Goal: Task Accomplishment & Management: Complete application form

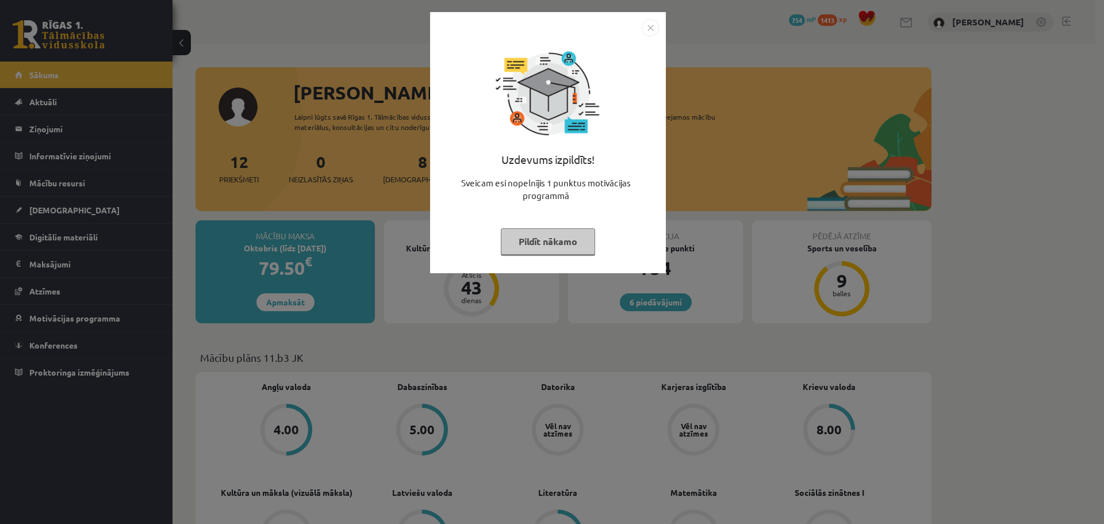
click at [543, 251] on button "Pildīt nākamo" at bounding box center [548, 241] width 94 height 26
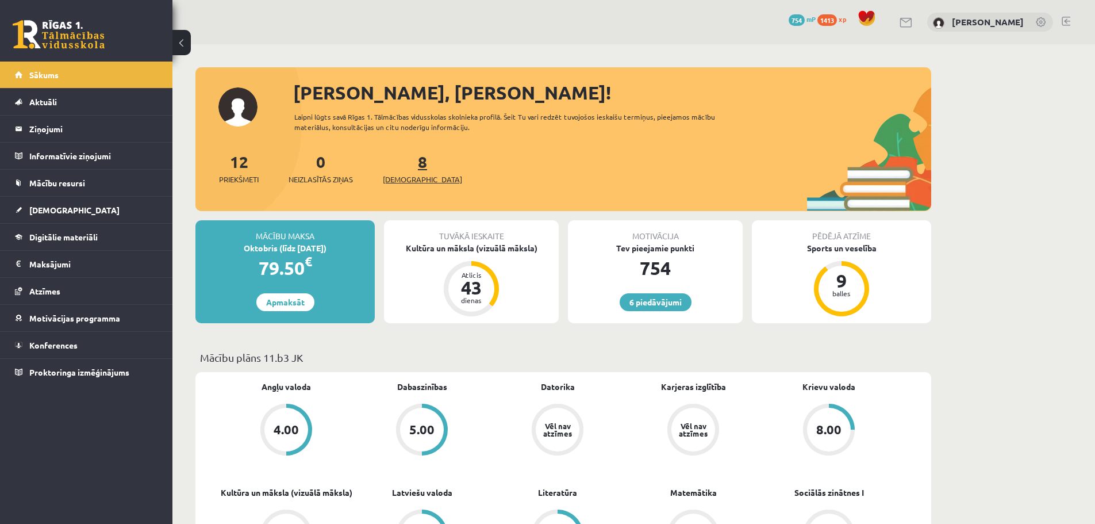
click at [402, 162] on link "8 Ieskaites" at bounding box center [422, 168] width 79 height 34
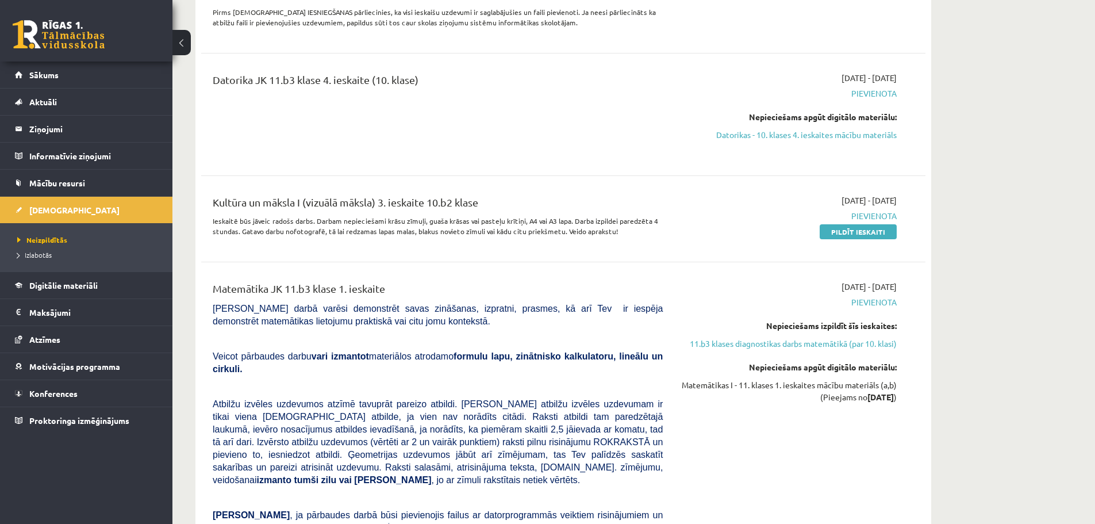
scroll to position [1380, 0]
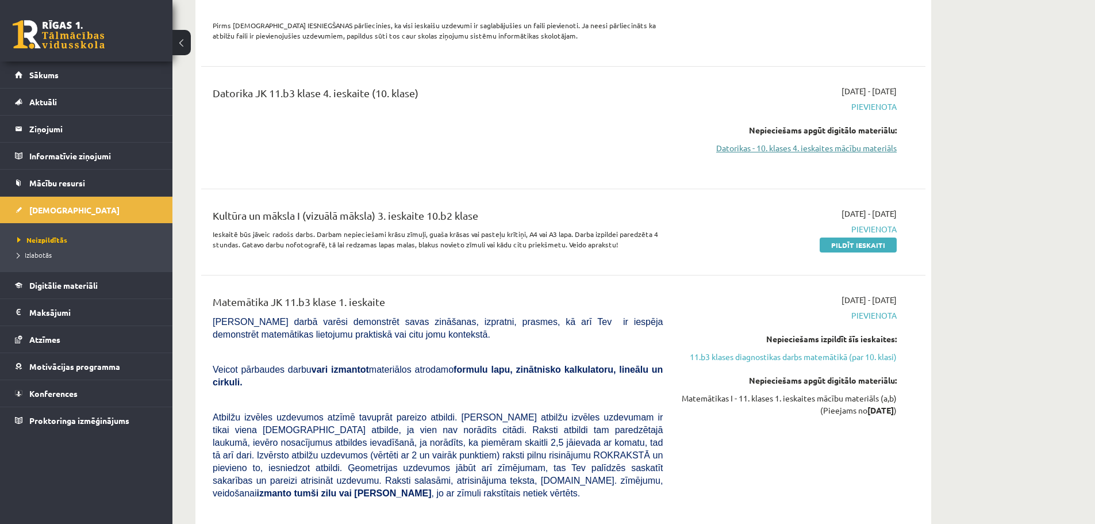
click at [823, 142] on link "Datorikas - 10. klases 4. ieskaites mācību materiāls" at bounding box center [788, 148] width 217 height 12
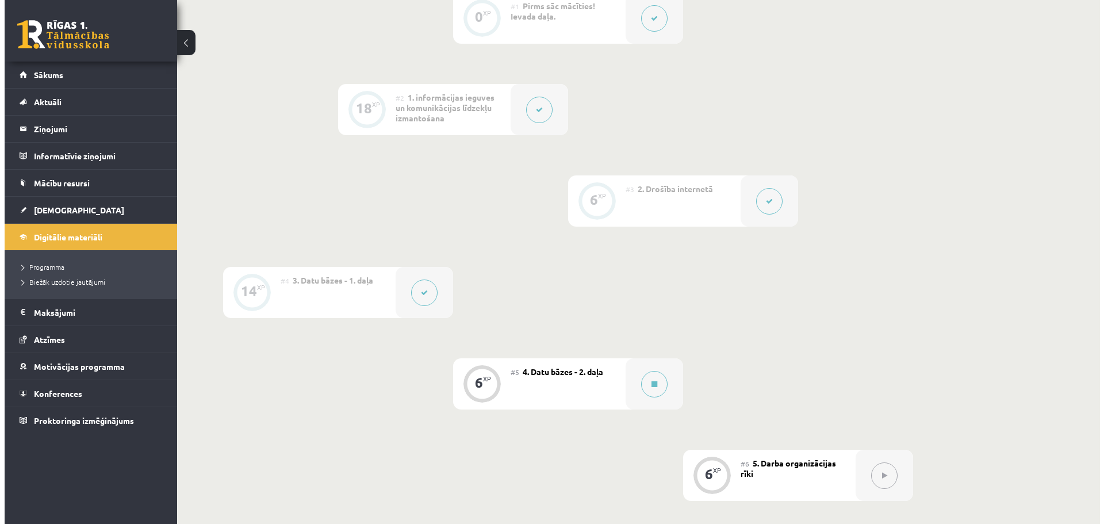
scroll to position [517, 0]
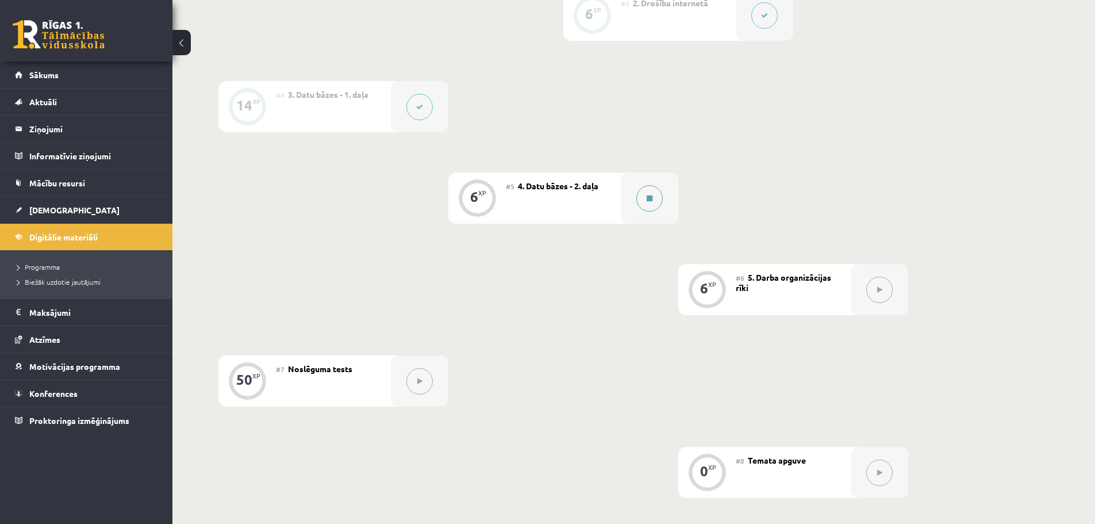
click at [642, 196] on button at bounding box center [649, 198] width 26 height 26
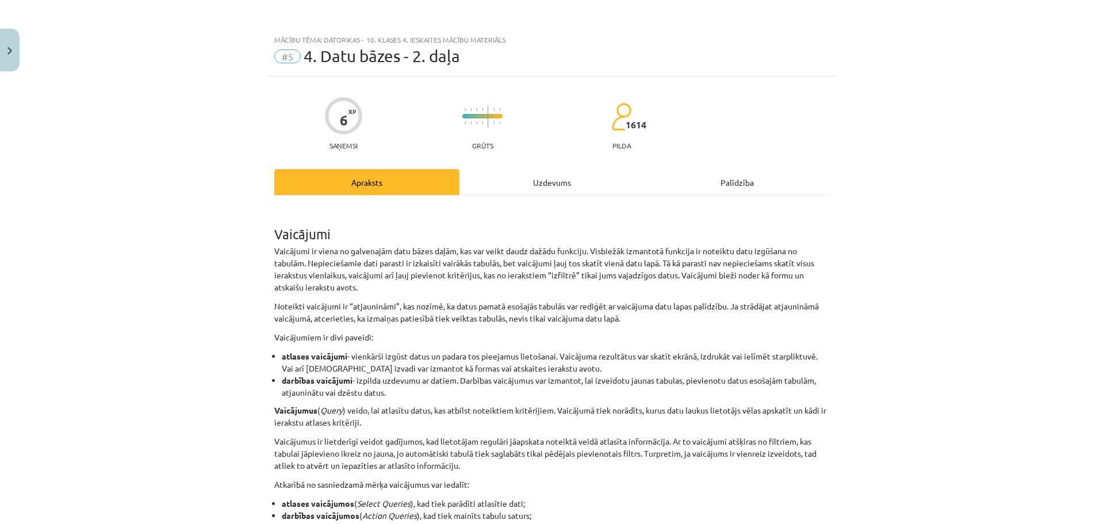
click at [274, 224] on h1 "Vaicājumi" at bounding box center [551, 224] width 555 height 36
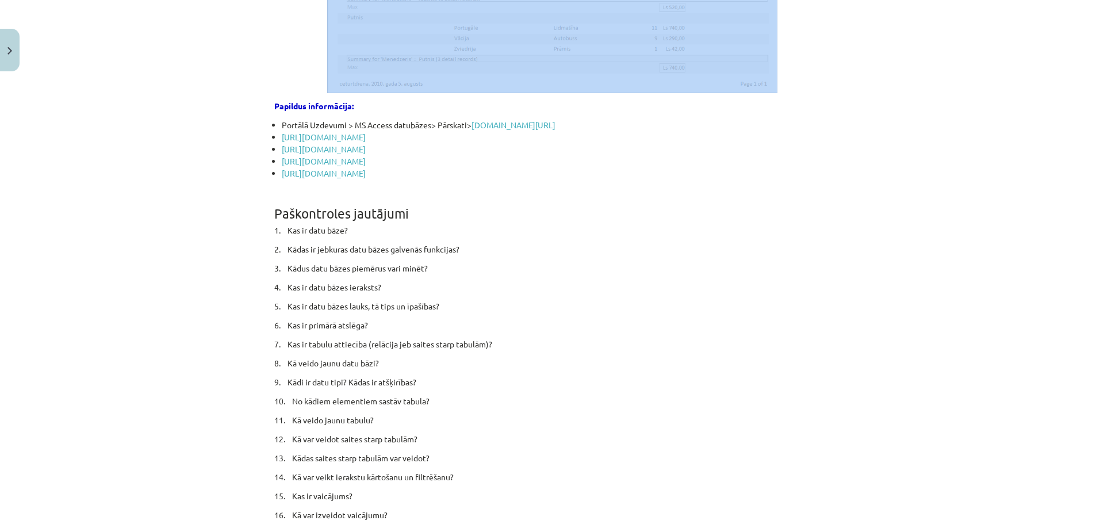
scroll to position [6560, 0]
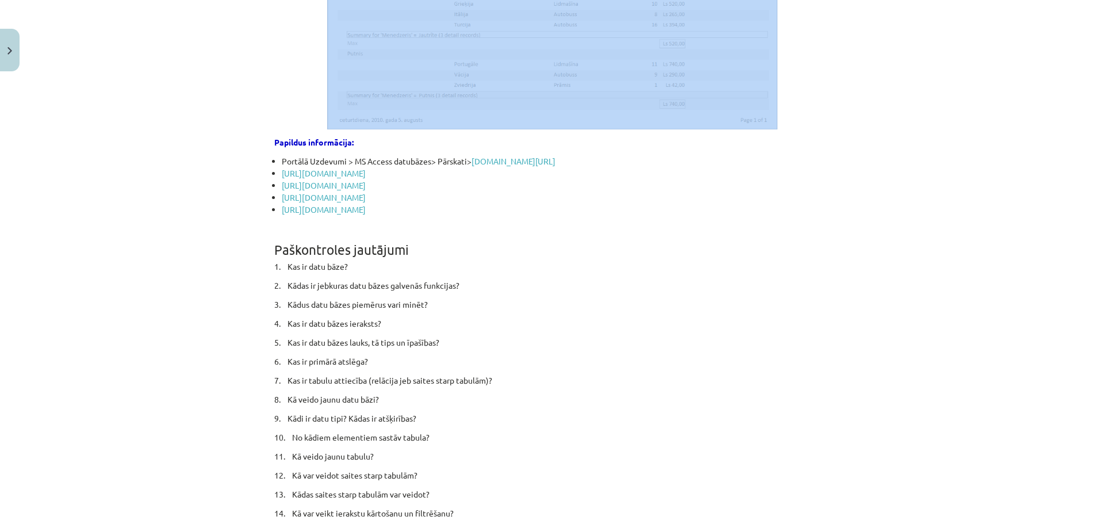
drag, startPoint x: 267, startPoint y: 228, endPoint x: 573, endPoint y: 269, distance: 308.6
copy div "Vaicājumi Vaicājumi ir viena no galvenajām datu bāzes daļām, kas var veikt daud…"
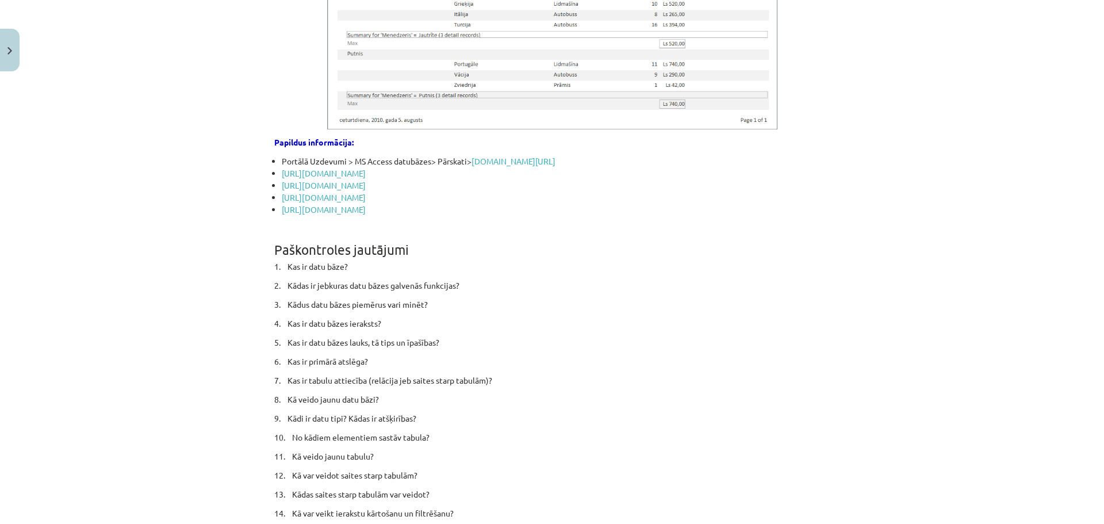
click at [630, 257] on h1 "Paškontroles jautājumi" at bounding box center [551, 239] width 555 height 36
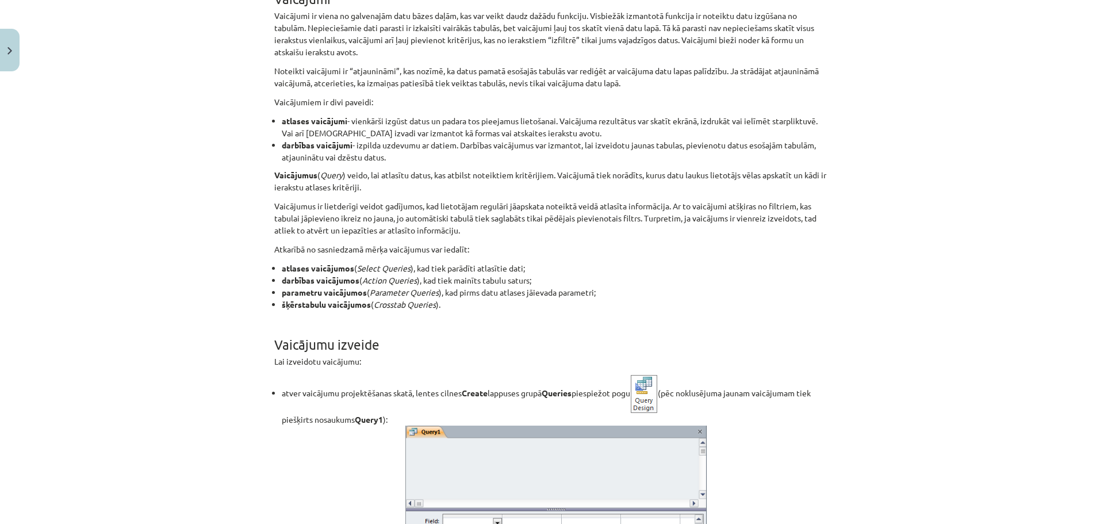
scroll to position [0, 0]
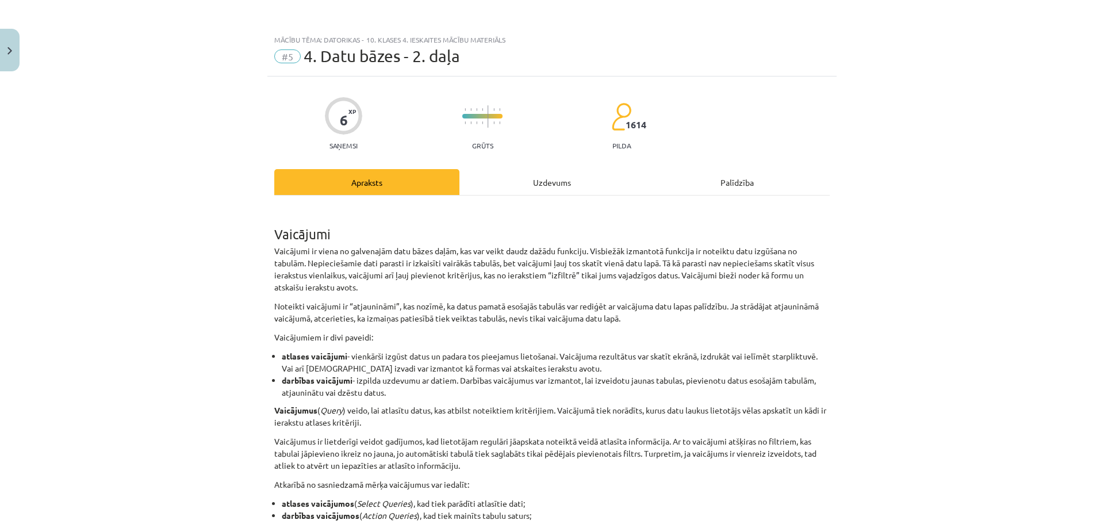
click at [549, 184] on div "Uzdevums" at bounding box center [551, 182] width 185 height 26
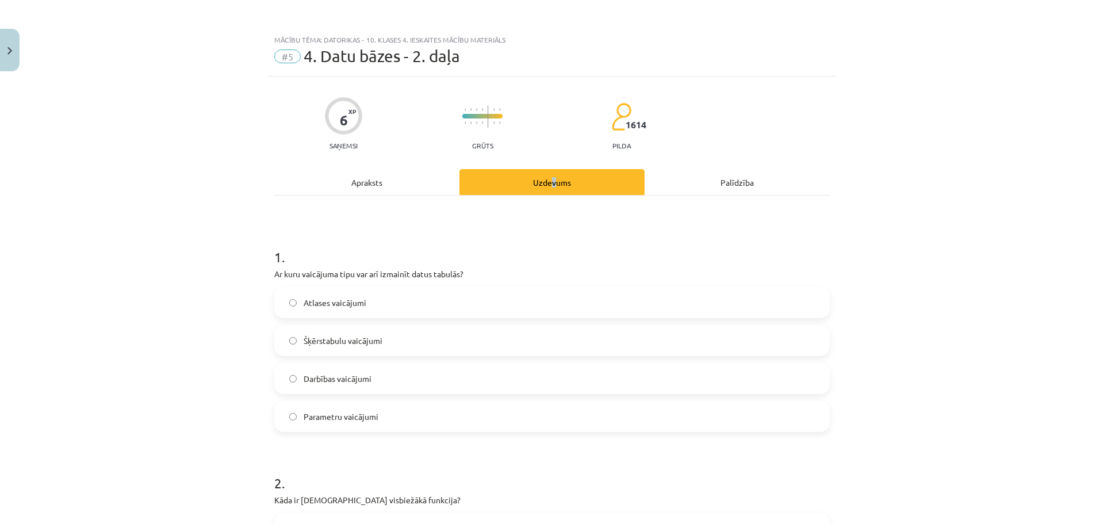
scroll to position [29, 0]
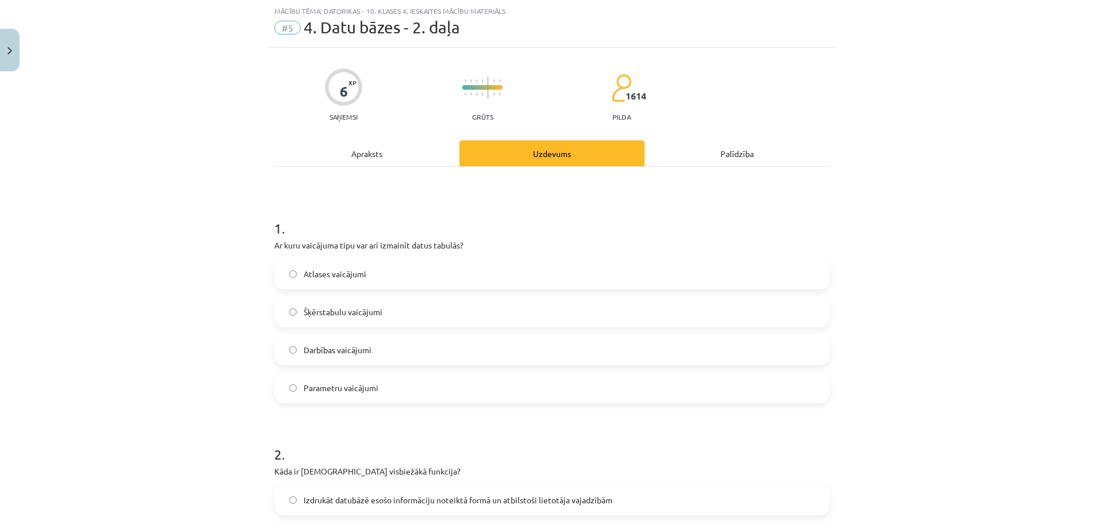
click at [856, 117] on div "Mācību tēma: Datorikas - 10. klases 4. ieskaites mācību materiāls #5 4. Datu bā…" at bounding box center [552, 262] width 1104 height 524
drag, startPoint x: 299, startPoint y: 243, endPoint x: 351, endPoint y: 246, distance: 51.8
click at [351, 246] on p "Ar kuru vaicājuma tipu var arī izmainīt datus tabulās?" at bounding box center [551, 245] width 555 height 12
copy p "vaicājuma tipu"
click at [1050, 182] on div "Mācību tēma: Datorikas - 10. klases 4. ieskaites mācību materiāls #5 4. Datu bā…" at bounding box center [552, 262] width 1104 height 524
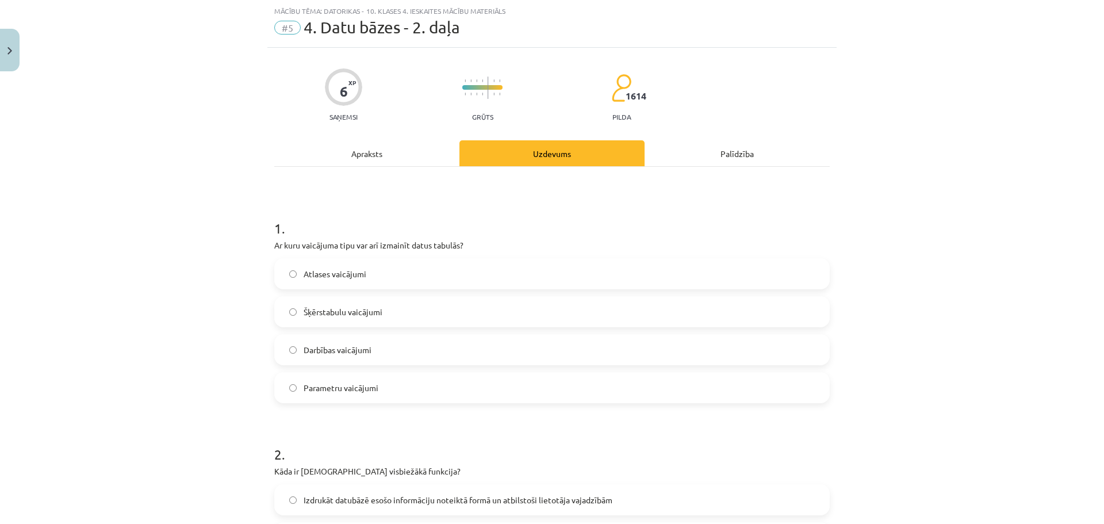
click at [343, 344] on span "Darbības vaicājumi" at bounding box center [338, 350] width 68 height 12
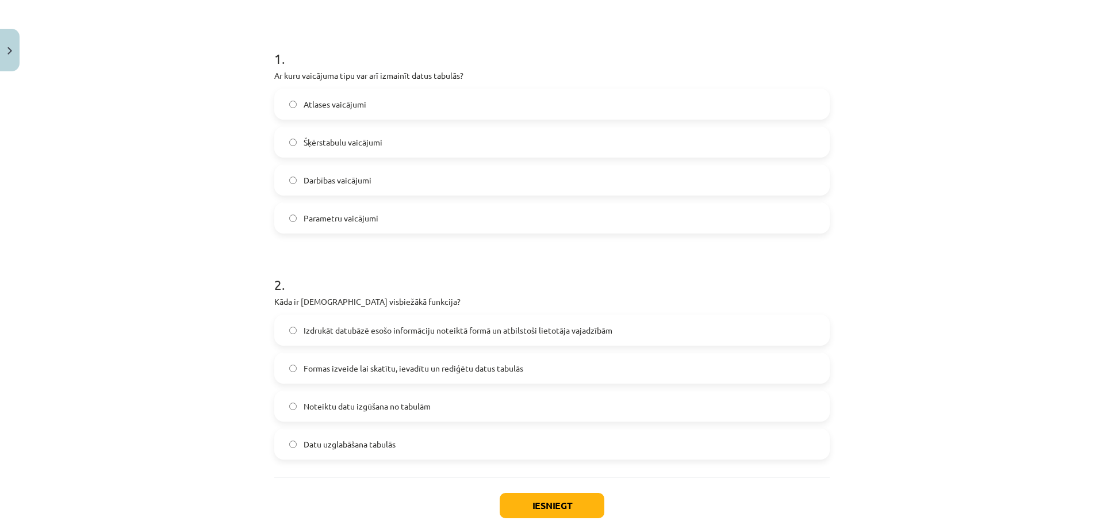
scroll to position [259, 0]
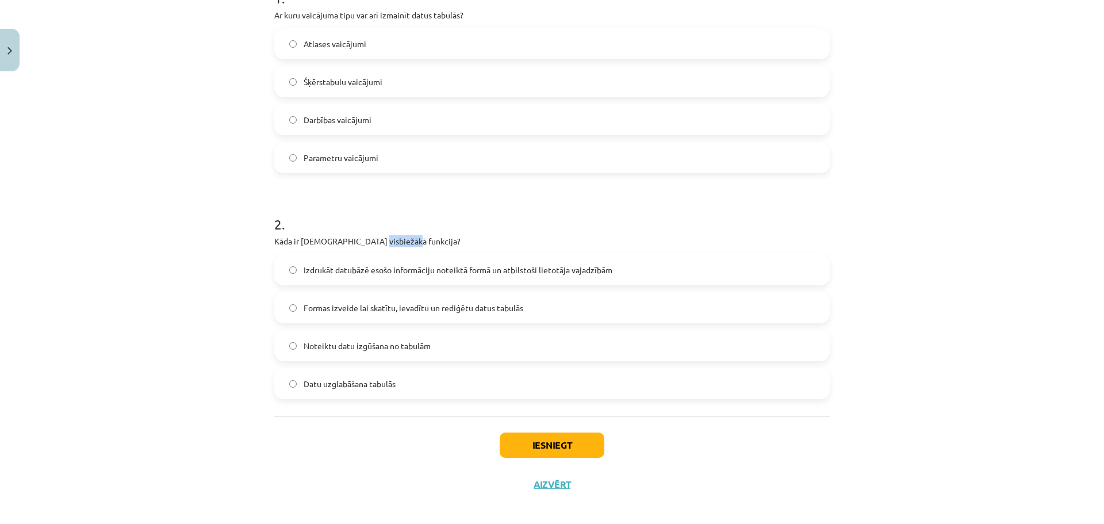
drag, startPoint x: 370, startPoint y: 242, endPoint x: 400, endPoint y: 242, distance: 30.5
click at [400, 242] on p "Kāda ir vaicājuma visbiežākā funkcija?" at bounding box center [551, 241] width 555 height 12
click at [348, 348] on span "Noteiktu datu izgūšana no tabulām" at bounding box center [367, 346] width 127 height 12
click at [577, 453] on button "Iesniegt" at bounding box center [552, 444] width 105 height 25
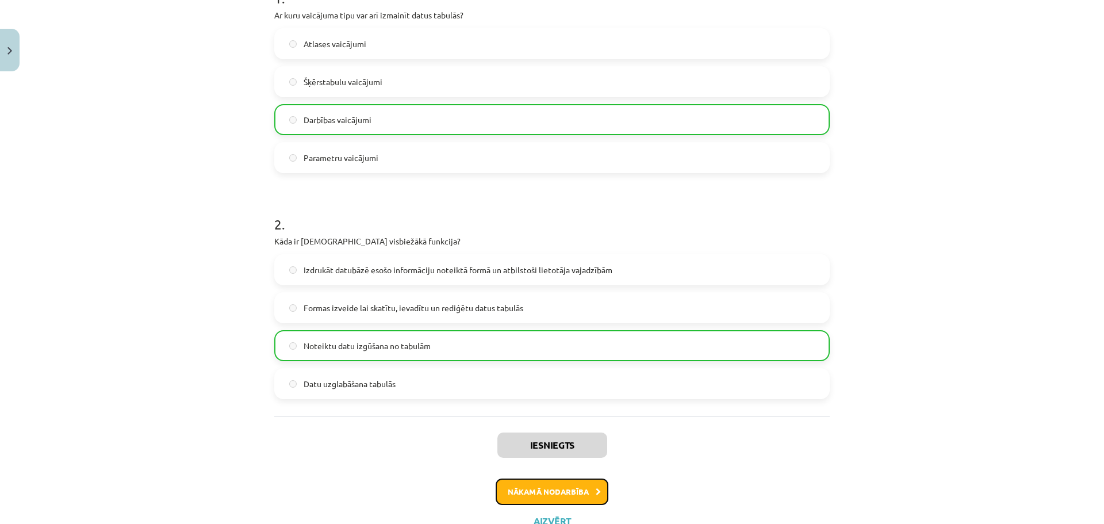
drag, startPoint x: 584, startPoint y: 494, endPoint x: 577, endPoint y: 518, distance: 24.4
click at [577, 518] on div "Iesniegts Nākamā nodarbība Aizvērt" at bounding box center [551, 474] width 555 height 117
click at [562, 494] on button "Nākamā nodarbība" at bounding box center [552, 491] width 113 height 26
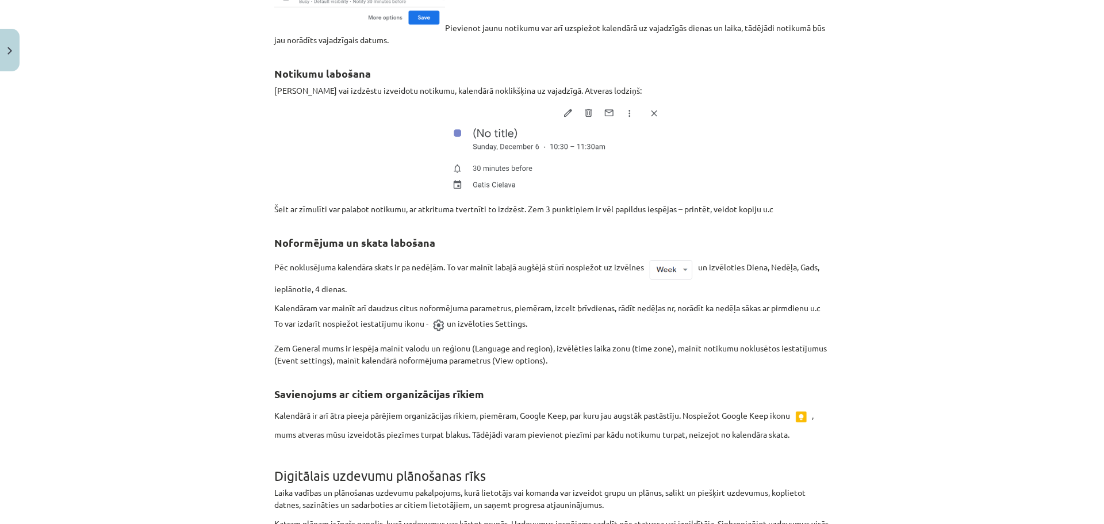
scroll to position [2603, 0]
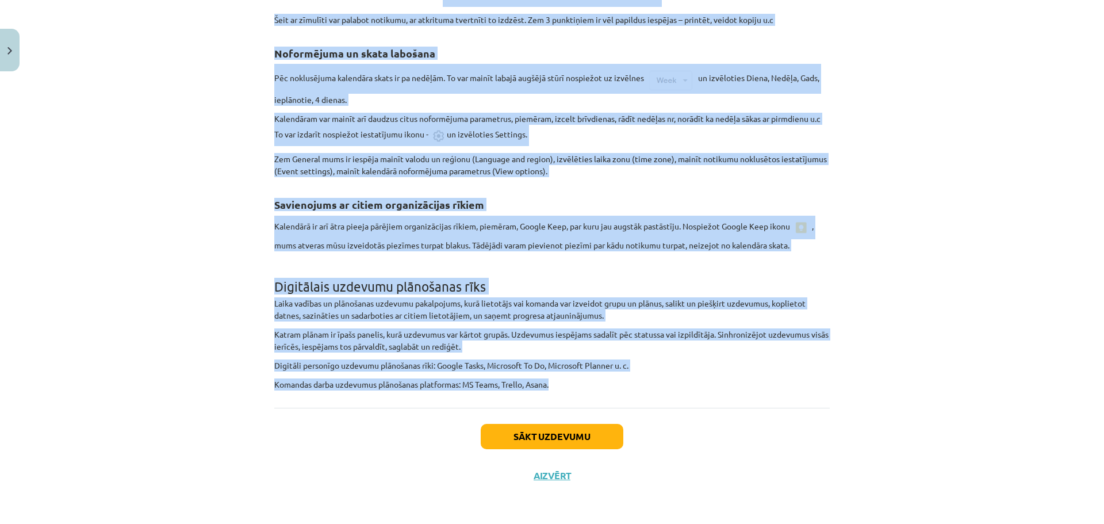
drag, startPoint x: 267, startPoint y: 182, endPoint x: 636, endPoint y: 382, distance: 419.6
copy div "Agrāk birojos darbiniekiem bija katram savs piezīmju blociņš, kur atzīmēt kādu …"
click at [1060, 97] on div "Mācību tēma: Datorikas - 10. klases 4. ieskaites mācību materiāls #6 5. Darba o…" at bounding box center [552, 262] width 1104 height 524
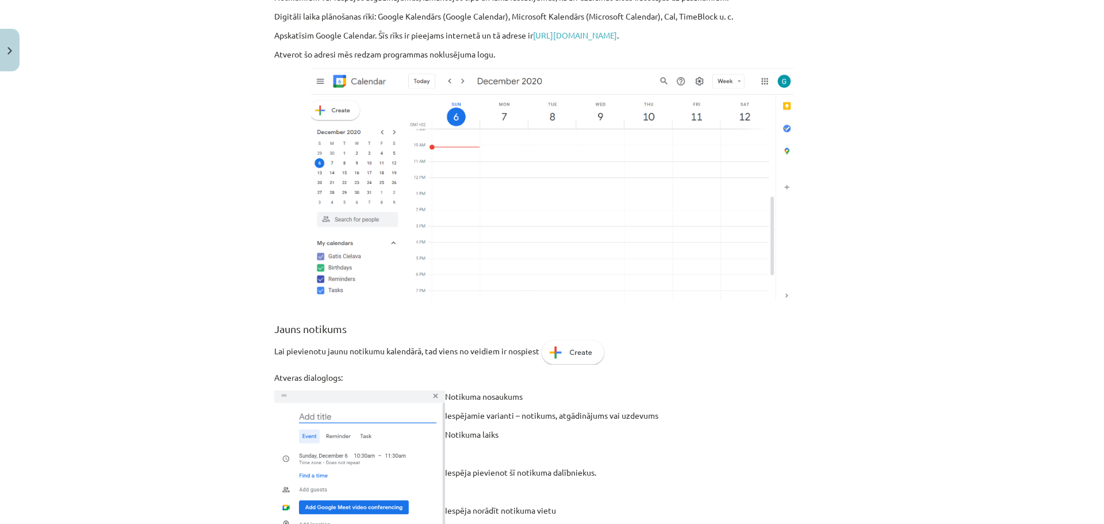
scroll to position [0, 0]
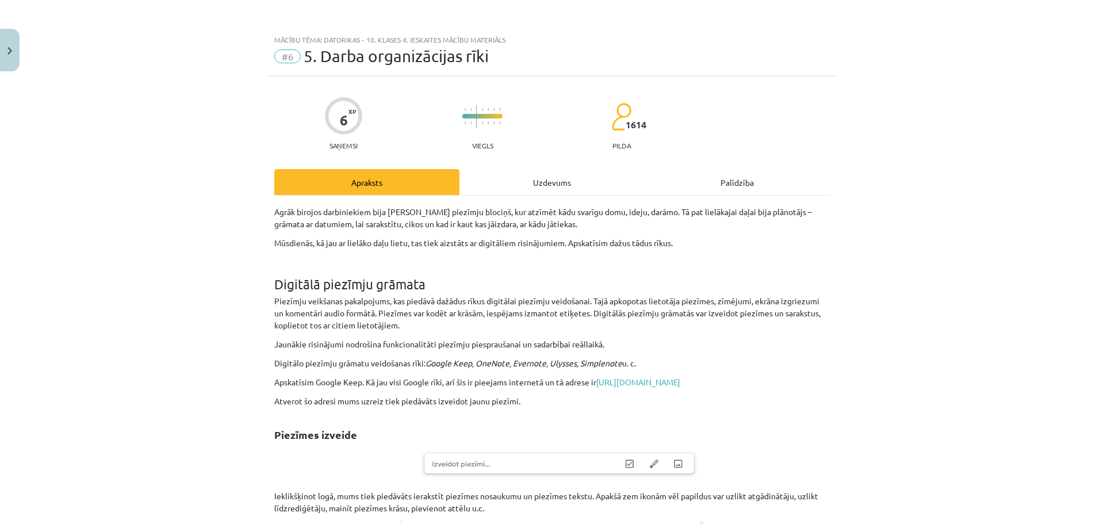
click at [572, 172] on div "Uzdevums" at bounding box center [551, 182] width 185 height 26
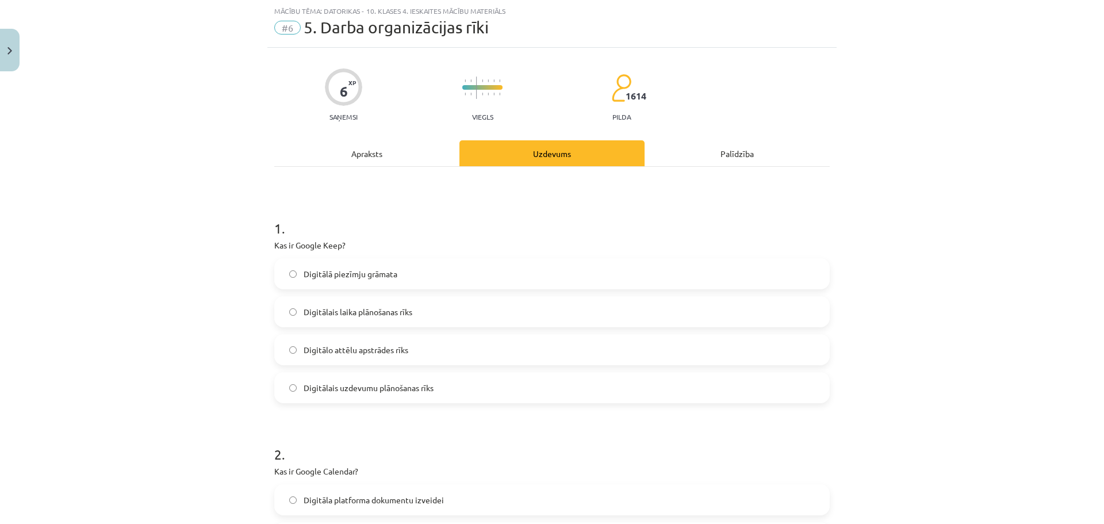
click at [369, 163] on div "Apraksts" at bounding box center [366, 153] width 185 height 26
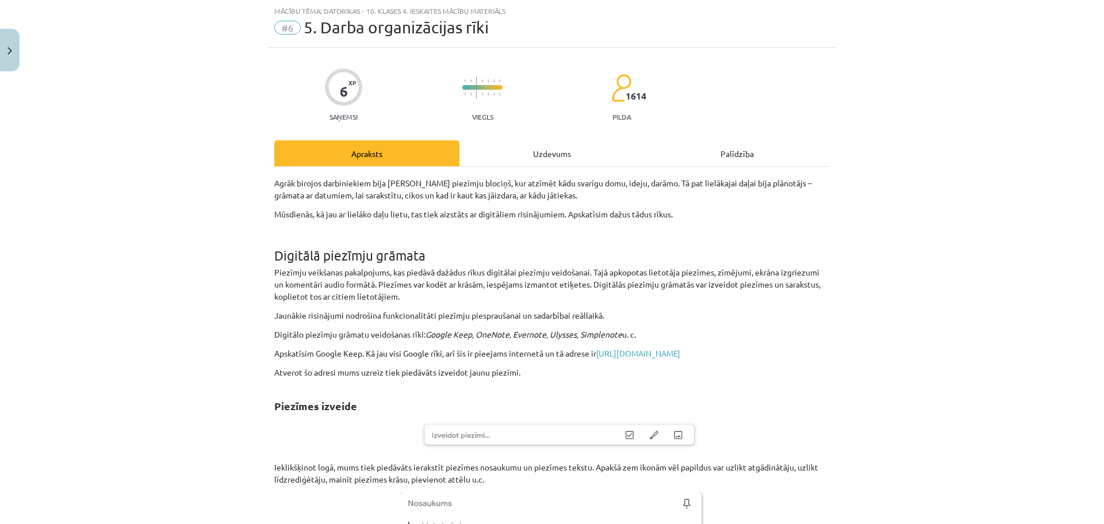
click at [520, 157] on div "Uzdevums" at bounding box center [551, 153] width 185 height 26
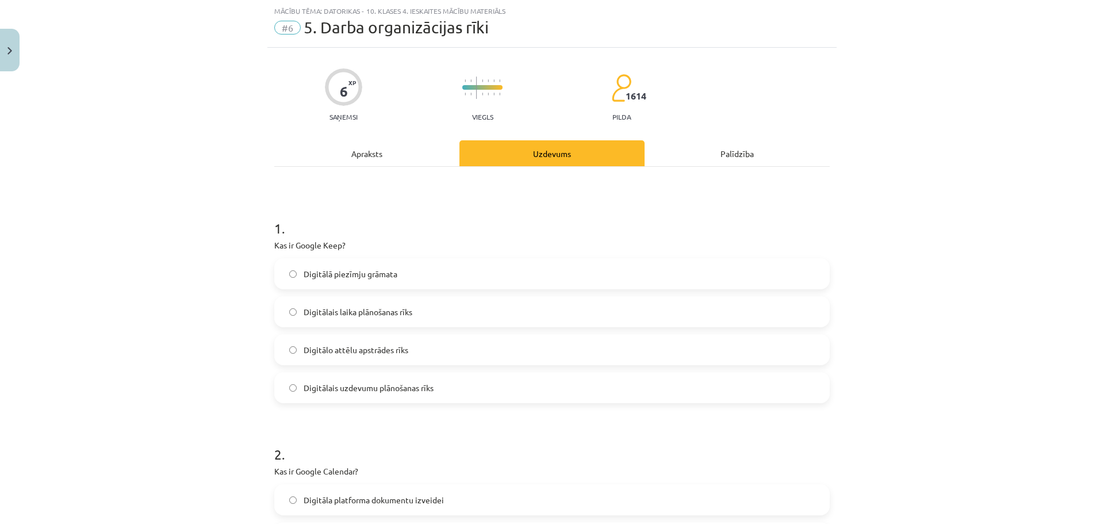
click at [367, 273] on span "Digitālā piezīmju grāmata" at bounding box center [351, 274] width 94 height 12
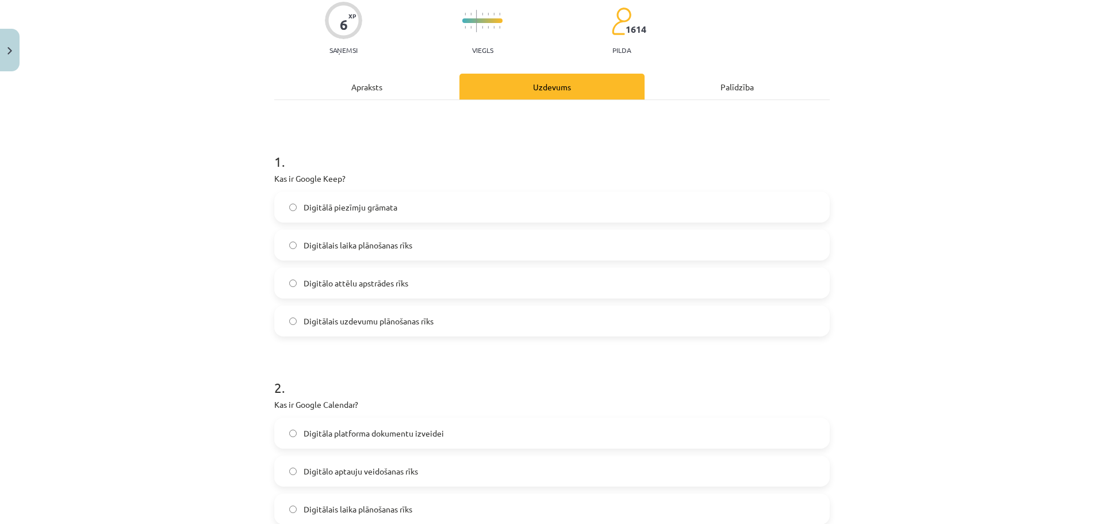
scroll to position [201, 0]
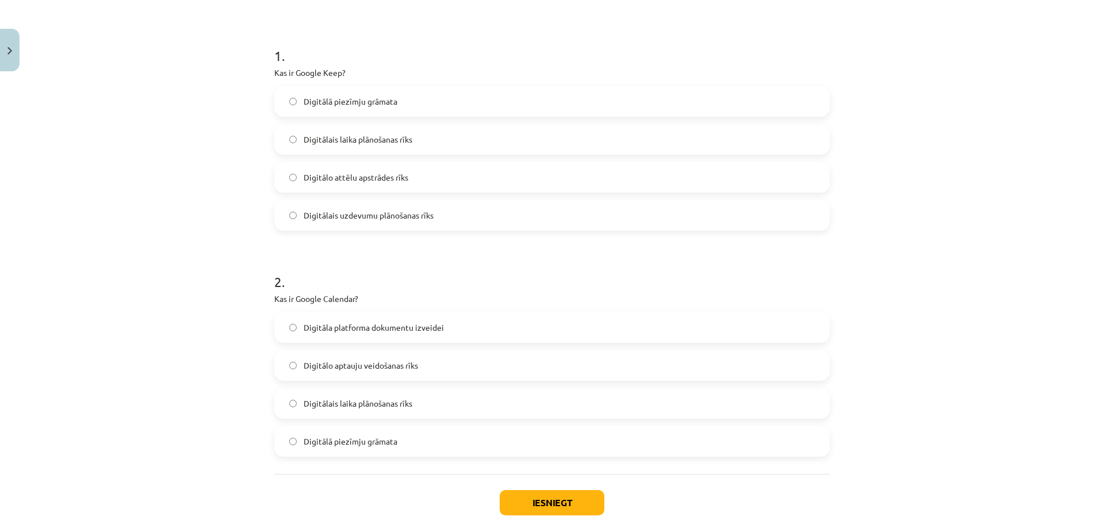
click at [344, 399] on span "Digitālais laika plānošanas rīks" at bounding box center [358, 403] width 109 height 12
click at [570, 494] on button "Iesniegt" at bounding box center [552, 502] width 105 height 25
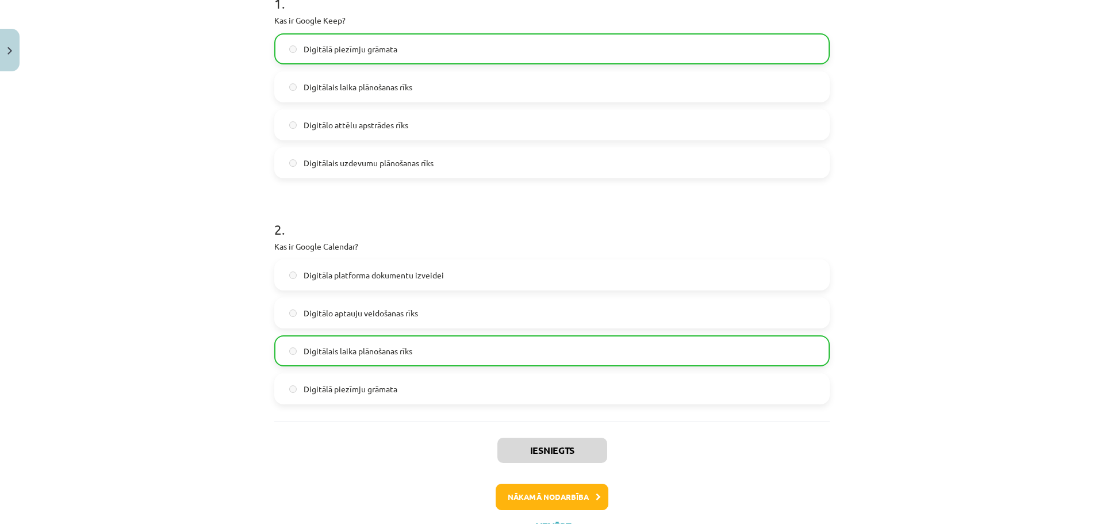
scroll to position [304, 0]
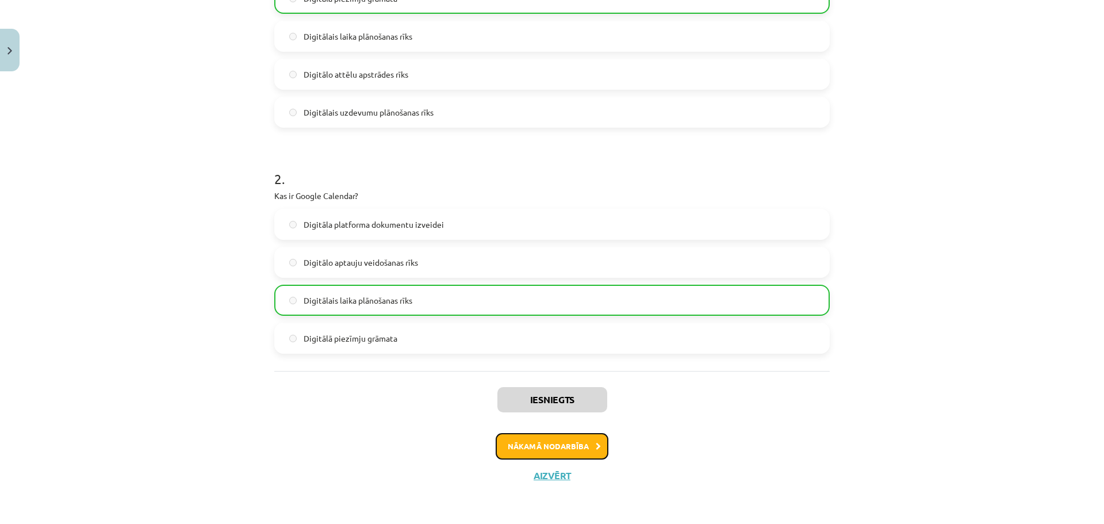
click at [540, 448] on button "Nākamā nodarbība" at bounding box center [552, 446] width 113 height 26
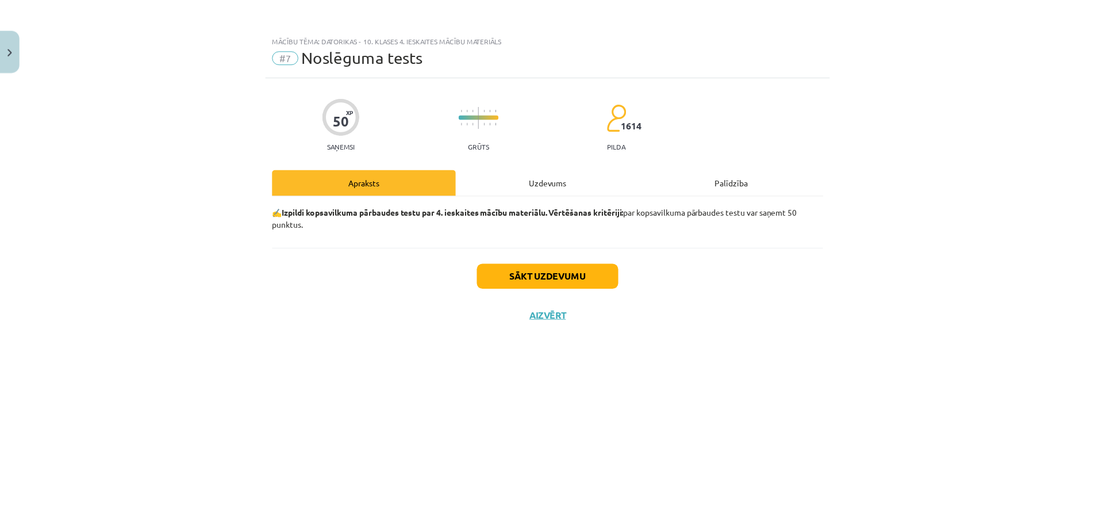
scroll to position [0, 0]
click at [9, 33] on button "Close" at bounding box center [10, 50] width 20 height 43
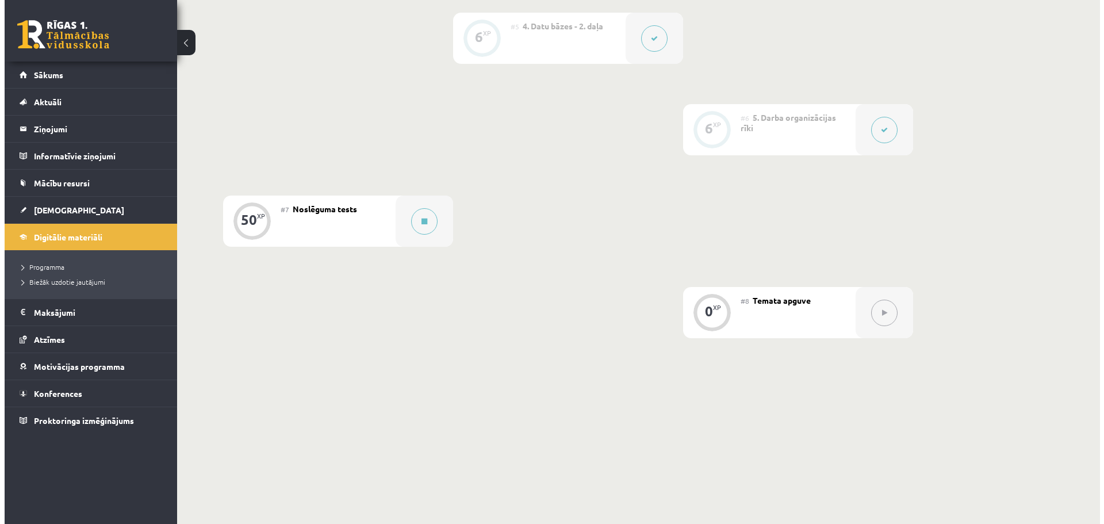
scroll to position [693, 0]
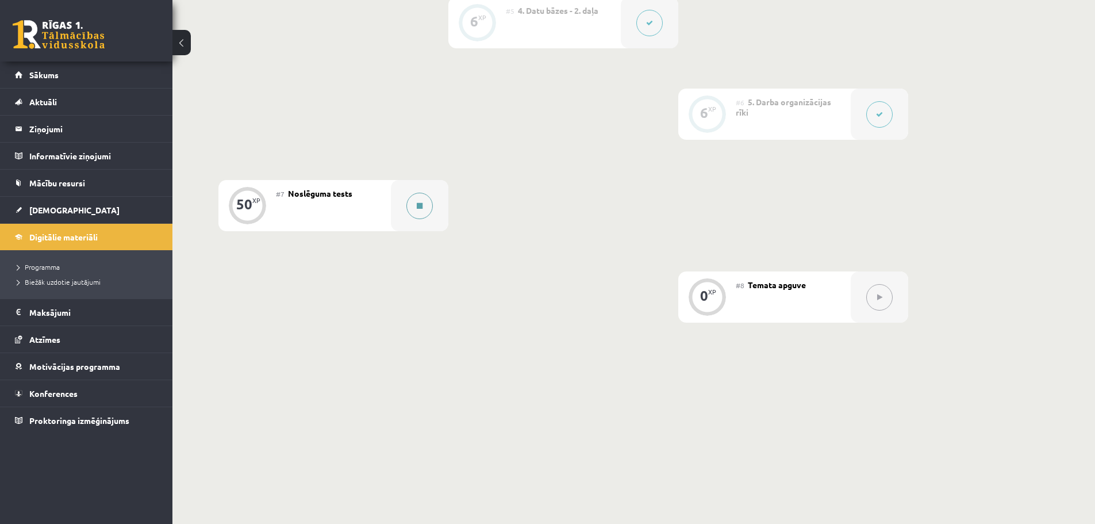
click at [412, 206] on button at bounding box center [420, 206] width 26 height 26
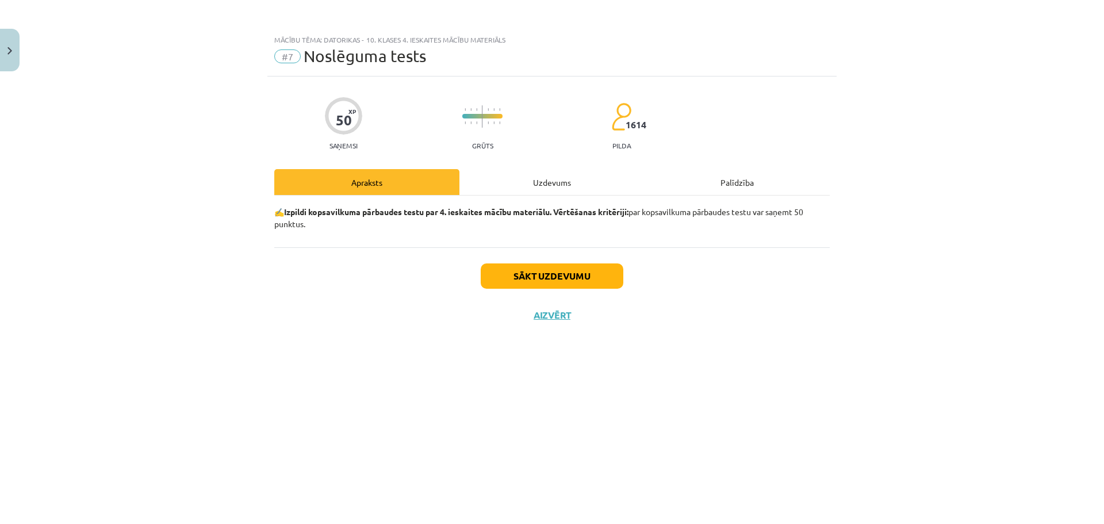
click at [367, 286] on div "Sākt uzdevumu Aizvērt" at bounding box center [551, 287] width 555 height 80
click at [544, 282] on button "Sākt uzdevumu" at bounding box center [552, 275] width 143 height 25
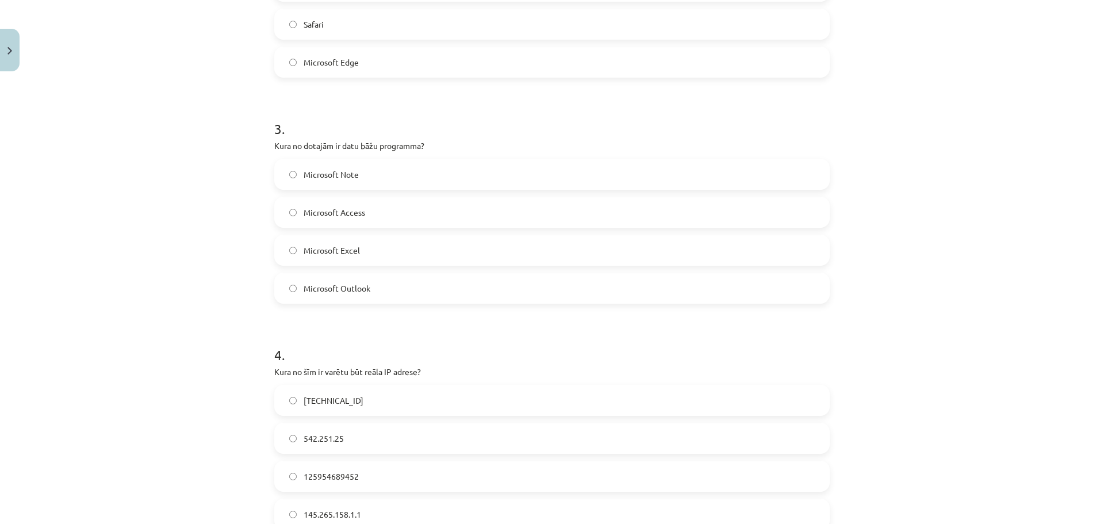
scroll to position [523, 0]
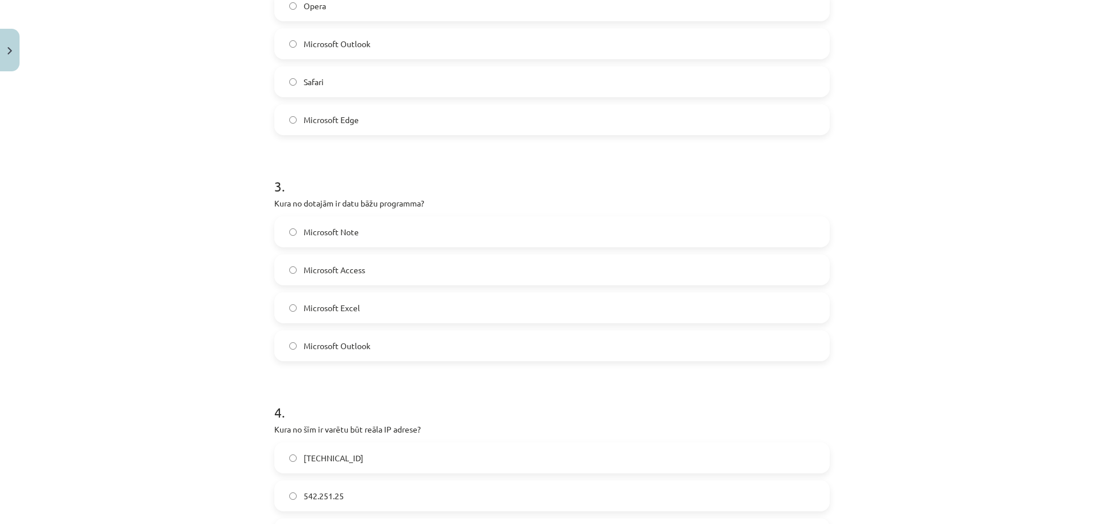
click at [343, 272] on span "Microsoft Access" at bounding box center [335, 270] width 62 height 12
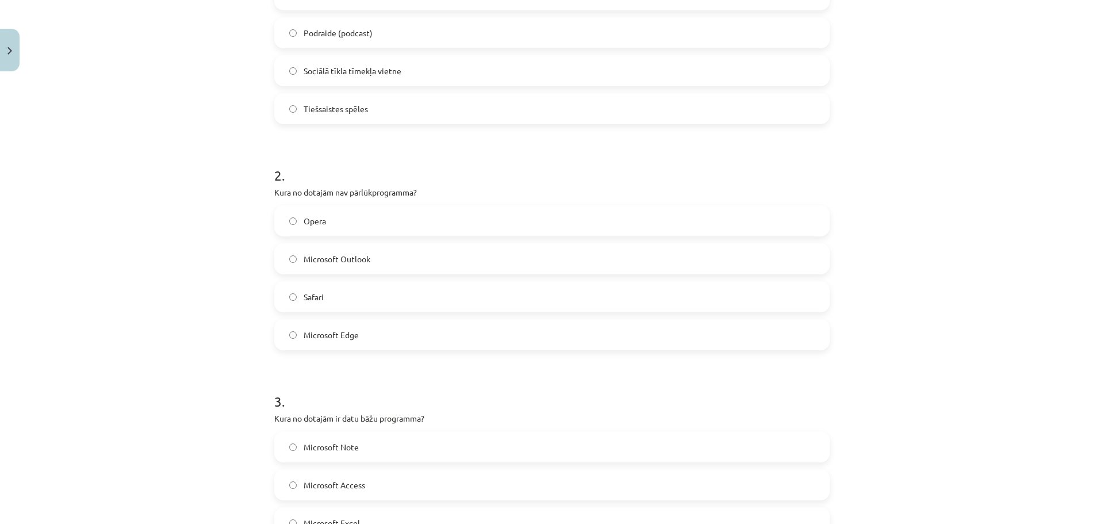
scroll to position [293, 0]
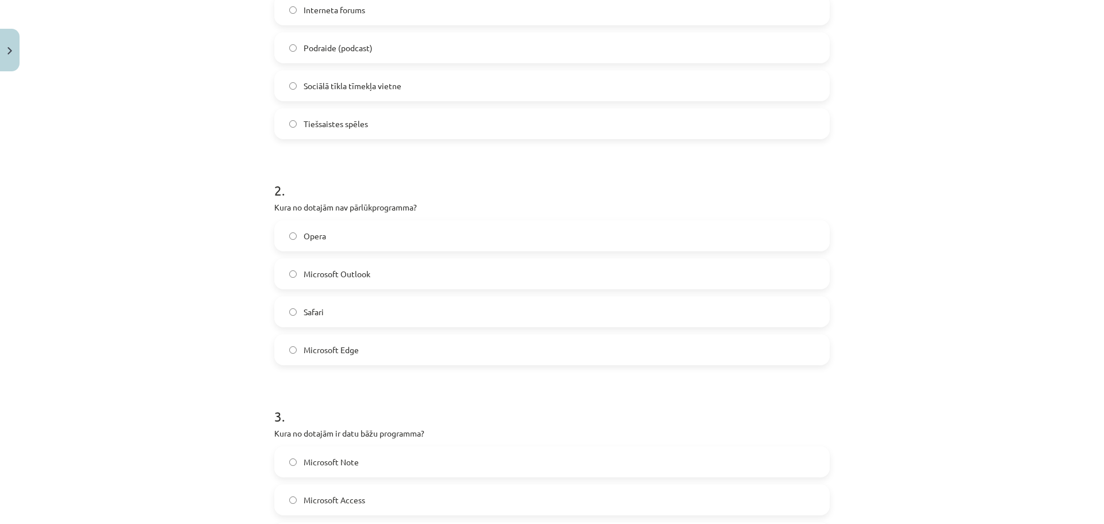
click at [359, 276] on span "Microsoft Outlook" at bounding box center [337, 274] width 67 height 12
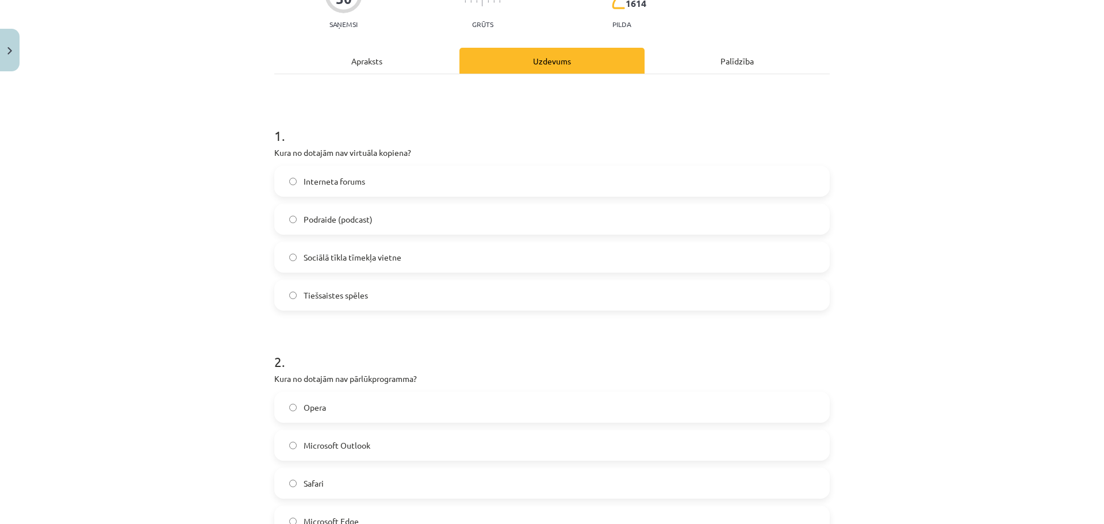
scroll to position [120, 0]
drag, startPoint x: 406, startPoint y: 155, endPoint x: 346, endPoint y: 152, distance: 60.5
click at [346, 152] on p "Kura no dotajām nav virtuāla kopiena?" at bounding box center [551, 154] width 555 height 12
copy p "virtuāla kopiena"
click at [365, 224] on span "Podraide (podcast)" at bounding box center [338, 220] width 69 height 12
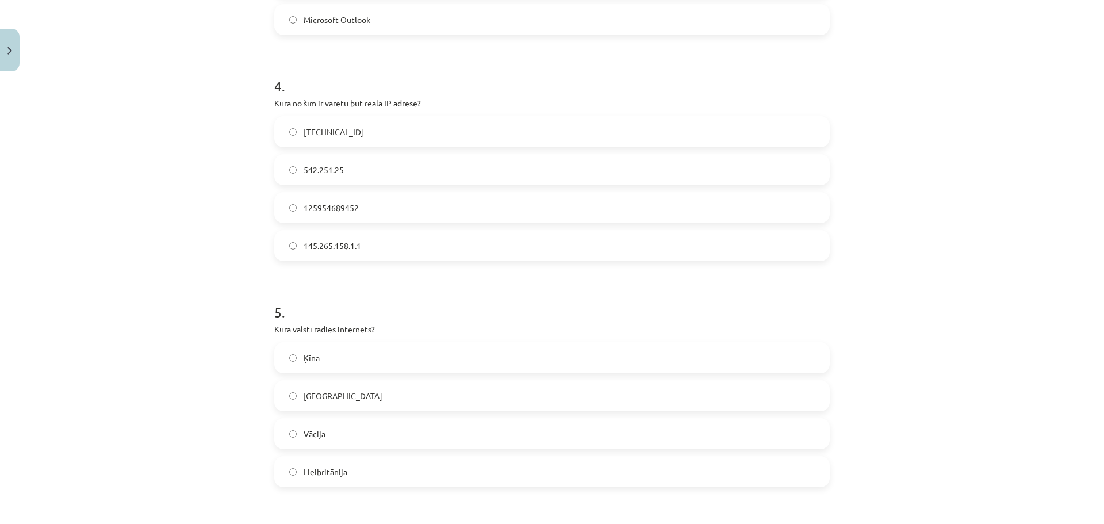
scroll to position [868, 0]
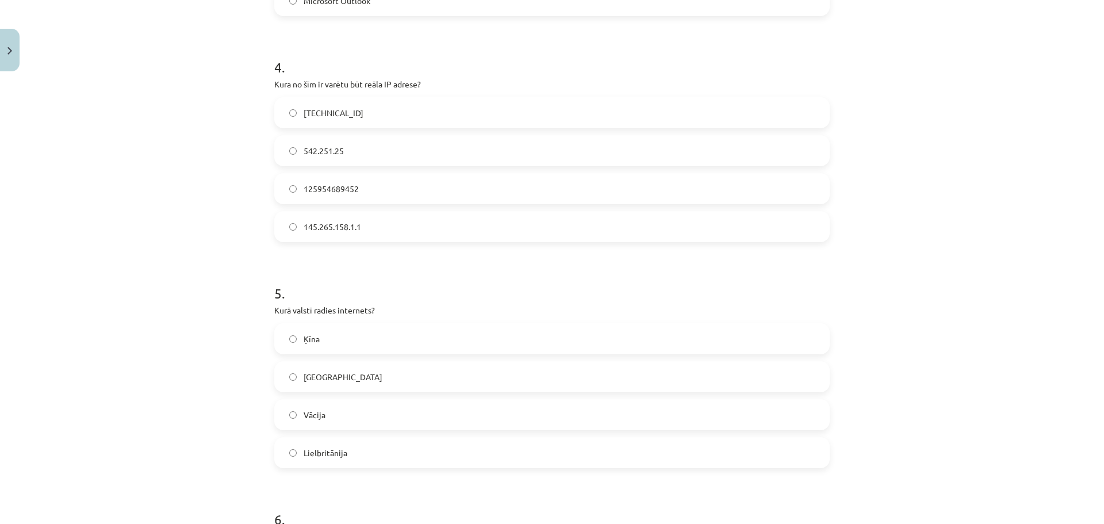
click at [364, 120] on label "158.12.159.1" at bounding box center [551, 112] width 553 height 29
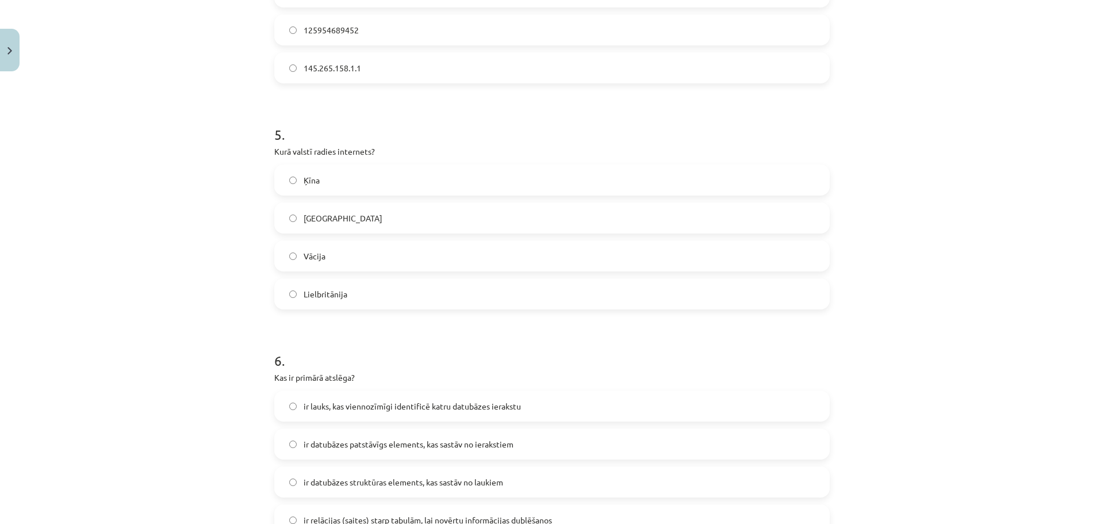
scroll to position [1040, 0]
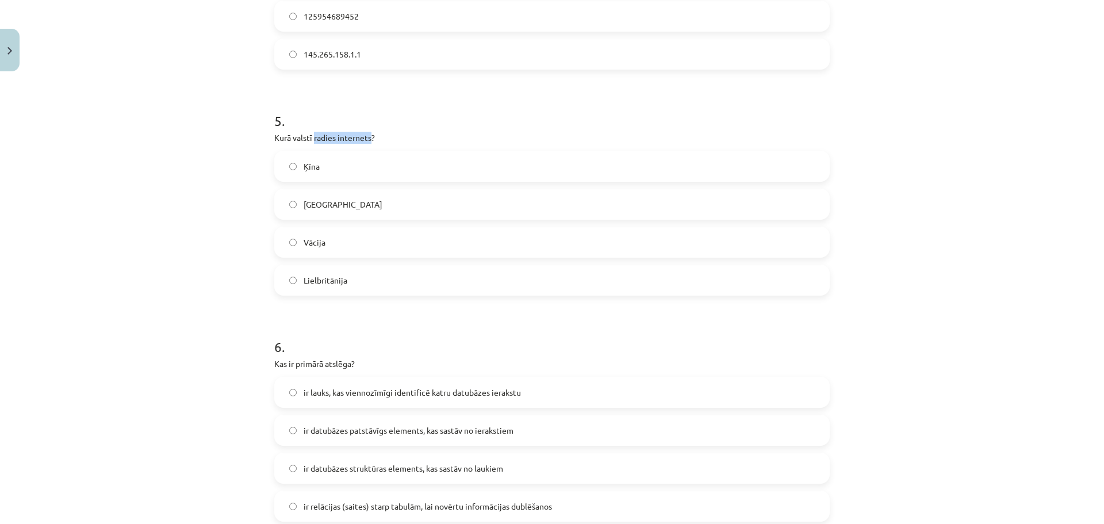
drag, startPoint x: 366, startPoint y: 136, endPoint x: 310, endPoint y: 136, distance: 56.4
click at [310, 136] on p "Kurā valstī radies internets?" at bounding box center [551, 138] width 555 height 12
copy p "radies internets"
drag, startPoint x: 994, startPoint y: 146, endPoint x: 890, endPoint y: 155, distance: 103.9
click at [994, 146] on div "Mācību tēma: Datorikas - 10. klases 4. ieskaites mācību materiāls #7 Noslēguma …" at bounding box center [552, 262] width 1104 height 524
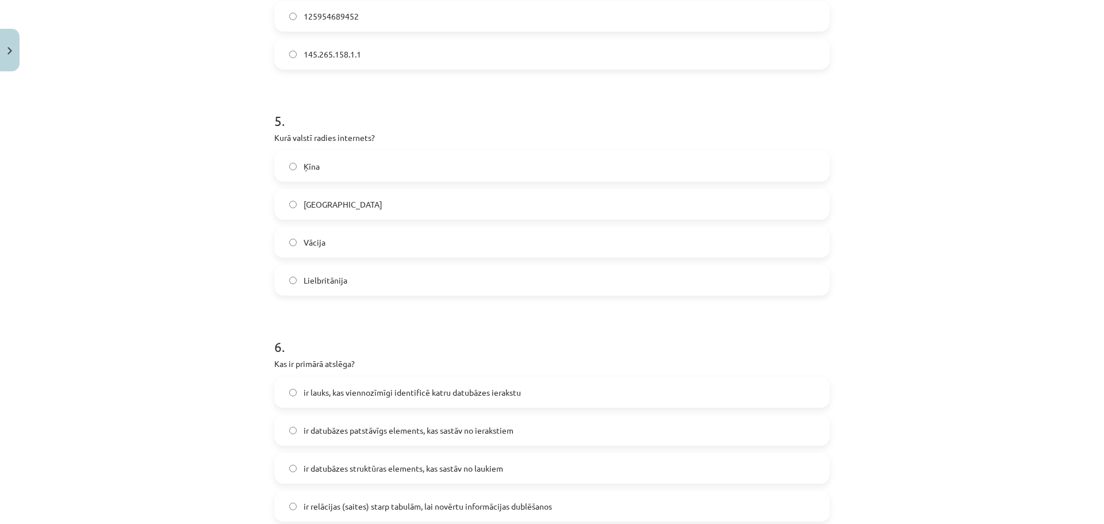
click at [330, 241] on label "Vācija" at bounding box center [551, 242] width 553 height 29
click at [318, 207] on label "ASV" at bounding box center [551, 204] width 553 height 29
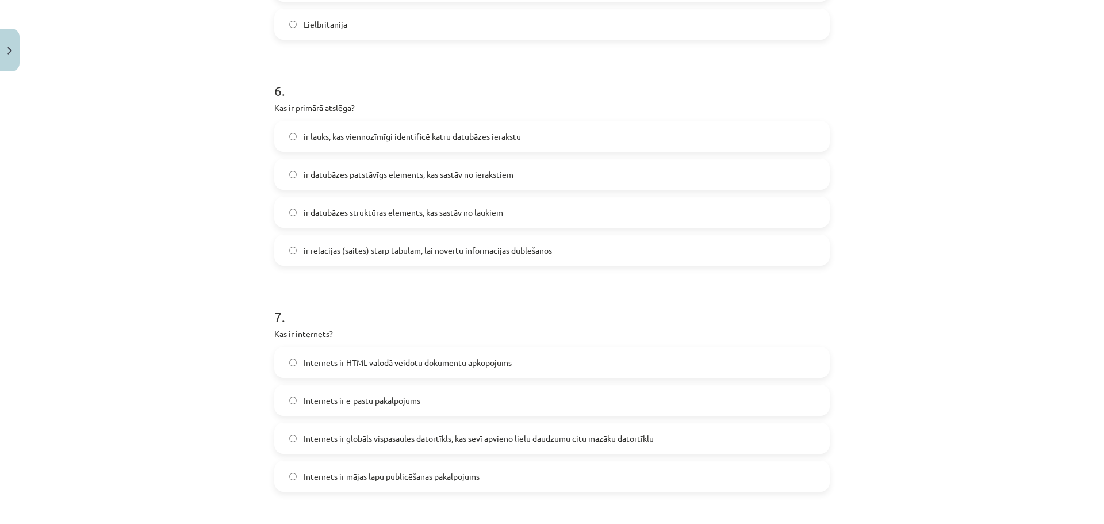
scroll to position [1328, 0]
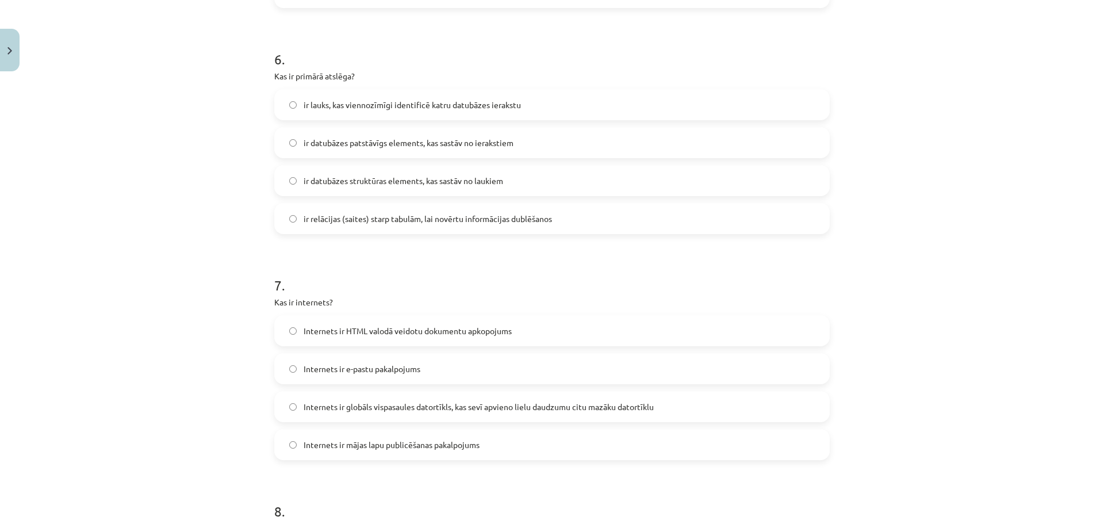
click at [384, 401] on span "Internets ir globāls vispasaules datortīkls, kas sevī apvieno lielu daudzumu ci…" at bounding box center [479, 407] width 350 height 12
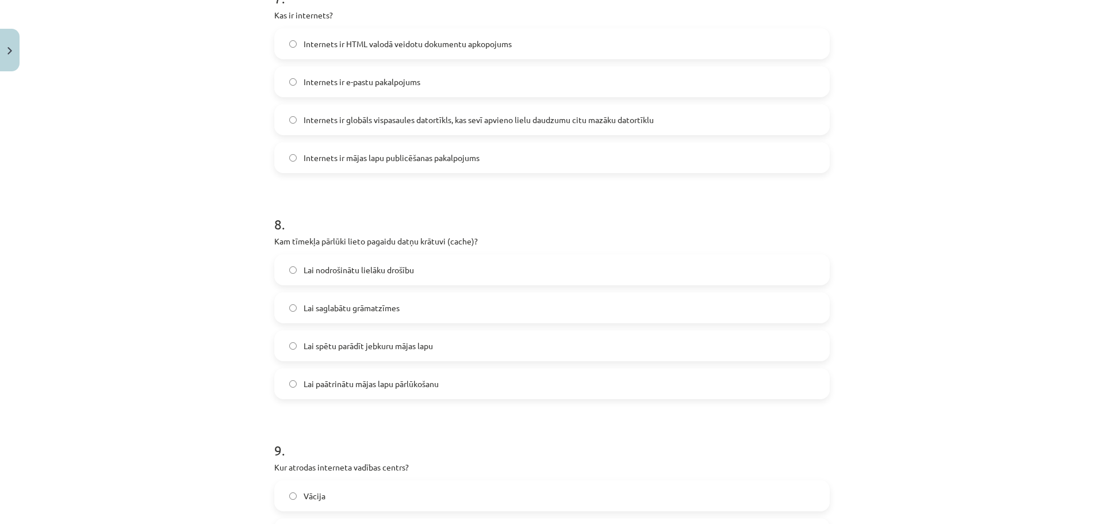
scroll to position [1615, 0]
drag, startPoint x: 470, startPoint y: 241, endPoint x: 446, endPoint y: 241, distance: 23.6
click at [446, 241] on p "Kam tīmekļa pārlūki lieto pagaidu datņu krātuvi (cache)?" at bounding box center [551, 241] width 555 height 12
copy p "cache)"
click at [66, 201] on div "Mācību tēma: Datorikas - 10. klases 4. ieskaites mācību materiāls #7 Noslēguma …" at bounding box center [552, 262] width 1104 height 524
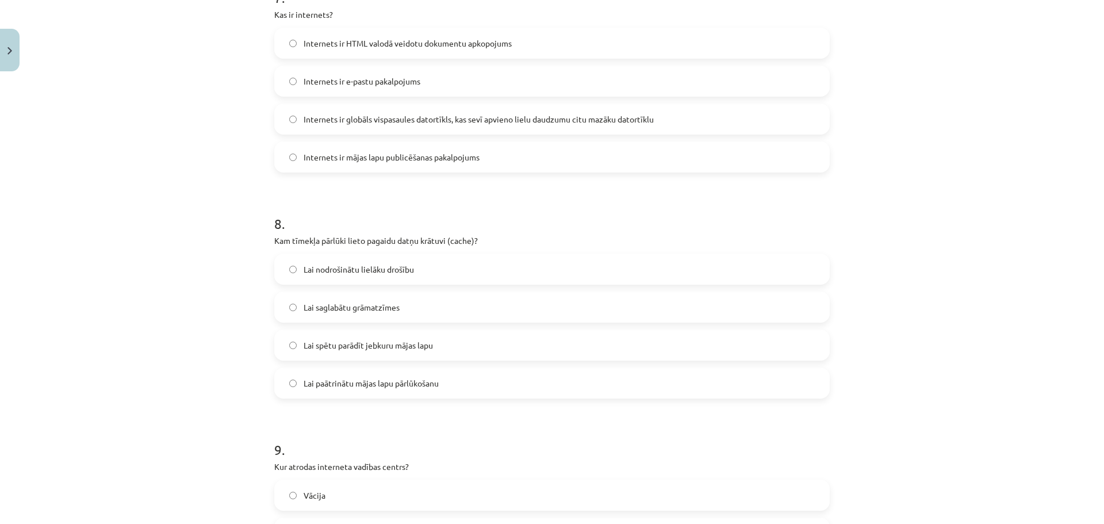
click at [135, 424] on div "Mācību tēma: Datorikas - 10. klases 4. ieskaites mācību materiāls #7 Noslēguma …" at bounding box center [552, 262] width 1104 height 524
click at [379, 389] on span "Lai paātrinātu mājas lapu pārlūkošanu" at bounding box center [371, 383] width 135 height 12
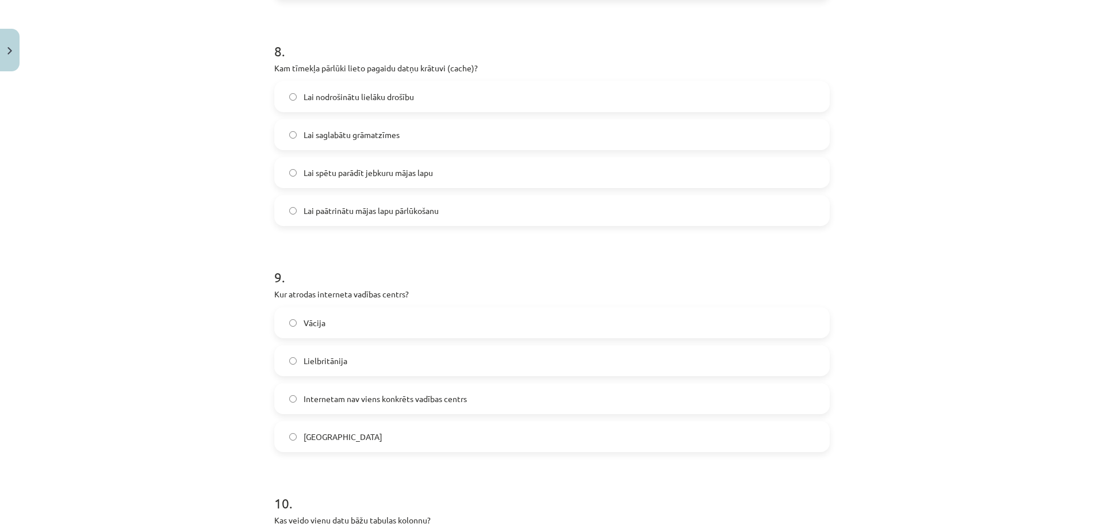
scroll to position [1845, 0]
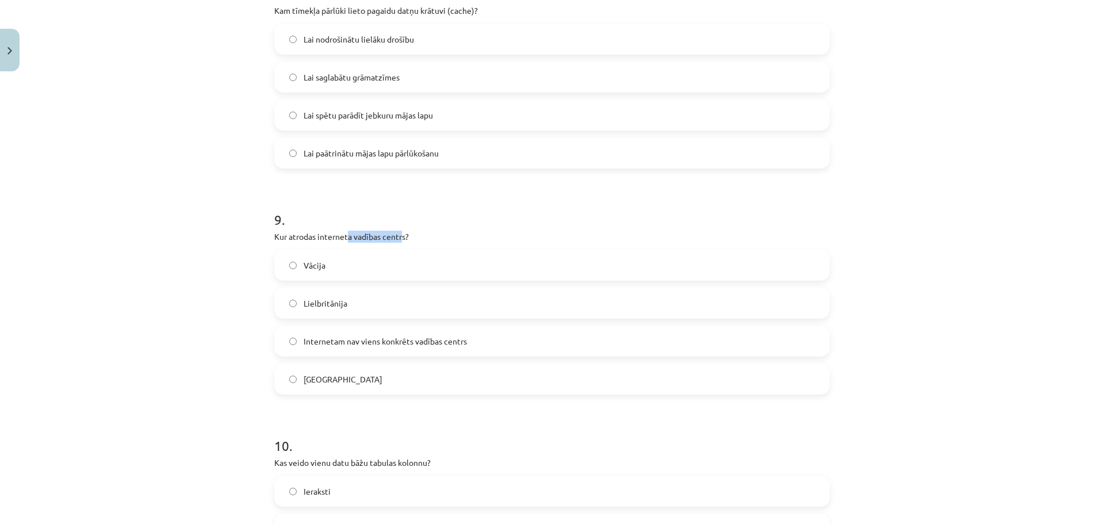
drag, startPoint x: 398, startPoint y: 240, endPoint x: 345, endPoint y: 240, distance: 53.5
click at [345, 240] on p "Kur atrodas interneta vadības centrs?" at bounding box center [551, 237] width 555 height 12
click at [345, 239] on p "Kur atrodas interneta vadības centrs?" at bounding box center [551, 237] width 555 height 12
drag, startPoint x: 313, startPoint y: 233, endPoint x: 399, endPoint y: 239, distance: 86.4
click at [398, 239] on p "Kur atrodas interneta vadības centrs?" at bounding box center [551, 237] width 555 height 12
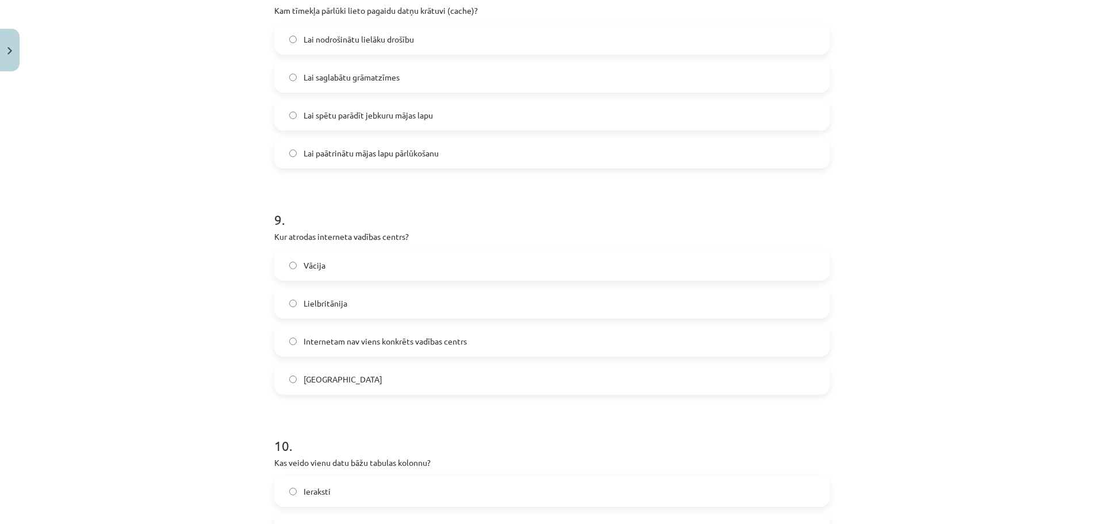
click at [401, 239] on p "Kur atrodas interneta vadības centrs?" at bounding box center [551, 237] width 555 height 12
click at [402, 239] on p "Kur atrodas interneta vadības centrs?" at bounding box center [551, 237] width 555 height 12
click at [401, 236] on p "Kur atrodas interneta vadības centrs?" at bounding box center [551, 237] width 555 height 12
drag, startPoint x: 398, startPoint y: 235, endPoint x: 369, endPoint y: 232, distance: 29.4
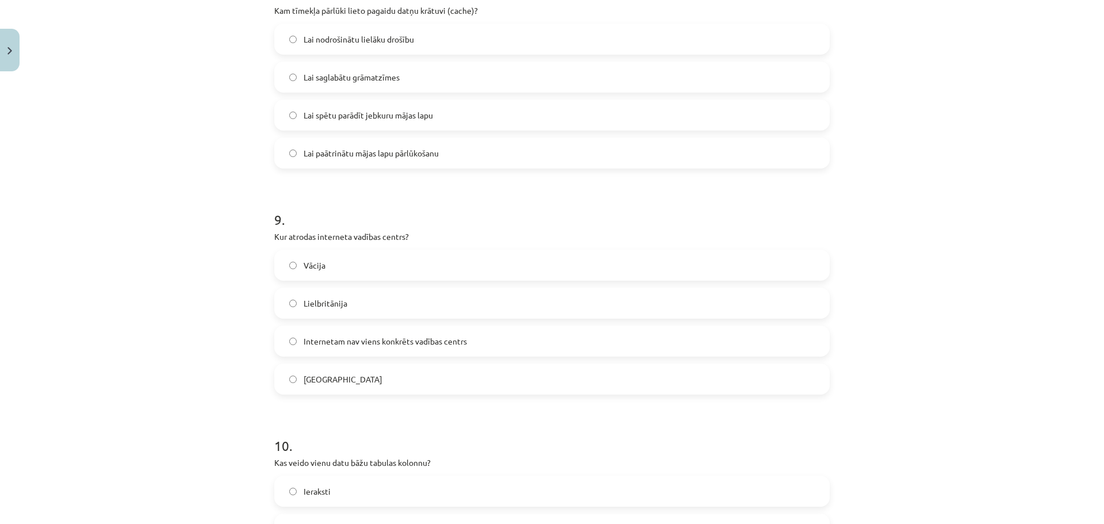
click at [398, 235] on p "Kur atrodas interneta vadības centrs?" at bounding box center [551, 237] width 555 height 12
drag, startPoint x: 348, startPoint y: 236, endPoint x: 378, endPoint y: 236, distance: 29.9
click at [378, 236] on p "Kur atrodas interneta vadības centrs?" at bounding box center [551, 237] width 555 height 12
copy p "vadības"
click at [977, 274] on div "Mācību tēma: Datorikas - 10. klases 4. ieskaites mācību materiāls #7 Noslēguma …" at bounding box center [552, 262] width 1104 height 524
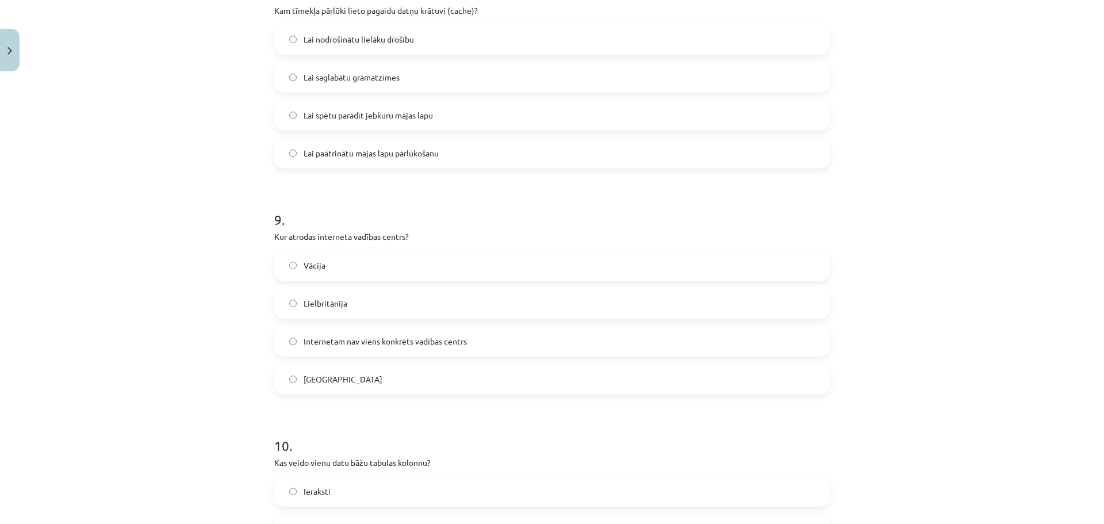
click at [426, 342] on span "Internetam nav viens konkrēts vadības centrs" at bounding box center [385, 341] width 163 height 12
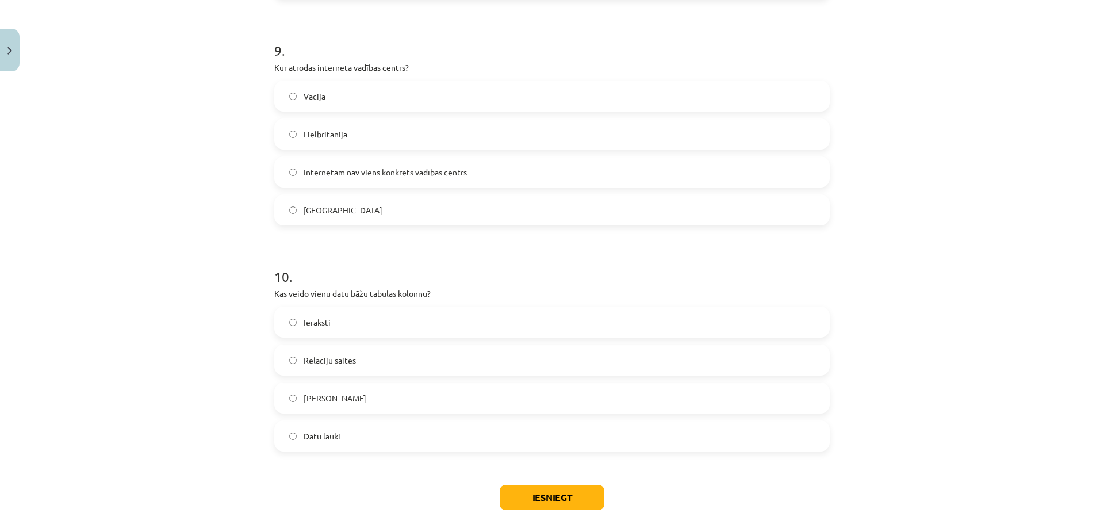
scroll to position [2018, 0]
click at [371, 315] on label "Ieraksti" at bounding box center [551, 318] width 553 height 29
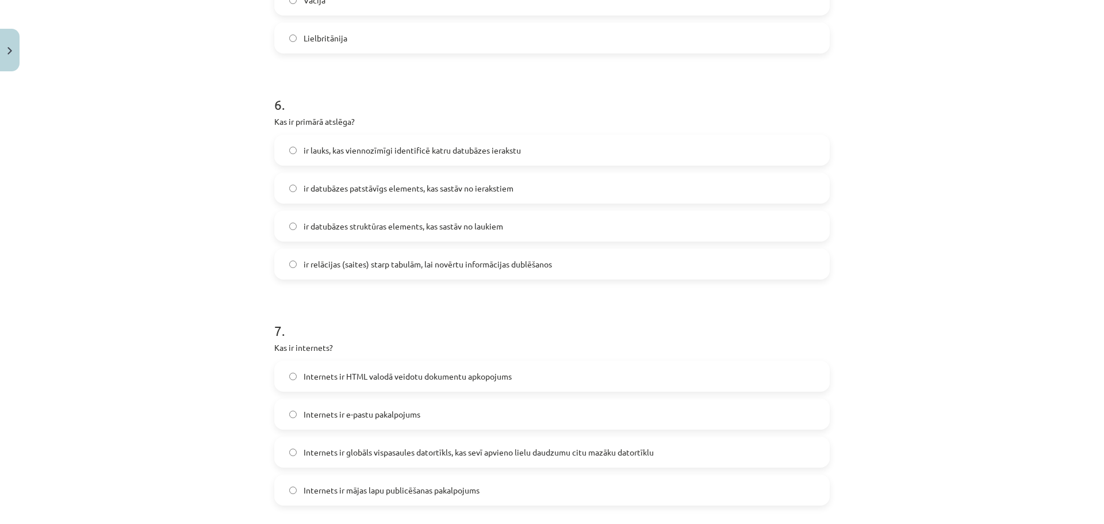
scroll to position [1270, 0]
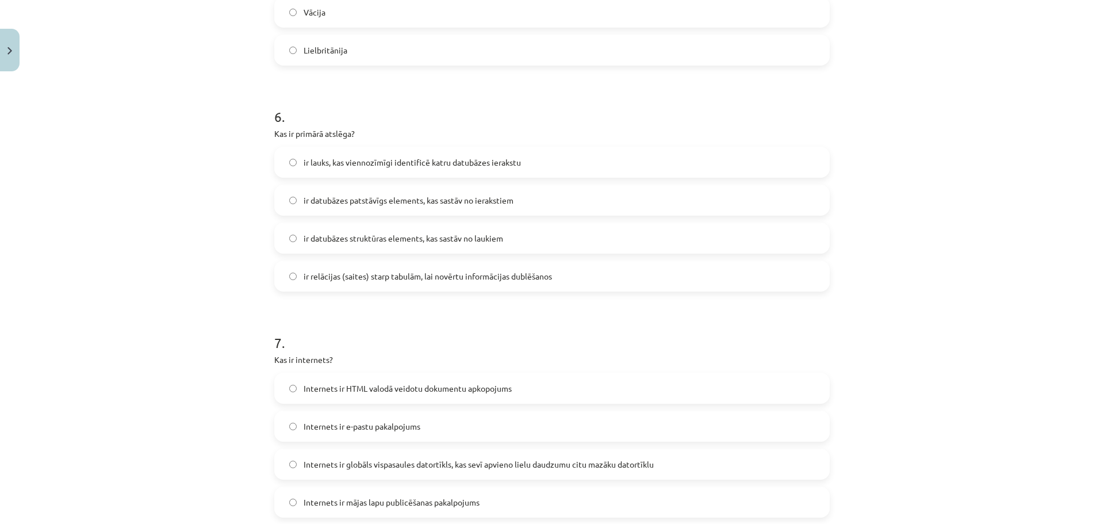
click at [388, 194] on span "ir datubāzes patstāvīgs elements, kas sastāv no ierakstiem" at bounding box center [409, 200] width 210 height 12
click at [361, 240] on span "ir datubāzes struktūras elements, kas sastāv no laukiem" at bounding box center [404, 238] width 200 height 12
click at [387, 156] on label "ir lauks, kas viennozīmīgi identificē katru datubāzes ierakstu" at bounding box center [551, 162] width 553 height 29
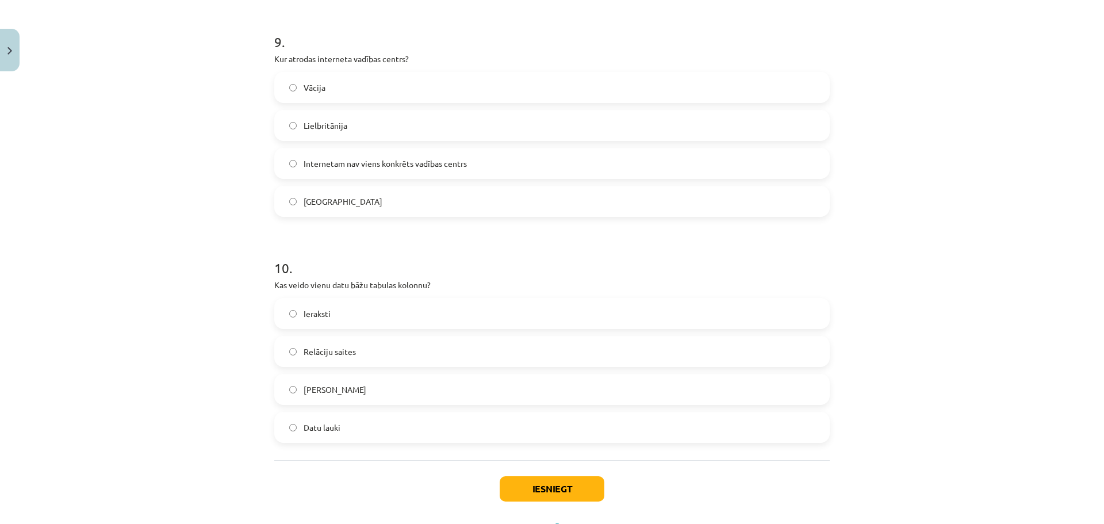
scroll to position [2075, 0]
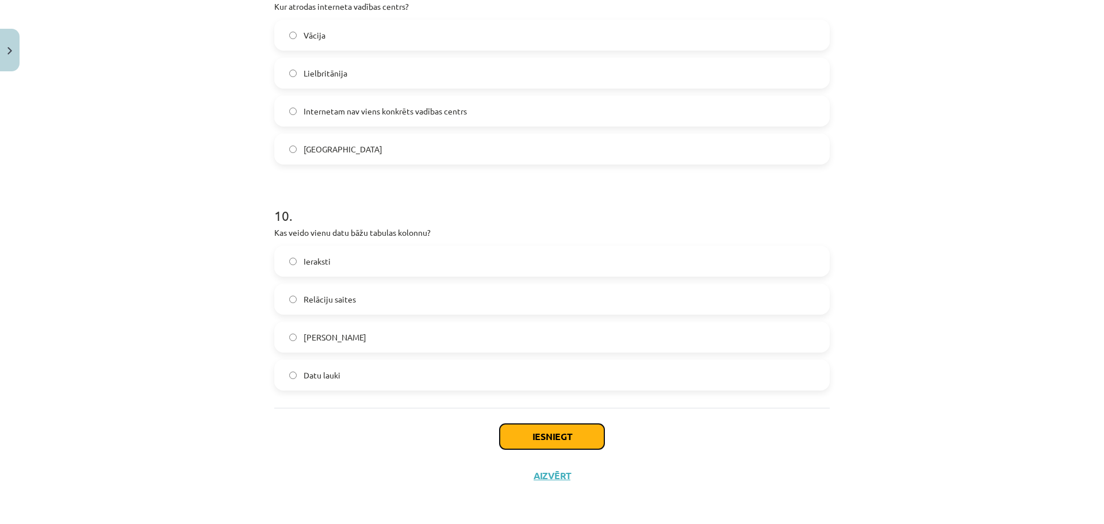
click at [581, 439] on button "Iesniegt" at bounding box center [552, 436] width 105 height 25
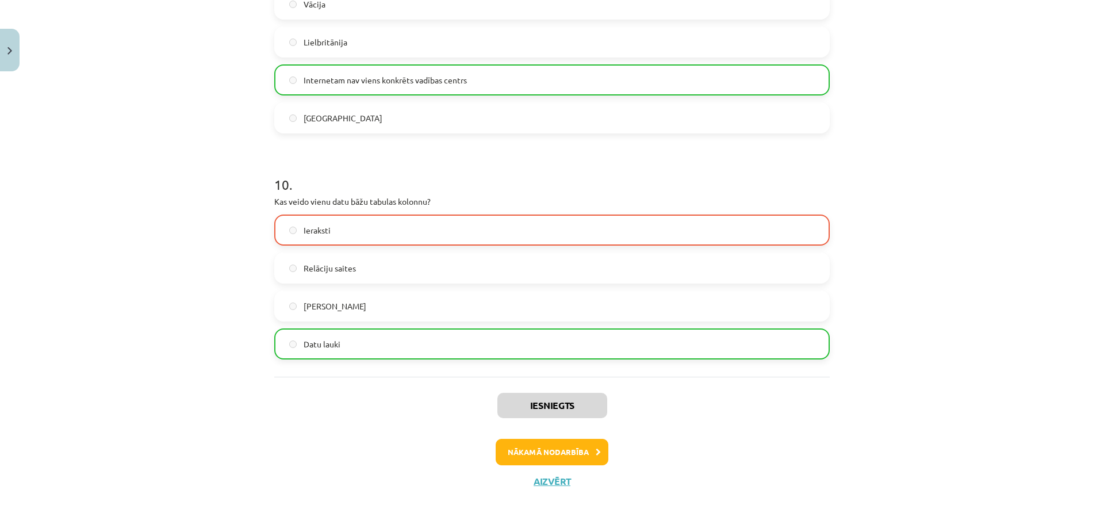
scroll to position [2112, 0]
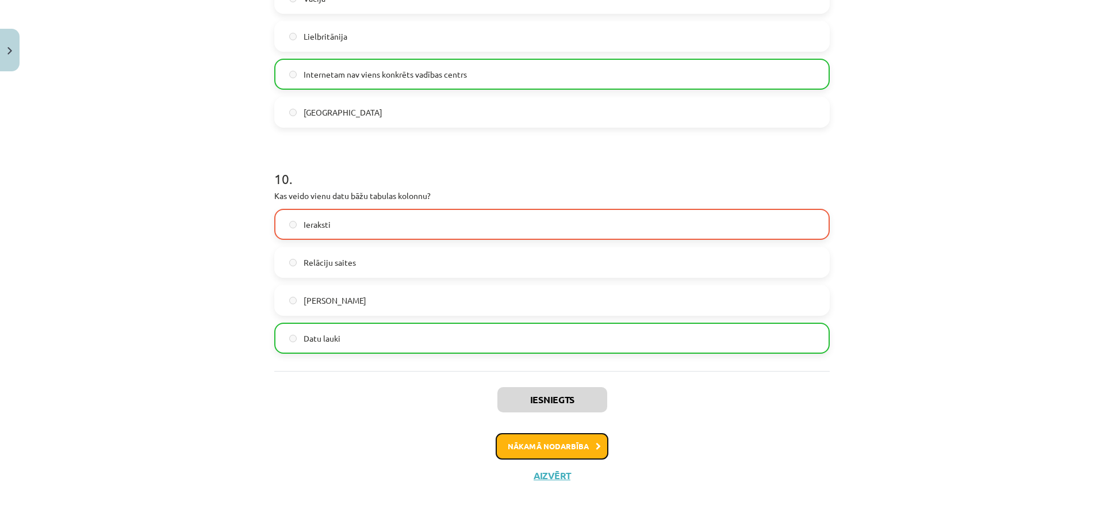
click at [553, 454] on button "Nākamā nodarbība" at bounding box center [552, 446] width 113 height 26
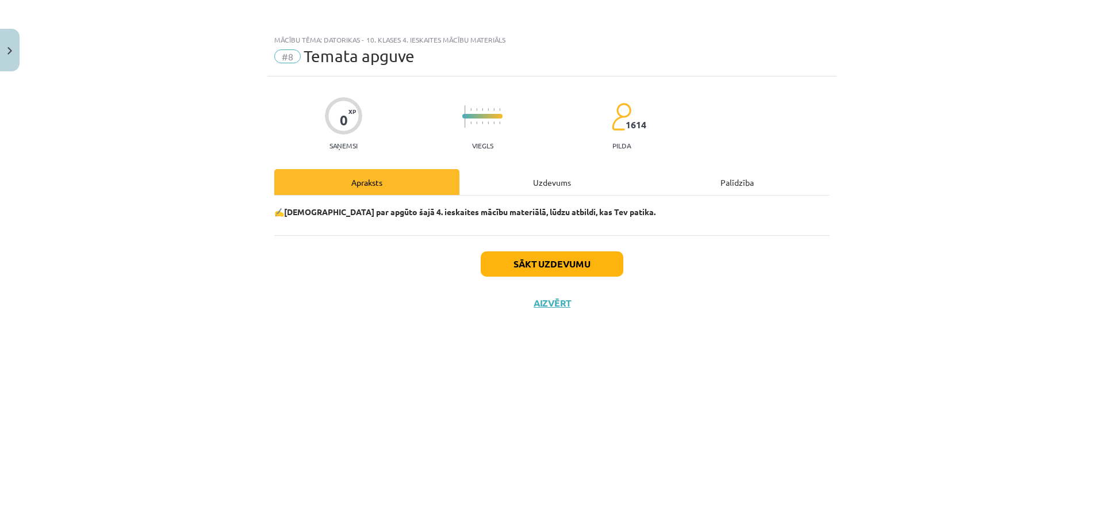
scroll to position [0, 0]
click at [558, 187] on div "Uzdevums" at bounding box center [551, 182] width 185 height 26
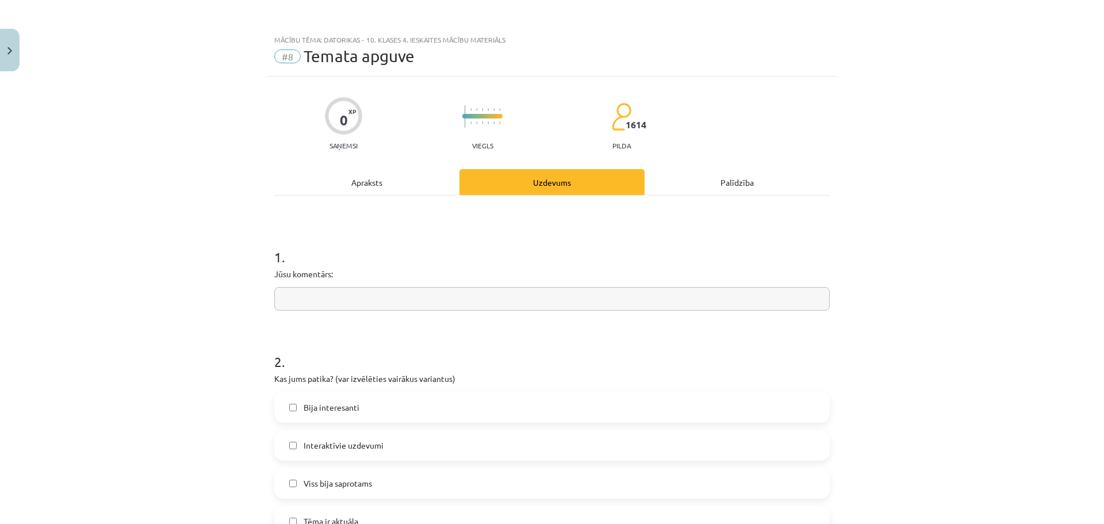
click at [400, 289] on input "text" at bounding box center [551, 299] width 555 height 24
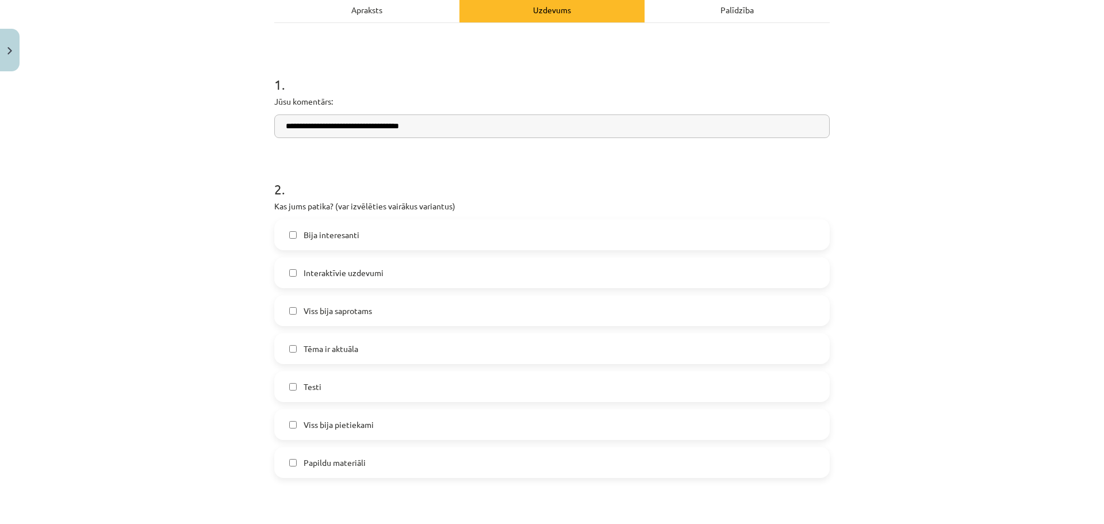
type input "**********"
click at [346, 240] on span "Bija interesanti" at bounding box center [332, 235] width 56 height 12
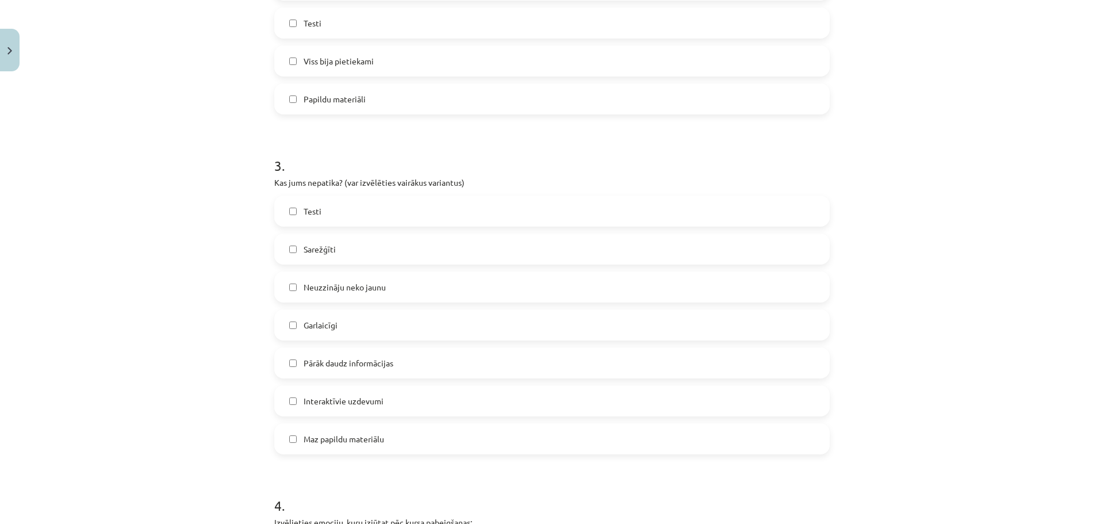
scroll to position [632, 0]
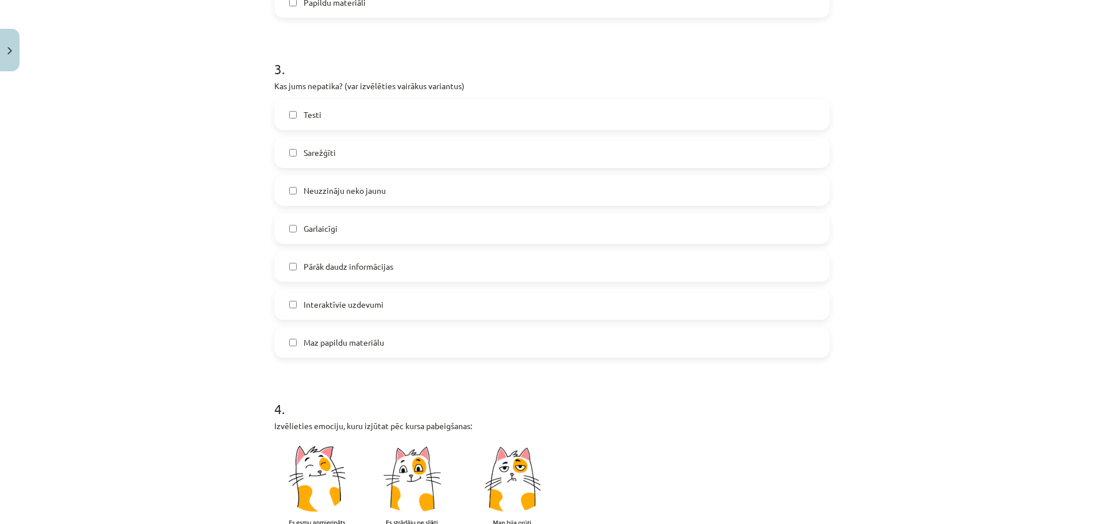
click at [385, 268] on span "Pārāk daudz informācijas" at bounding box center [349, 266] width 90 height 12
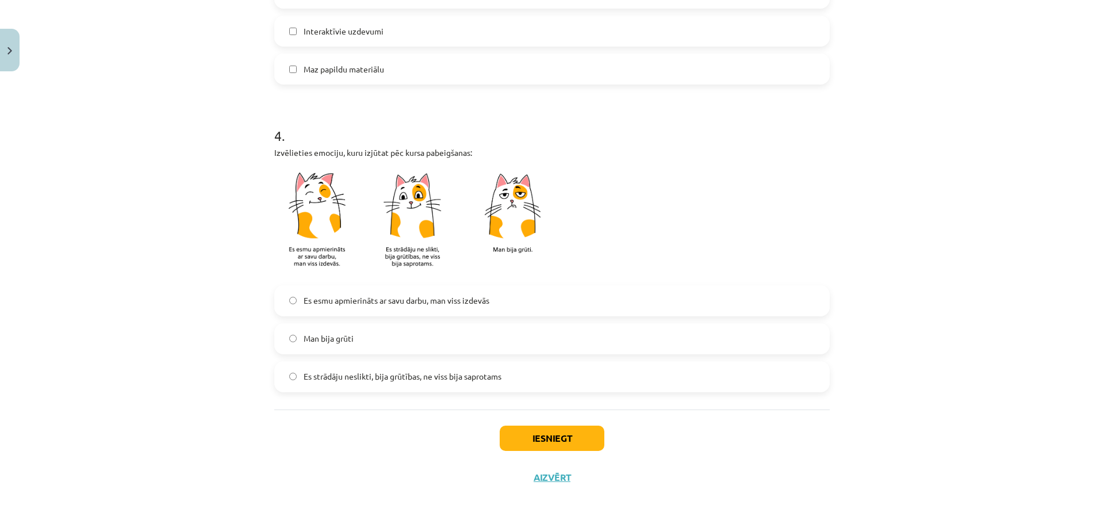
scroll to position [907, 0]
click at [368, 374] on span "Es strādāju neslikti, bija grūtības, ne viss bija saprotams" at bounding box center [403, 375] width 198 height 12
click at [448, 292] on label "Es esmu apmierināts ar savu darbu, man viss izdevās" at bounding box center [551, 299] width 553 height 29
click at [581, 443] on button "Iesniegt" at bounding box center [552, 436] width 105 height 25
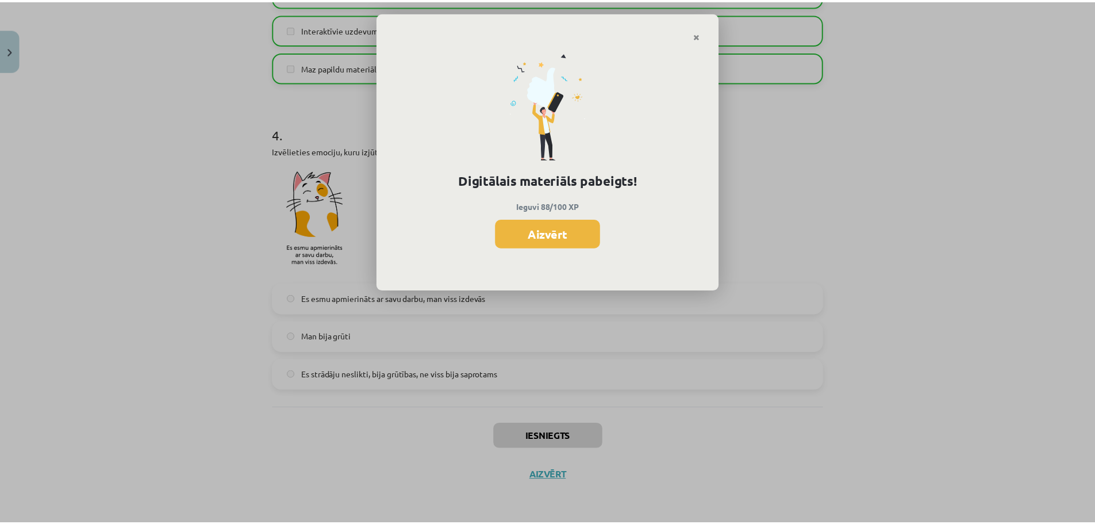
scroll to position [692, 0]
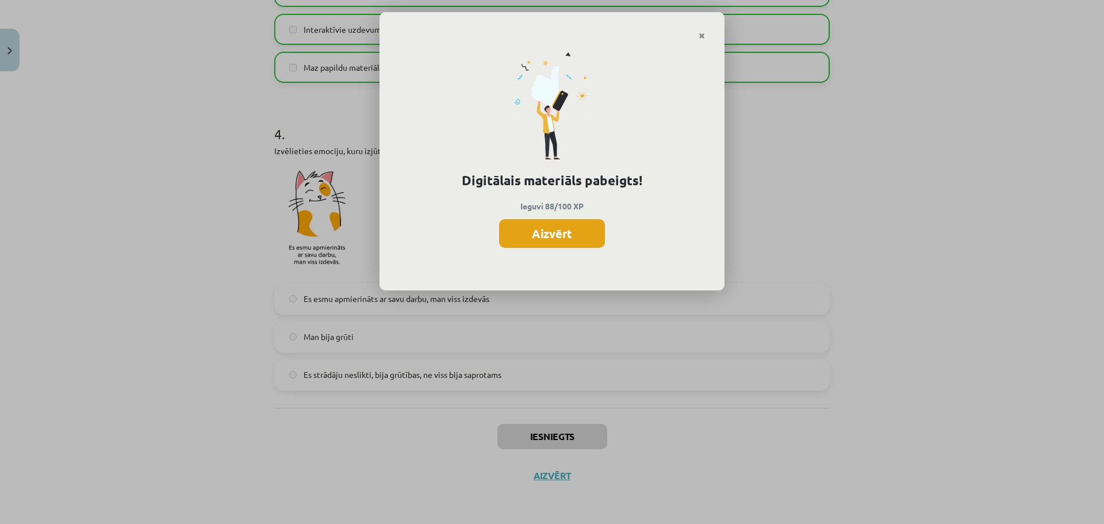
click at [552, 224] on button "Aizvērt" at bounding box center [552, 233] width 106 height 29
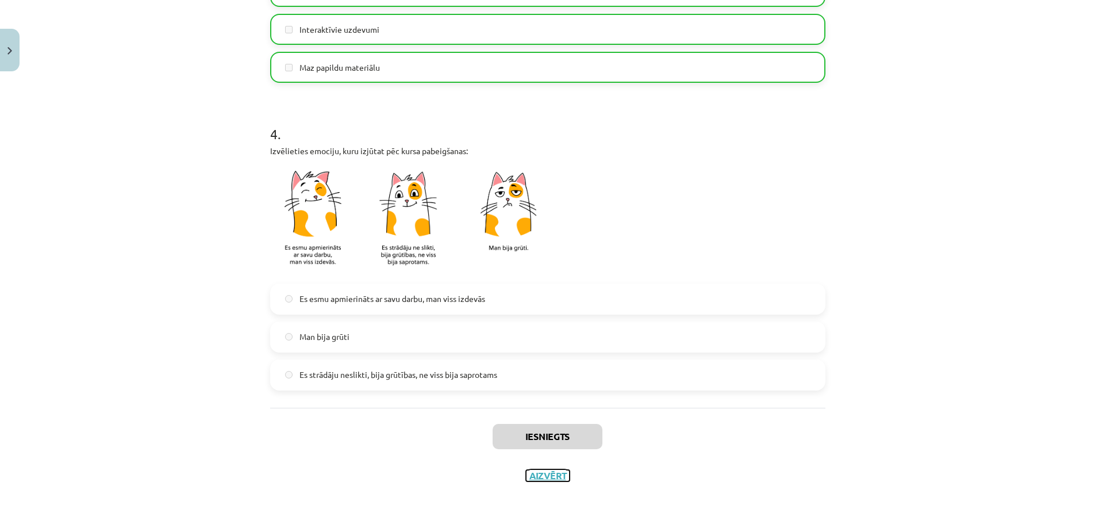
click at [550, 475] on button "Aizvērt" at bounding box center [548, 475] width 44 height 11
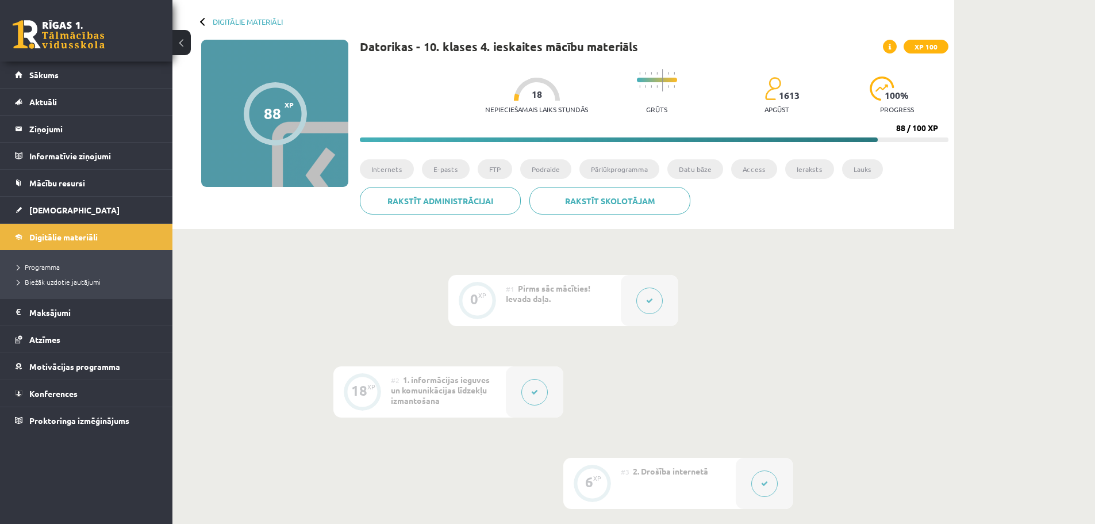
scroll to position [0, 0]
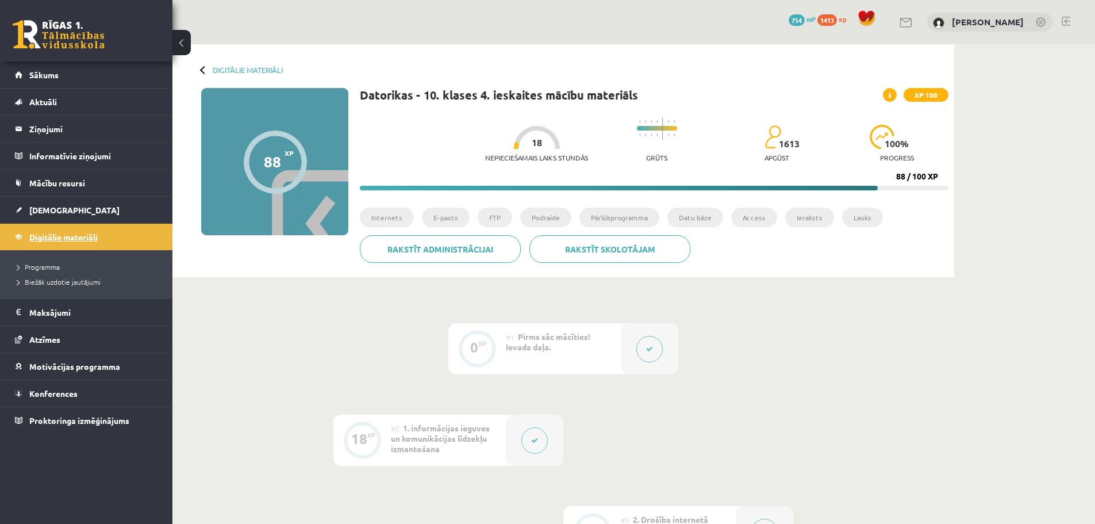
click at [85, 233] on span "Digitālie materiāli" at bounding box center [63, 237] width 68 height 10
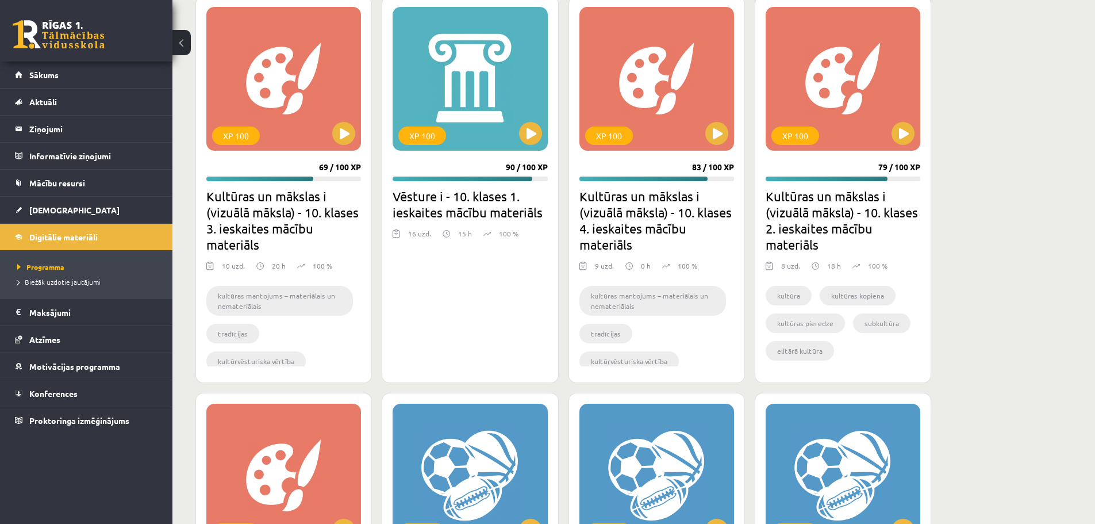
scroll to position [1610, 0]
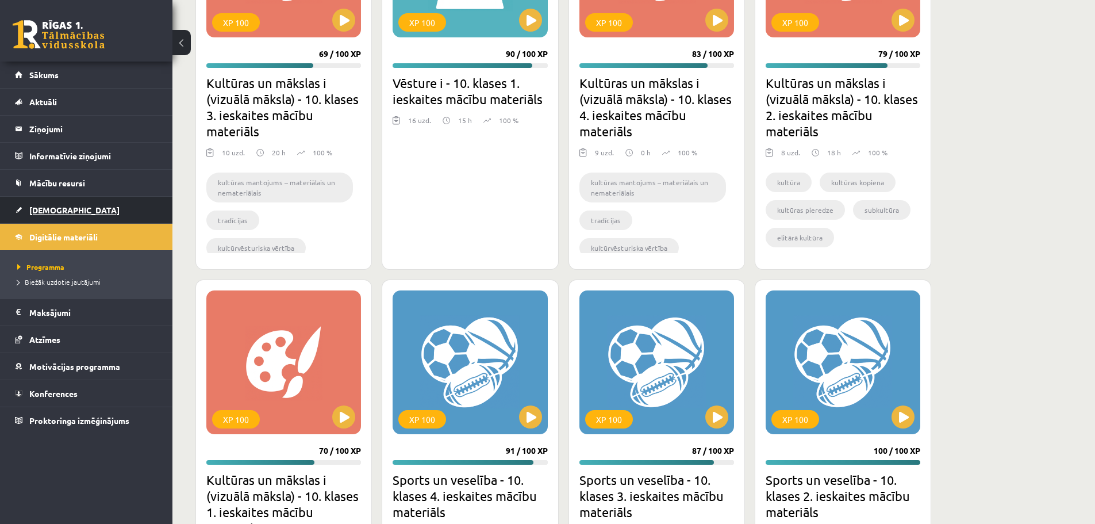
click at [58, 204] on link "[DEMOGRAPHIC_DATA]" at bounding box center [86, 210] width 143 height 26
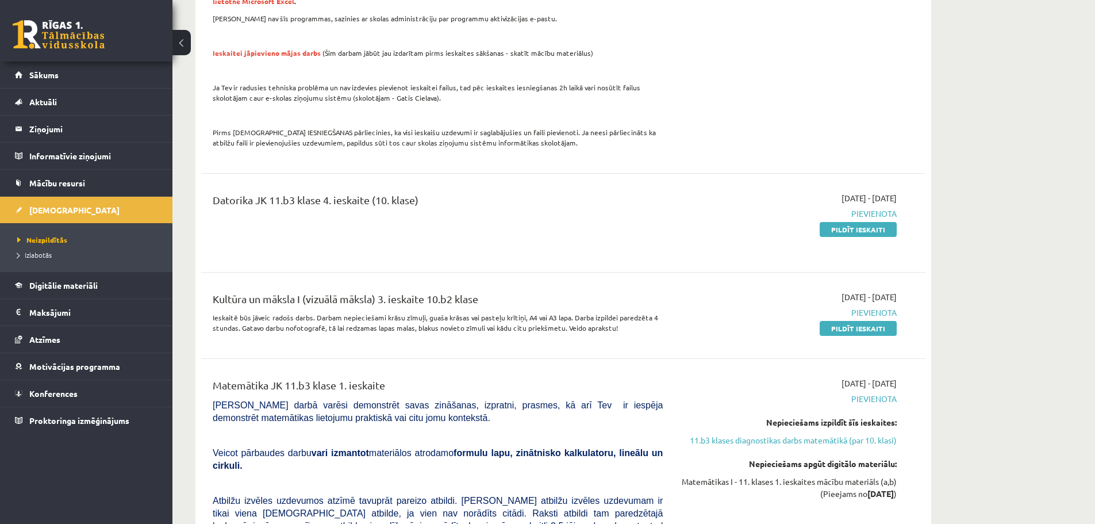
scroll to position [1265, 0]
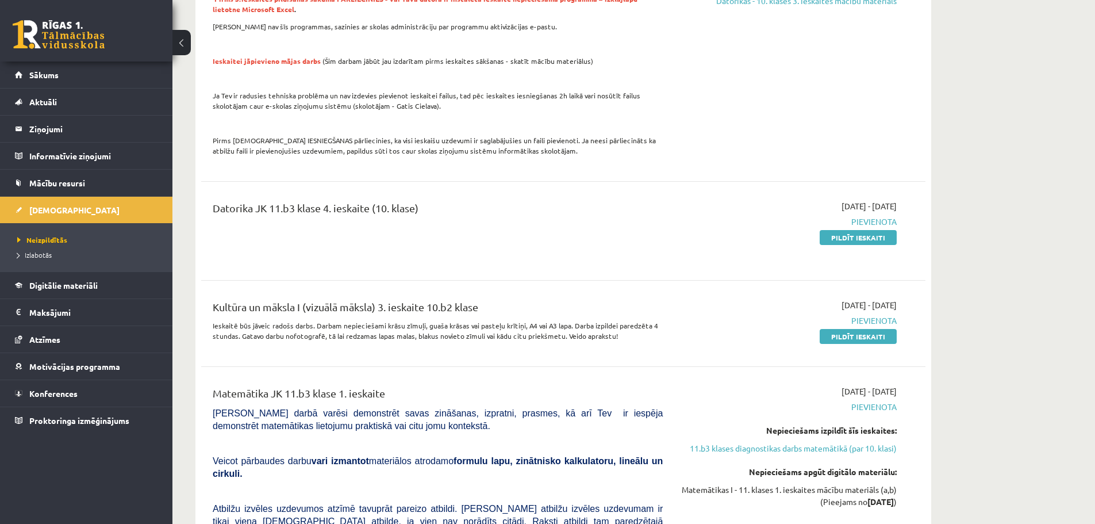
drag, startPoint x: 876, startPoint y: 224, endPoint x: 662, endPoint y: 34, distance: 285.5
click at [875, 230] on link "Pildīt ieskaiti" at bounding box center [858, 237] width 77 height 15
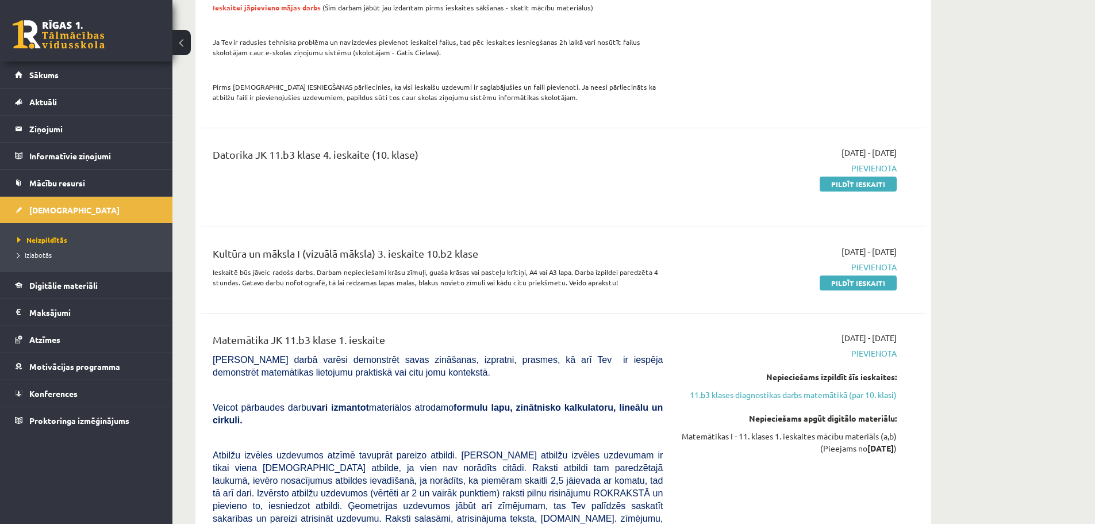
scroll to position [1322, 0]
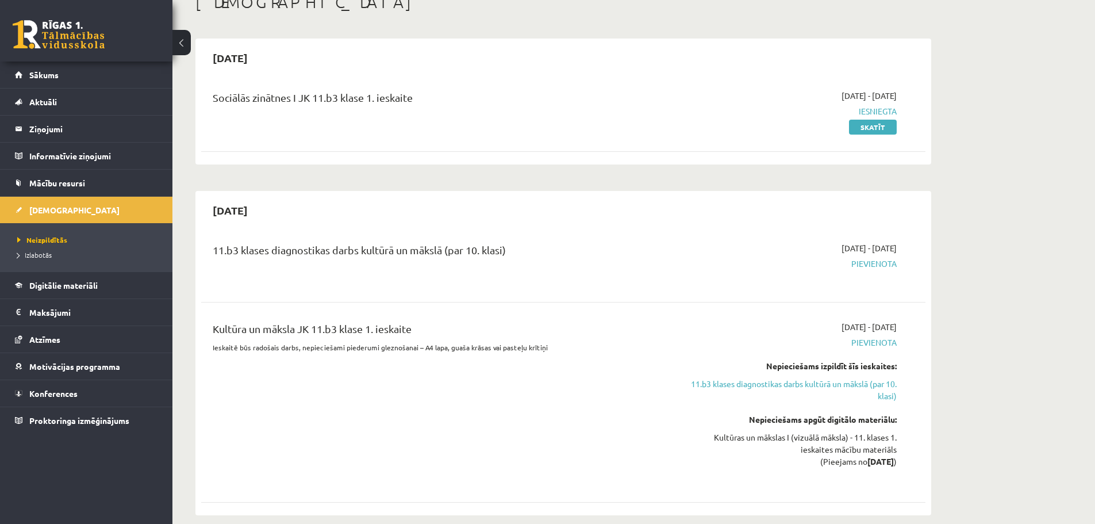
scroll to position [0, 0]
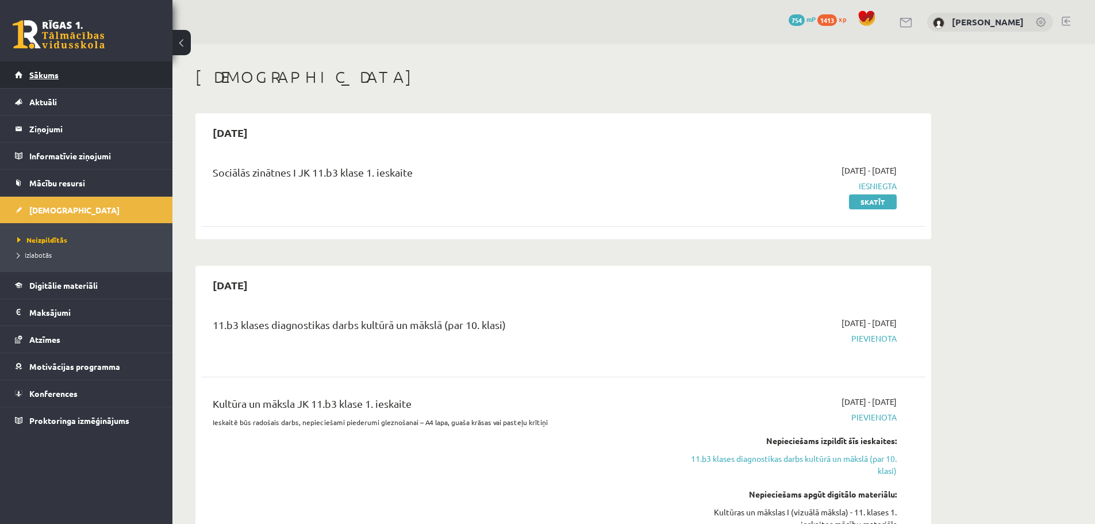
click at [47, 68] on link "Sākums" at bounding box center [86, 75] width 143 height 26
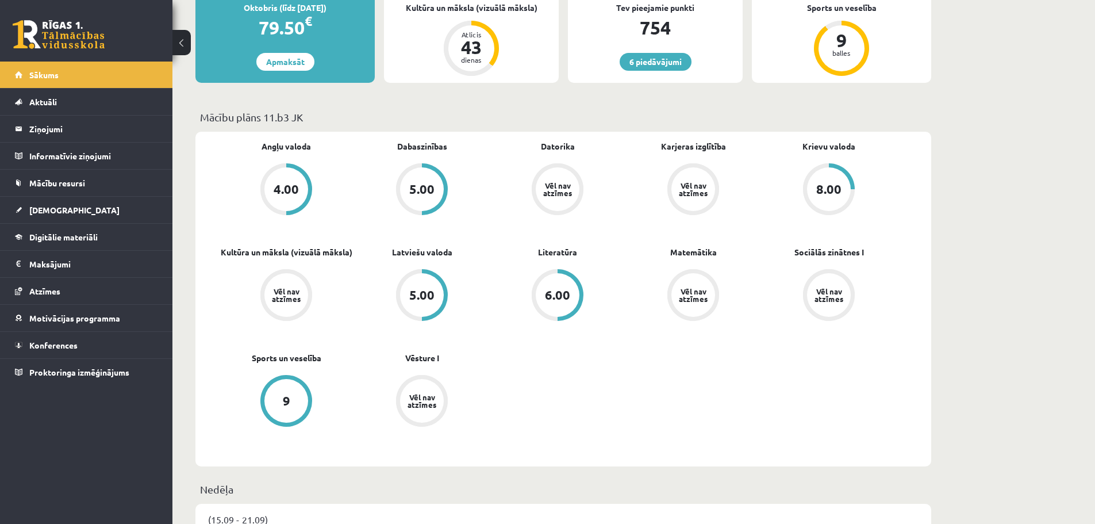
scroll to position [230, 0]
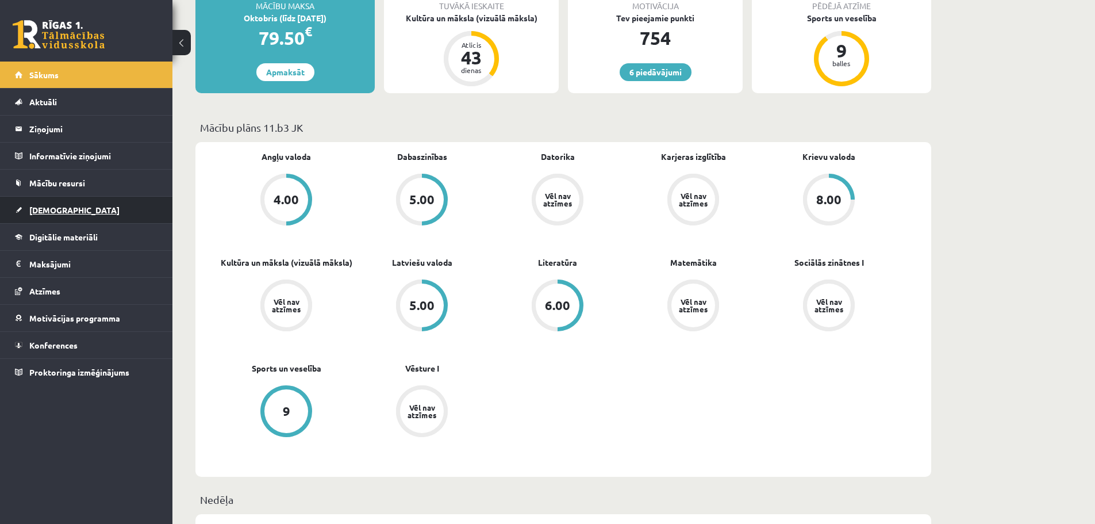
click at [67, 207] on link "[DEMOGRAPHIC_DATA]" at bounding box center [86, 210] width 143 height 26
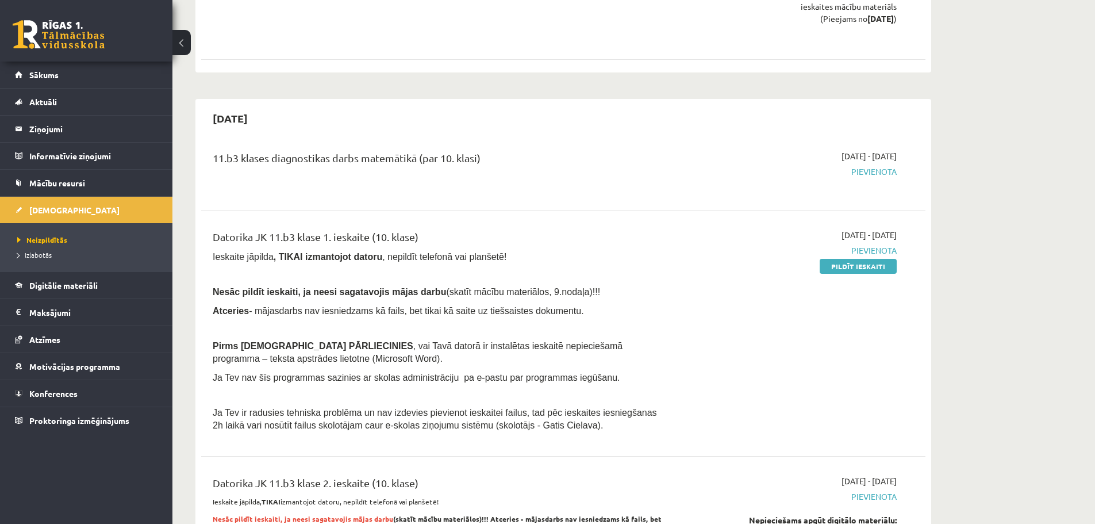
scroll to position [747, 0]
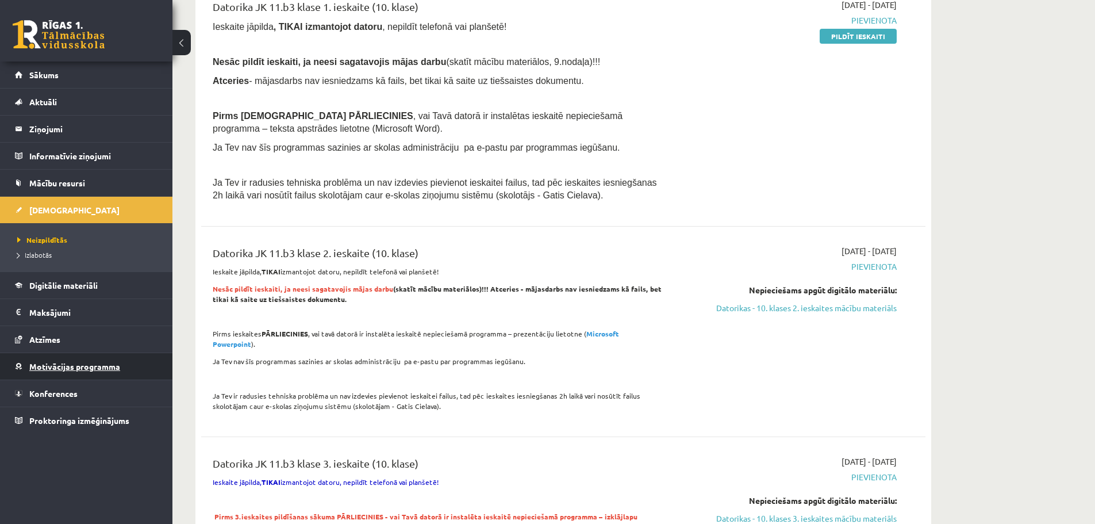
click at [79, 355] on link "Motivācijas programma" at bounding box center [86, 366] width 143 height 26
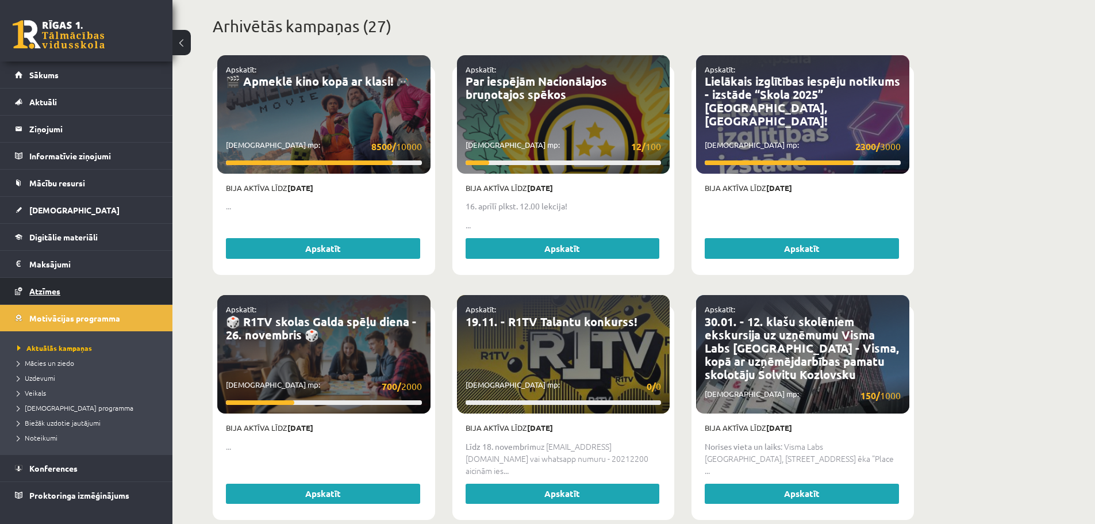
click at [76, 294] on link "Atzīmes" at bounding box center [86, 291] width 143 height 26
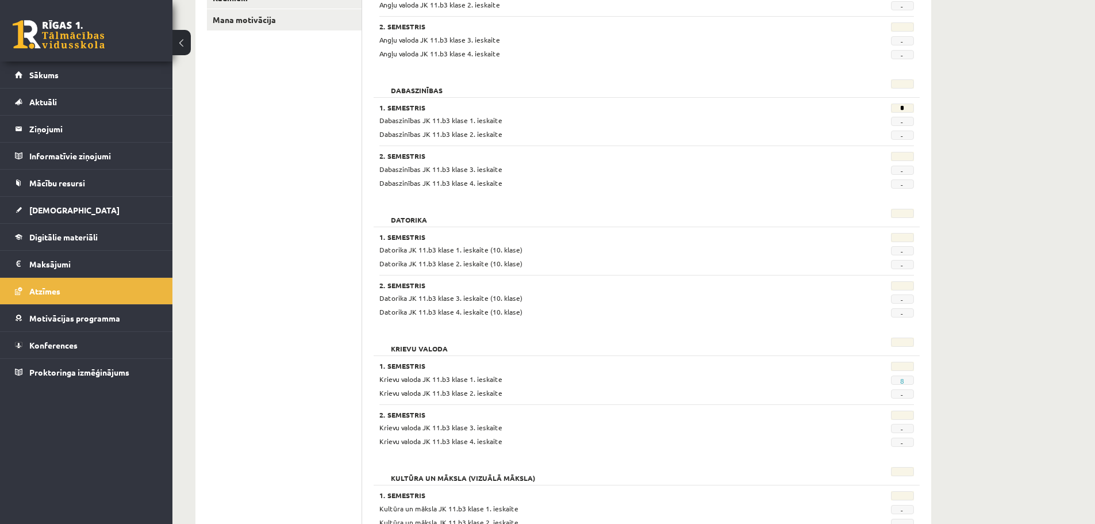
scroll to position [67, 0]
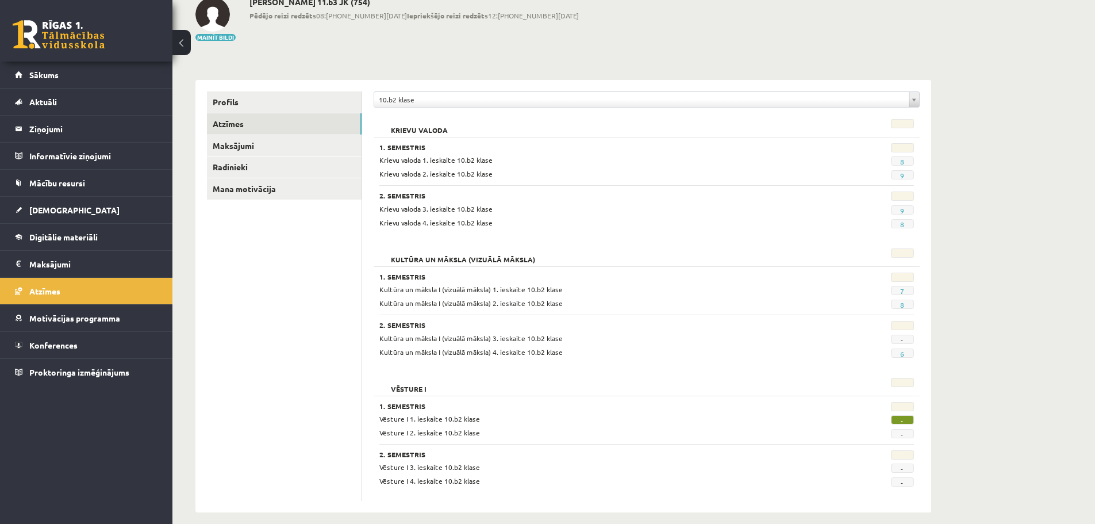
scroll to position [82, 0]
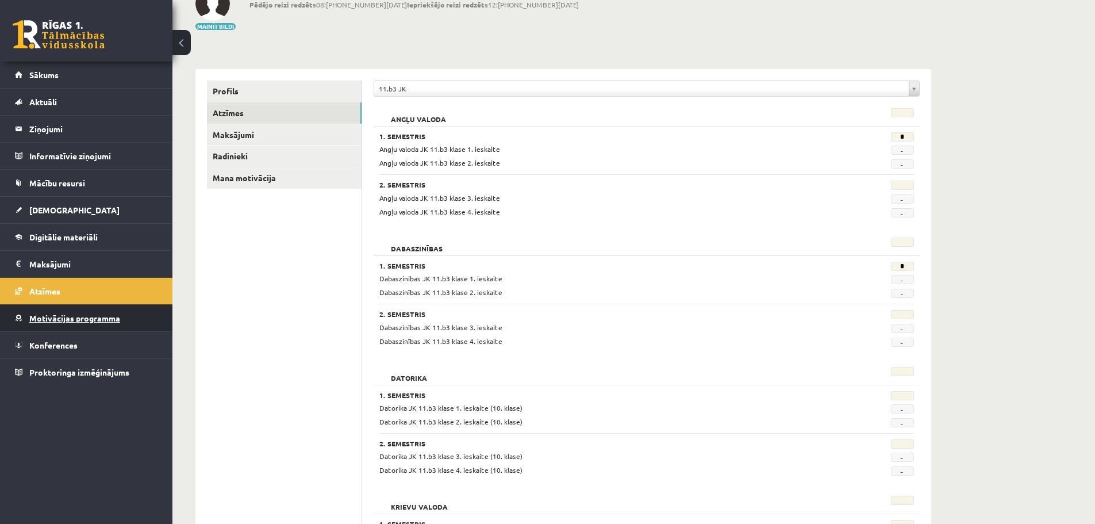
scroll to position [67, 0]
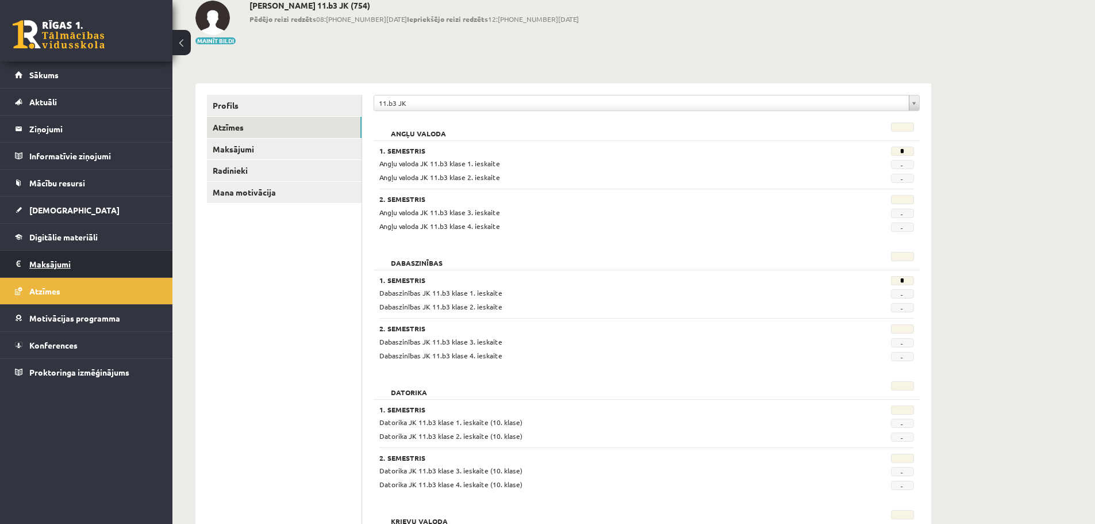
click at [131, 269] on legend "Maksājumi 0" at bounding box center [93, 264] width 129 height 26
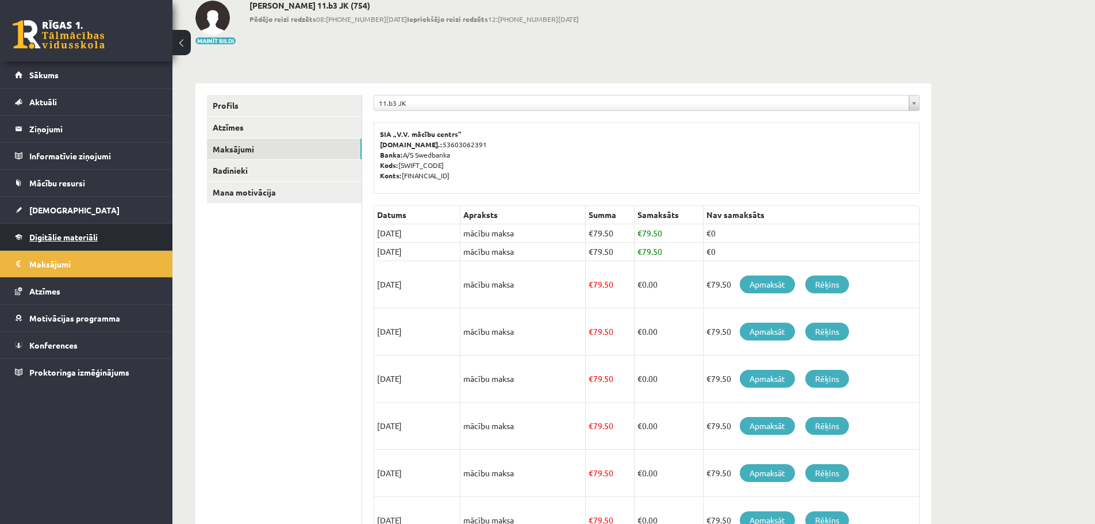
click at [118, 236] on link "Digitālie materiāli" at bounding box center [86, 237] width 143 height 26
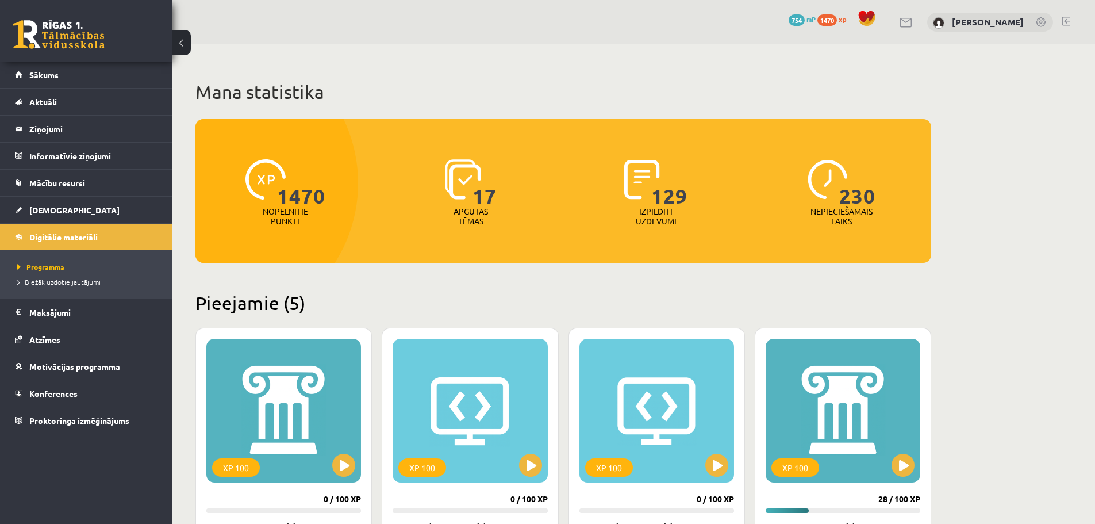
click at [1063, 20] on link at bounding box center [1066, 21] width 9 height 9
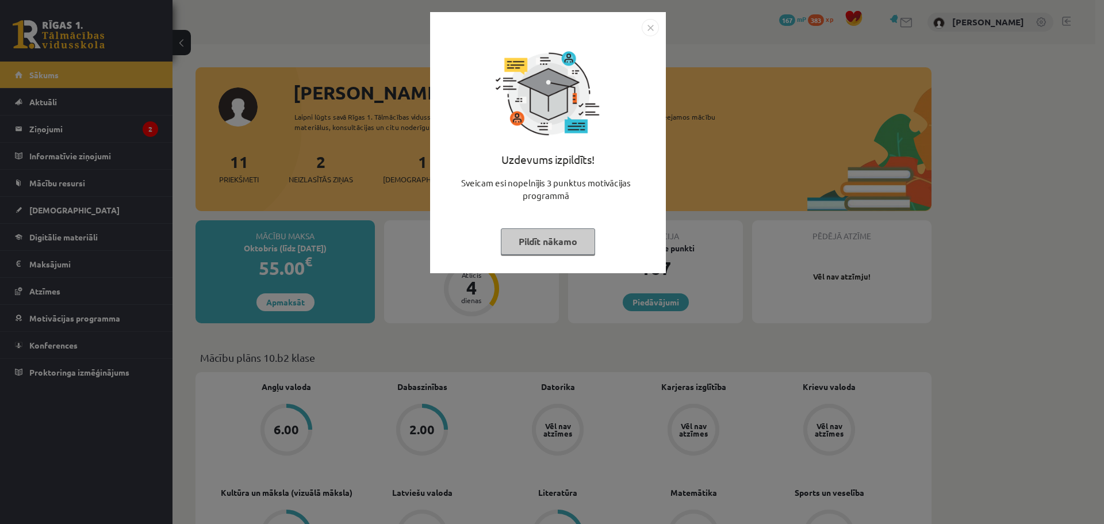
click at [557, 246] on button "Pildīt nākamo" at bounding box center [548, 241] width 94 height 26
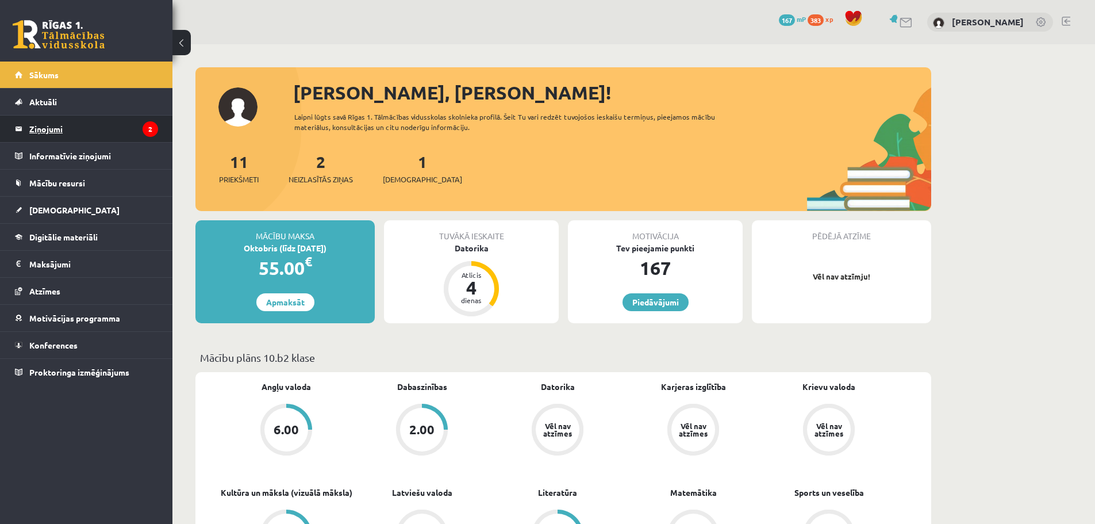
click at [45, 123] on legend "Ziņojumi 2" at bounding box center [93, 129] width 129 height 26
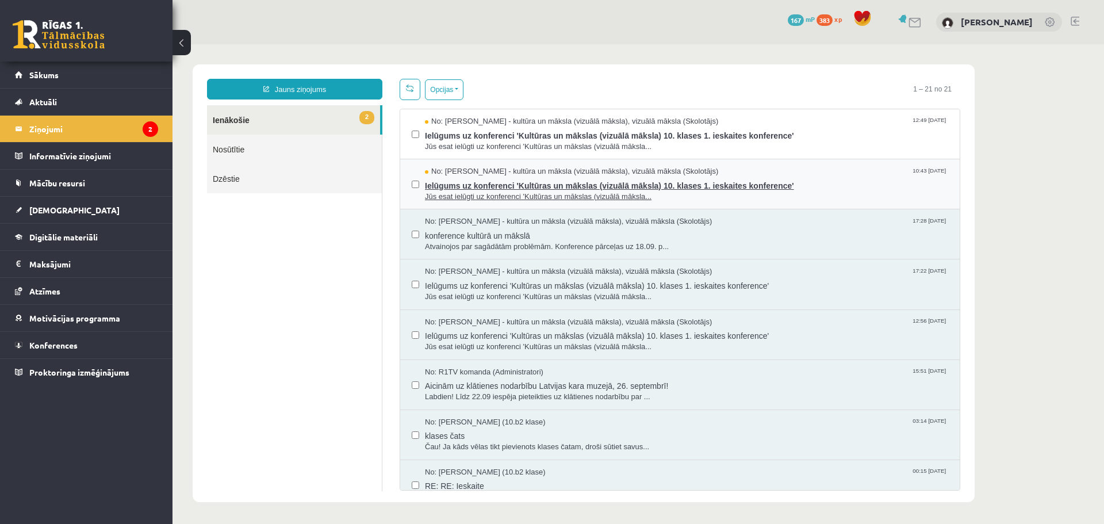
click at [683, 198] on span "Jūs esat ielūgti uz konferenci 'Kultūras un mākslas (vizuālā māksla..." at bounding box center [686, 196] width 523 height 11
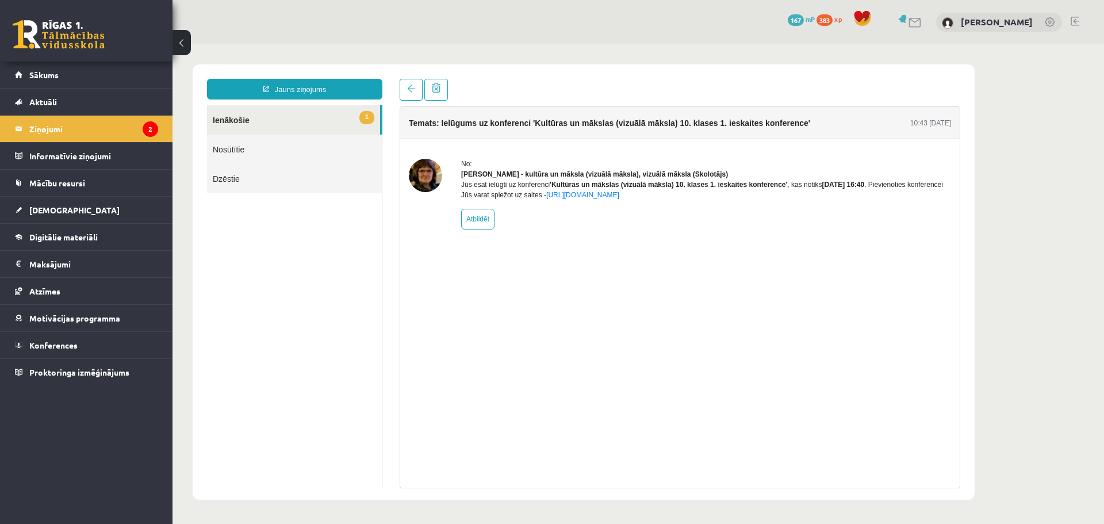
click at [343, 122] on link "1 Ienākošie" at bounding box center [293, 119] width 173 height 29
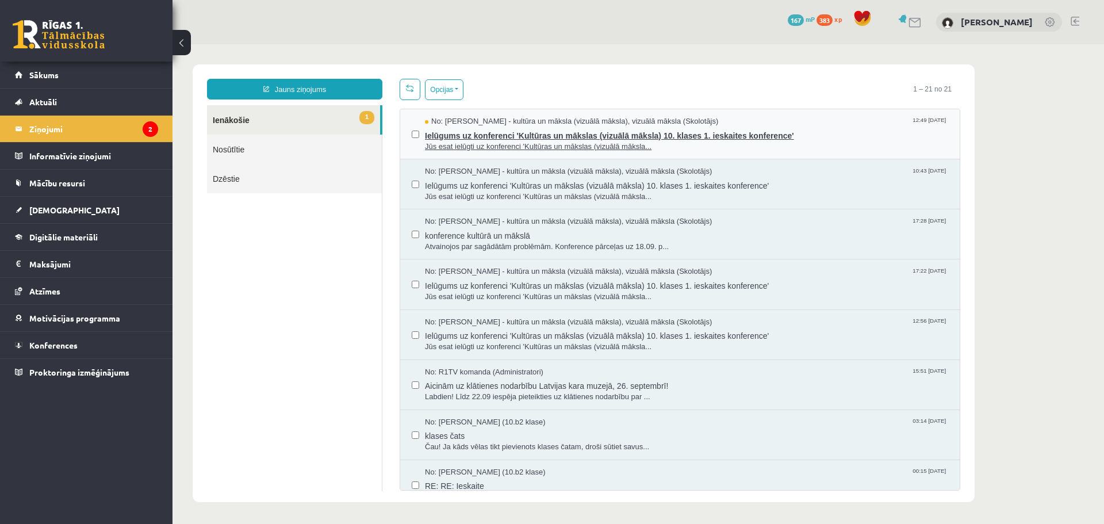
click at [722, 139] on span "Ielūgums uz konferenci 'Kultūras un mākslas (vizuālā māksla) 10. klases 1. iesk…" at bounding box center [686, 134] width 523 height 14
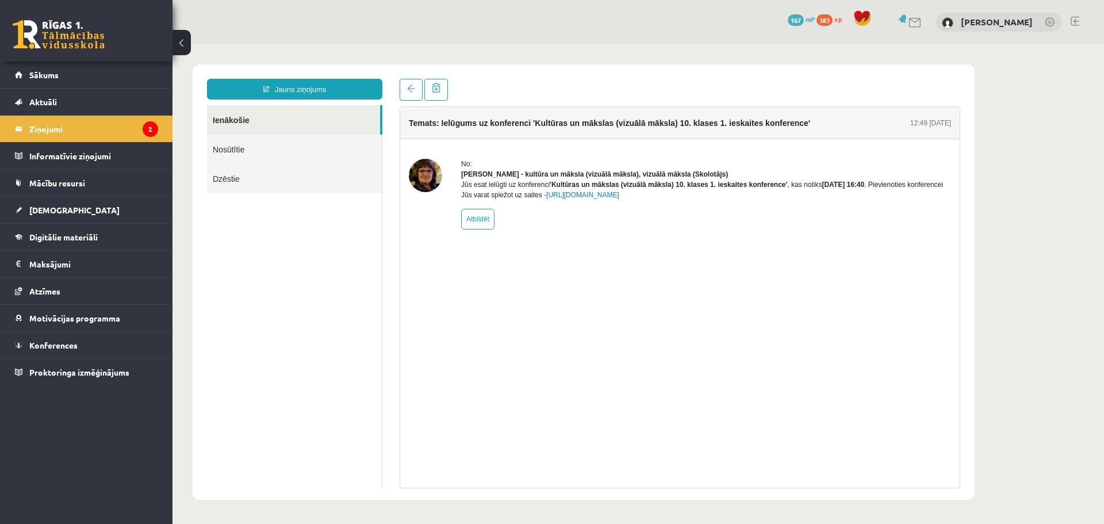
drag, startPoint x: 260, startPoint y: 118, endPoint x: 245, endPoint y: 116, distance: 15.1
click at [258, 118] on link "Ienākošie" at bounding box center [293, 119] width 173 height 29
click at [69, 132] on legend "Ziņojumi 2" at bounding box center [93, 129] width 129 height 26
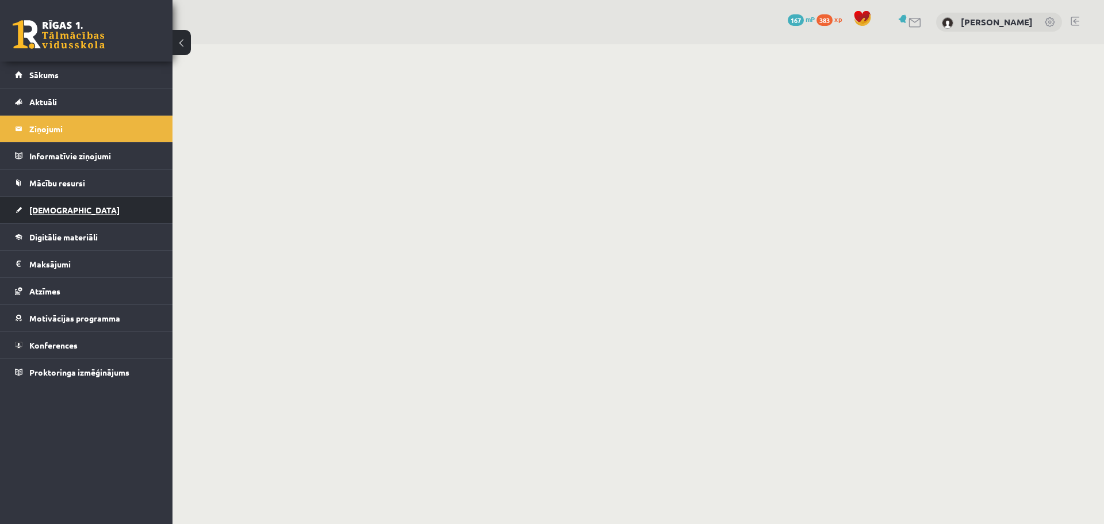
click at [66, 205] on link "[DEMOGRAPHIC_DATA]" at bounding box center [86, 210] width 143 height 26
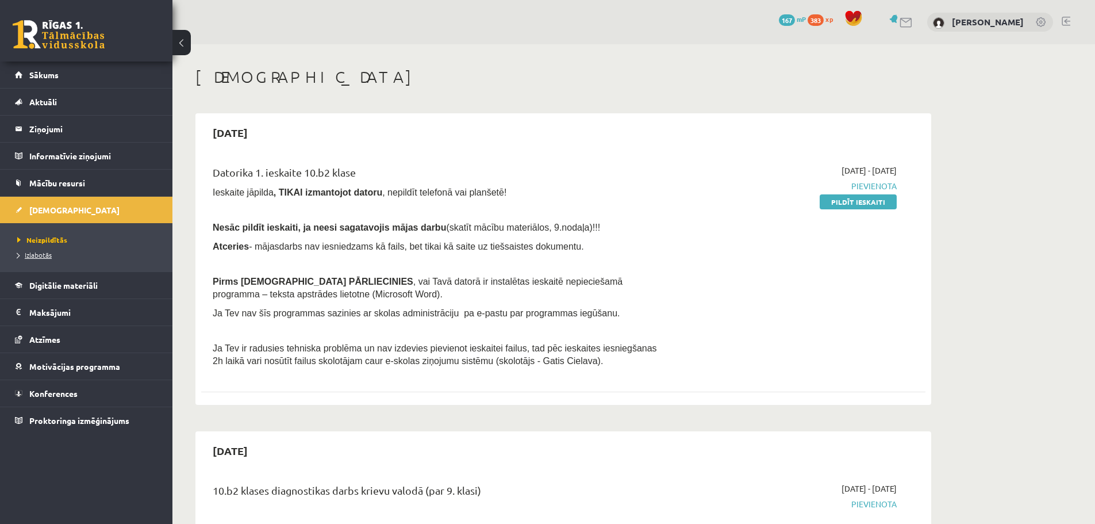
click at [34, 252] on span "Izlabotās" at bounding box center [34, 254] width 34 height 9
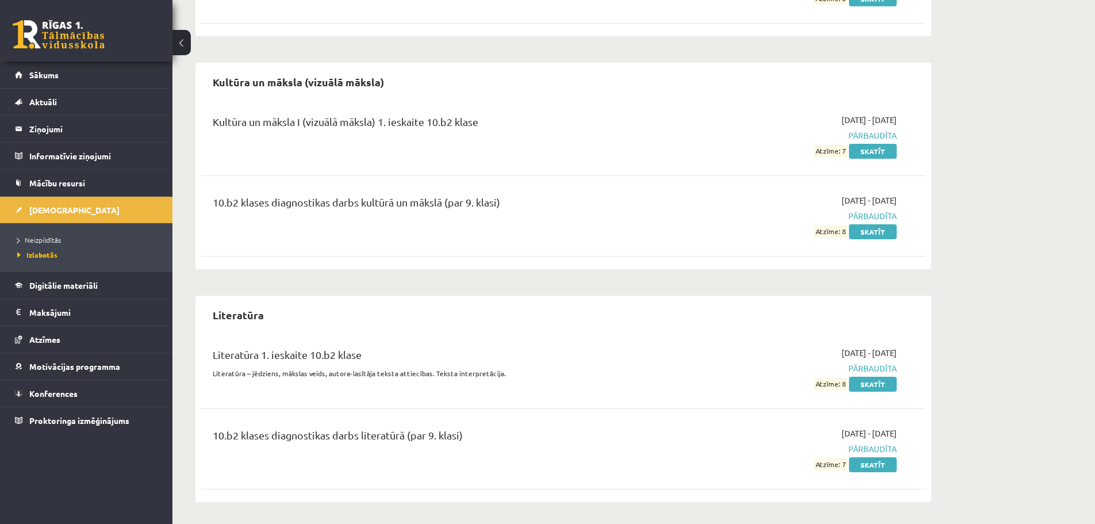
scroll to position [682, 0]
click at [33, 317] on legend "Maksājumi 0" at bounding box center [93, 312] width 129 height 26
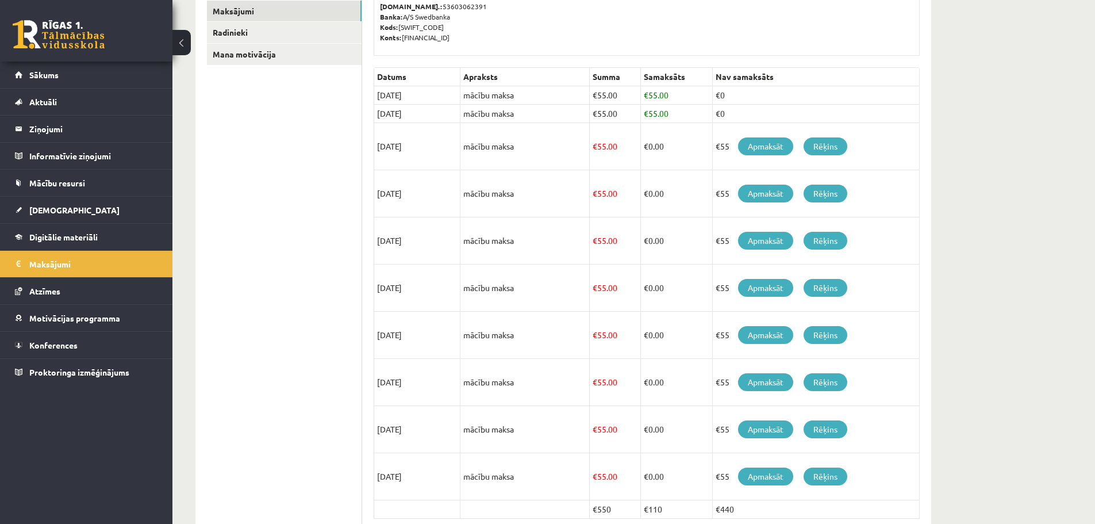
scroll to position [148, 0]
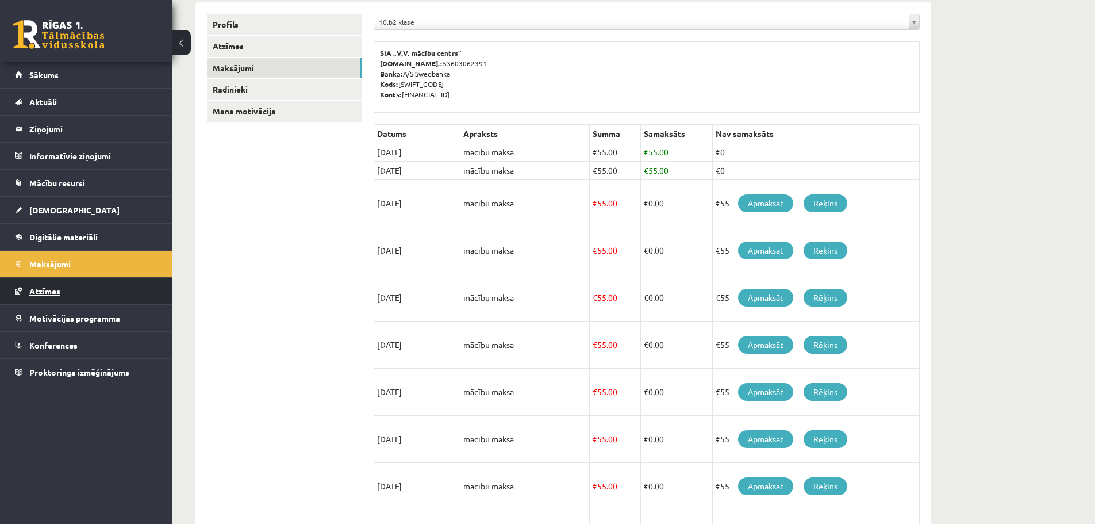
click at [63, 297] on link "Atzīmes" at bounding box center [86, 291] width 143 height 26
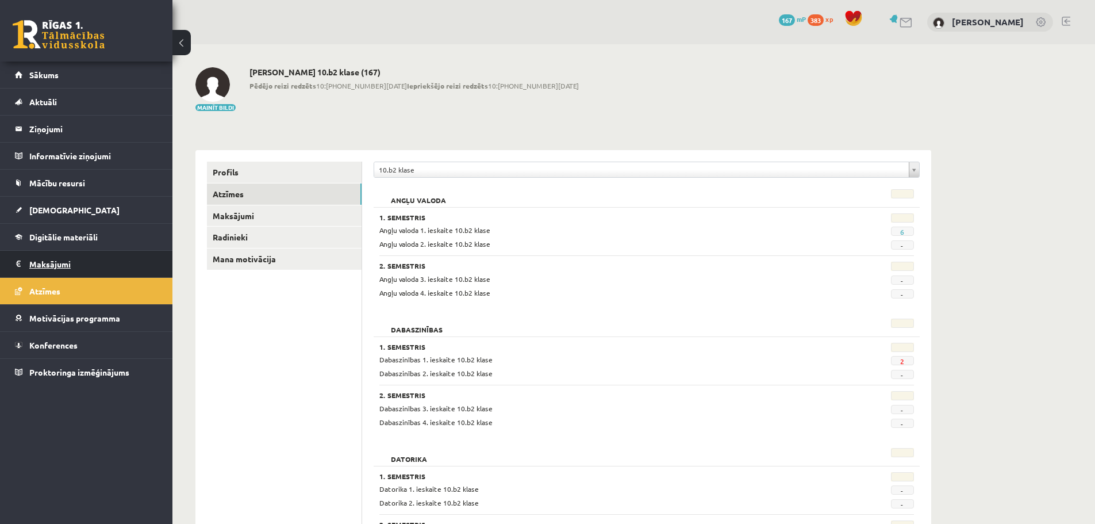
click at [64, 266] on legend "Maksājumi 0" at bounding box center [93, 264] width 129 height 26
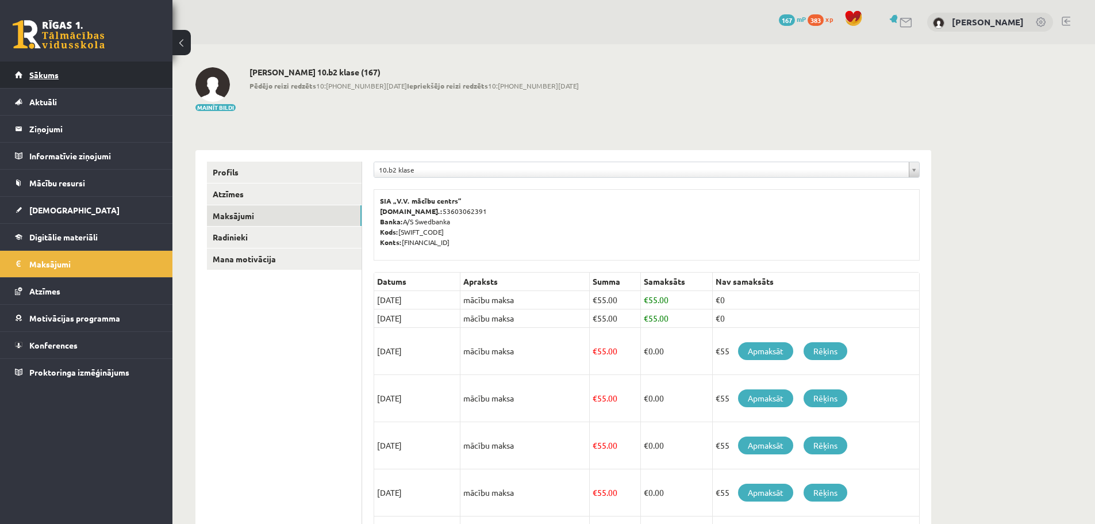
click at [59, 82] on link "Sākums" at bounding box center [86, 75] width 143 height 26
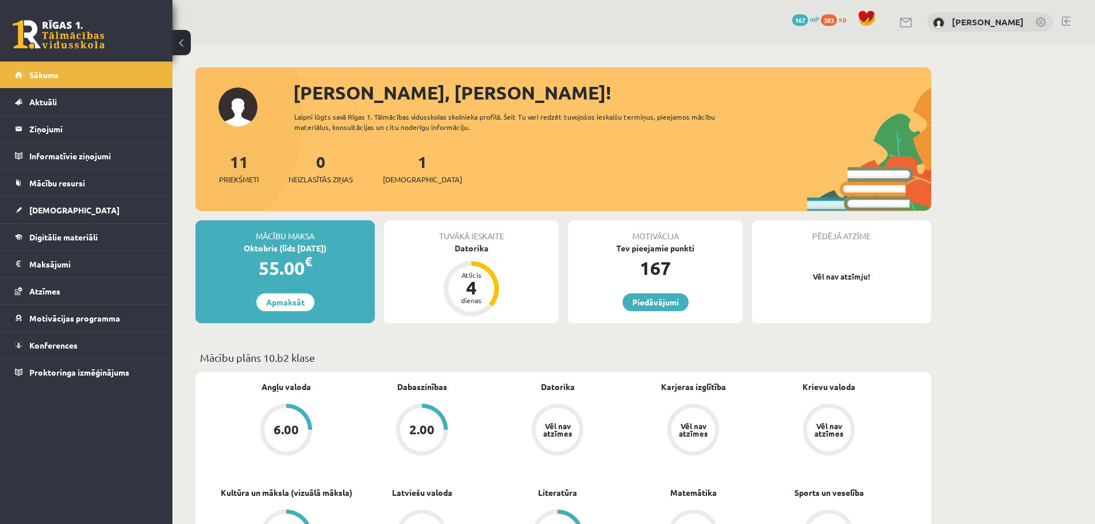
click at [1072, 20] on div "0 Dāvanas 167 mP 383 xp [PERSON_NAME]" at bounding box center [633, 22] width 923 height 44
click at [1071, 21] on div "0 Dāvanas 167 mP 383 xp [PERSON_NAME]" at bounding box center [633, 22] width 923 height 44
click at [1065, 24] on link at bounding box center [1066, 21] width 9 height 9
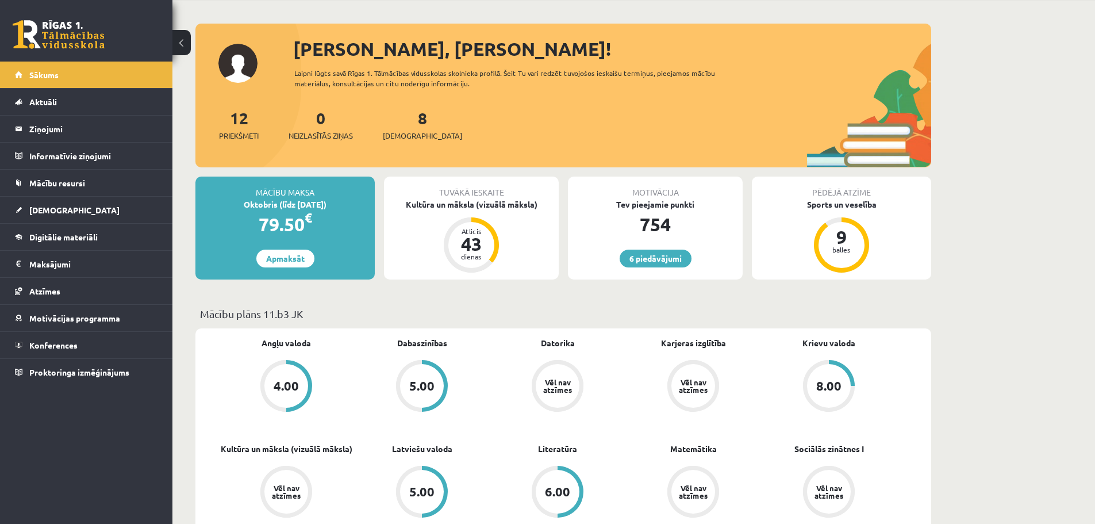
scroll to position [115, 0]
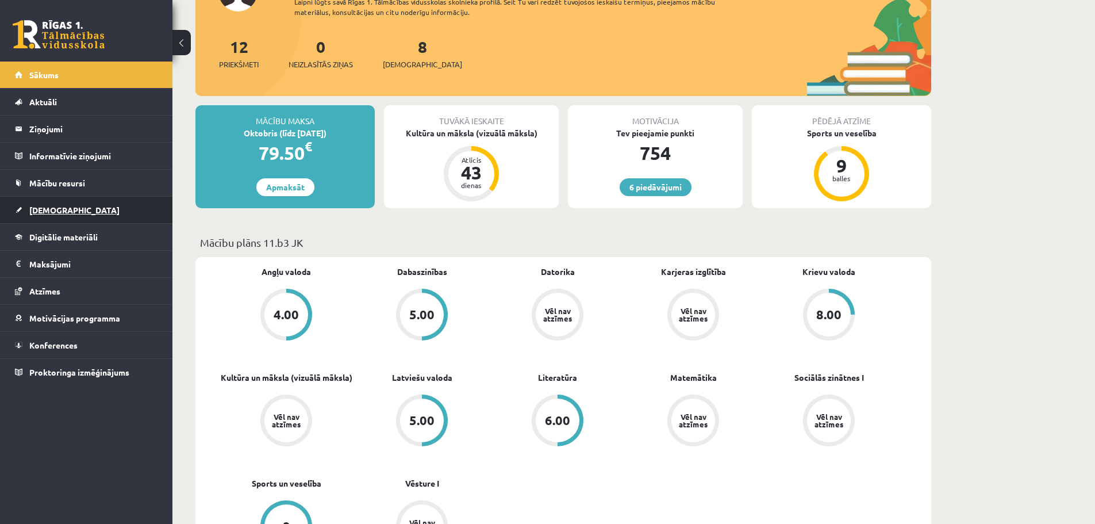
click at [91, 205] on link "[DEMOGRAPHIC_DATA]" at bounding box center [86, 210] width 143 height 26
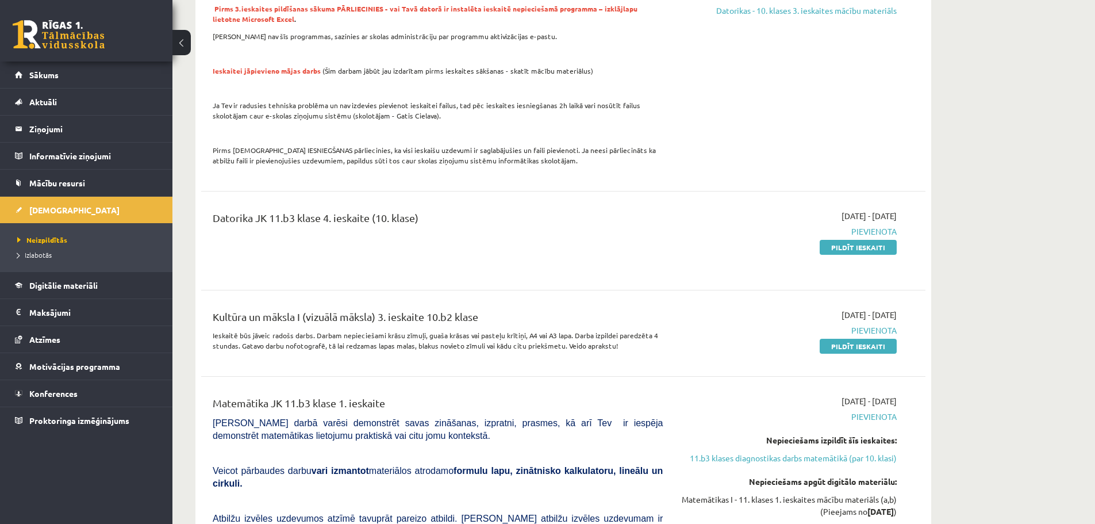
scroll to position [1265, 0]
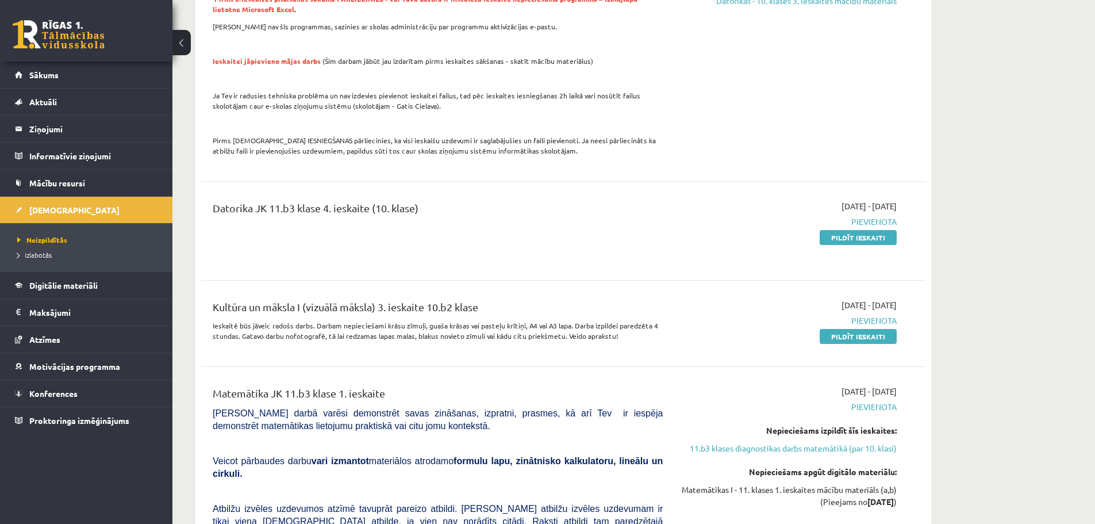
click at [416, 200] on div "Datorika JK 11.b3 klase 4. ieskaite (10. klase)" at bounding box center [438, 210] width 450 height 21
click at [859, 230] on link "Pildīt ieskaiti" at bounding box center [858, 237] width 77 height 15
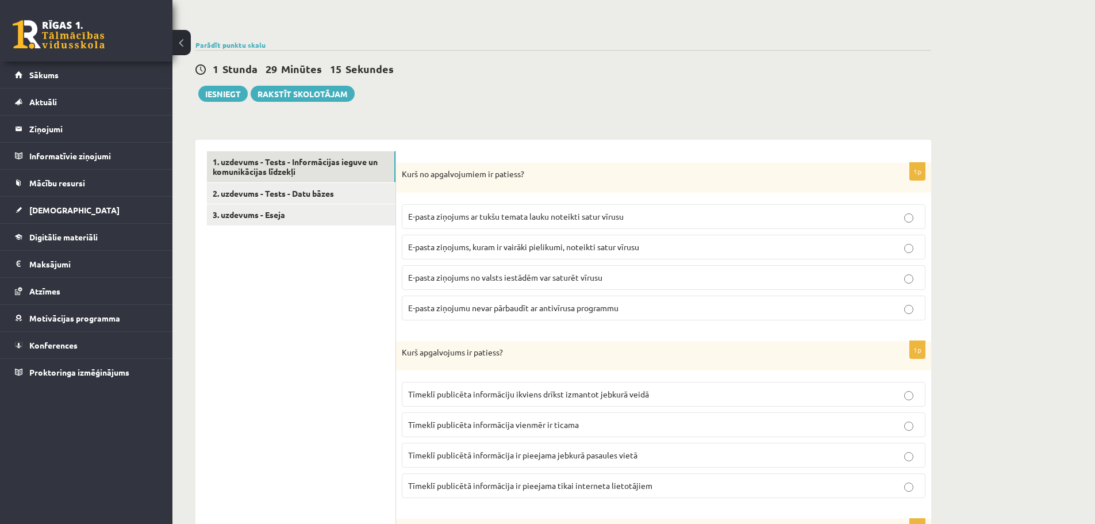
scroll to position [115, 0]
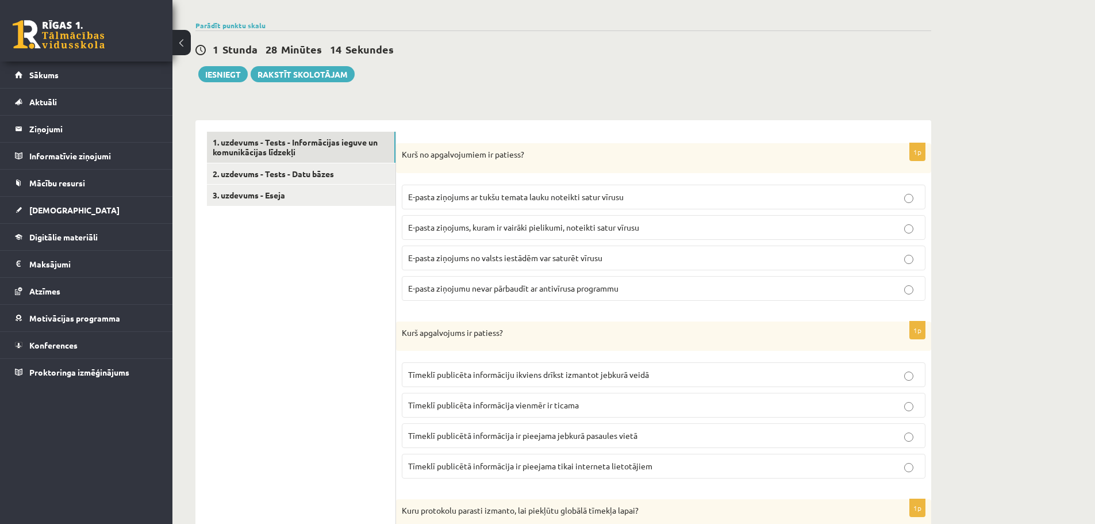
click at [570, 220] on label "E-pasta ziņojums, kuram ir vairāki pielikumi, noteikti satur vīrusu" at bounding box center [664, 227] width 524 height 25
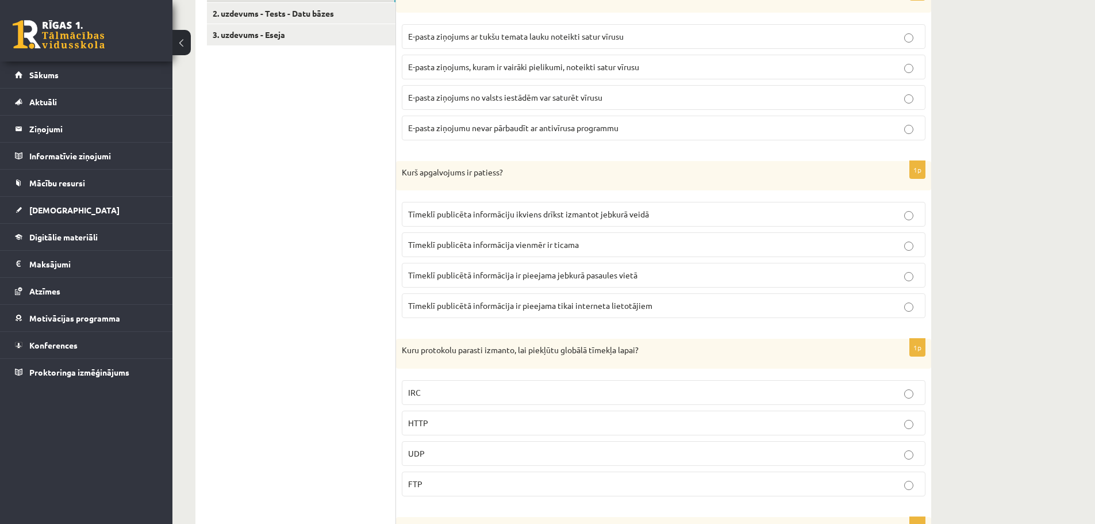
scroll to position [287, 0]
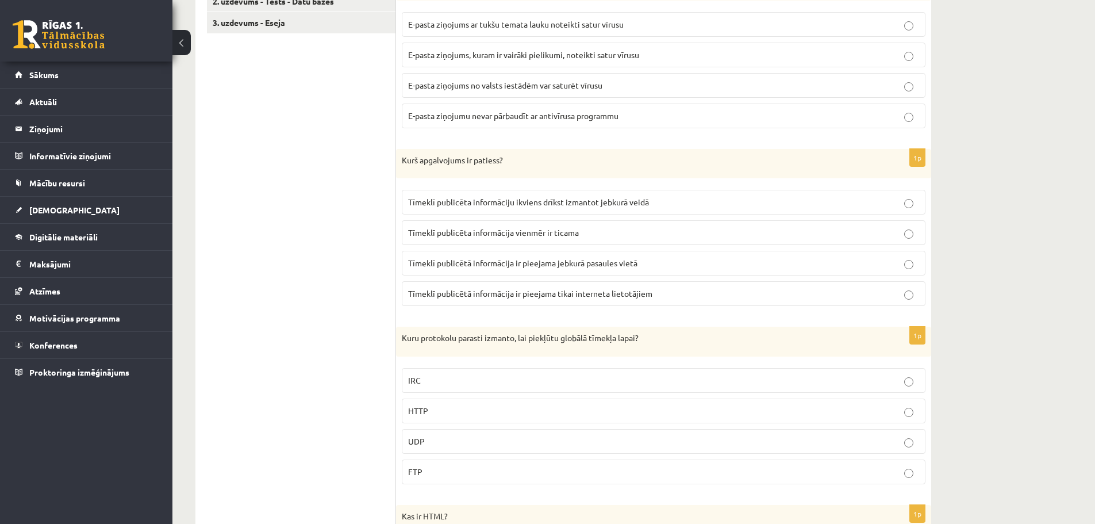
click at [618, 199] on span "Tīmeklī publicēta informāciju ikviens drīkst izmantot jebkurā veidā" at bounding box center [528, 202] width 241 height 10
click at [596, 302] on label "Tīmeklī publicētā informācija ir pieejama tikai interneta lietotājiem" at bounding box center [664, 293] width 524 height 25
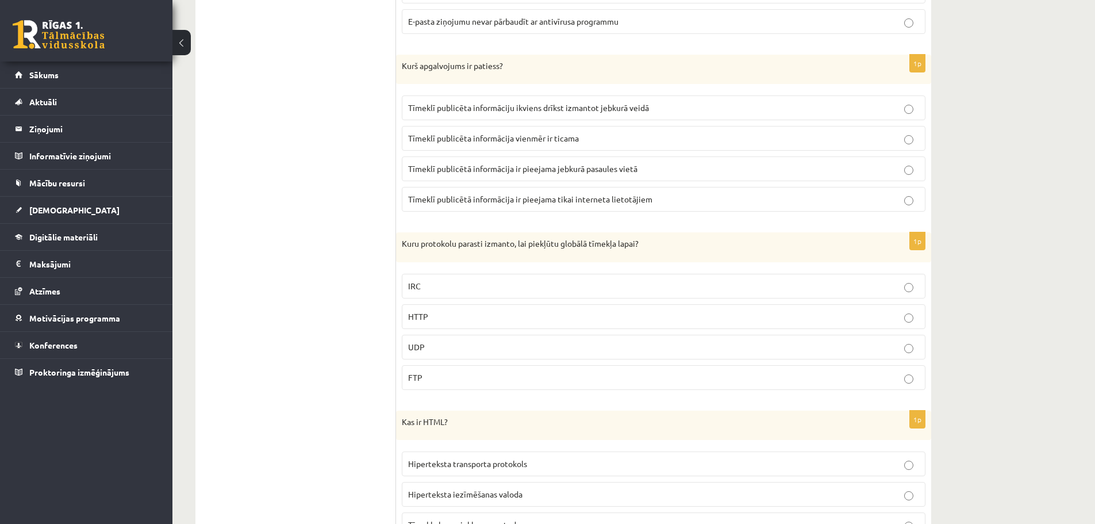
scroll to position [402, 0]
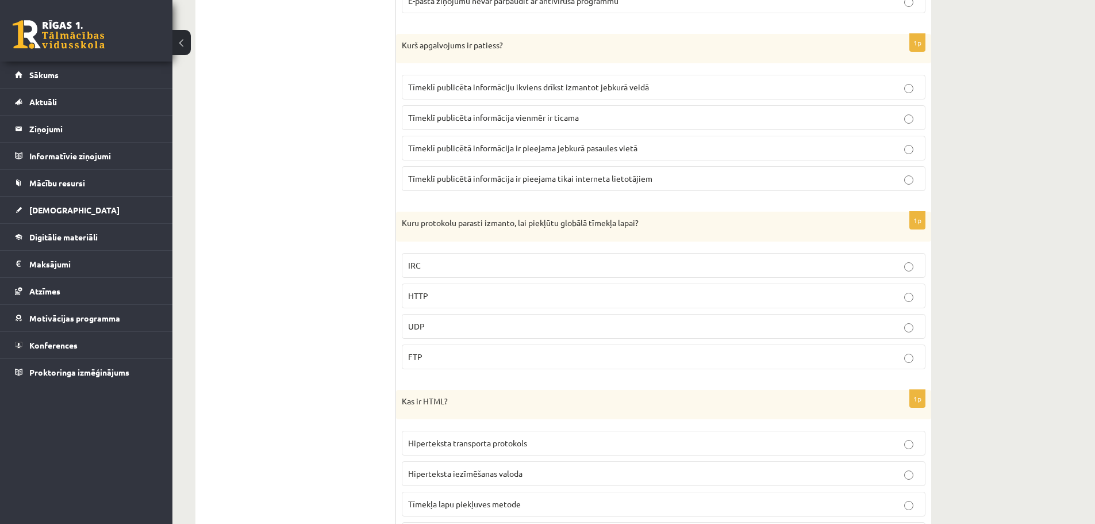
click at [576, 292] on p "HTTP" at bounding box center [663, 296] width 511 height 12
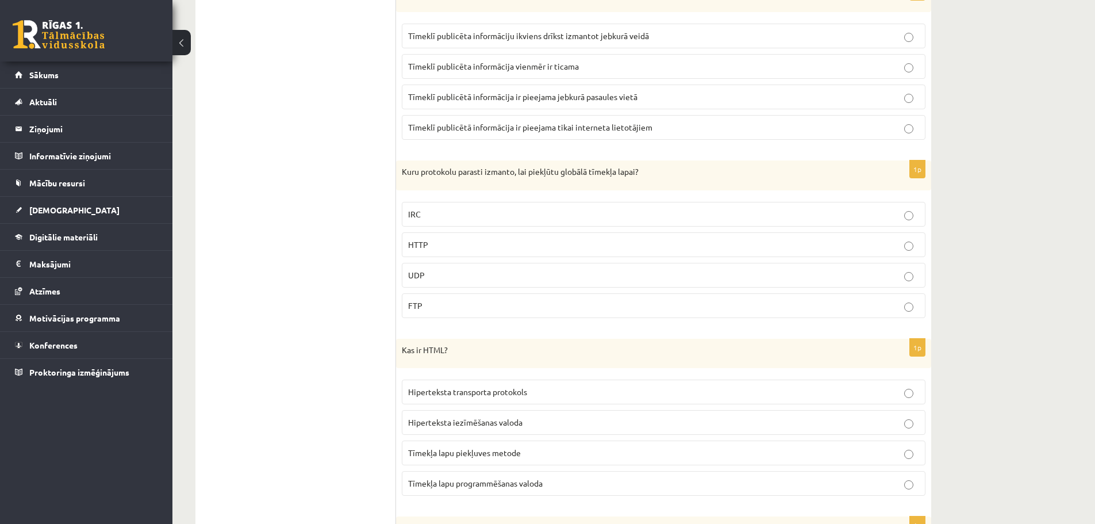
scroll to position [575, 0]
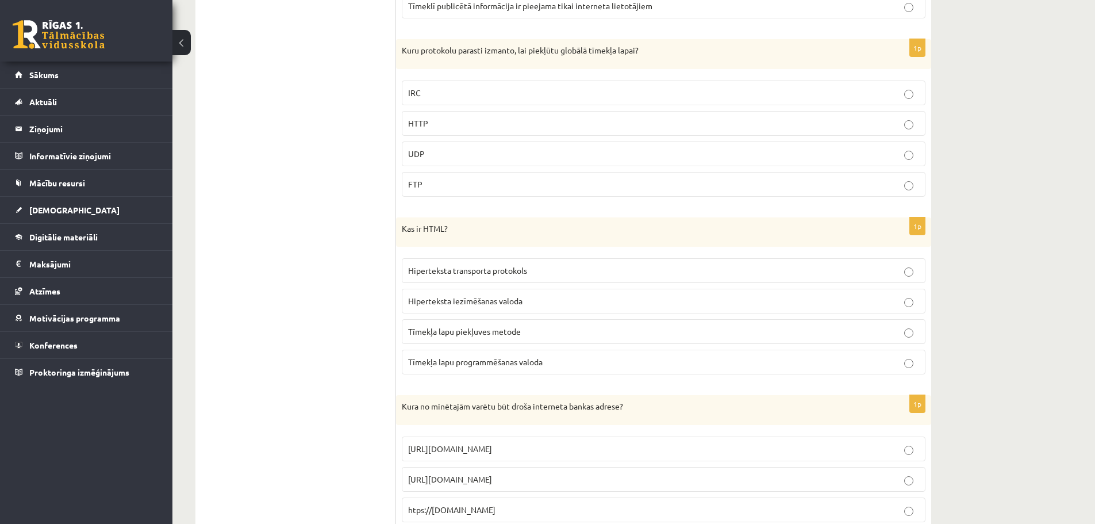
click at [467, 366] on span "Tīmekļa lapu programmēšanas valoda" at bounding box center [475, 361] width 135 height 10
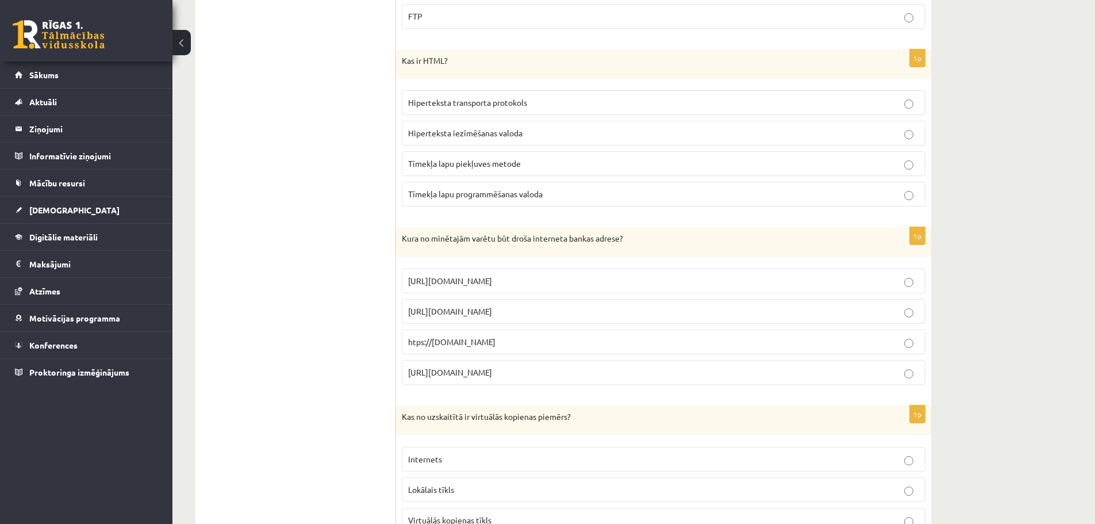
scroll to position [747, 0]
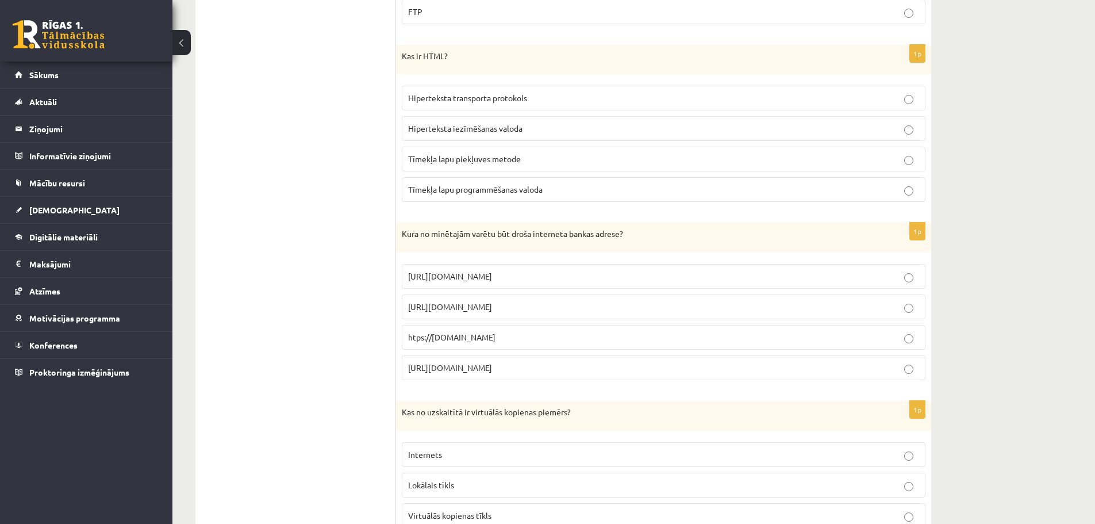
click at [428, 279] on span "[URL][DOMAIN_NAME]" at bounding box center [450, 276] width 84 height 10
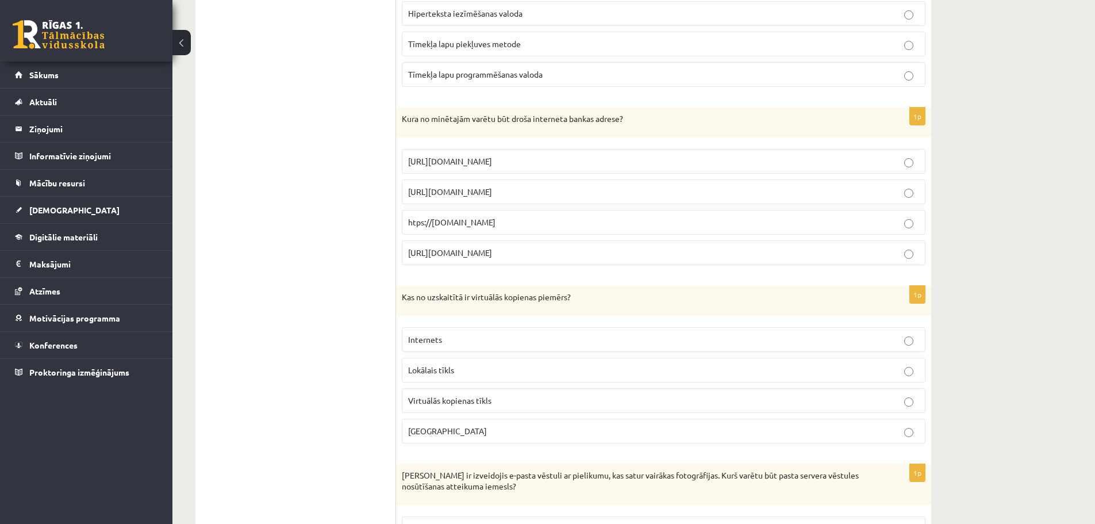
scroll to position [920, 0]
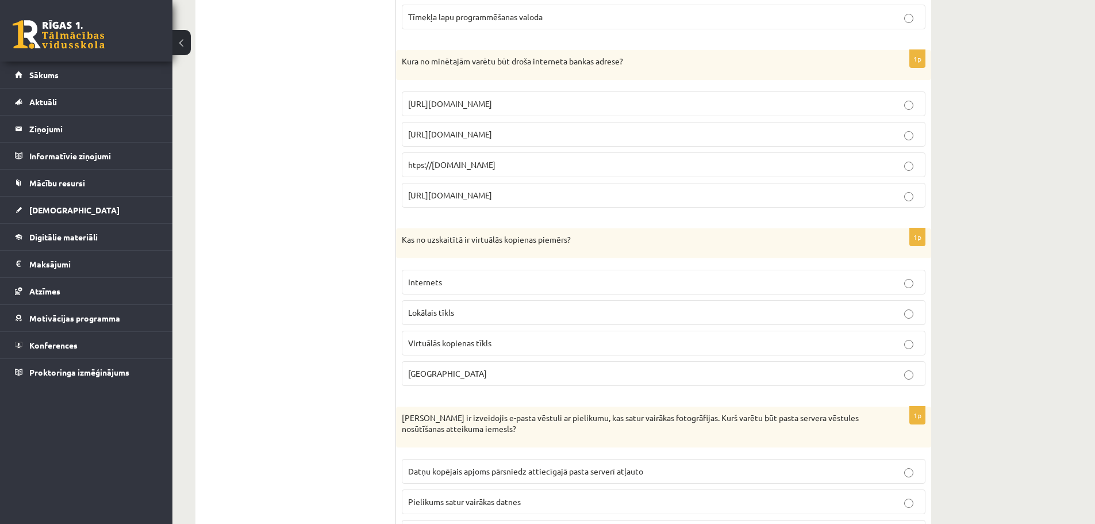
click at [452, 282] on p "Internets" at bounding box center [663, 282] width 511 height 12
click at [528, 341] on p "Virtuālās kopienas tīkls" at bounding box center [663, 343] width 511 height 12
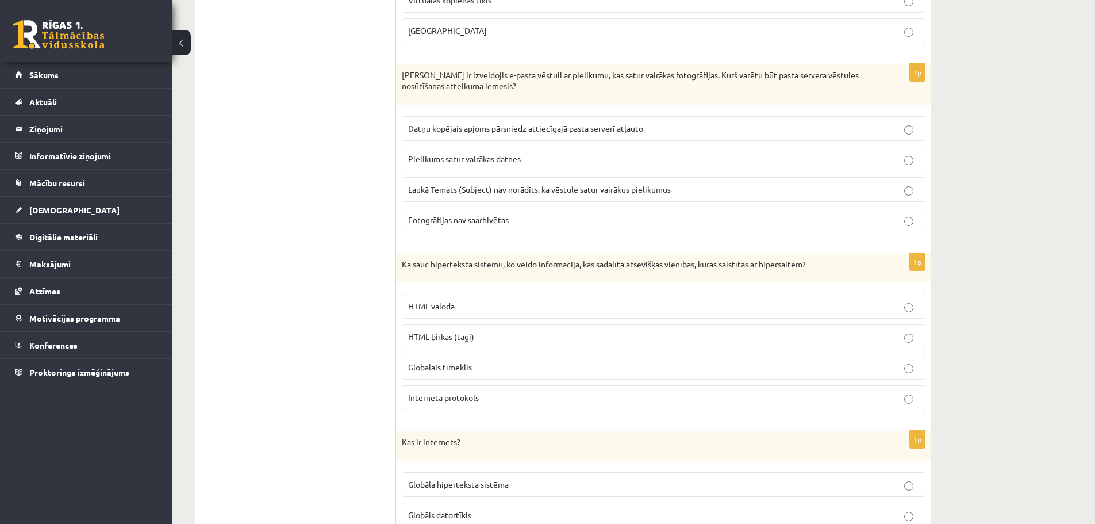
scroll to position [1265, 0]
click at [603, 135] on label "Datņu kopējais apjoms pārsniedz attiecīgajā pasta serverī atļauto" at bounding box center [664, 126] width 524 height 25
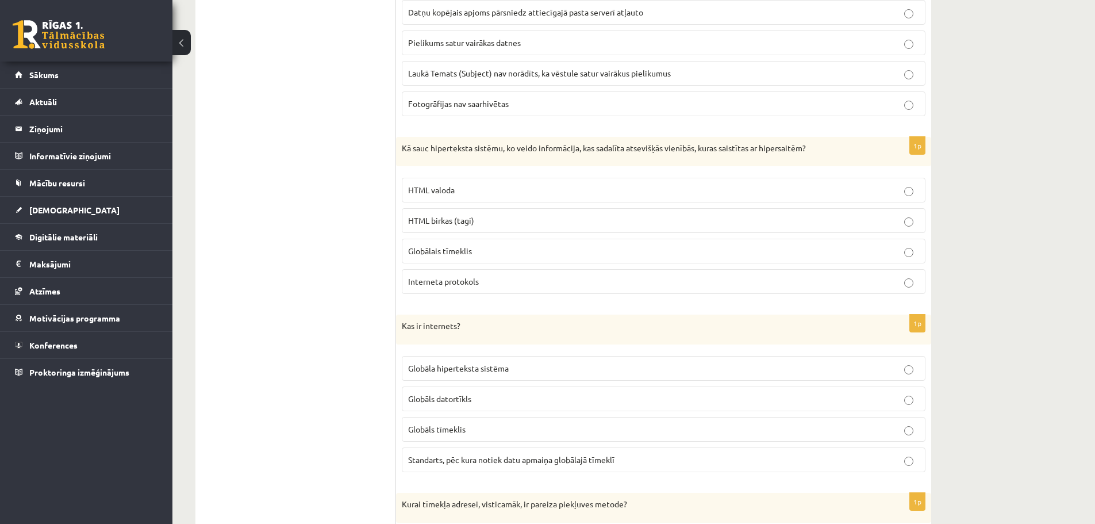
scroll to position [1380, 0]
click at [476, 187] on p "HTML valoda" at bounding box center [663, 189] width 511 height 12
click at [505, 244] on label "Globālais tīmeklis" at bounding box center [664, 249] width 524 height 25
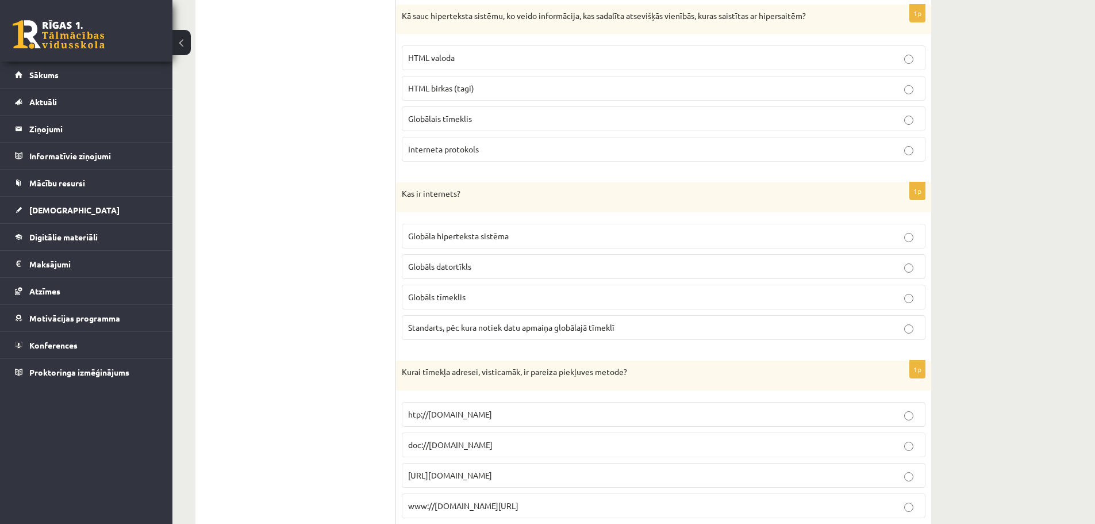
scroll to position [1610, 0]
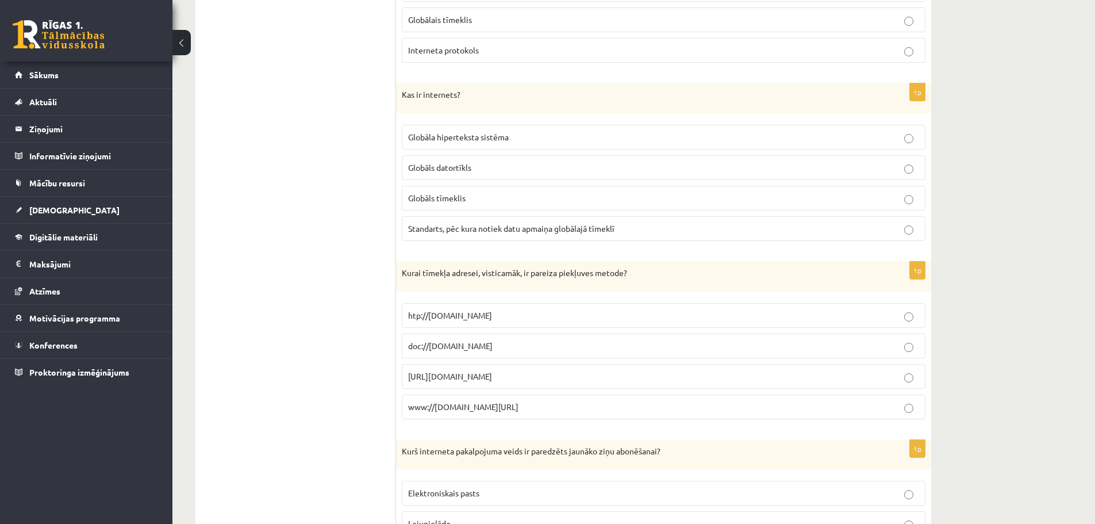
click at [1013, 191] on div "**********" at bounding box center [633, 520] width 923 height 4173
click at [484, 169] on p "Globāls datortīkls" at bounding box center [663, 168] width 511 height 12
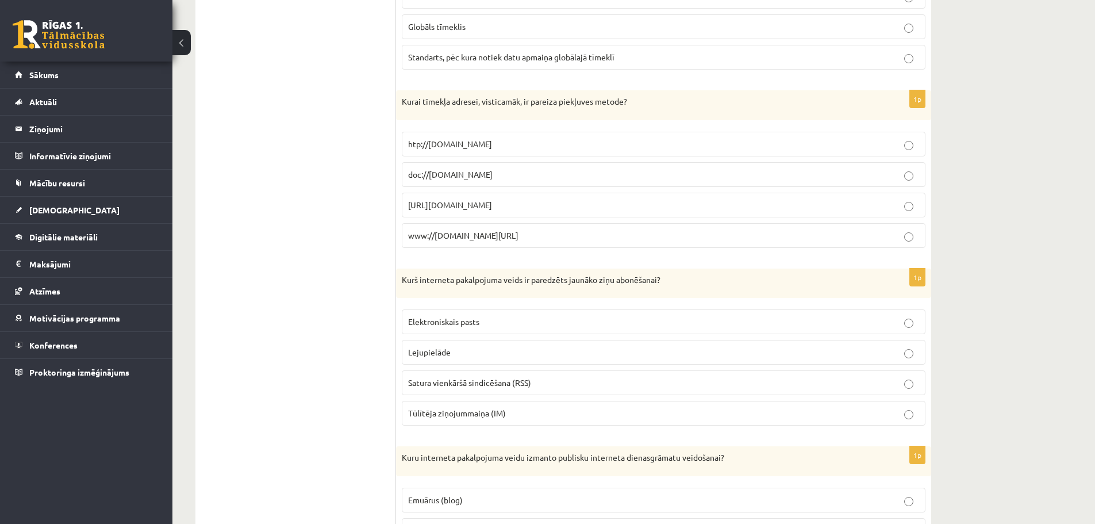
scroll to position [1782, 0]
click at [442, 140] on span "htp://[DOMAIN_NAME]" at bounding box center [450, 142] width 84 height 10
click at [1037, 184] on div "**********" at bounding box center [633, 348] width 923 height 4173
click at [637, 206] on p "[URL][DOMAIN_NAME]" at bounding box center [663, 204] width 511 height 12
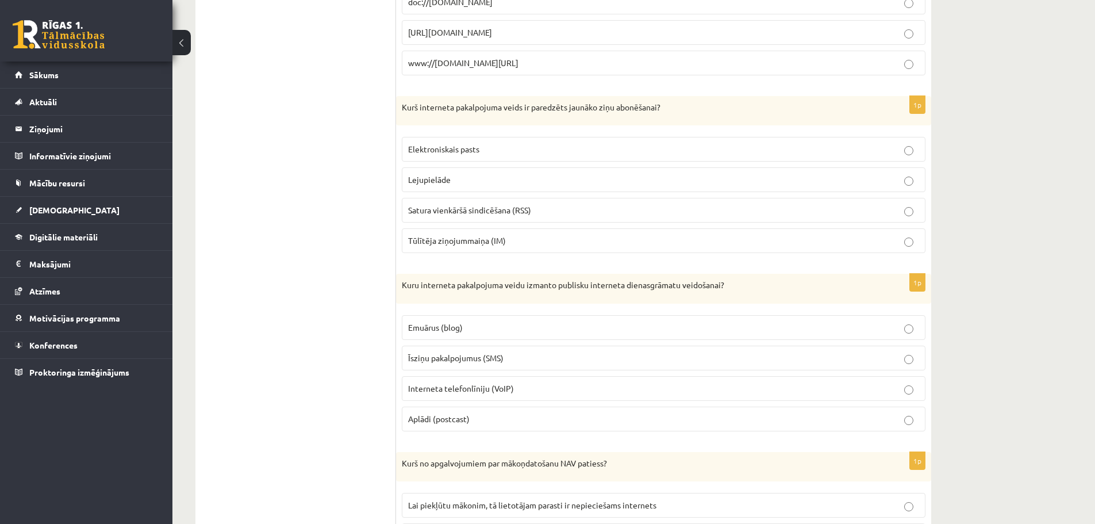
scroll to position [1955, 0]
click at [494, 239] on span "Tūlītēja ziņojummaiņa (IM)" at bounding box center [457, 239] width 98 height 10
click at [463, 151] on span "Elektroniskais pasts" at bounding box center [443, 148] width 71 height 10
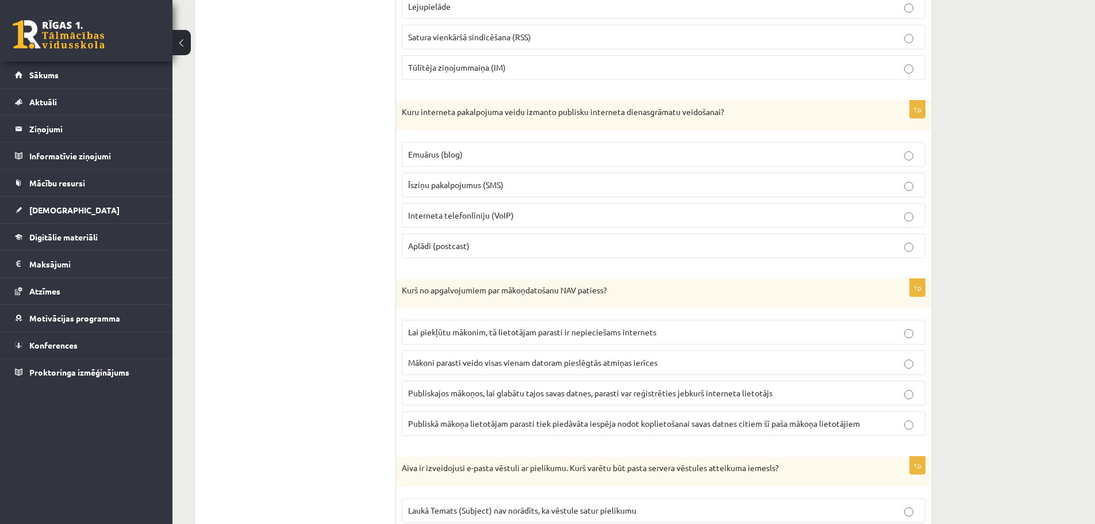
scroll to position [2127, 0]
click at [531, 240] on p "Aplādi (postcast)" at bounding box center [663, 245] width 511 height 12
click at [470, 147] on label "Emuārus (blog)" at bounding box center [664, 153] width 524 height 25
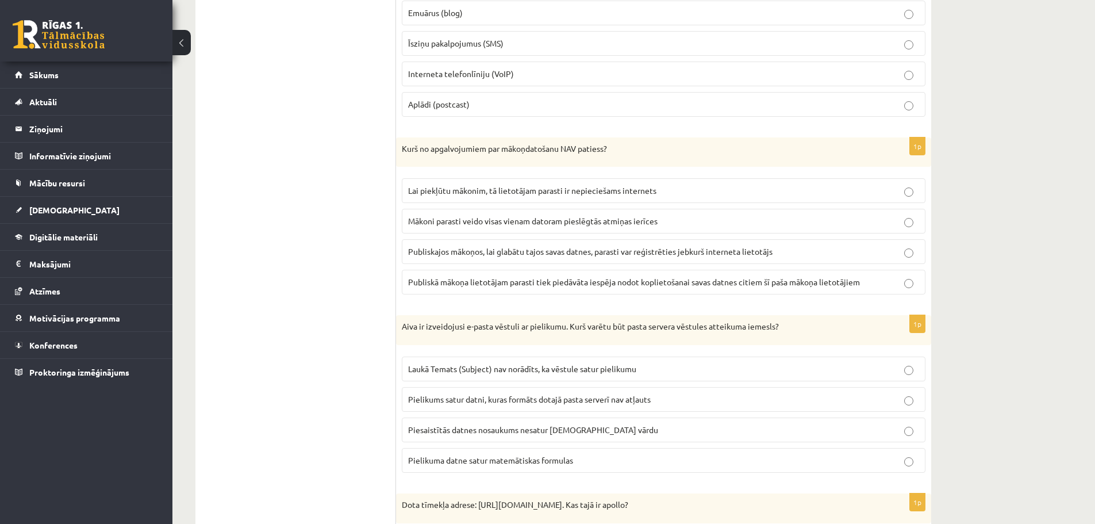
scroll to position [2357, 0]
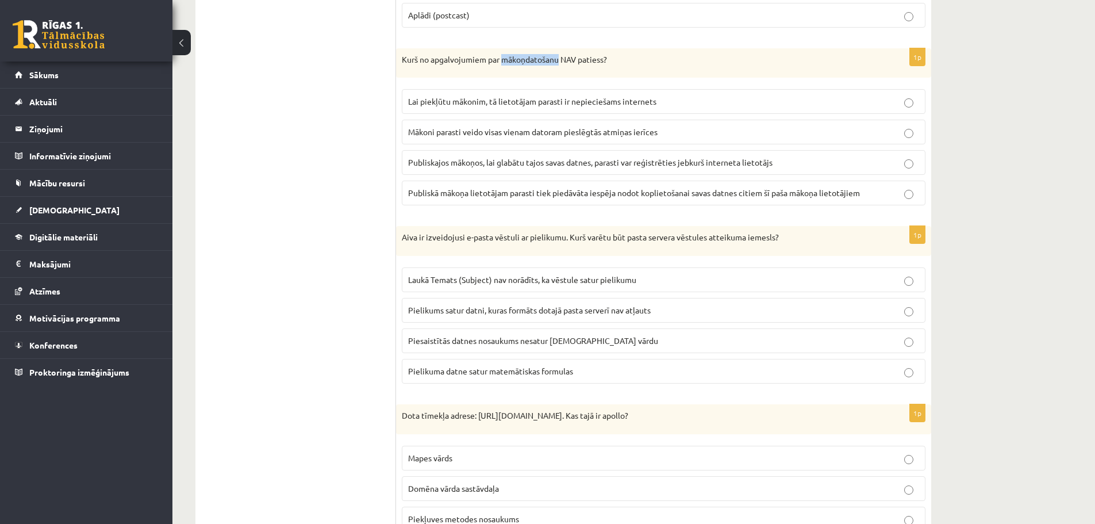
drag, startPoint x: 505, startPoint y: 57, endPoint x: 561, endPoint y: 60, distance: 56.5
click at [561, 60] on p "Kurš no apgalvojumiem par mākoņdatošanu NAV patiess?" at bounding box center [635, 59] width 466 height 11
copy p "mākoņdatošanu"
click at [797, 162] on p "Publiskajos mākoņos, lai glabātu tajos savas datnes, parasti var reģistrēties j…" at bounding box center [663, 162] width 511 height 12
click at [559, 135] on span "Mākoni parasti veido visas vienam datoram pieslēgtās atmiņas ierīces" at bounding box center [533, 131] width 250 height 10
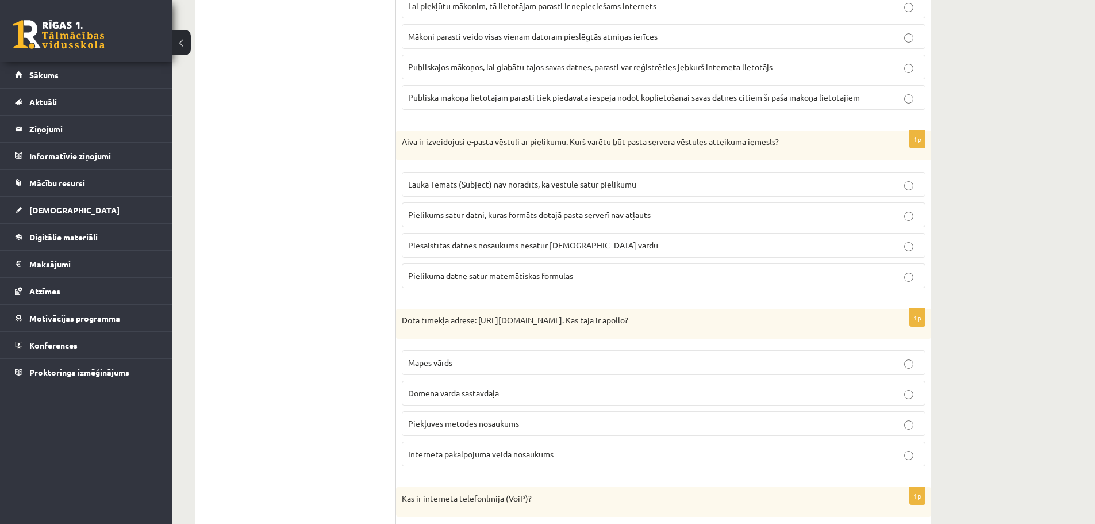
scroll to position [2472, 0]
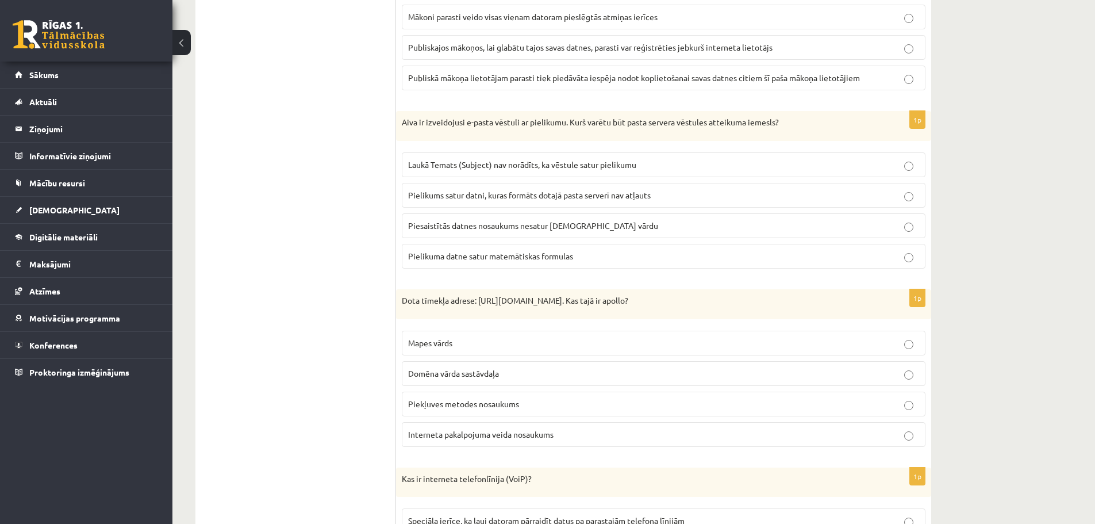
click at [459, 195] on span "Pielikums satur datni, kuras formāts dotajā pasta serverī nav atļauts" at bounding box center [529, 195] width 243 height 10
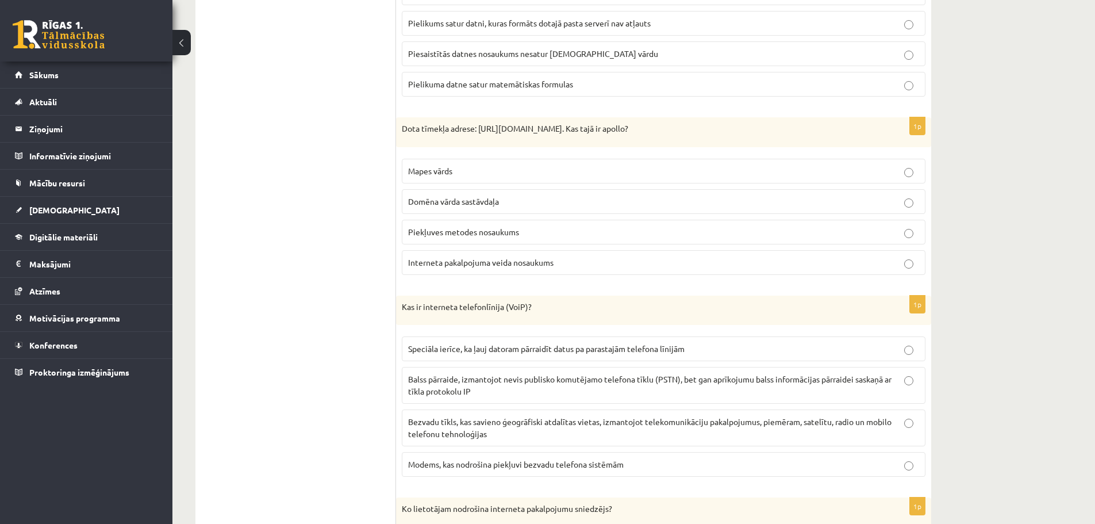
scroll to position [2645, 0]
click at [483, 203] on span "Domēna vārda sastāvdaļa" at bounding box center [453, 200] width 91 height 10
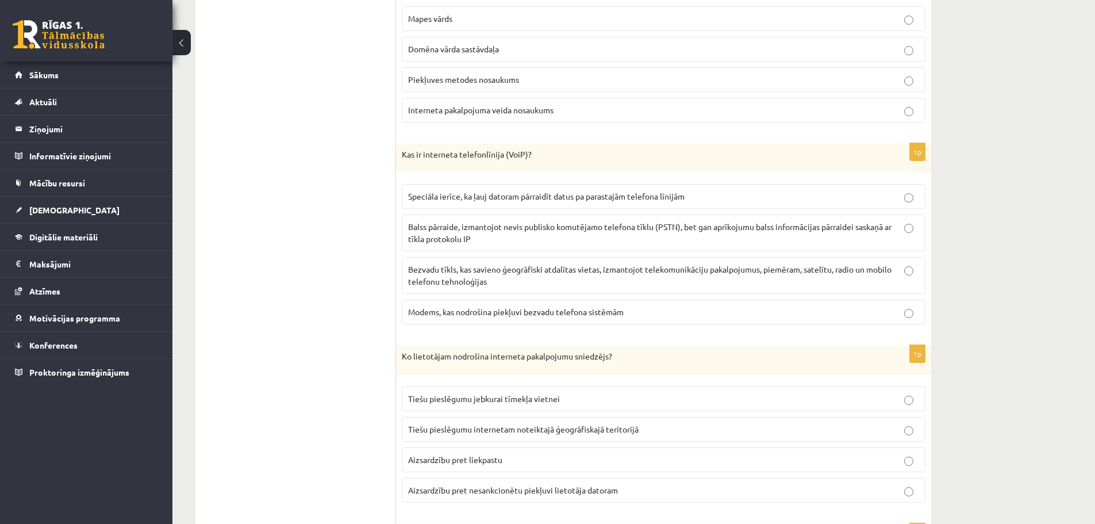
scroll to position [2817, 0]
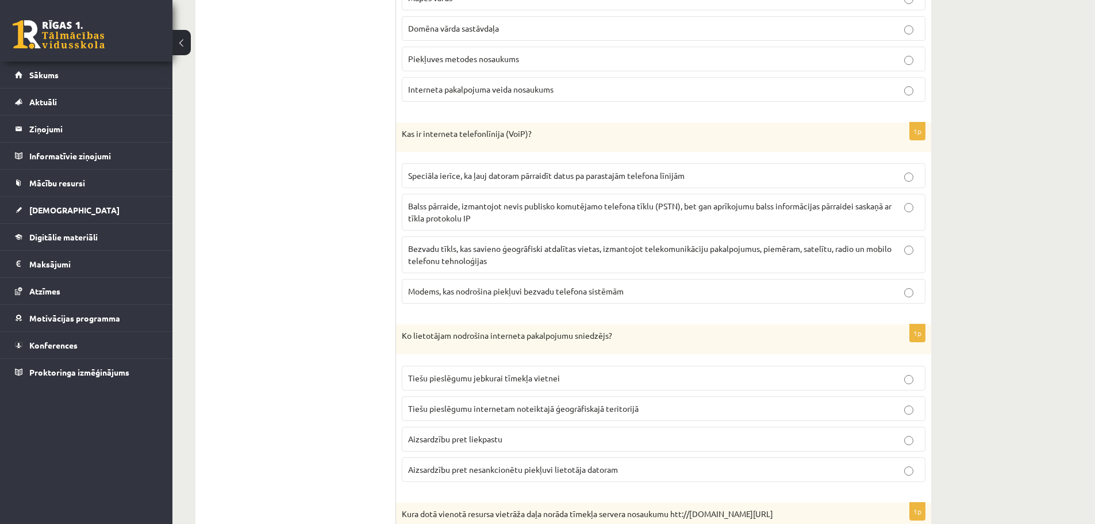
click at [769, 214] on p "Balss pārraide, izmantojot nevis publisko komutējamo telefona tīklu (PSTN), bet…" at bounding box center [663, 212] width 511 height 24
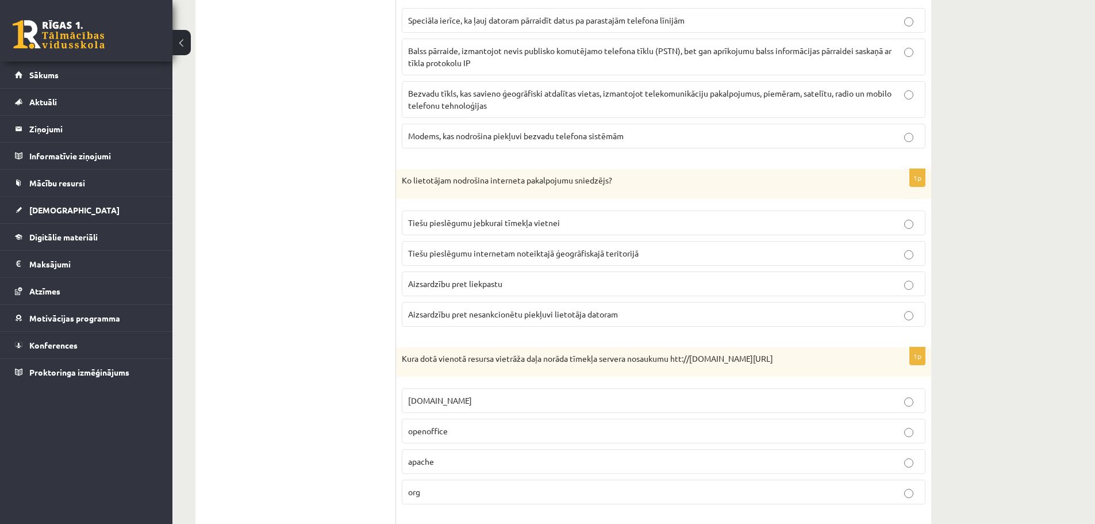
scroll to position [3105, 0]
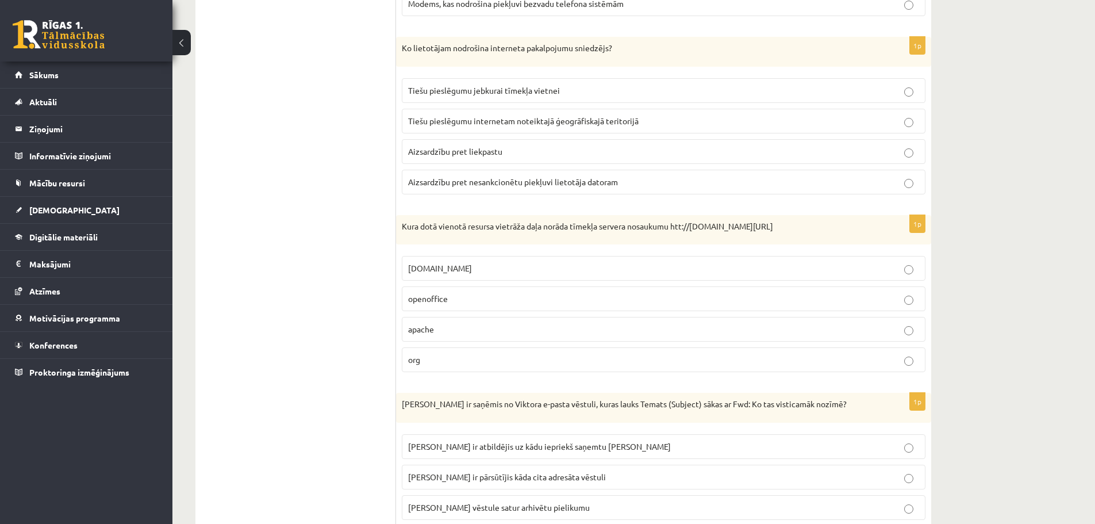
click at [523, 86] on span "Tiešu pieslēgumu jebkurai tīmekļa vietnei" at bounding box center [484, 90] width 152 height 10
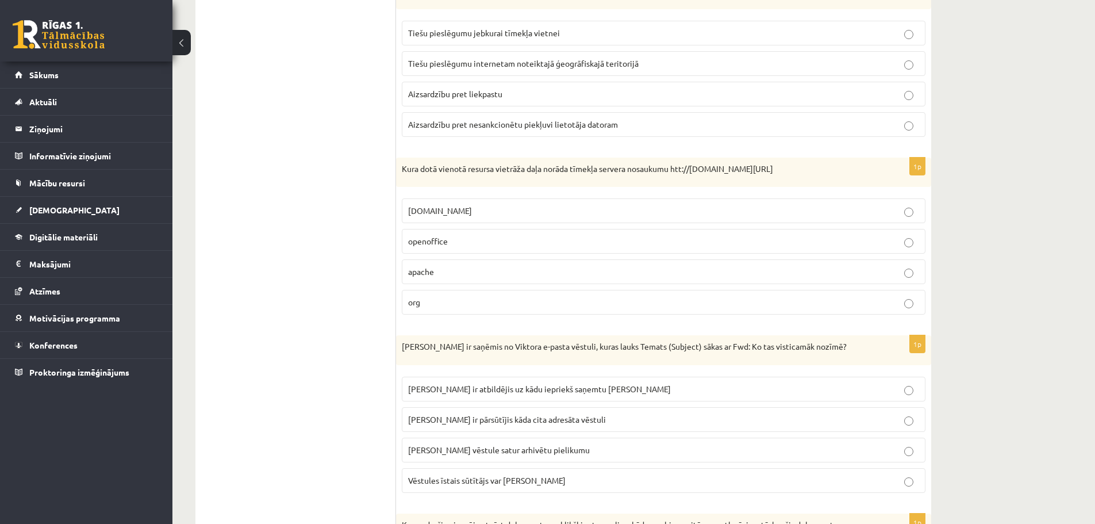
scroll to position [3220, 0]
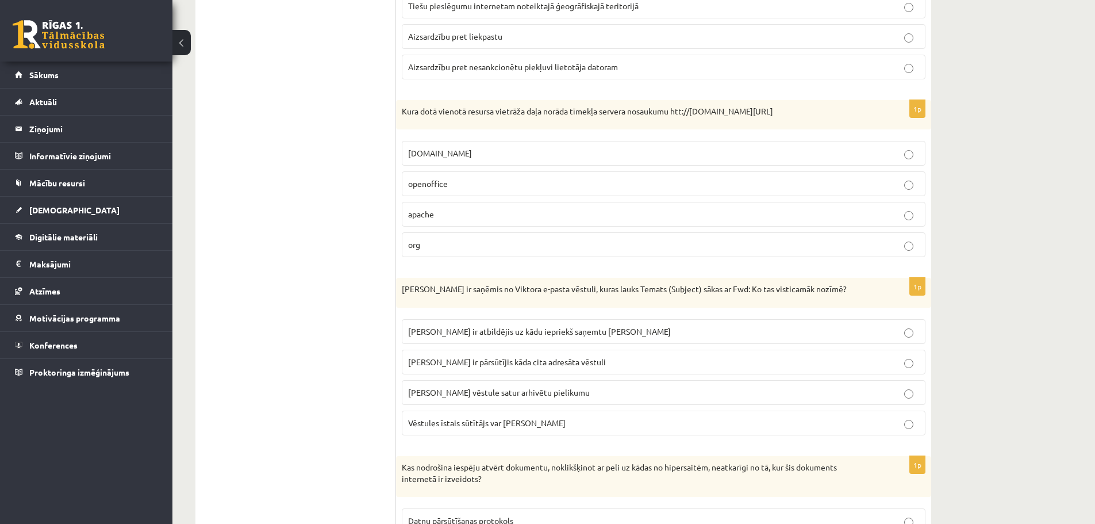
click at [447, 191] on label "openoffice" at bounding box center [664, 183] width 524 height 25
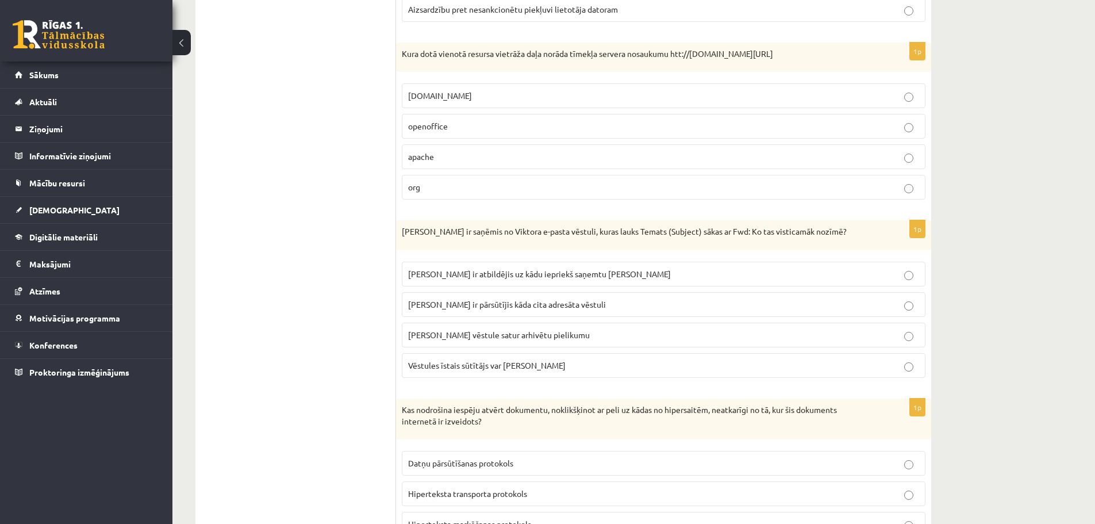
scroll to position [3335, 0]
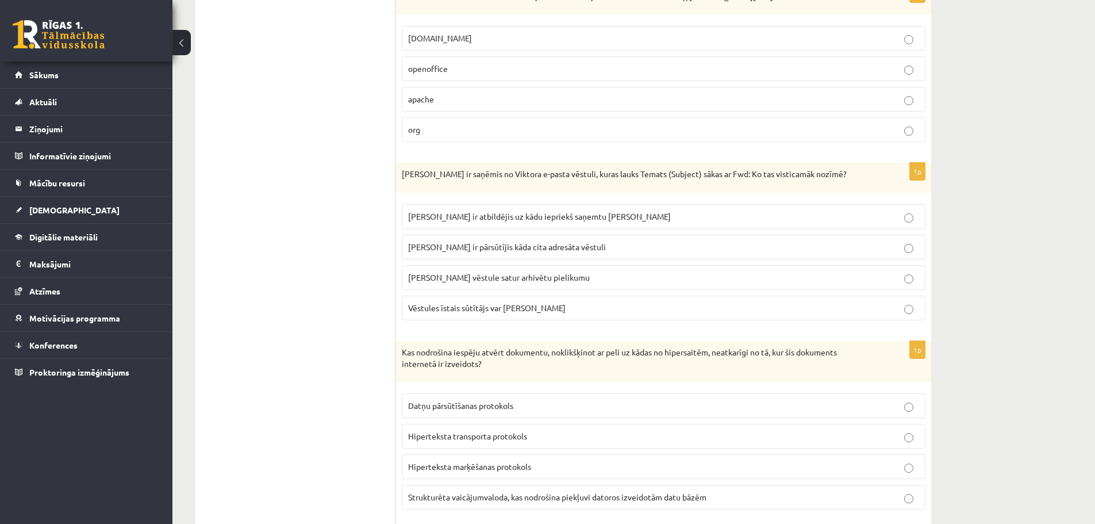
click at [599, 219] on span "[PERSON_NAME] ir atbildējis uz kādu iepriekš saņemtu [PERSON_NAME]" at bounding box center [539, 216] width 263 height 10
click at [593, 252] on p "[PERSON_NAME] ir pārsūtījis kāda cita adresāta vēstuli" at bounding box center [663, 247] width 511 height 12
click at [572, 211] on p "[PERSON_NAME] ir atbildējis uz kādu iepriekš saņemtu [PERSON_NAME]" at bounding box center [663, 216] width 511 height 12
click at [566, 243] on span "[PERSON_NAME] ir pārsūtījis kāda cita adresāta vēstuli" at bounding box center [507, 246] width 198 height 10
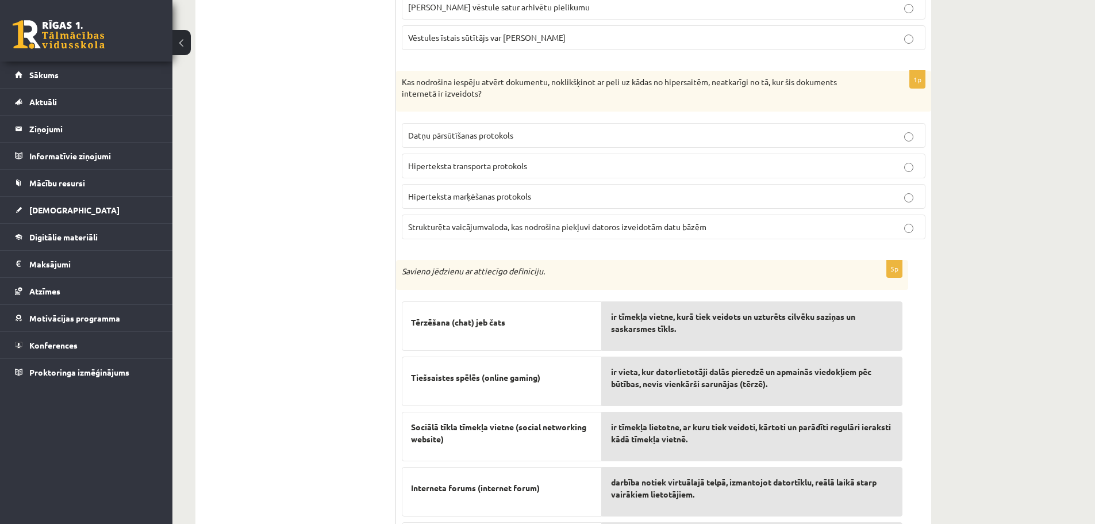
scroll to position [3622, 0]
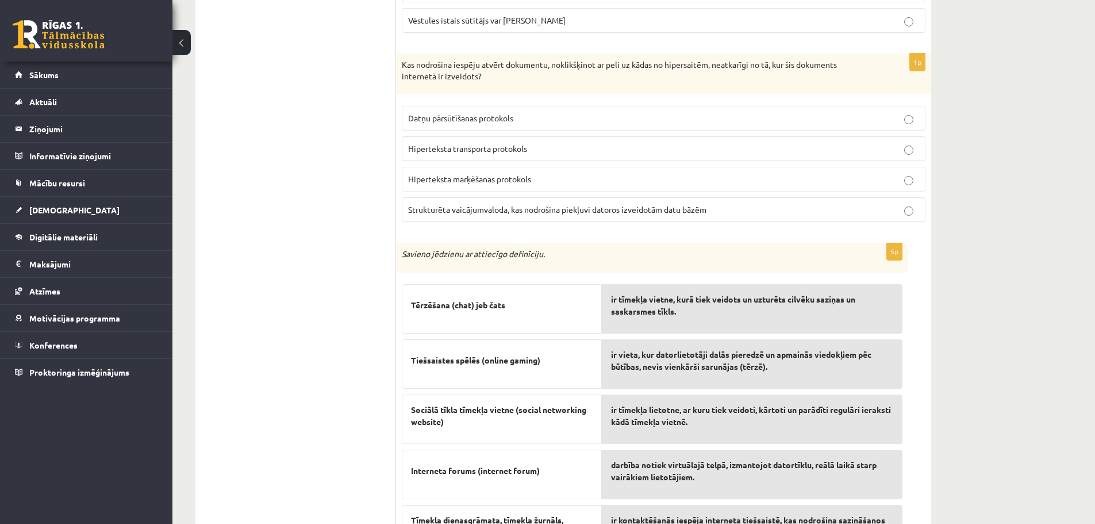
click at [472, 150] on span "Hiperteksta transporta protokols" at bounding box center [467, 148] width 119 height 10
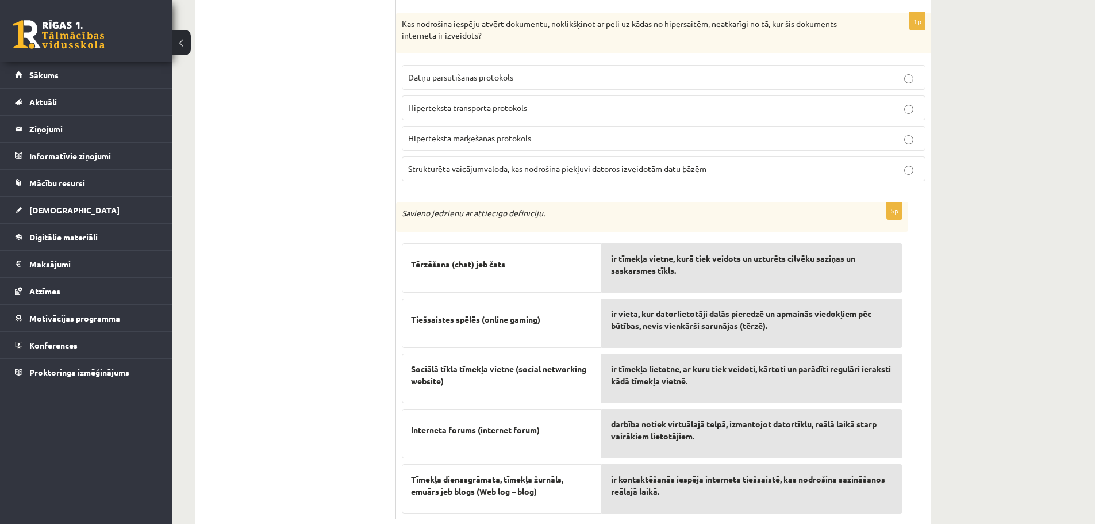
scroll to position [3636, 0]
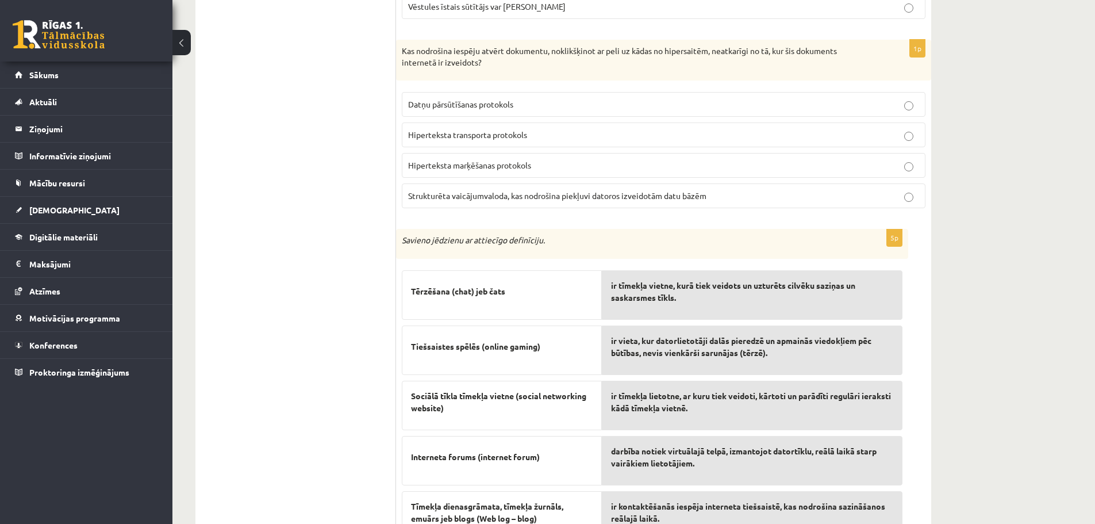
click at [545, 166] on p "Hiperteksta marķēšanas protokols" at bounding box center [663, 165] width 511 height 12
click at [513, 142] on label "Hiperteksta transporta protokols" at bounding box center [664, 134] width 524 height 25
click at [494, 105] on span "Datņu pārsūtīšanas protokols" at bounding box center [460, 104] width 105 height 10
drag, startPoint x: 462, startPoint y: 166, endPoint x: 422, endPoint y: 199, distance: 51.5
click at [462, 166] on span "Hiperteksta marķēšanas protokols" at bounding box center [469, 165] width 123 height 10
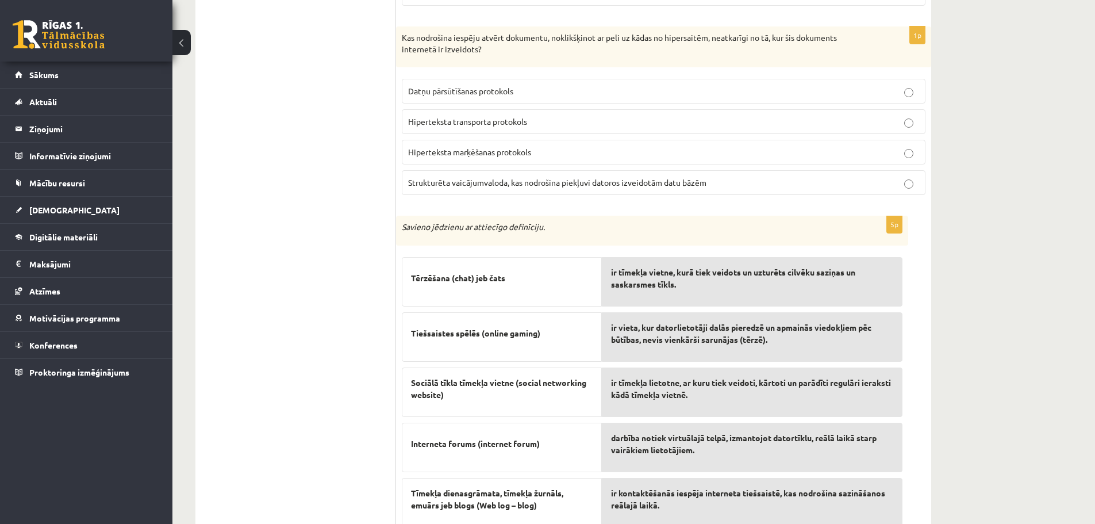
scroll to position [3694, 0]
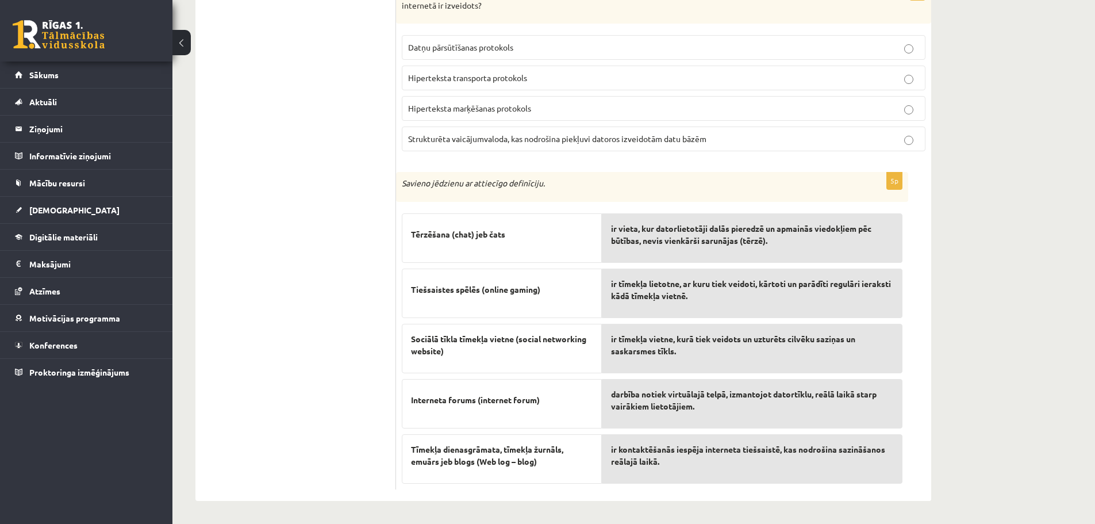
click at [700, 470] on div "ir kontaktēšanās iespēja interneta tiešsaistē, kas nodrošina sazināšanos reālaj…" at bounding box center [752, 458] width 301 height 49
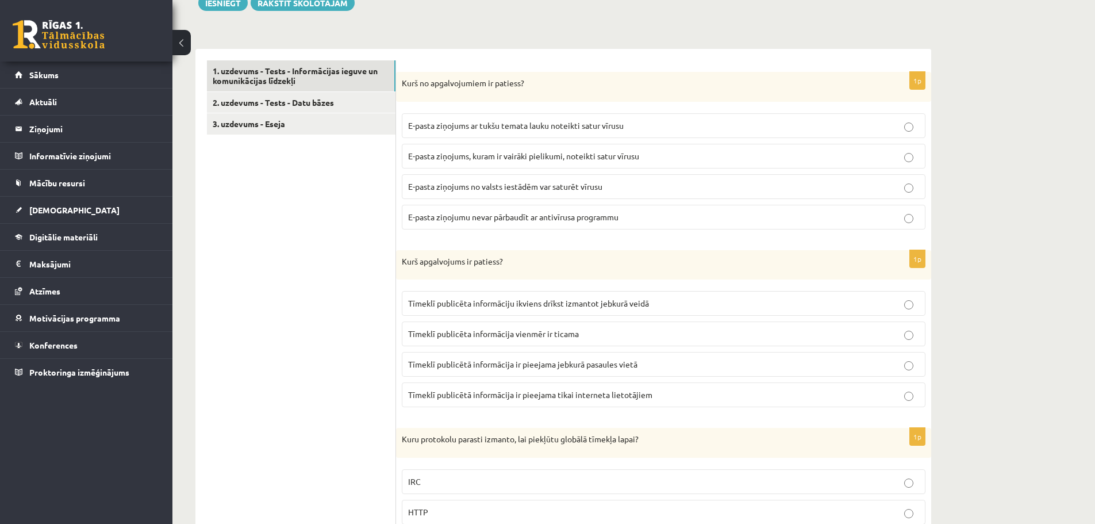
scroll to position [0, 0]
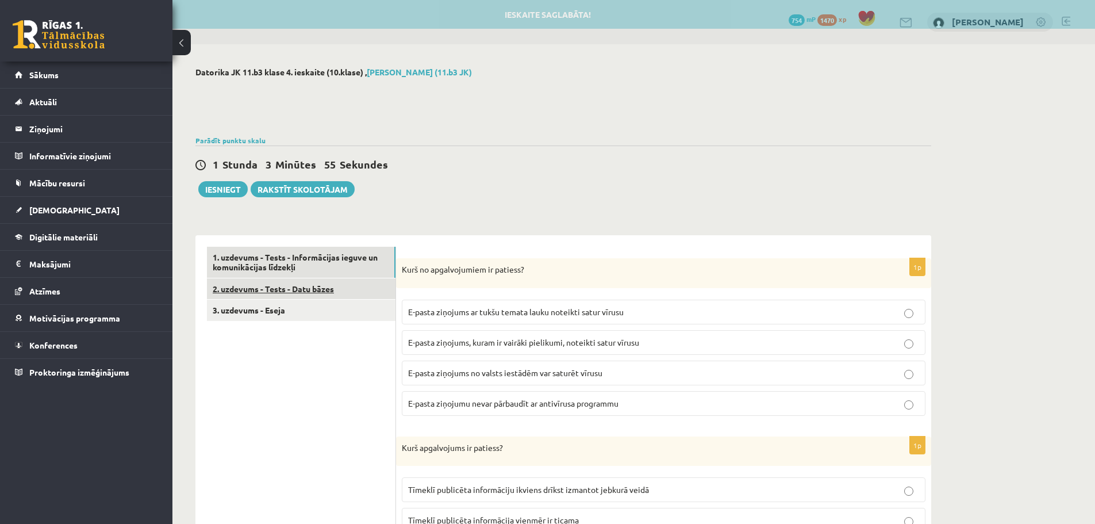
click at [310, 292] on link "2. uzdevums - Tests - Datu bāzes" at bounding box center [301, 288] width 189 height 21
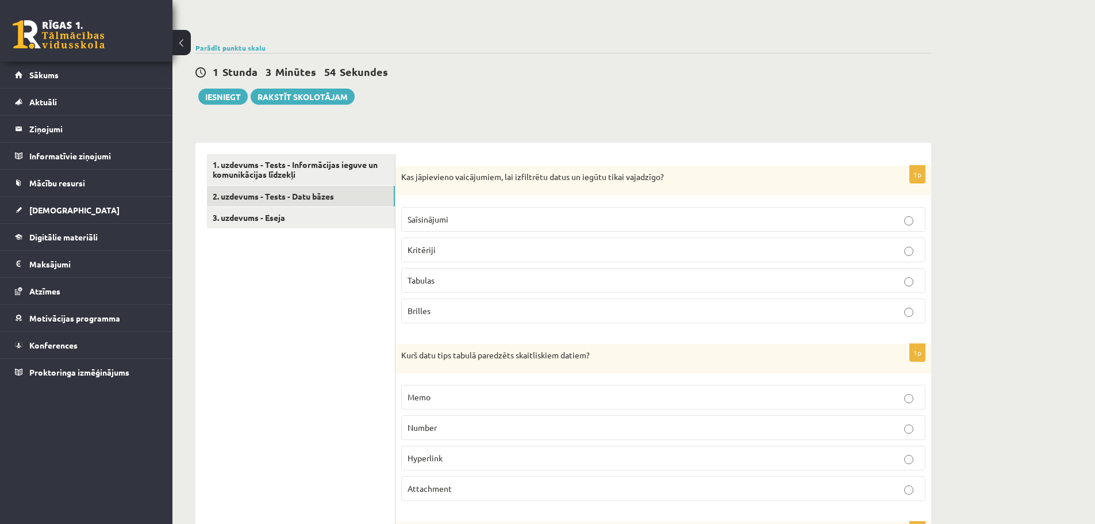
scroll to position [115, 0]
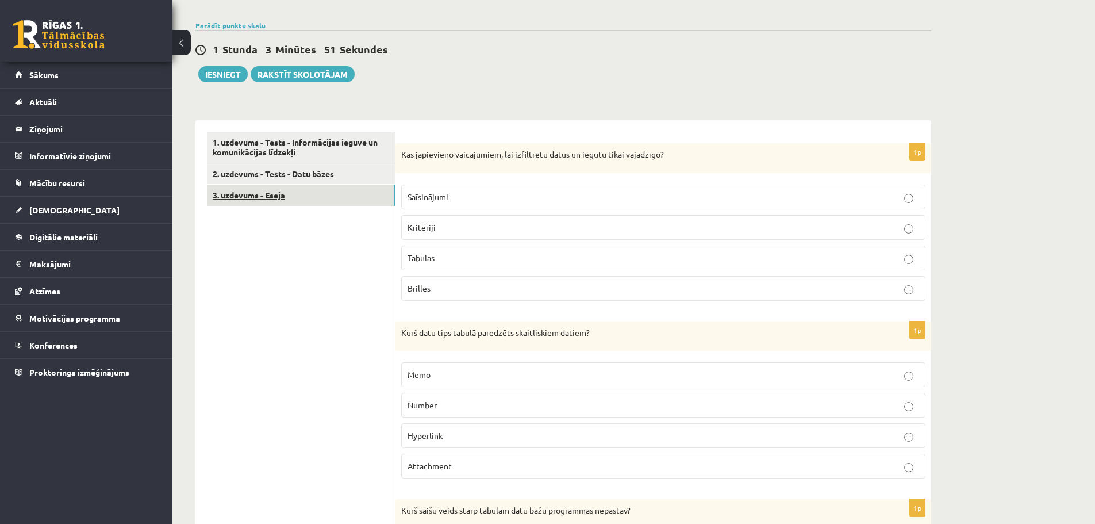
click at [283, 202] on link "3. uzdevums - Eseja" at bounding box center [301, 195] width 188 height 21
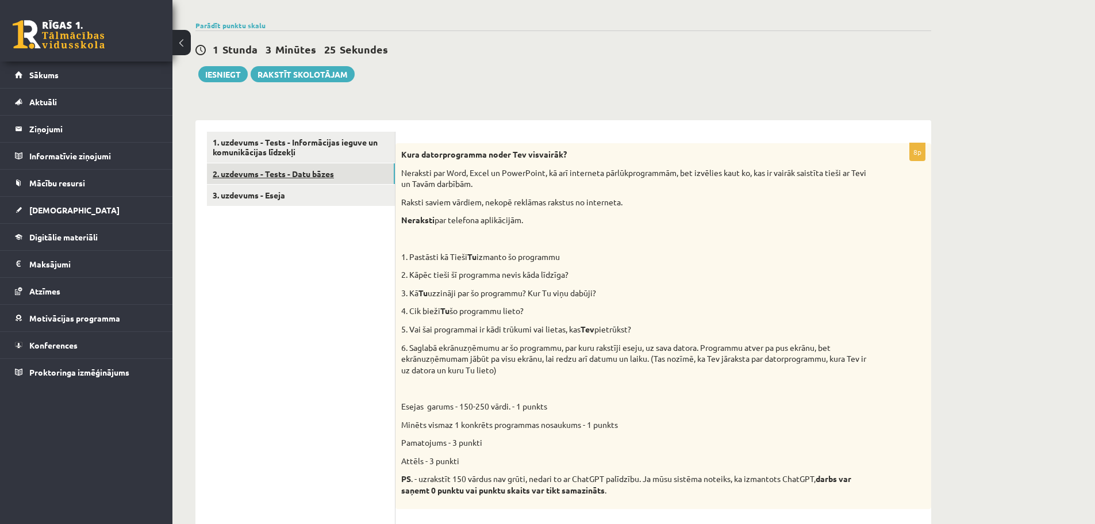
drag, startPoint x: 323, startPoint y: 182, endPoint x: 333, endPoint y: 184, distance: 11.1
click at [322, 182] on link "2. uzdevums - Tests - Datu bāzes" at bounding box center [301, 173] width 188 height 21
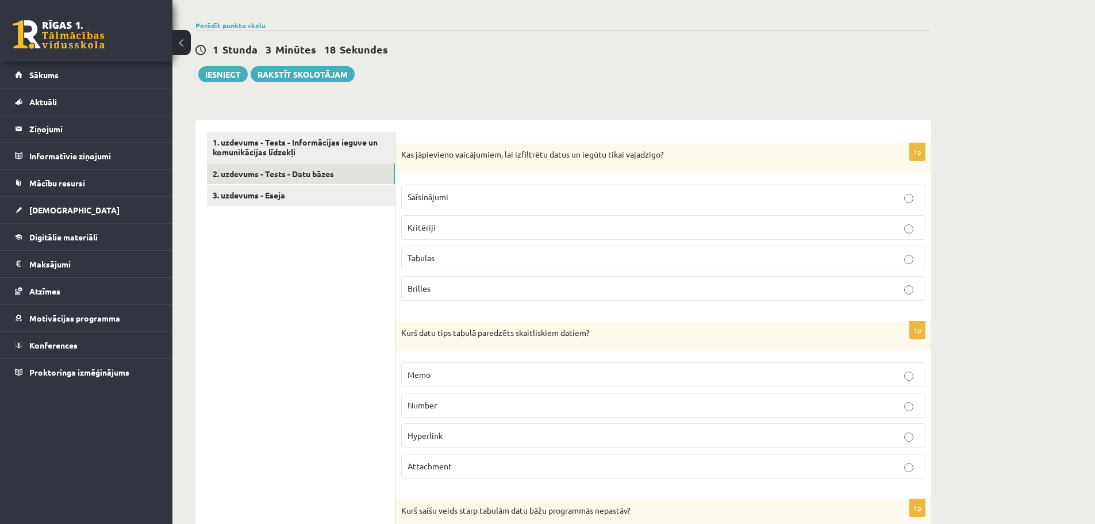
scroll to position [172, 0]
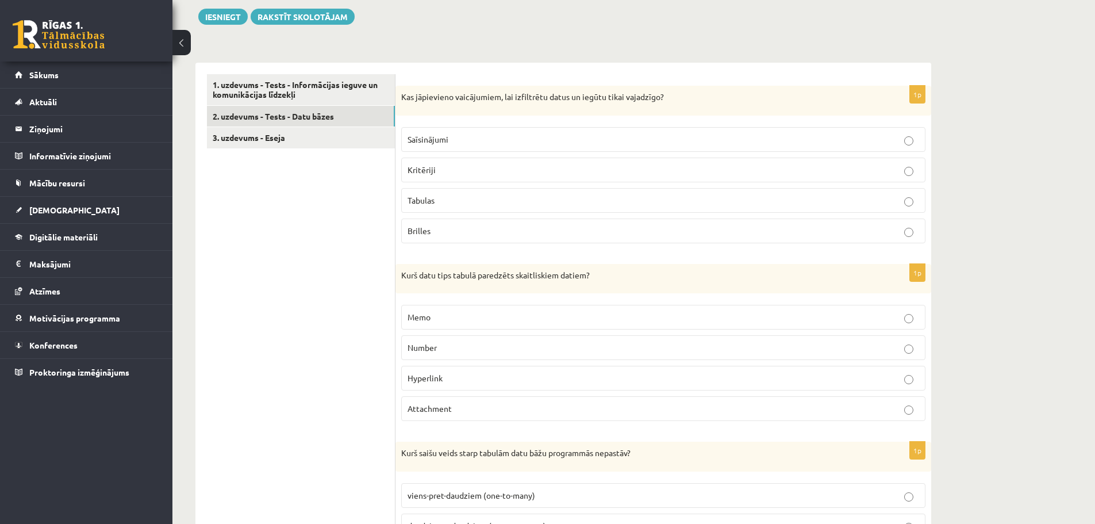
click at [454, 348] on p "Number" at bounding box center [664, 348] width 512 height 12
click at [635, 177] on label "Kritēriji" at bounding box center [663, 170] width 525 height 25
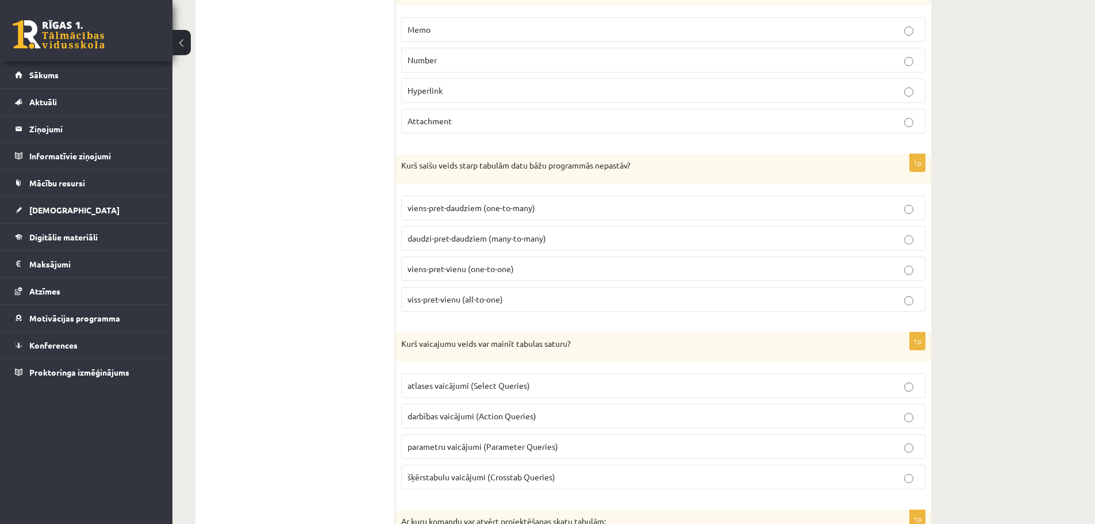
click at [596, 243] on p "daudzi-pret-daudziem (many-to-many)" at bounding box center [664, 238] width 512 height 12
click at [537, 299] on p "viss-pret-vienu (all-to-one)" at bounding box center [664, 299] width 512 height 12
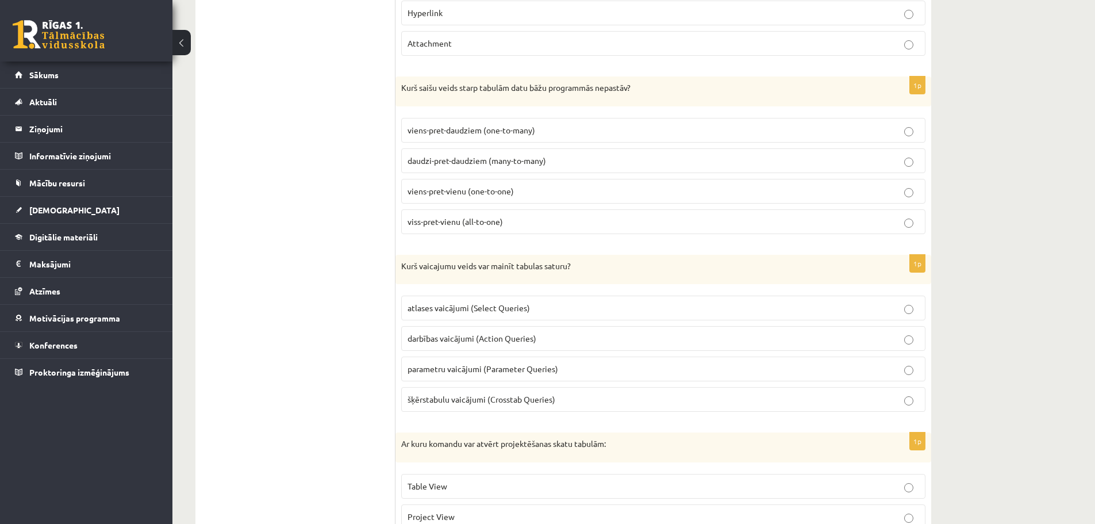
scroll to position [632, 0]
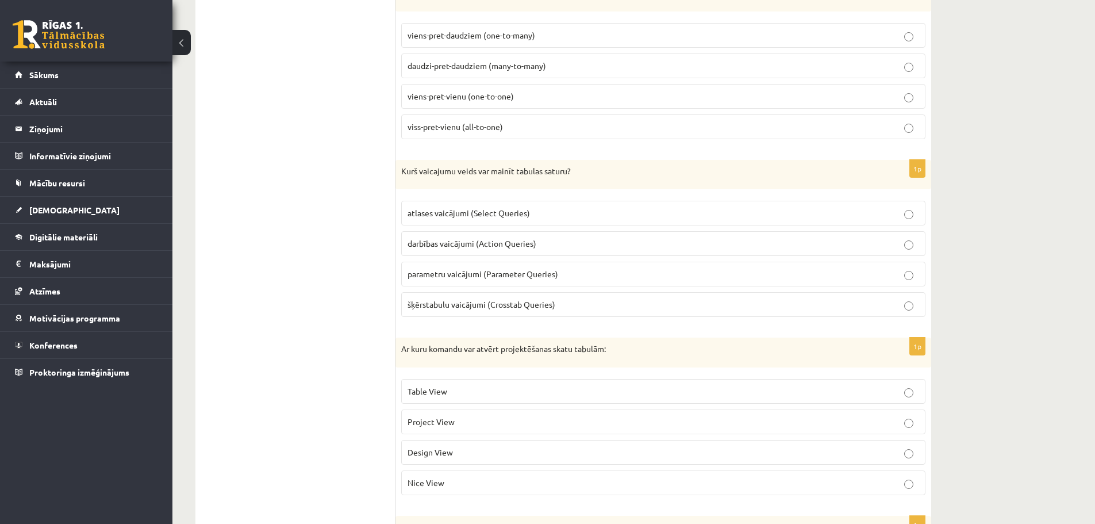
click at [550, 233] on label "darbības vaicājumi (Action Queries)" at bounding box center [663, 243] width 525 height 25
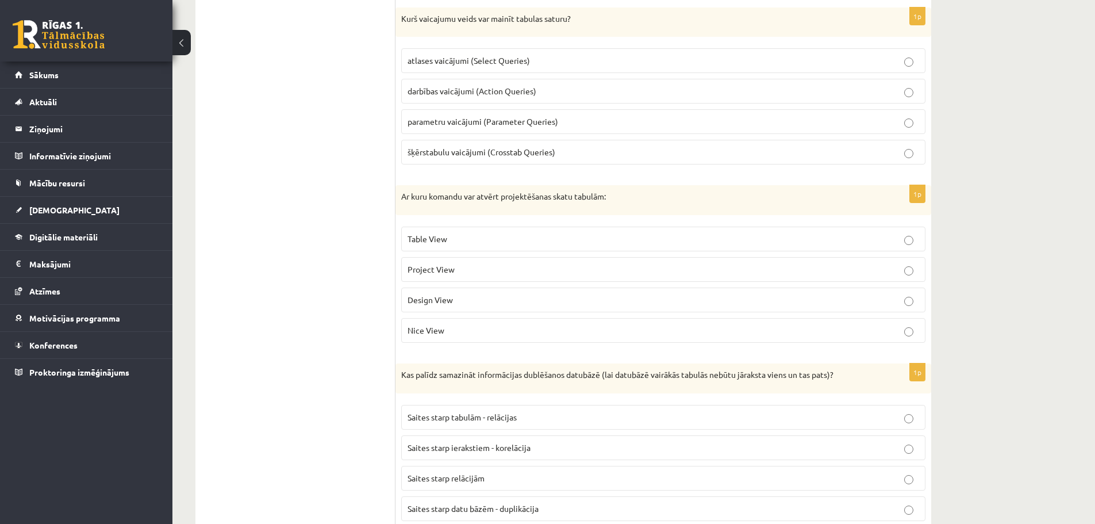
scroll to position [805, 0]
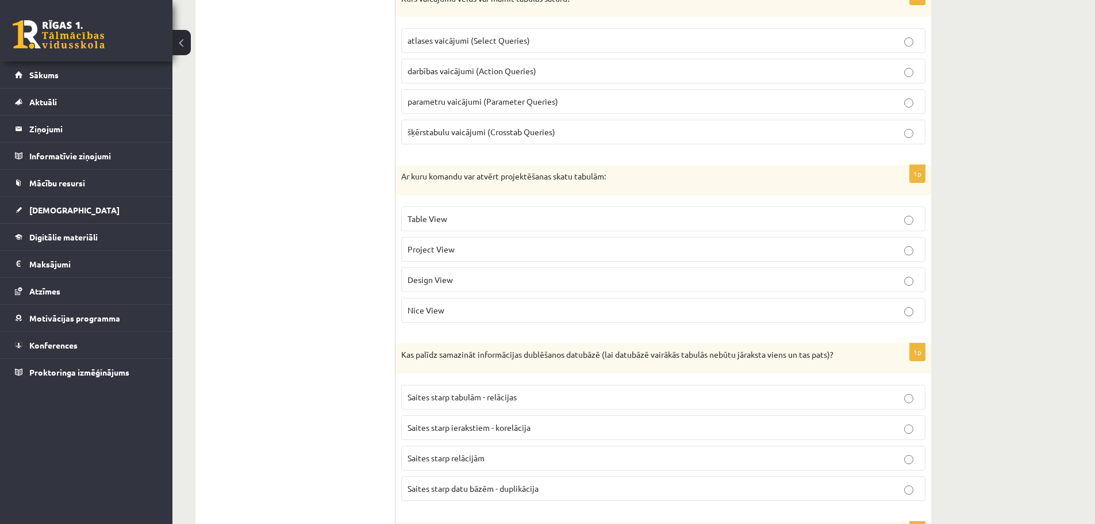
click at [488, 248] on p "Project View" at bounding box center [664, 249] width 512 height 12
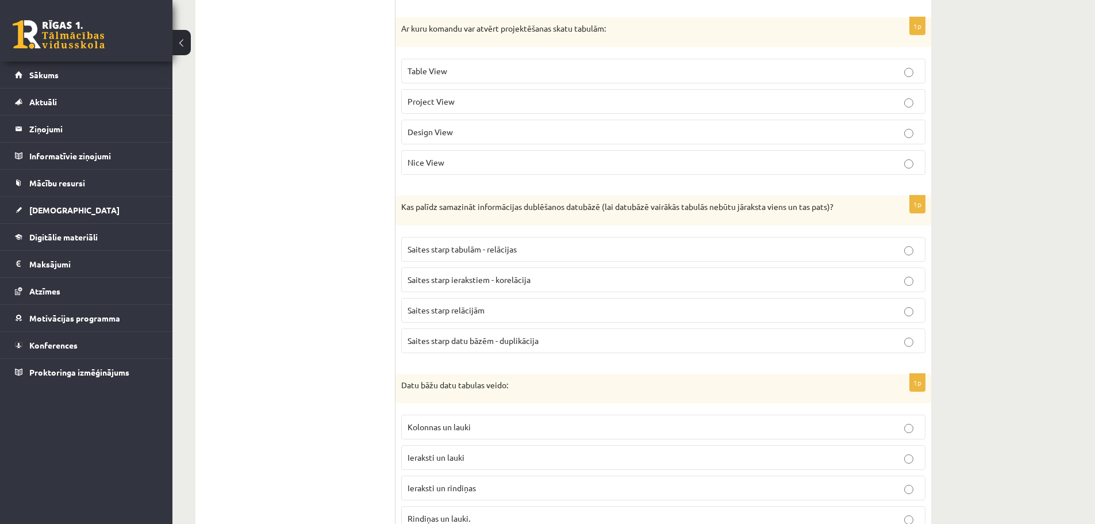
scroll to position [977, 0]
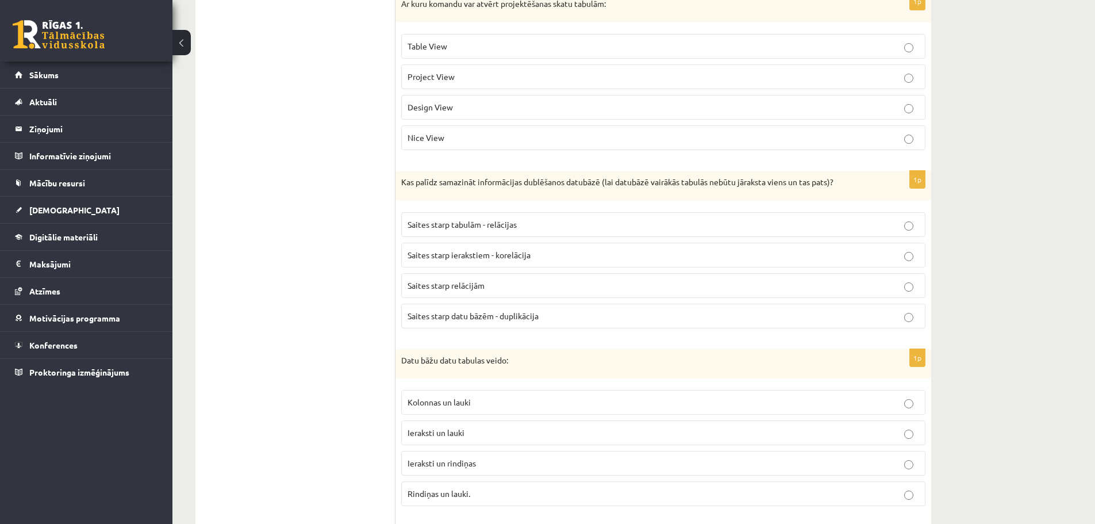
click at [476, 286] on span "Saites starp relācijām" at bounding box center [446, 285] width 77 height 10
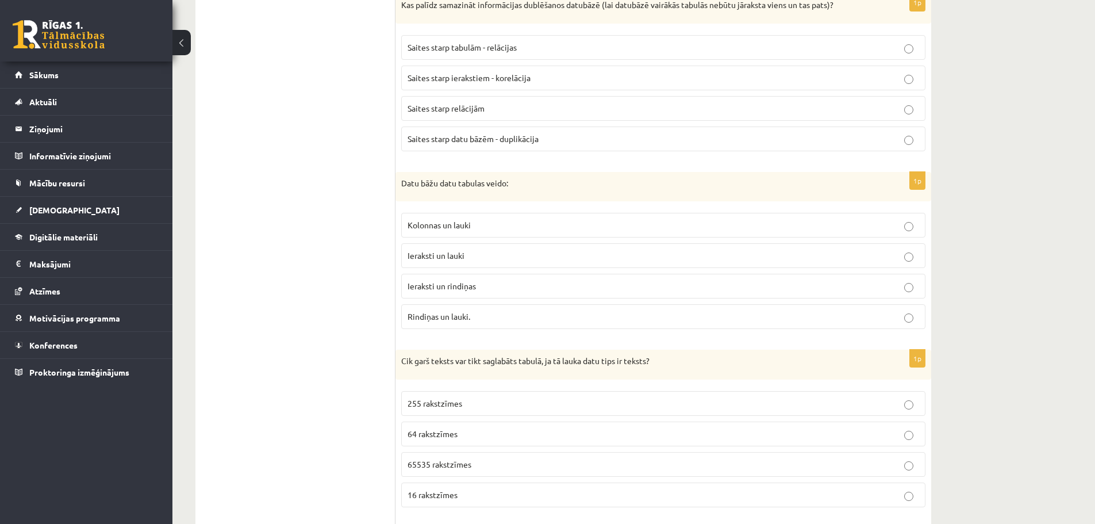
scroll to position [1207, 0]
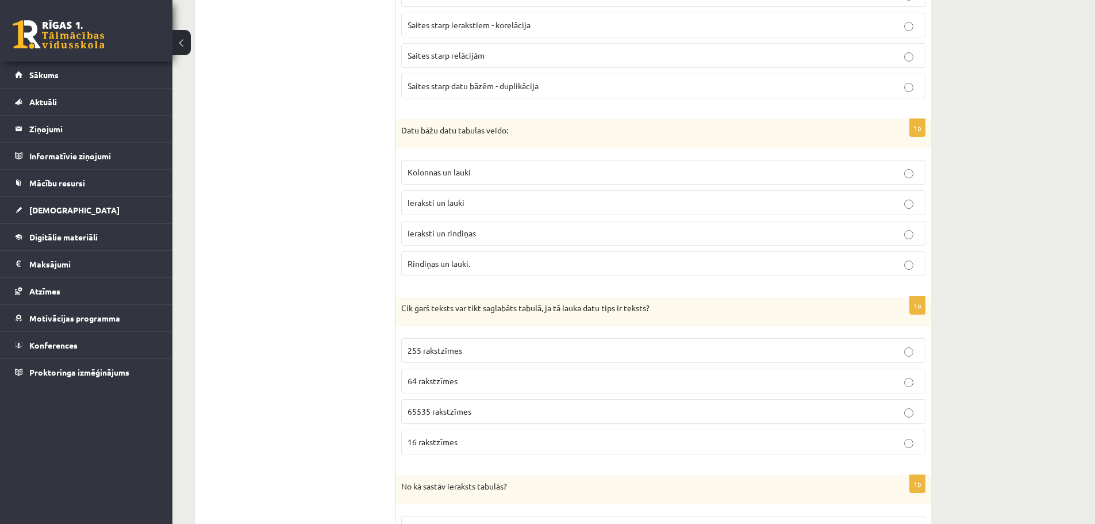
click at [498, 175] on p "Kolonnas un lauki" at bounding box center [664, 172] width 512 height 12
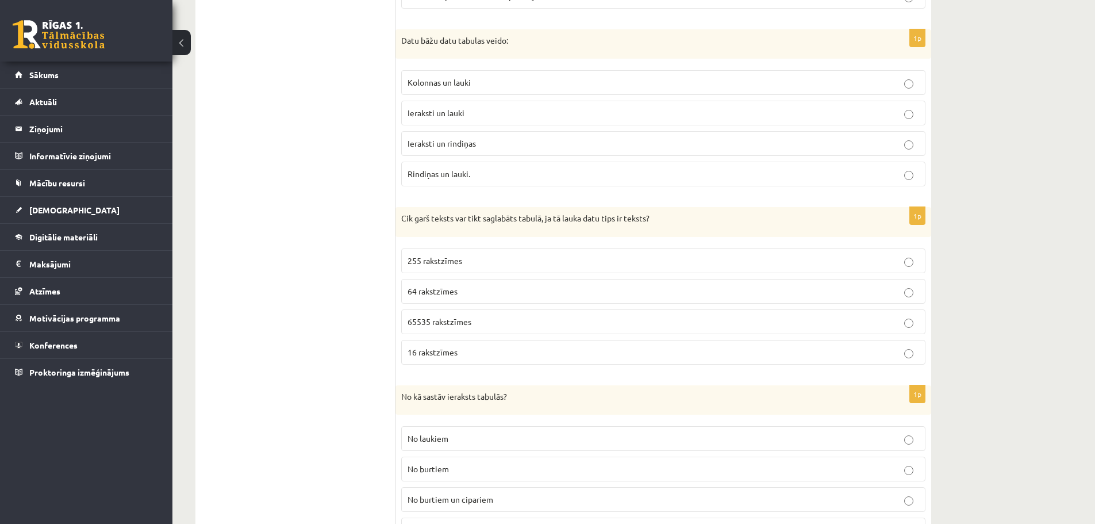
scroll to position [1322, 0]
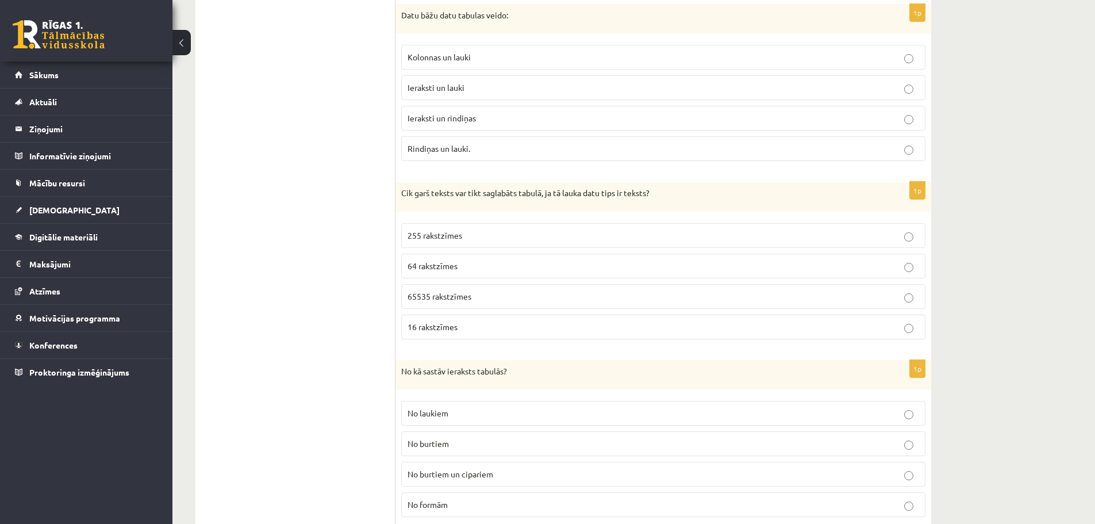
click at [519, 236] on p "255 rakstzīmes" at bounding box center [664, 235] width 512 height 12
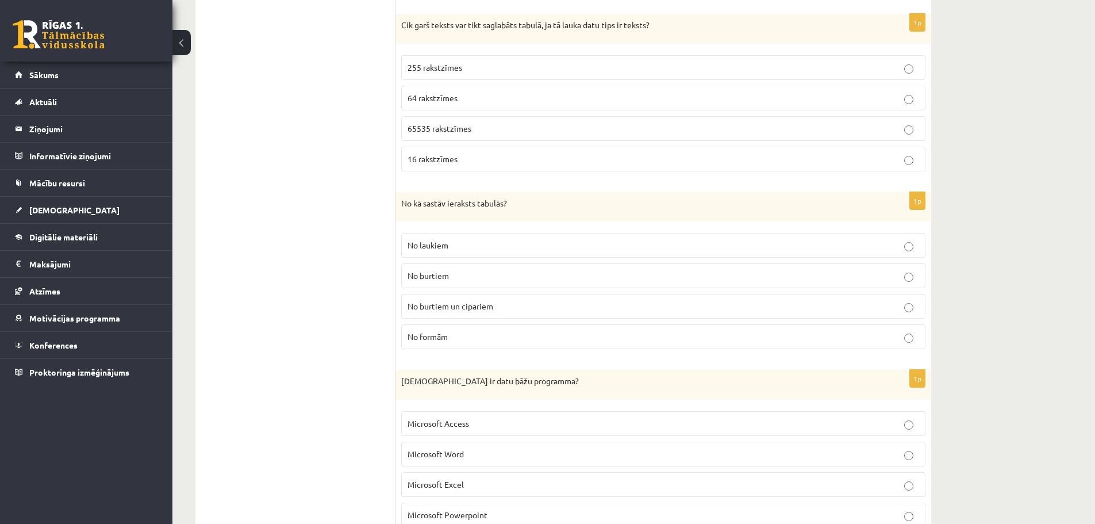
scroll to position [1495, 0]
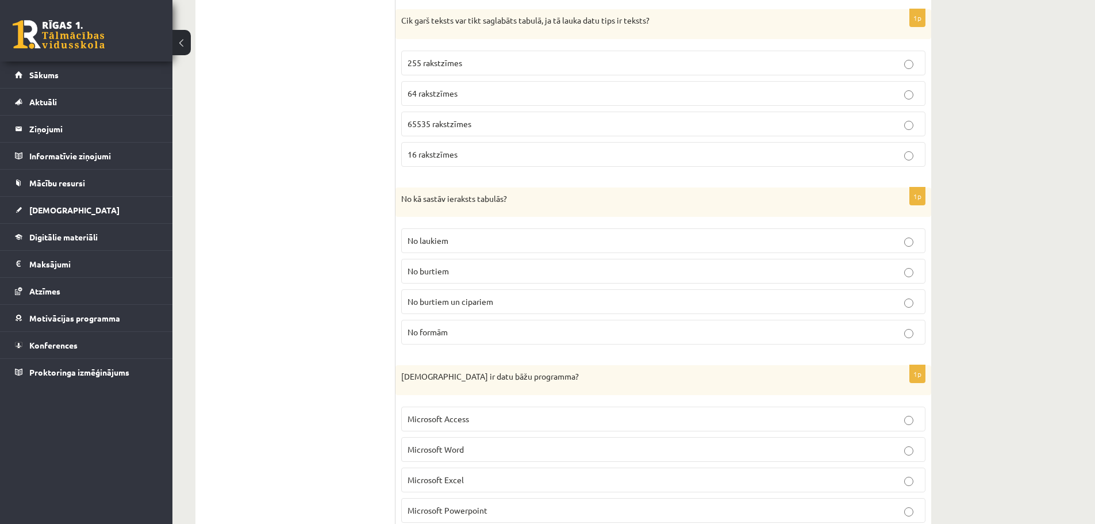
click at [510, 231] on label "No laukiem" at bounding box center [663, 240] width 525 height 25
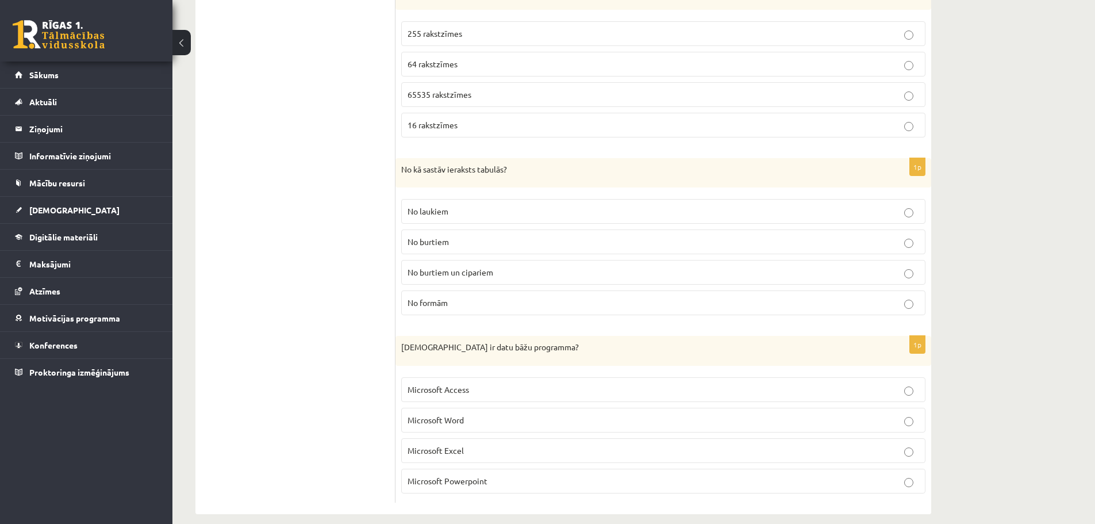
scroll to position [1539, 0]
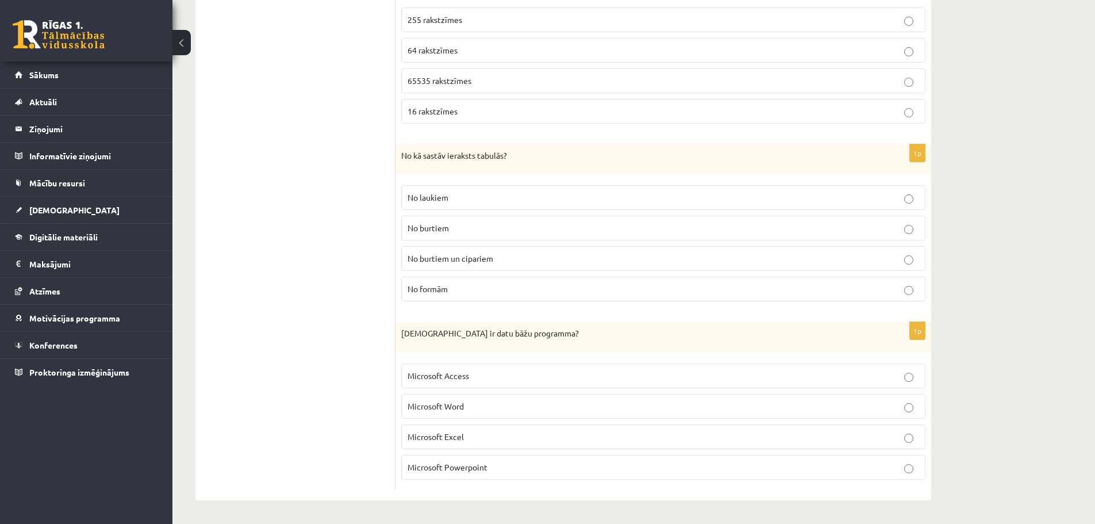
click at [481, 381] on p "Microsoft Access" at bounding box center [664, 376] width 512 height 12
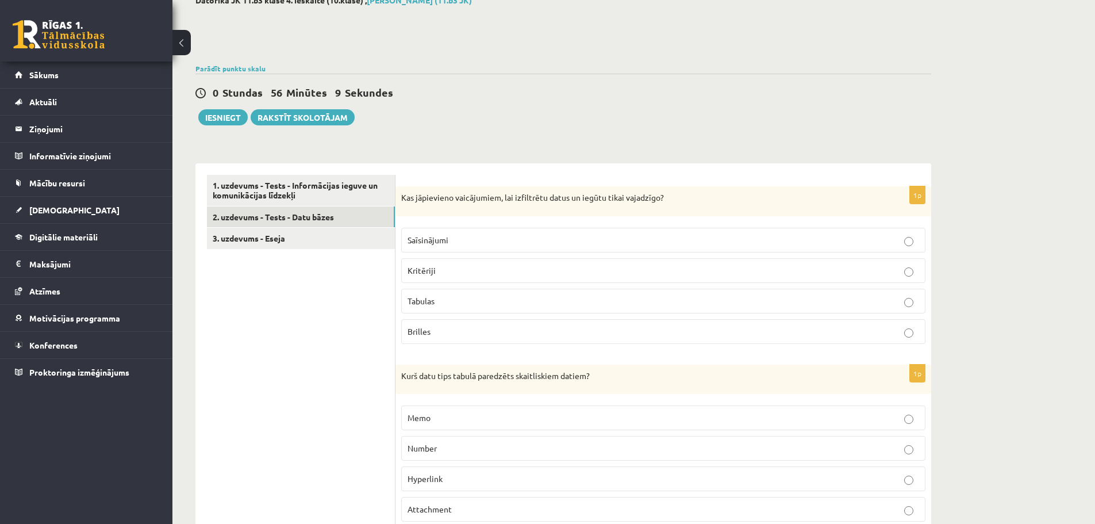
scroll to position [0, 0]
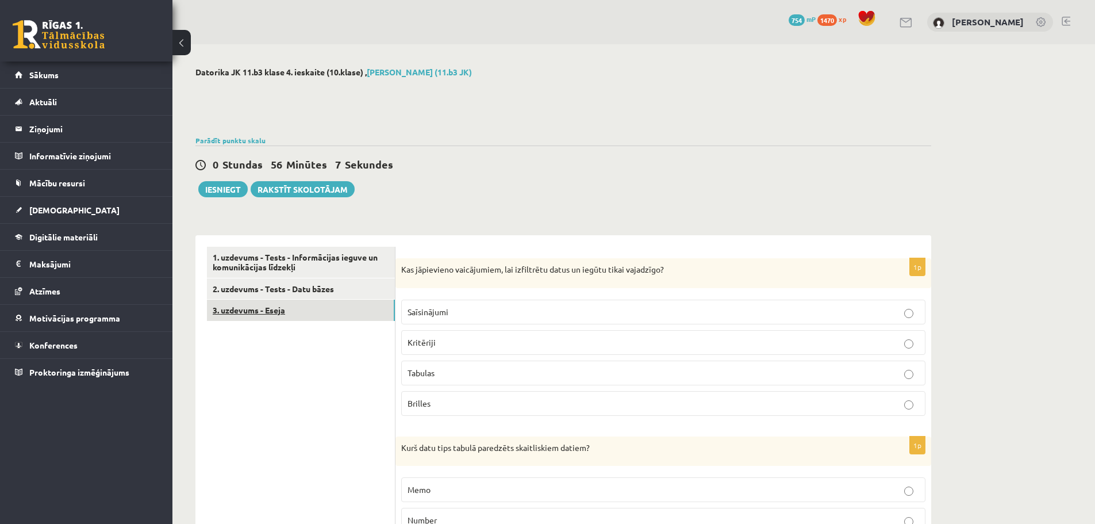
click at [305, 315] on link "3. uzdevums - Eseja" at bounding box center [301, 310] width 188 height 21
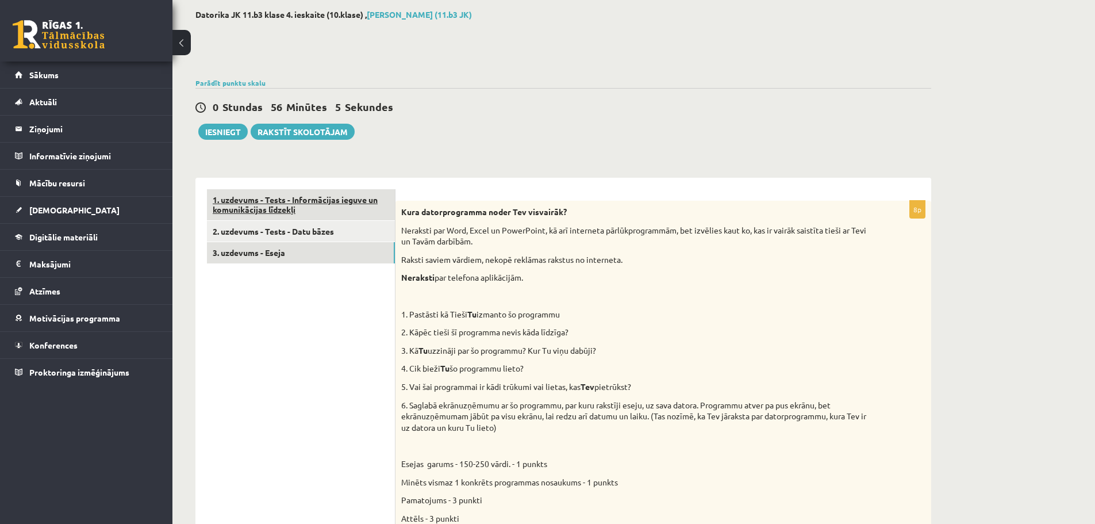
click at [338, 216] on link "1. uzdevums - Tests - Informācijas ieguve un komunikācijas līdzekļi" at bounding box center [301, 204] width 188 height 31
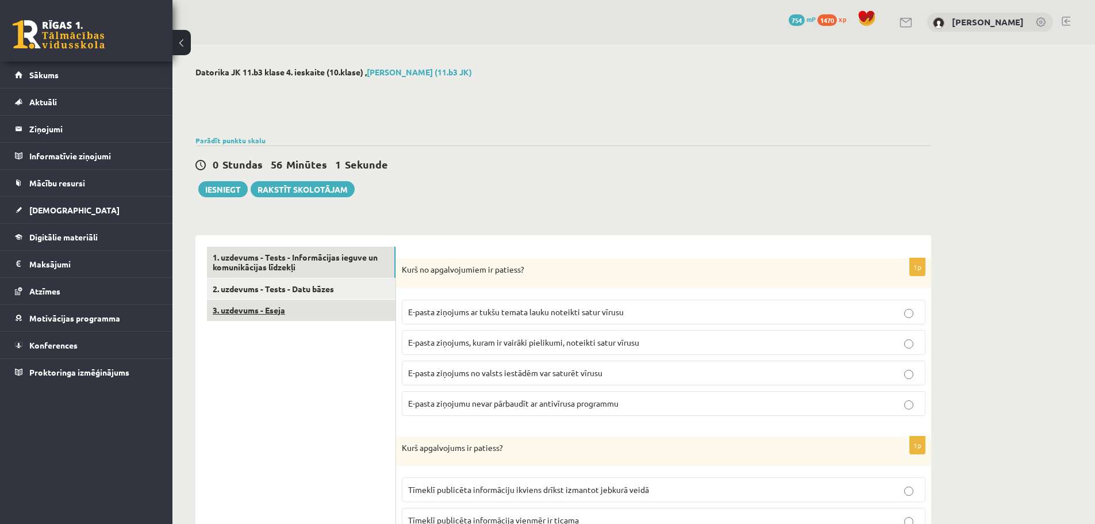
click at [308, 306] on link "3. uzdevums - Eseja" at bounding box center [301, 310] width 189 height 21
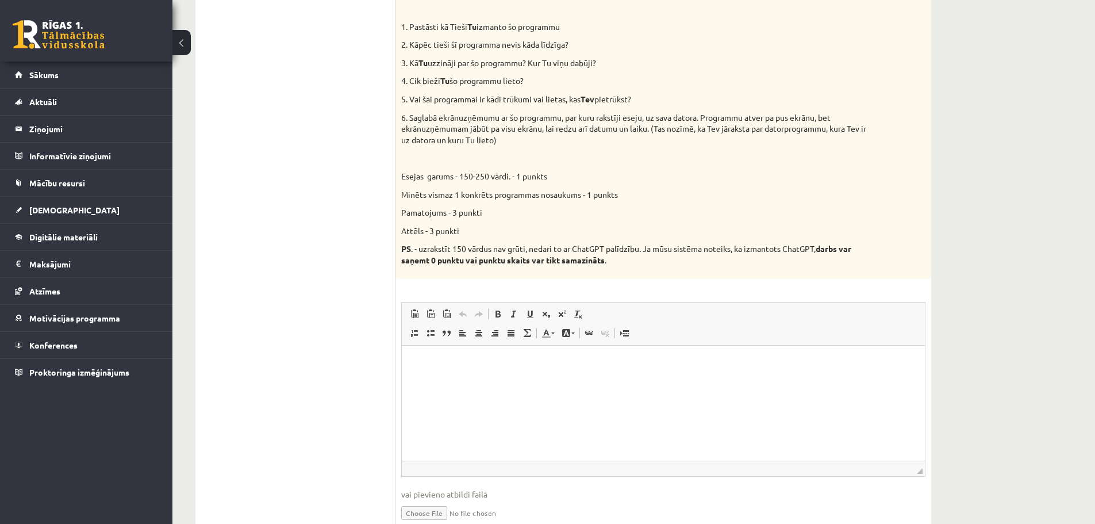
scroll to position [398, 0]
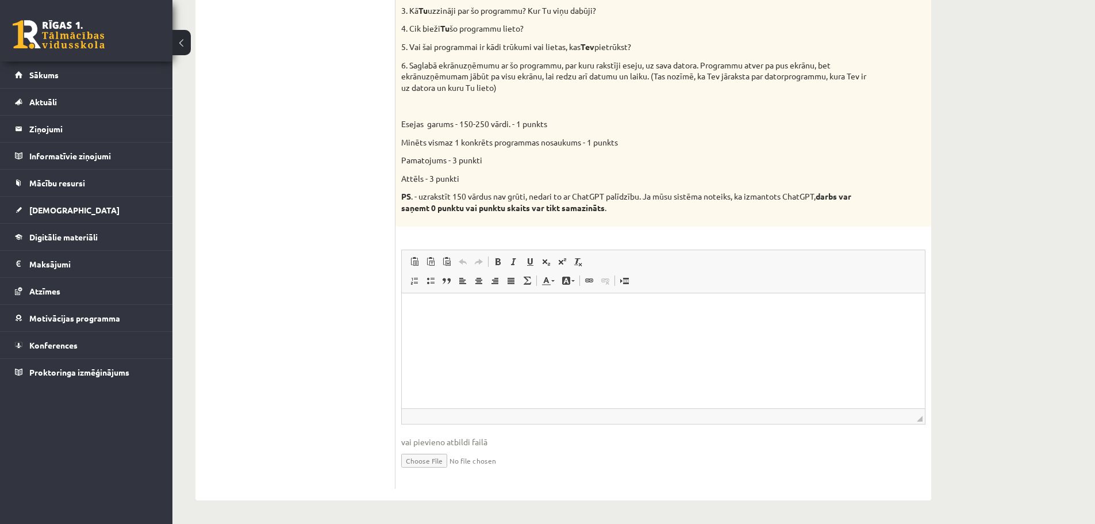
click at [542, 293] on iframe at bounding box center [664, 350] width 524 height 115
click at [542, 310] on p "Editor, wiswyg-editor-user-answer-47433827443720" at bounding box center [663, 310] width 501 height 12
click at [401, 448] on input "file" at bounding box center [663, 460] width 525 height 24
click at [479, 324] on html at bounding box center [663, 310] width 524 height 35
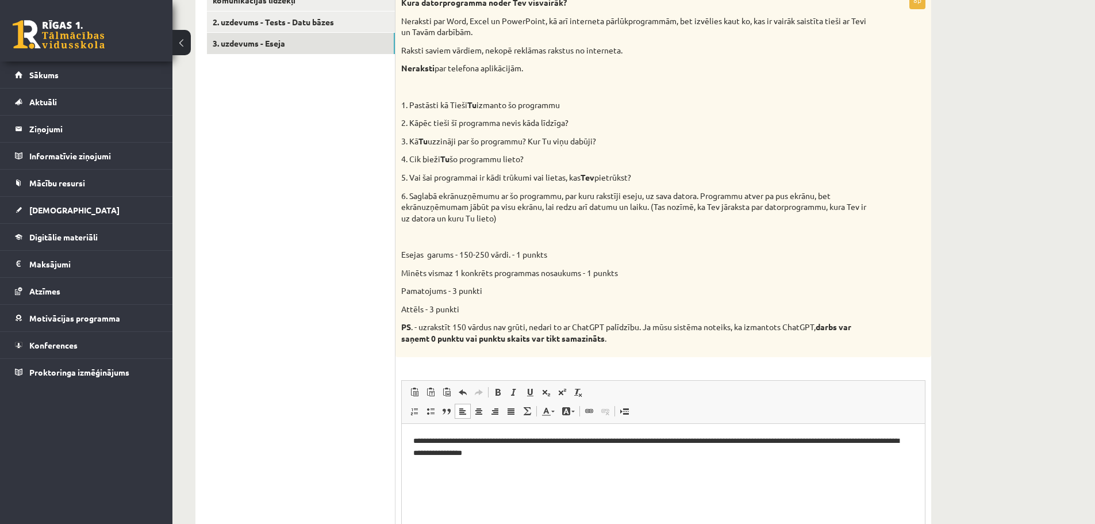
scroll to position [340, 0]
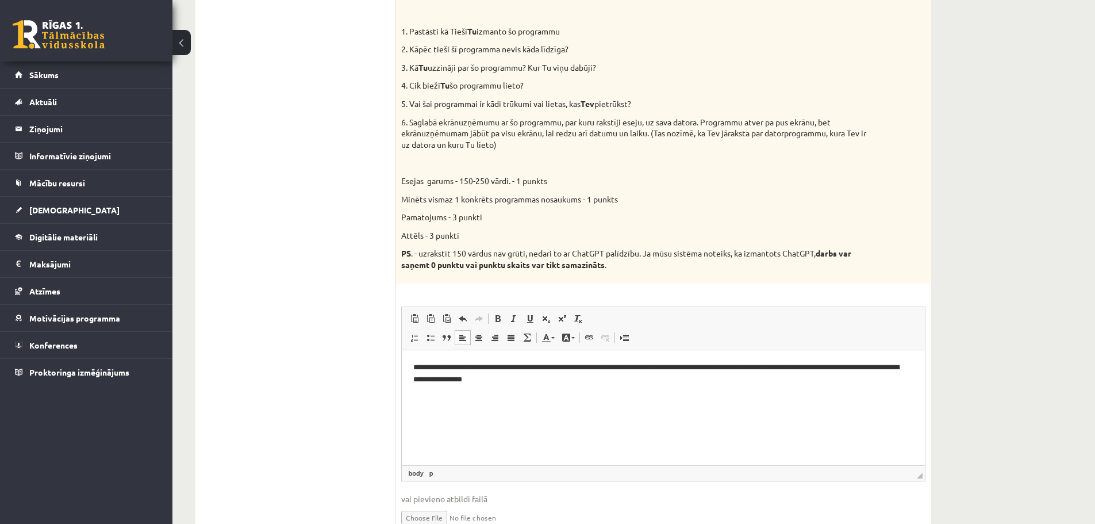
click at [564, 367] on p "**********" at bounding box center [662, 373] width 499 height 24
click at [563, 367] on p "**********" at bounding box center [662, 373] width 499 height 24
click at [574, 379] on p "**********" at bounding box center [662, 373] width 499 height 24
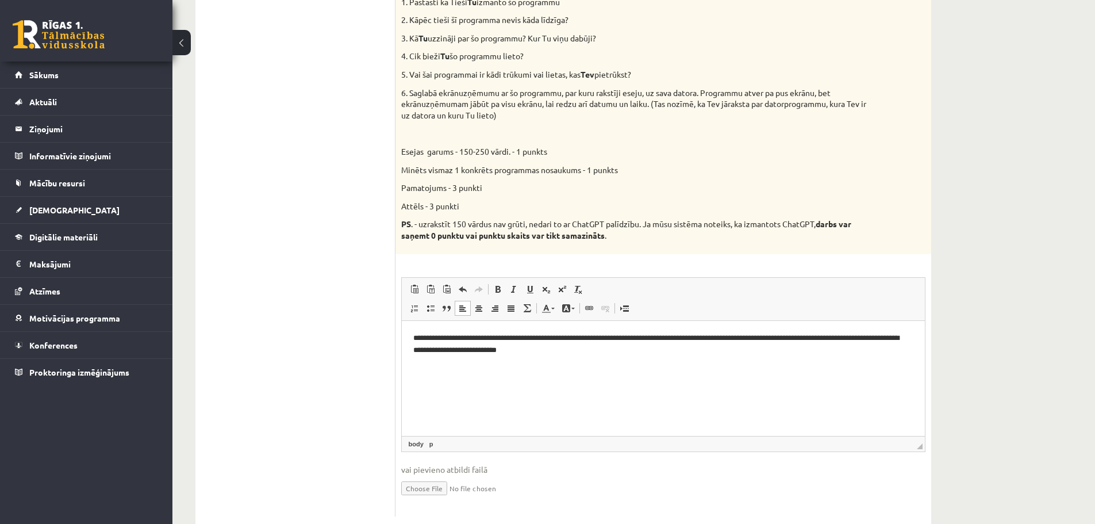
scroll to position [398, 0]
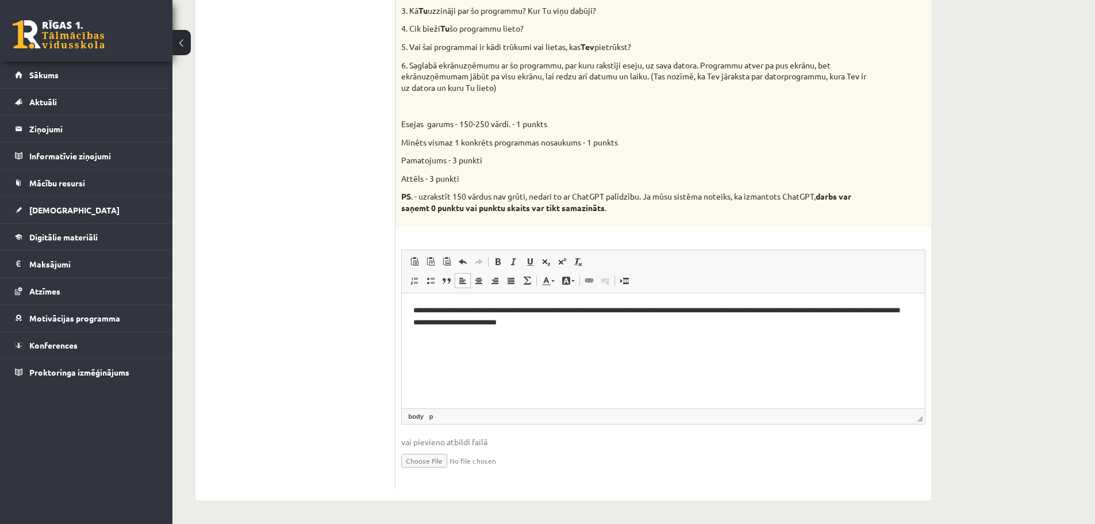
click at [638, 328] on html "**********" at bounding box center [663, 316] width 524 height 47
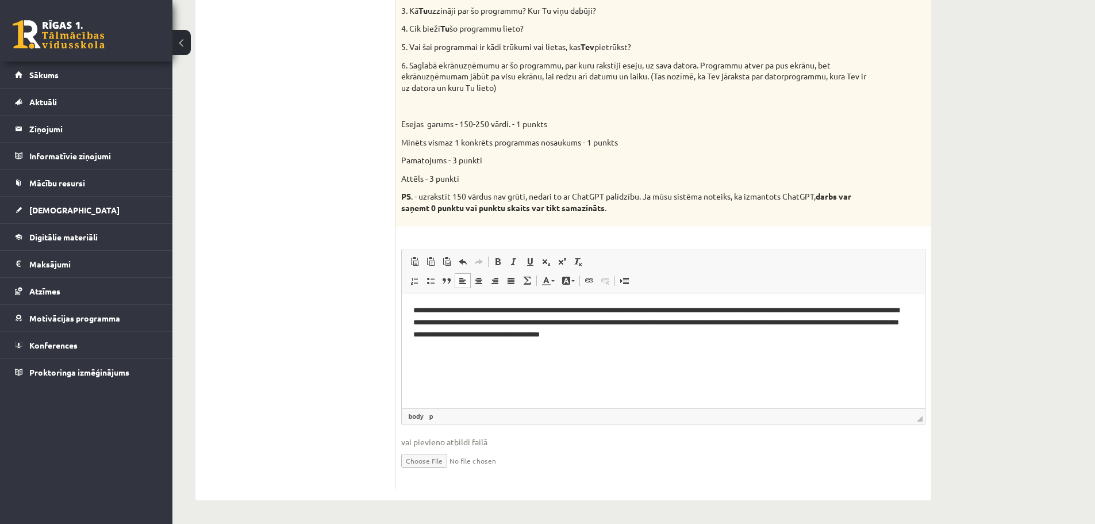
click at [809, 340] on html "**********" at bounding box center [663, 322] width 524 height 59
drag, startPoint x: 856, startPoint y: 321, endPoint x: 835, endPoint y: 322, distance: 20.7
click at [835, 322] on p "**********" at bounding box center [662, 322] width 499 height 36
click at [890, 323] on p "**********" at bounding box center [662, 322] width 499 height 36
click at [794, 335] on p "**********" at bounding box center [662, 322] width 499 height 36
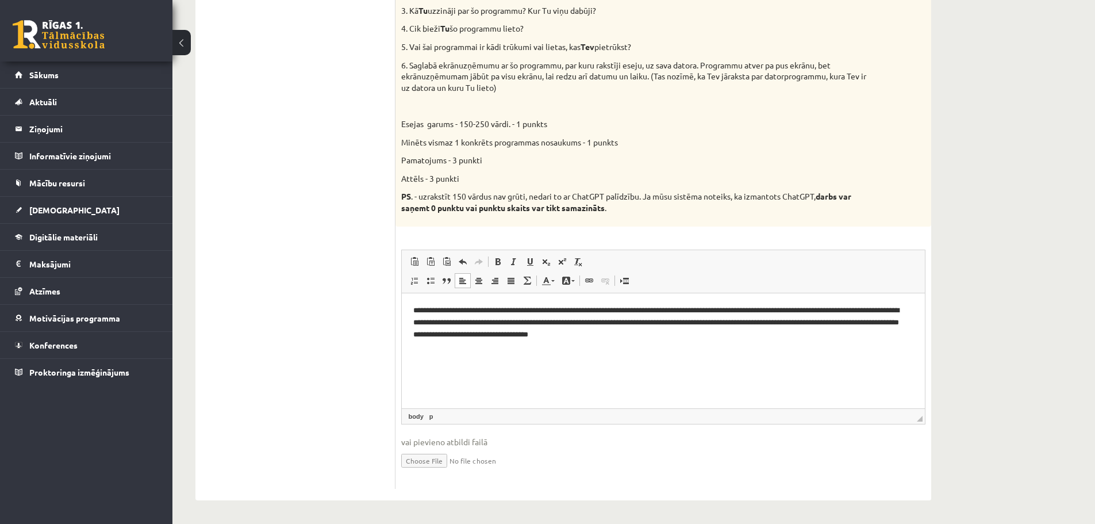
click at [655, 333] on p "**********" at bounding box center [662, 322] width 499 height 36
click at [658, 336] on p "**********" at bounding box center [662, 322] width 499 height 36
click at [724, 332] on p "**********" at bounding box center [662, 322] width 499 height 36
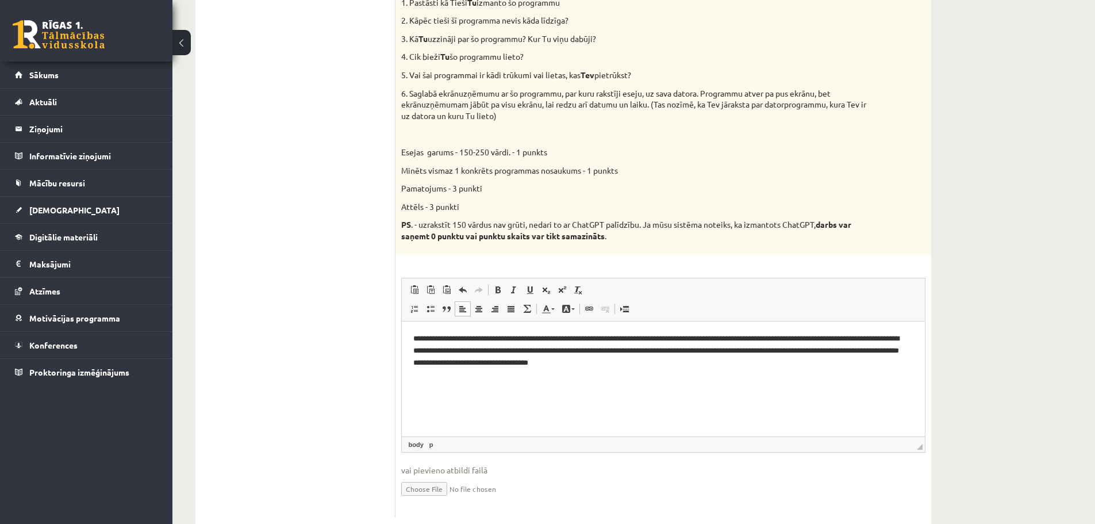
scroll to position [340, 0]
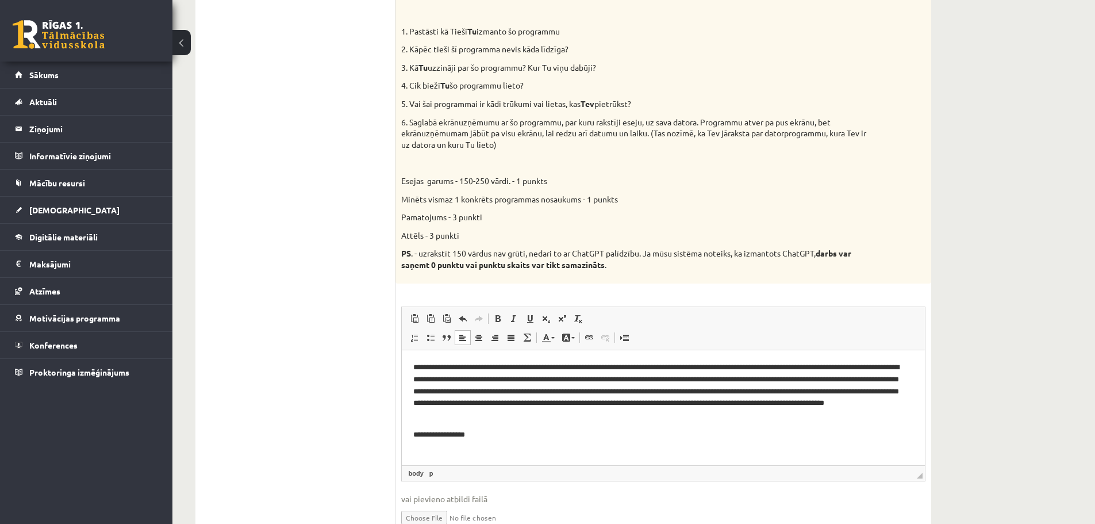
click at [439, 435] on p "**********" at bounding box center [662, 434] width 499 height 12
click at [497, 438] on html "**********" at bounding box center [663, 401] width 524 height 102
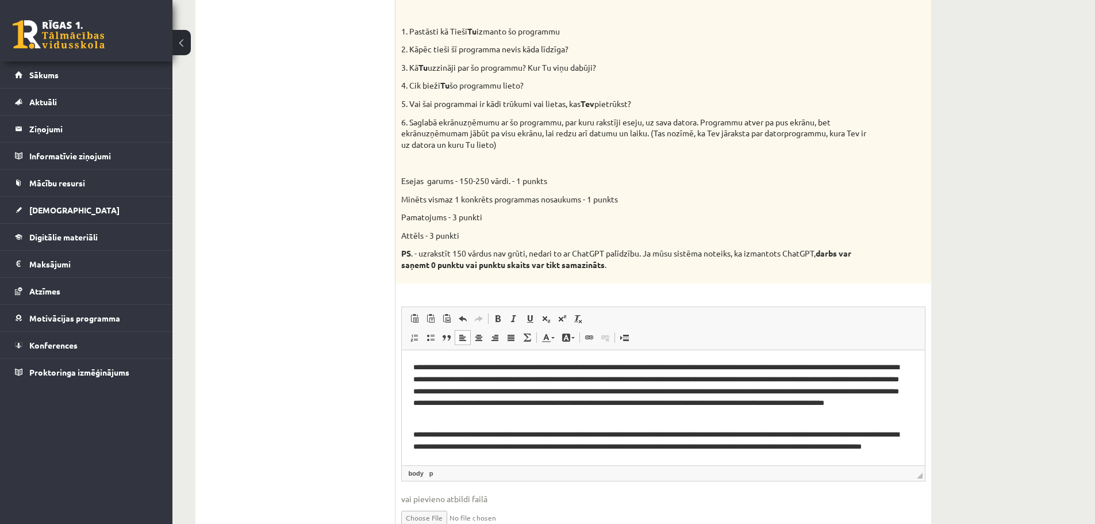
click at [859, 448] on p "**********" at bounding box center [658, 446] width 490 height 36
click at [443, 458] on p "**********" at bounding box center [658, 446] width 490 height 36
click at [527, 455] on p "**********" at bounding box center [658, 446] width 490 height 36
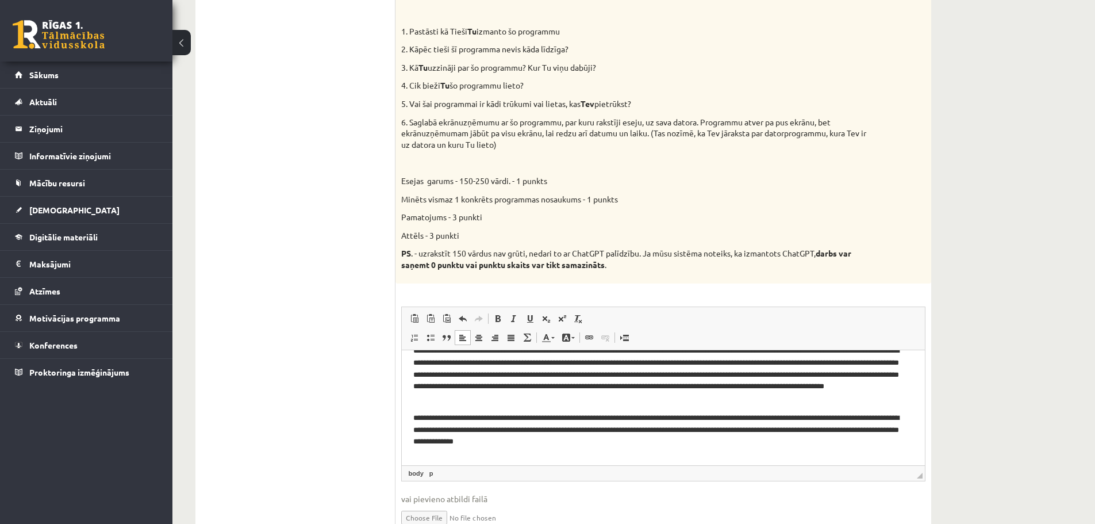
scroll to position [17, 0]
click at [643, 459] on p "**********" at bounding box center [658, 460] width 490 height 12
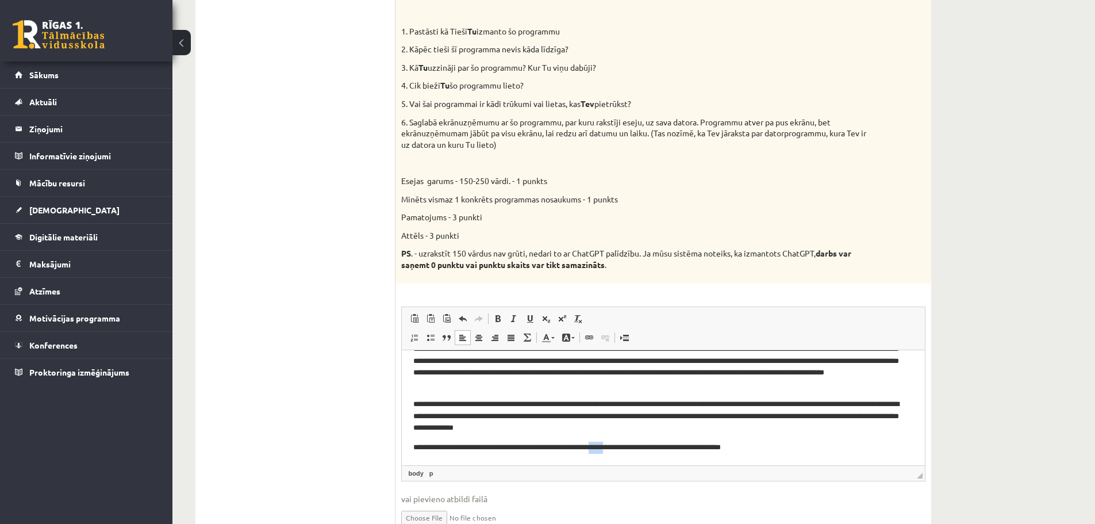
drag, startPoint x: 645, startPoint y: 459, endPoint x: 627, endPoint y: 459, distance: 18.4
click at [627, 459] on html "**********" at bounding box center [663, 391] width 524 height 145
click at [643, 443] on p "**********" at bounding box center [658, 447] width 490 height 12
click at [645, 446] on p "**********" at bounding box center [658, 447] width 490 height 12
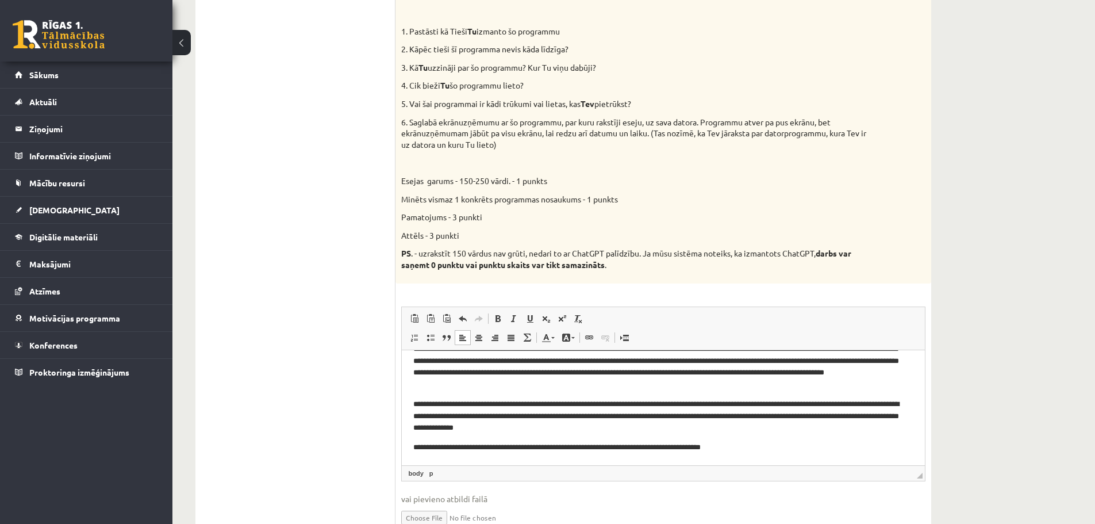
click at [775, 444] on p "**********" at bounding box center [658, 447] width 490 height 12
click at [689, 448] on p "**********" at bounding box center [658, 447] width 490 height 12
click at [749, 442] on p "**********" at bounding box center [658, 447] width 490 height 12
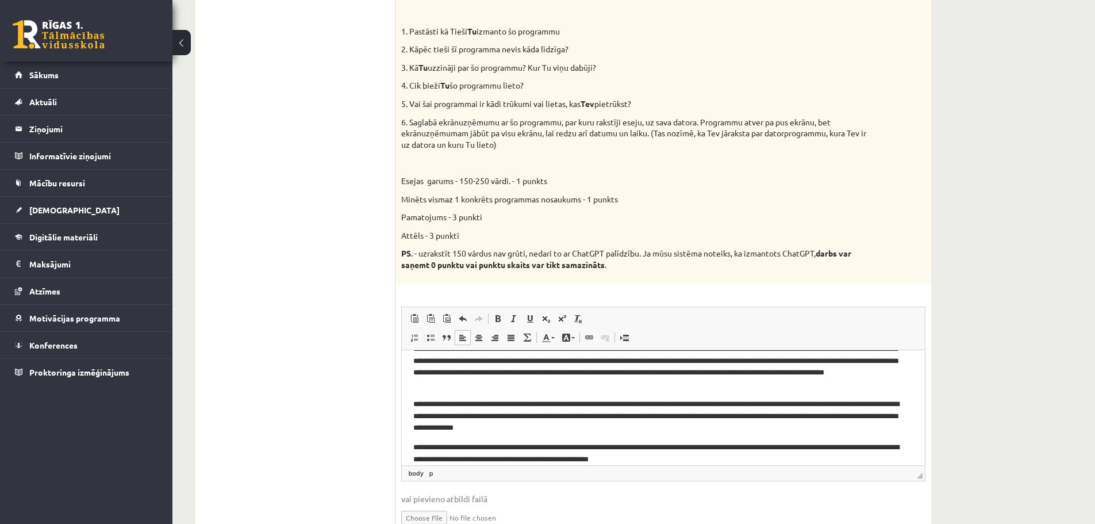
click at [828, 446] on p "**********" at bounding box center [658, 453] width 490 height 24
click at [720, 459] on p "**********" at bounding box center [658, 453] width 490 height 24
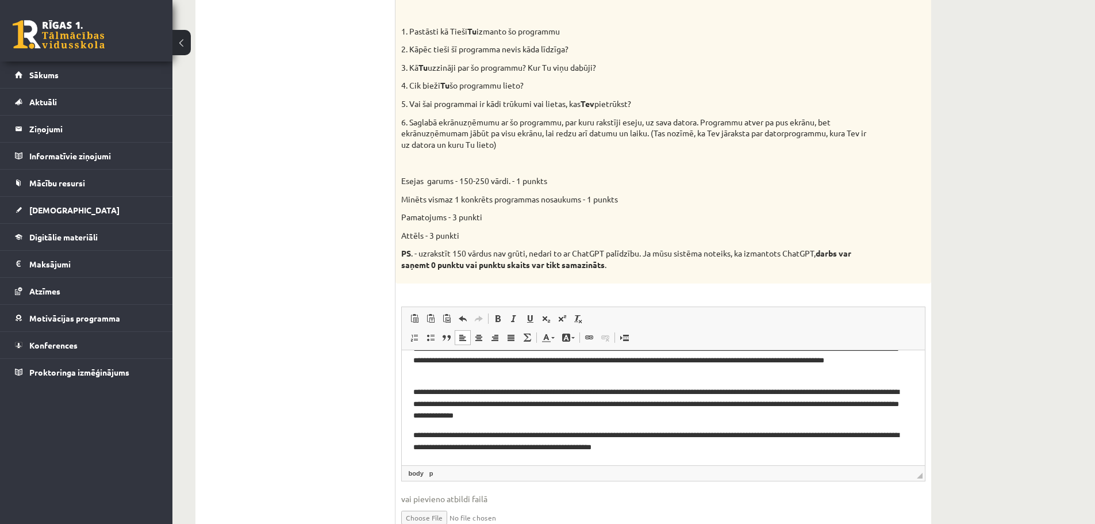
scroll to position [48, 0]
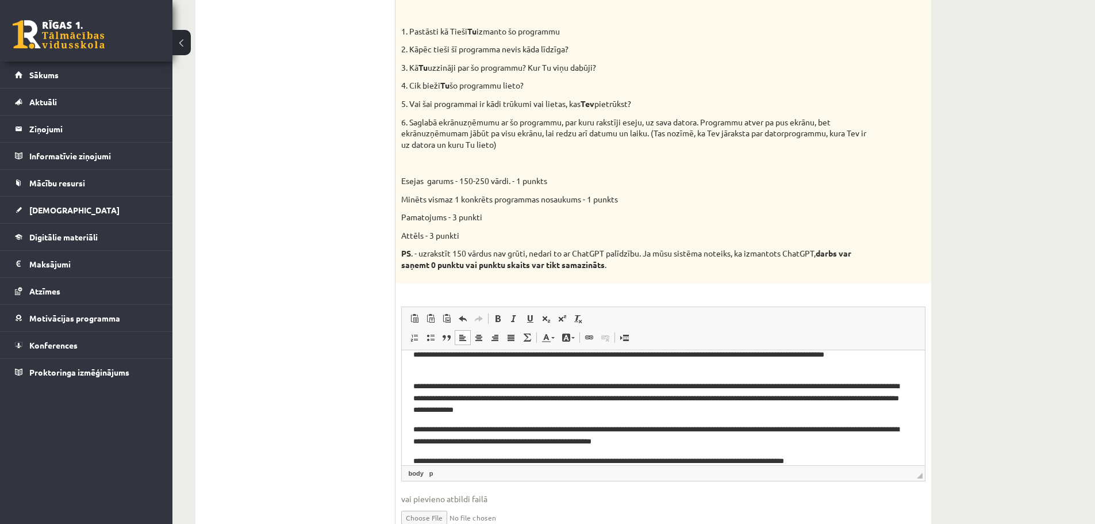
click at [418, 460] on p "**********" at bounding box center [658, 461] width 490 height 12
click at [415, 425] on p "**********" at bounding box center [658, 435] width 490 height 24
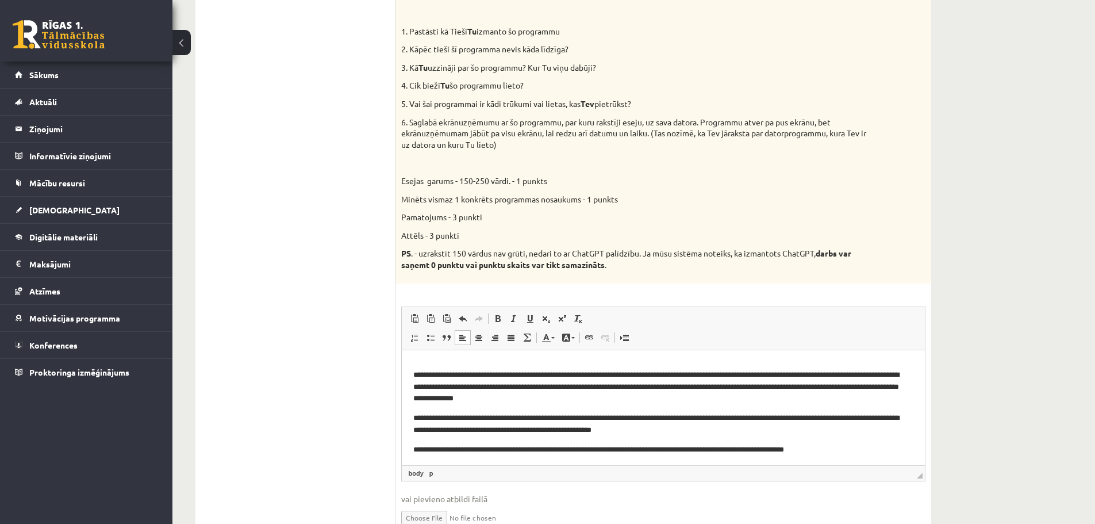
scroll to position [62, 0]
click at [855, 444] on p "**********" at bounding box center [658, 448] width 490 height 12
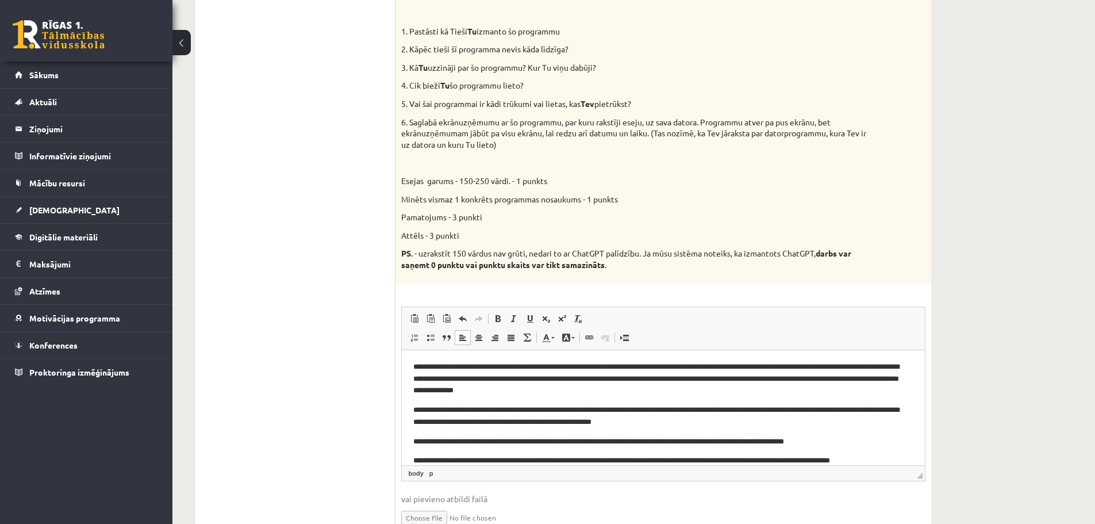
scroll to position [80, 0]
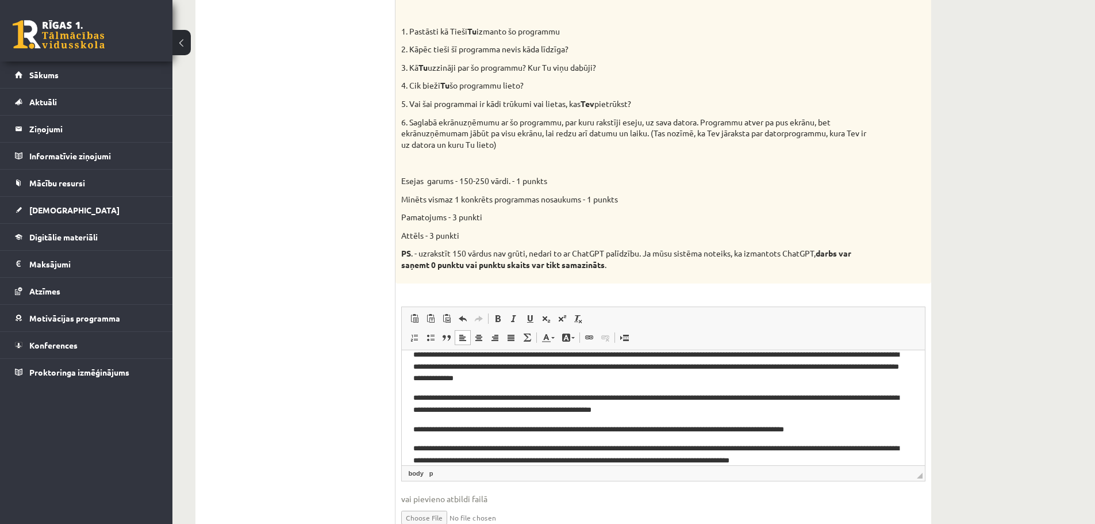
click at [659, 450] on p "**********" at bounding box center [658, 454] width 490 height 24
click at [872, 461] on p "**********" at bounding box center [658, 454] width 490 height 24
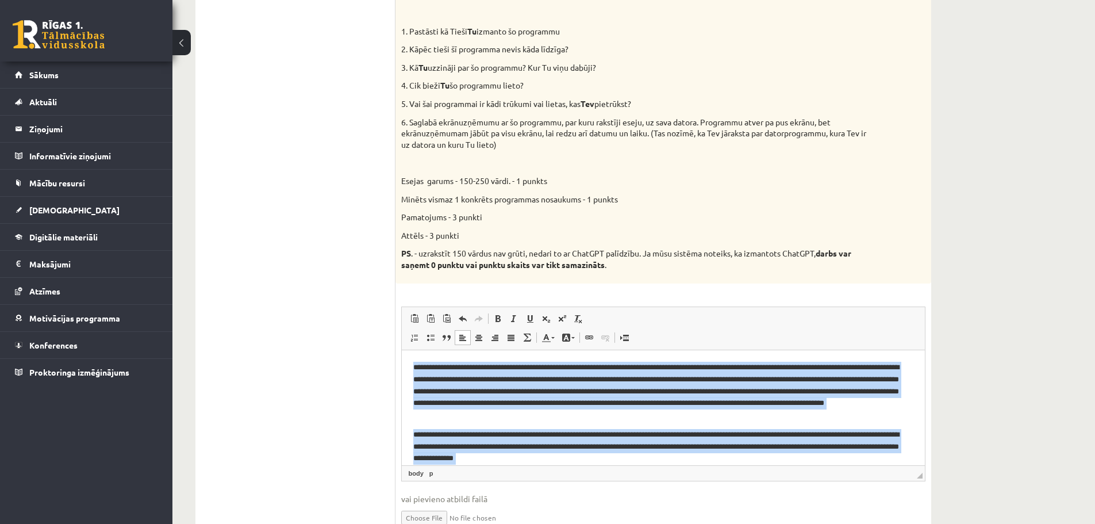
scroll to position [93, 0]
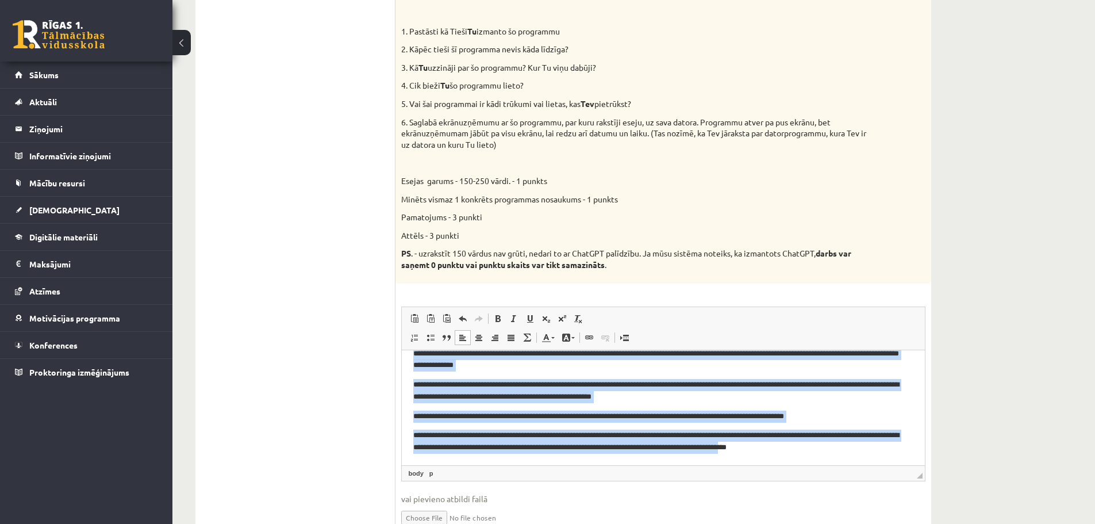
drag, startPoint x: 417, startPoint y: 360, endPoint x: 1167, endPoint y: 818, distance: 878.7
click at [836, 465] on html "**********" at bounding box center [663, 360] width 524 height 208
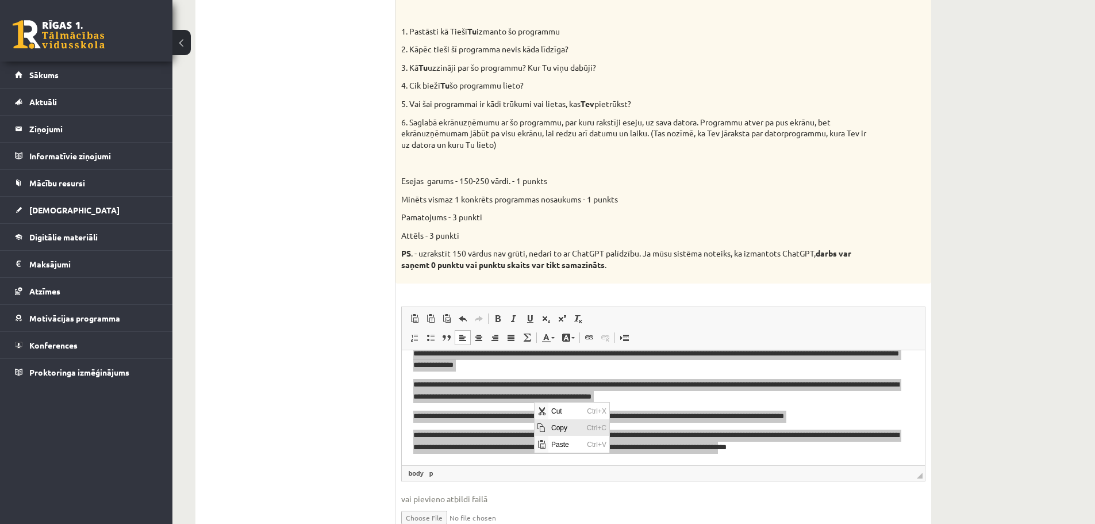
scroll to position [0, 0]
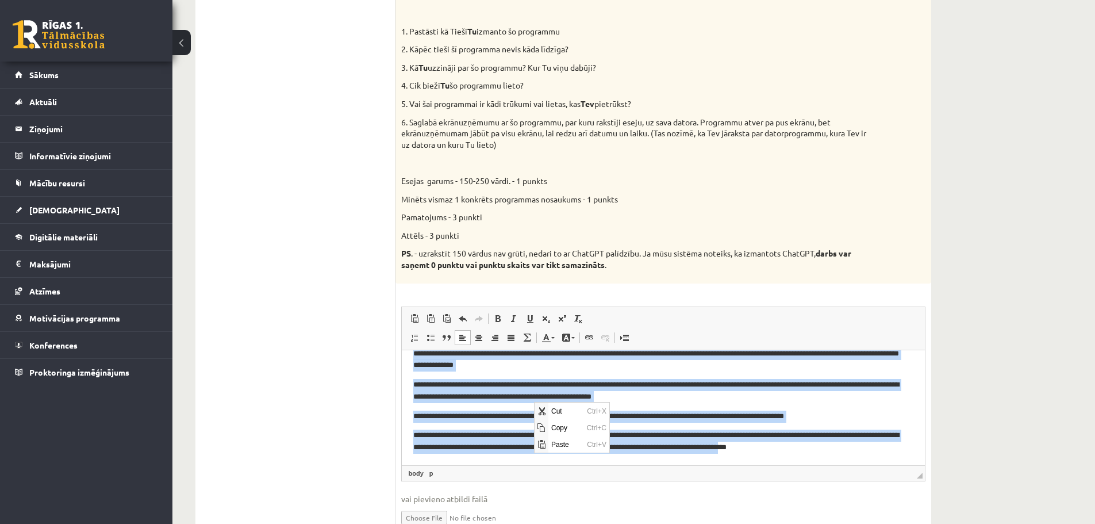
click at [731, 451] on p "**********" at bounding box center [658, 441] width 490 height 24
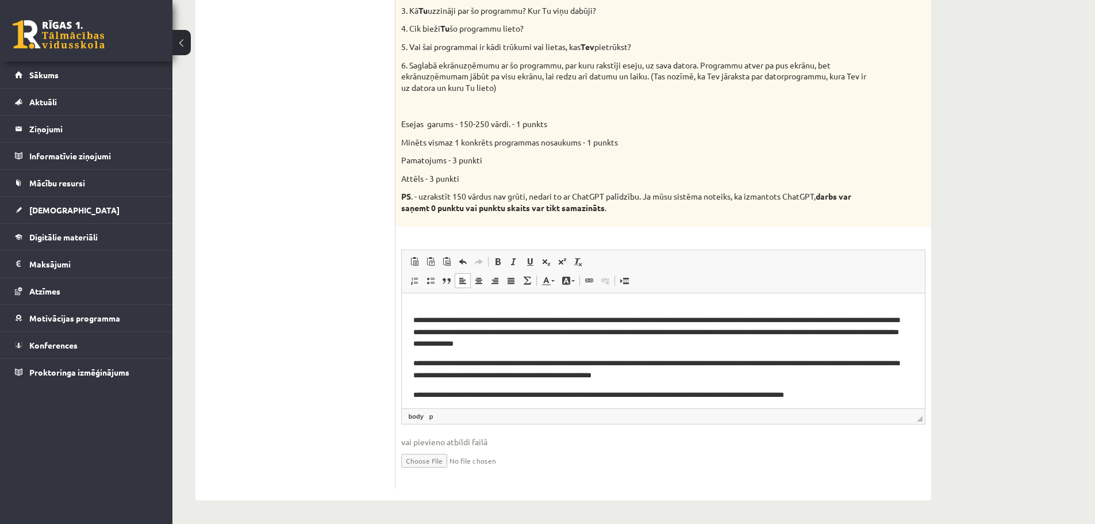
scroll to position [93, 0]
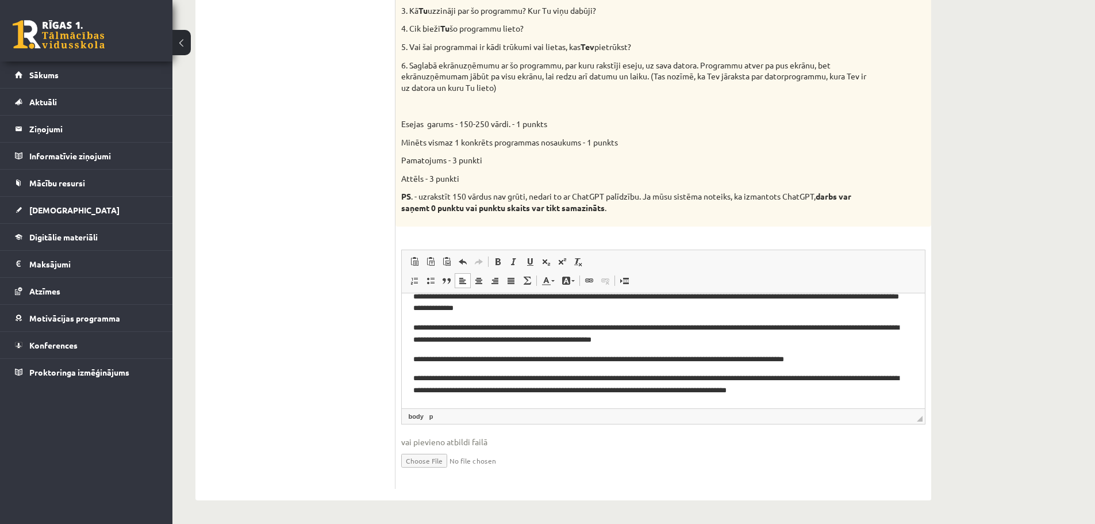
click at [849, 391] on p "**********" at bounding box center [658, 384] width 490 height 24
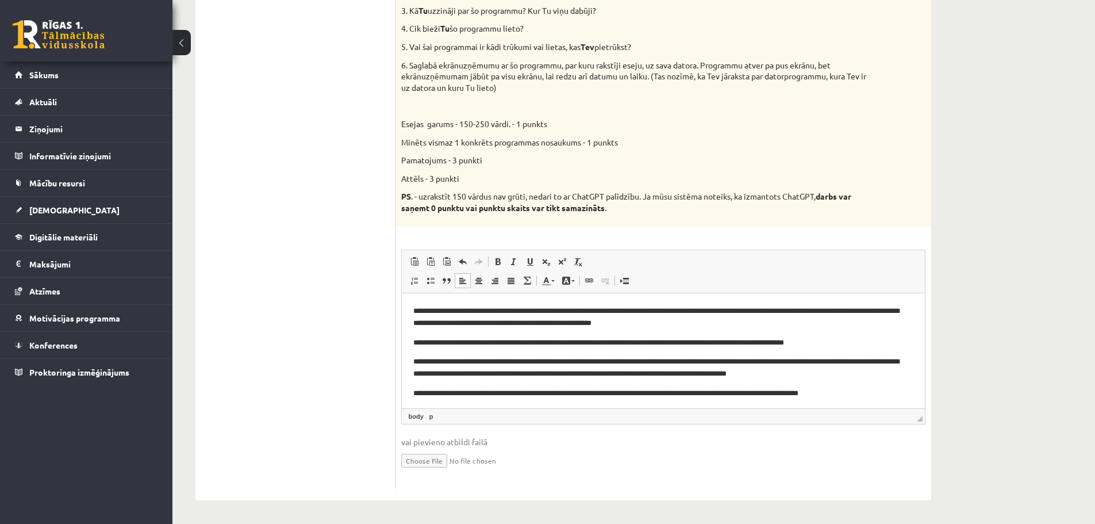
scroll to position [113, 0]
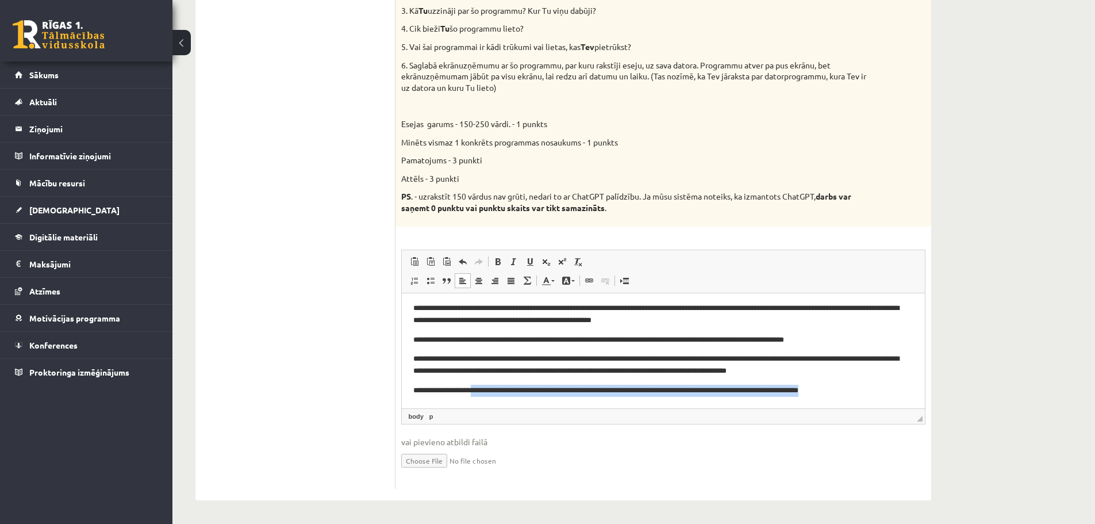
drag, startPoint x: 882, startPoint y: 402, endPoint x: 540, endPoint y: 397, distance: 341.6
click at [494, 398] on html "**********" at bounding box center [663, 294] width 524 height 228
click at [415, 358] on p "**********" at bounding box center [658, 364] width 490 height 24
click at [416, 338] on p "**********" at bounding box center [658, 339] width 490 height 12
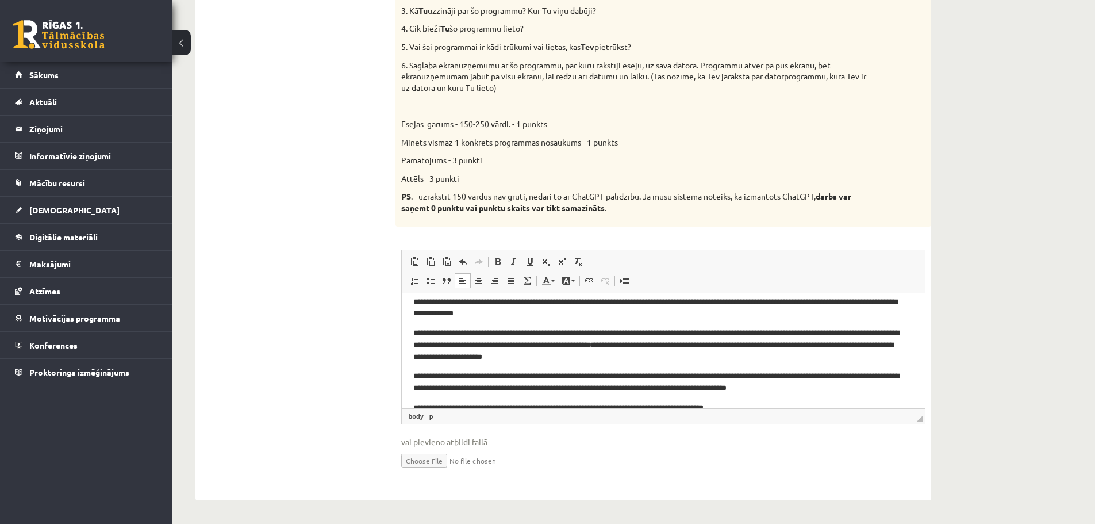
scroll to position [105, 0]
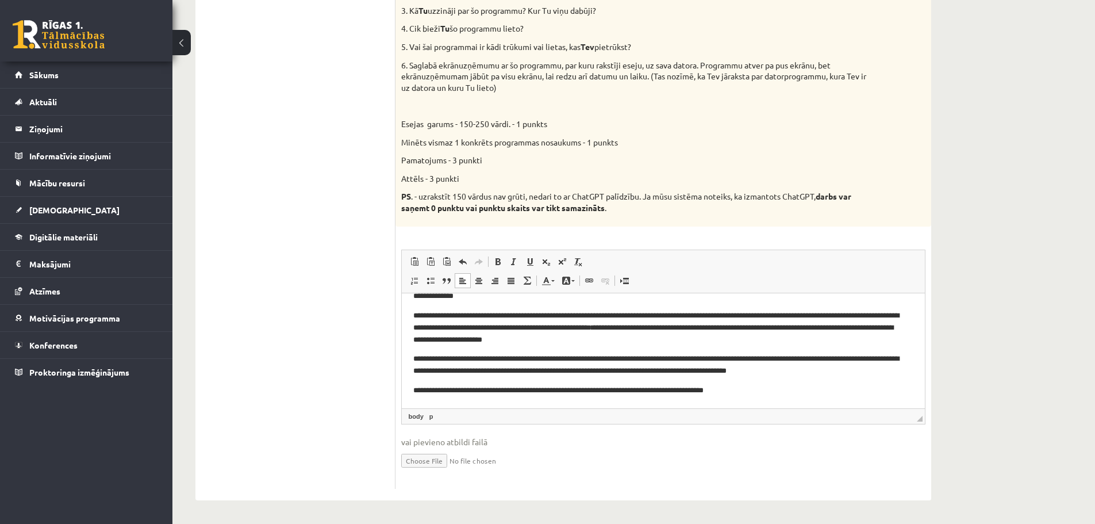
click at [413, 355] on p "**********" at bounding box center [658, 364] width 490 height 24
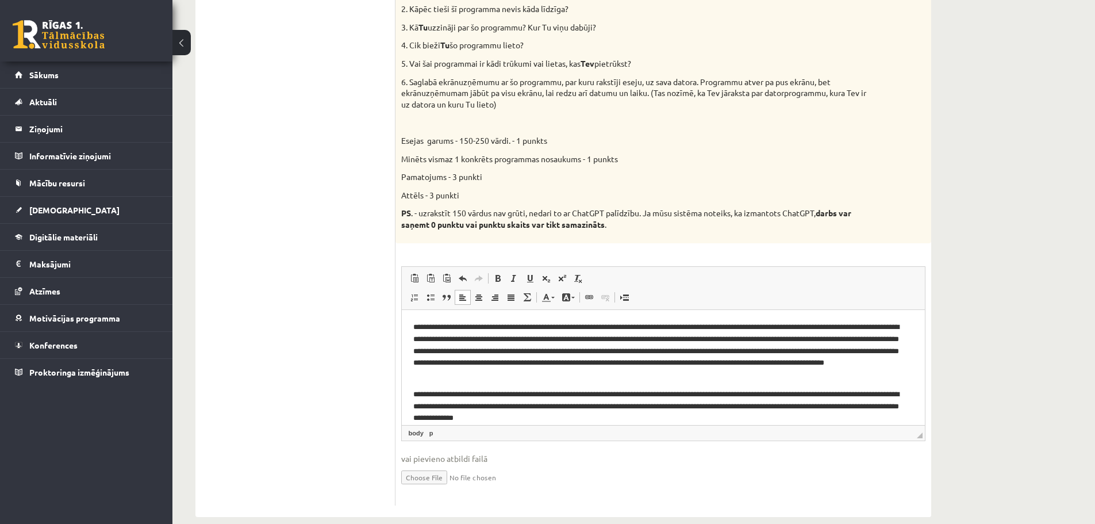
scroll to position [398, 0]
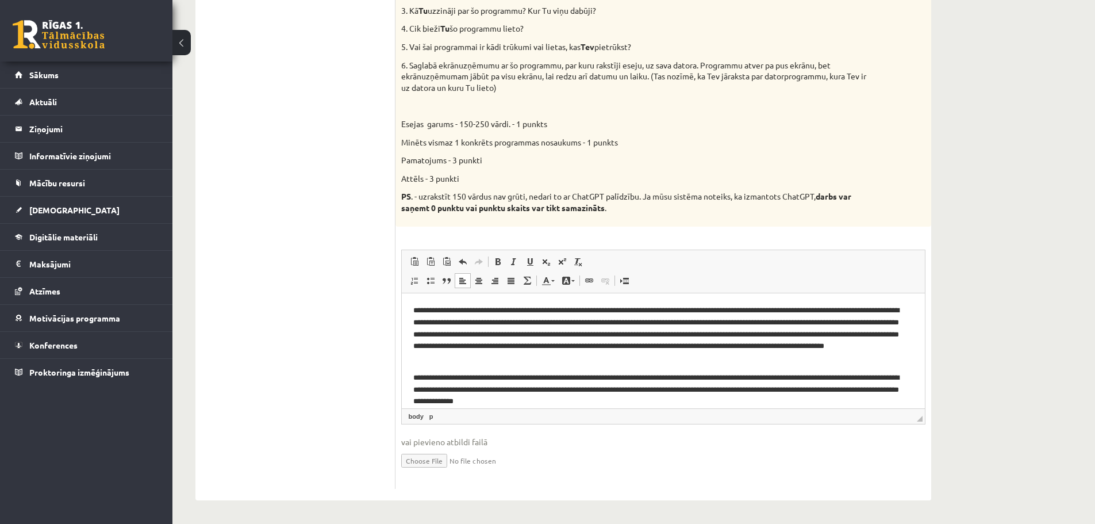
click at [1049, 220] on div "**********" at bounding box center [633, 85] width 923 height 876
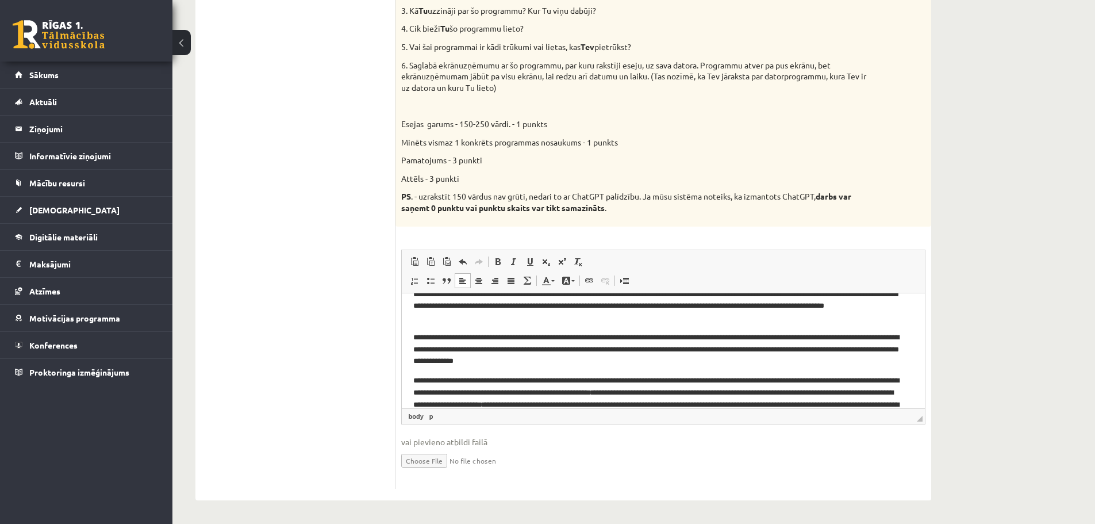
scroll to position [98, 0]
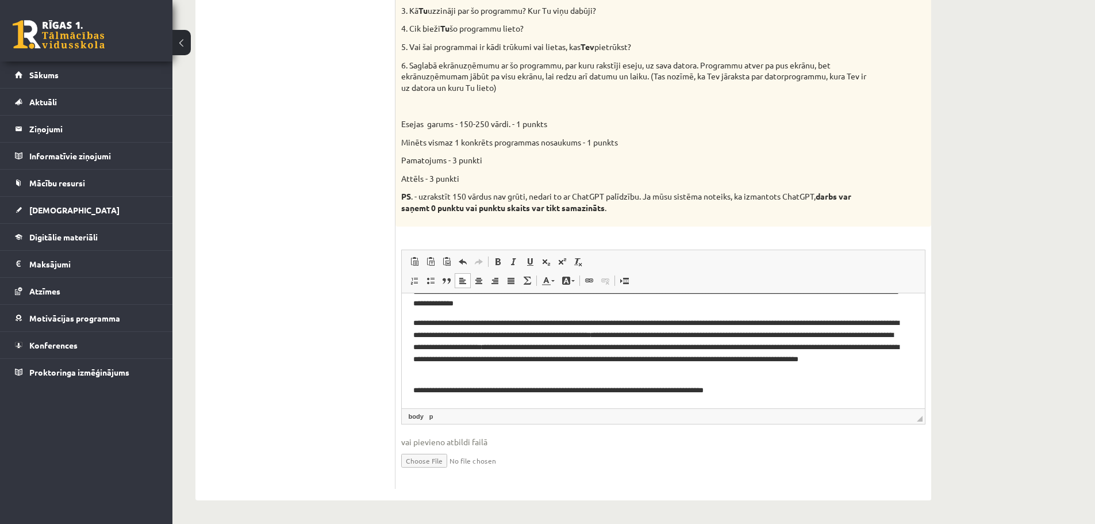
click at [529, 388] on p "**********" at bounding box center [658, 390] width 490 height 12
click at [667, 390] on p "**********" at bounding box center [658, 390] width 490 height 12
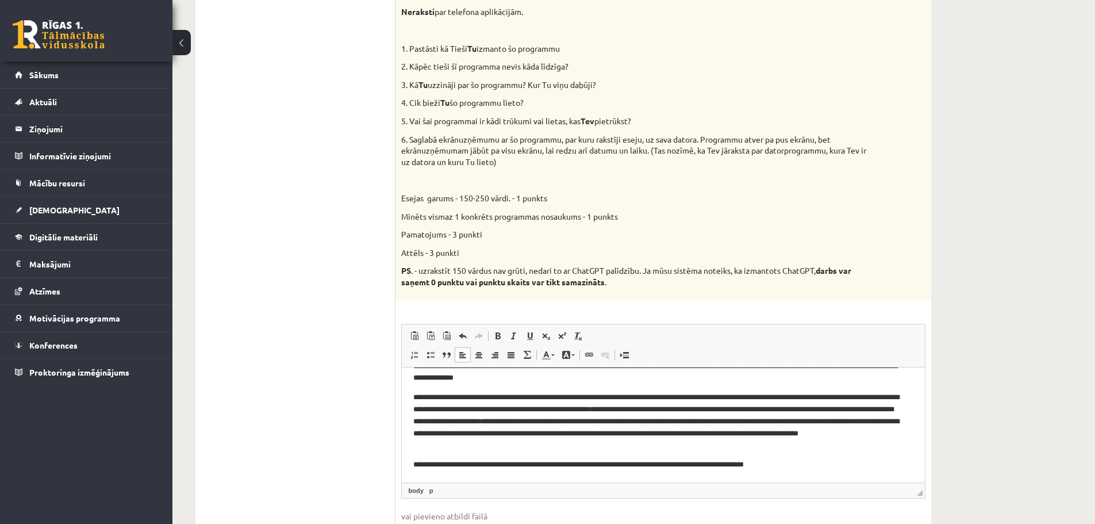
scroll to position [168, 0]
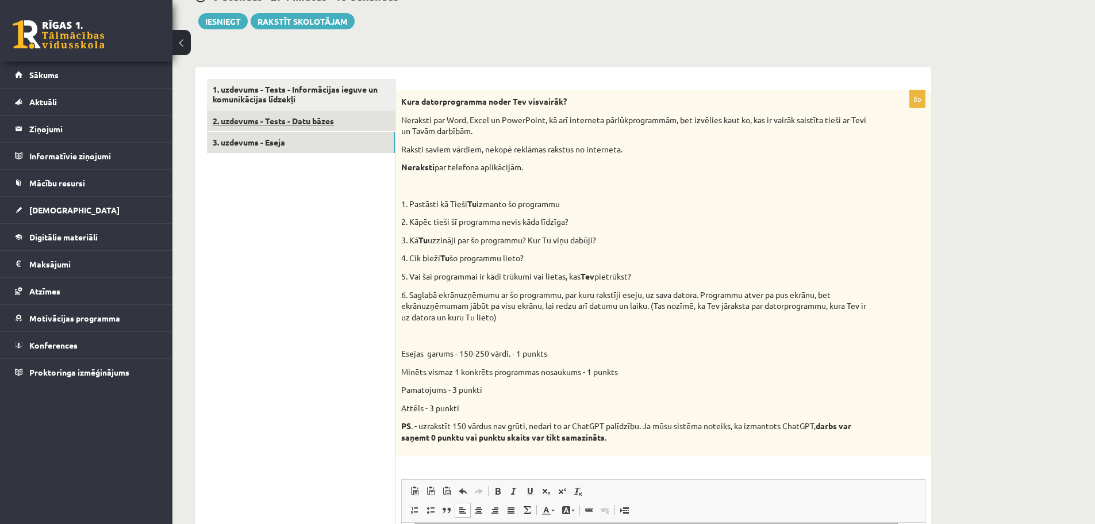
click at [280, 124] on link "2. uzdevums - Tests - Datu bāzes" at bounding box center [301, 120] width 188 height 21
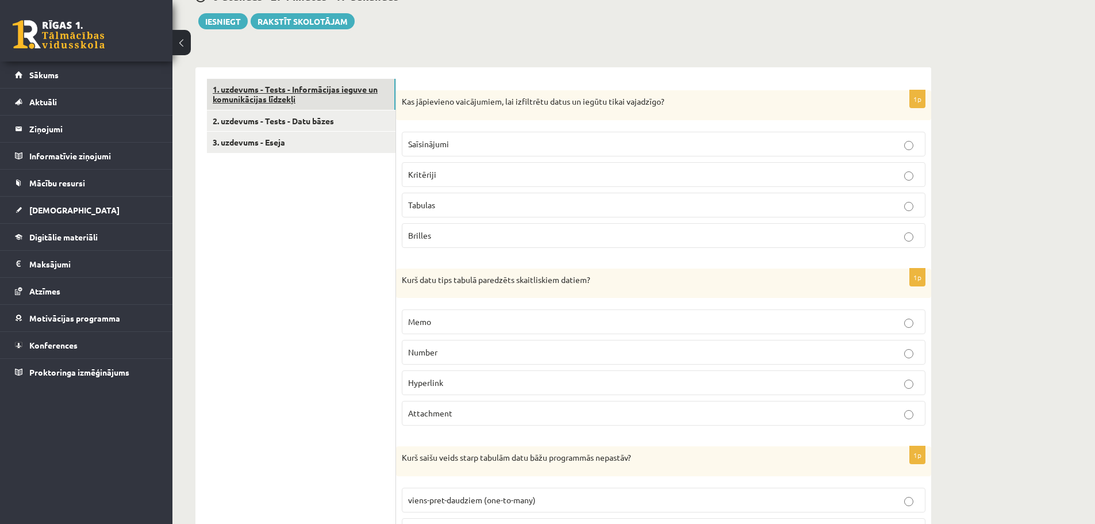
click at [266, 101] on link "1. uzdevums - Tests - Informācijas ieguve un komunikācijas līdzekļi" at bounding box center [301, 94] width 189 height 31
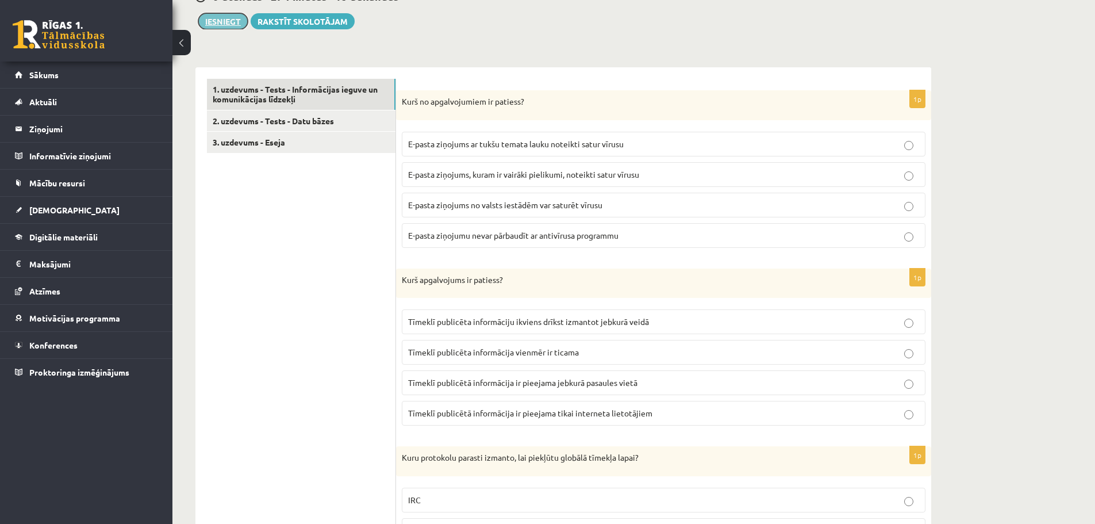
click at [222, 29] on button "Iesniegt" at bounding box center [222, 21] width 49 height 16
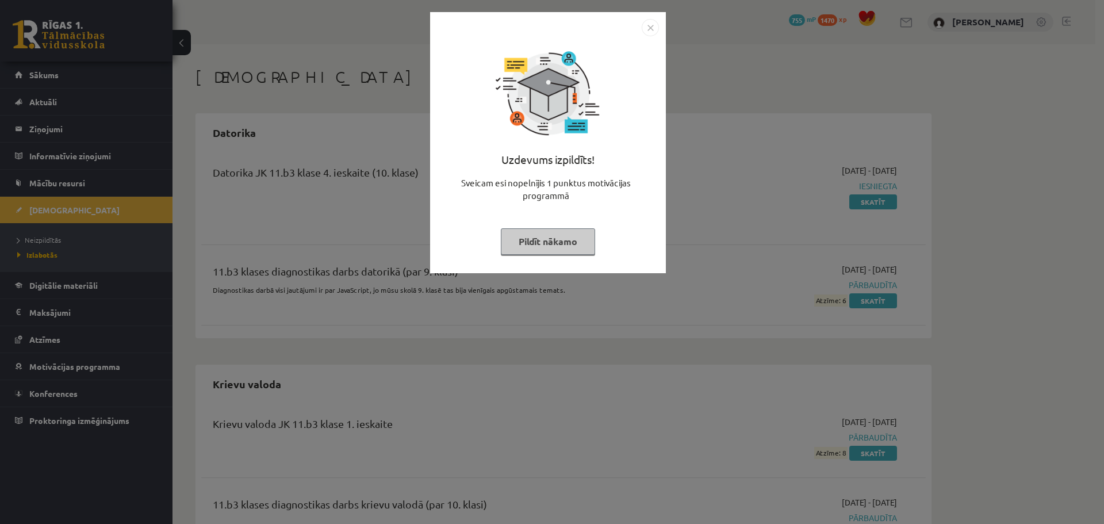
click at [573, 240] on button "Pildīt nākamo" at bounding box center [548, 241] width 94 height 26
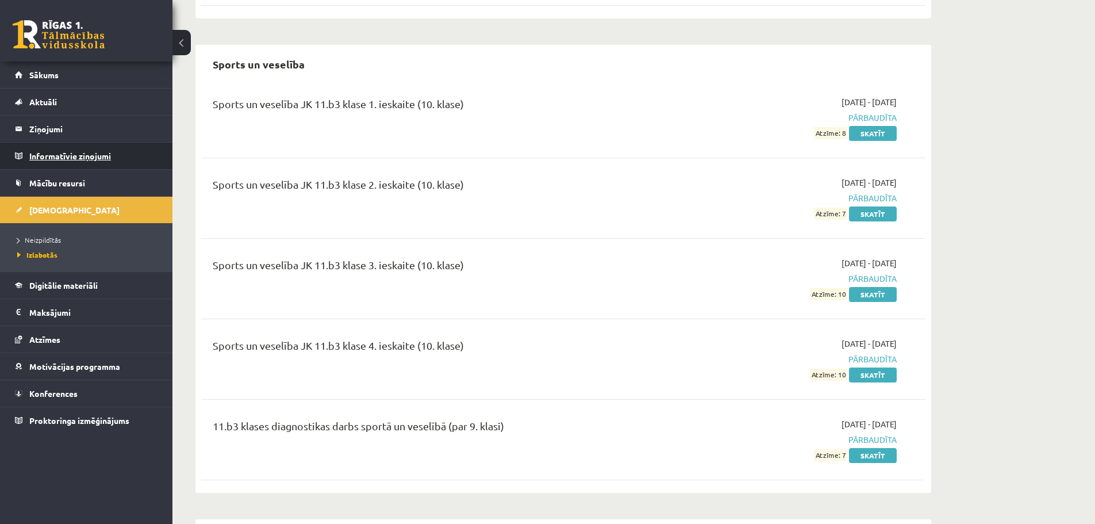
scroll to position [1666, 0]
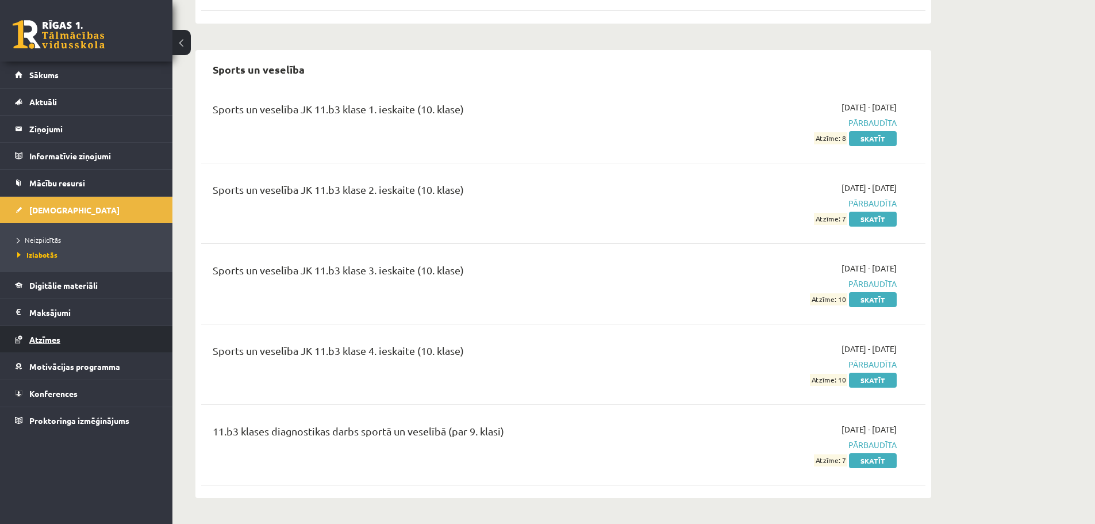
click at [69, 339] on link "Atzīmes" at bounding box center [86, 339] width 143 height 26
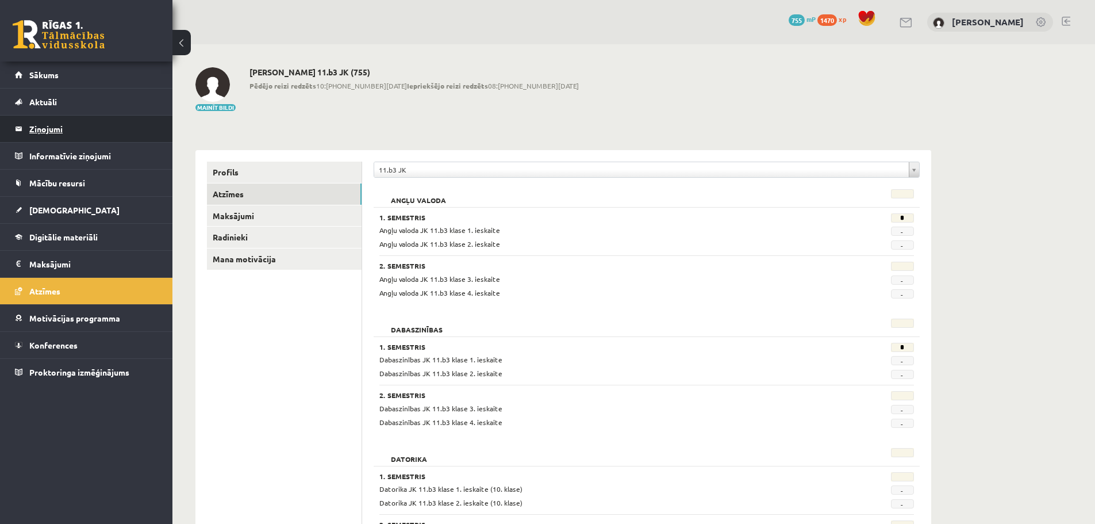
click at [72, 133] on legend "Ziņojumi 0" at bounding box center [93, 129] width 129 height 26
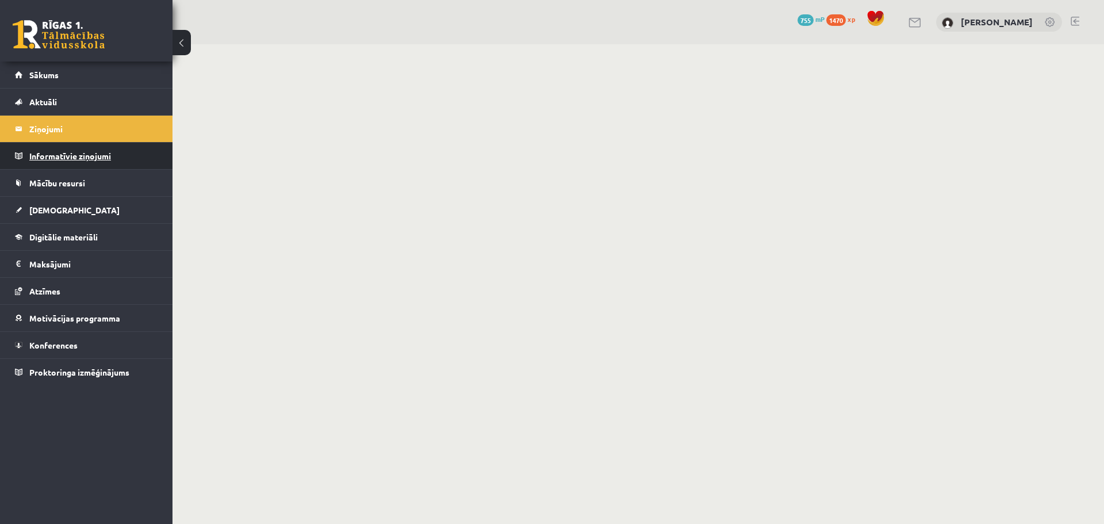
click at [99, 156] on legend "Informatīvie ziņojumi 0" at bounding box center [93, 156] width 129 height 26
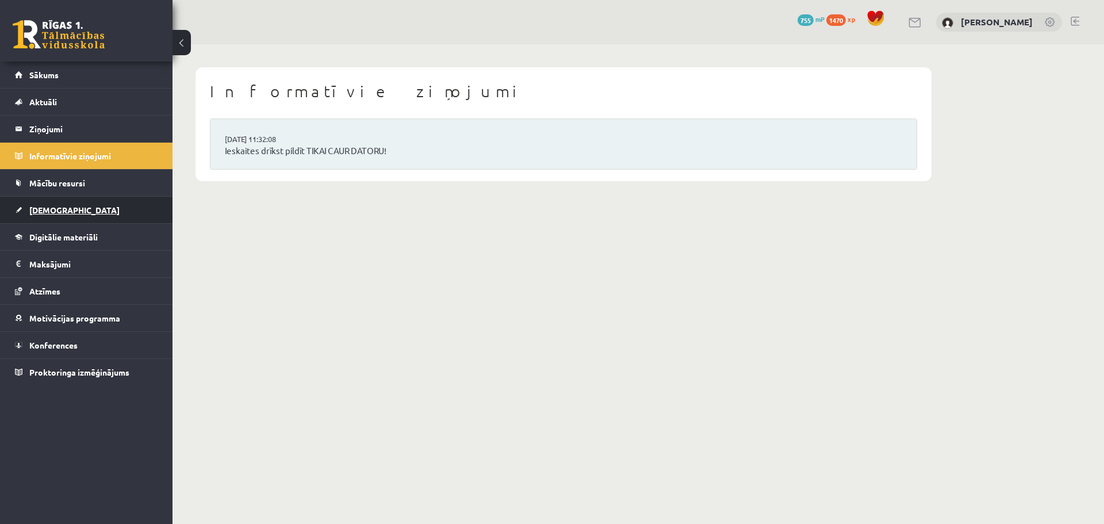
click at [84, 217] on link "[DEMOGRAPHIC_DATA]" at bounding box center [86, 210] width 143 height 26
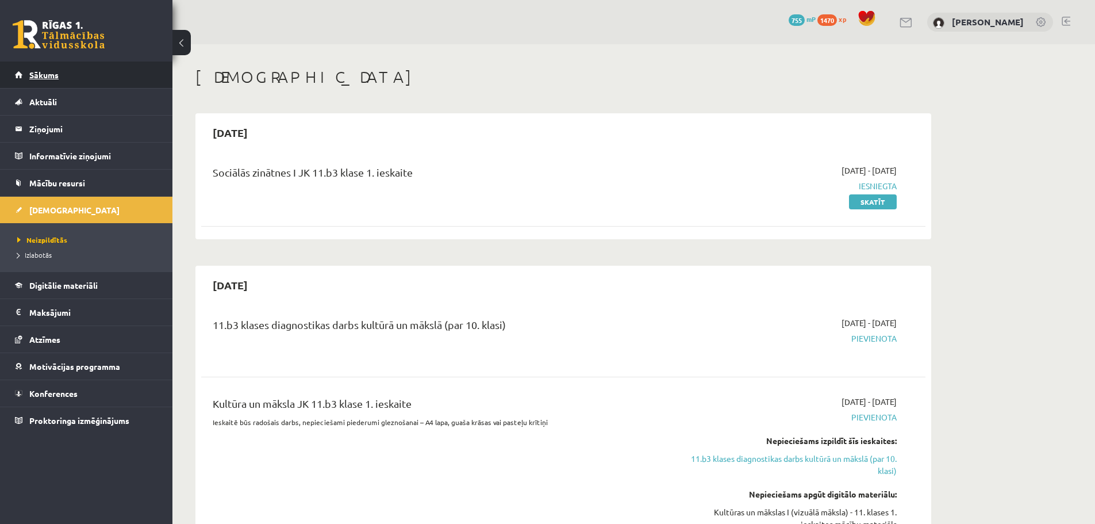
click at [88, 76] on link "Sākums" at bounding box center [86, 75] width 143 height 26
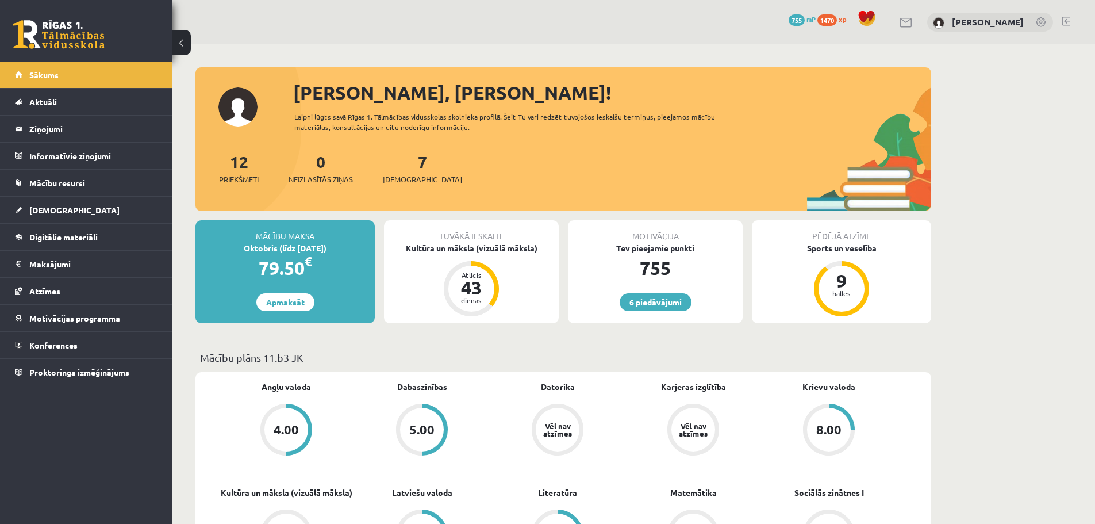
click at [406, 170] on div "7 Ieskaites" at bounding box center [422, 167] width 79 height 36
click at [405, 159] on link "7 Ieskaites" at bounding box center [422, 168] width 79 height 34
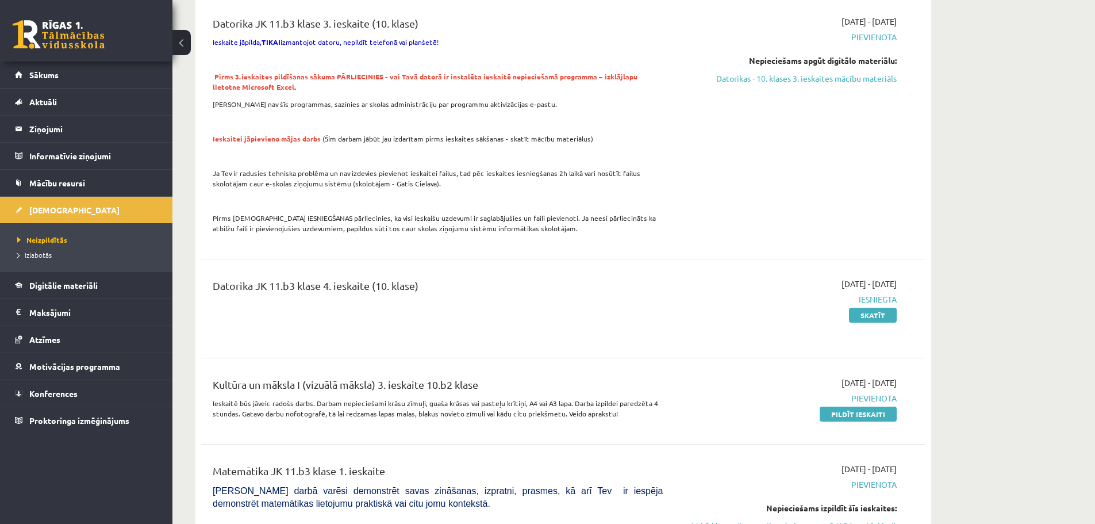
scroll to position [1265, 0]
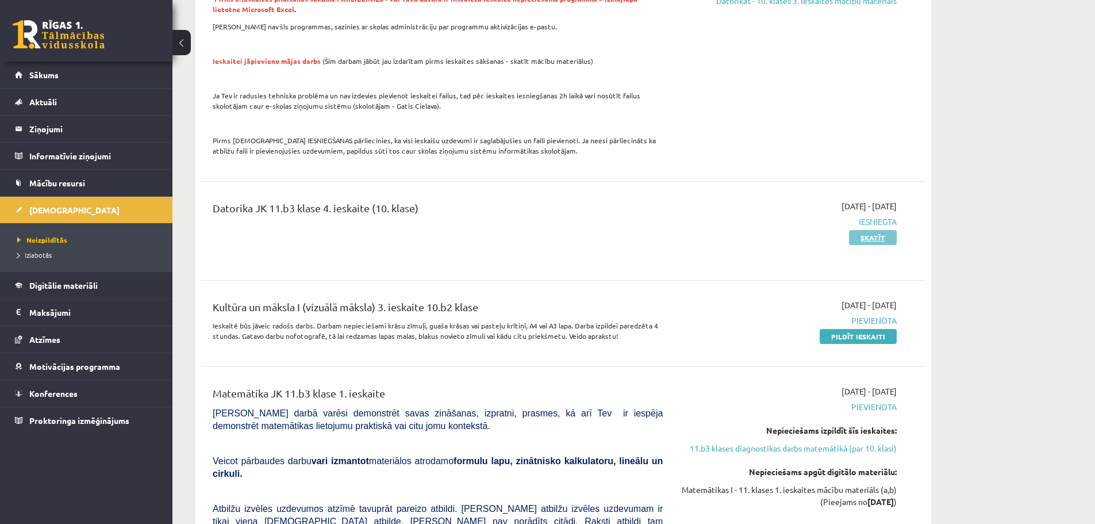
click at [879, 230] on link "Skatīt" at bounding box center [873, 237] width 48 height 15
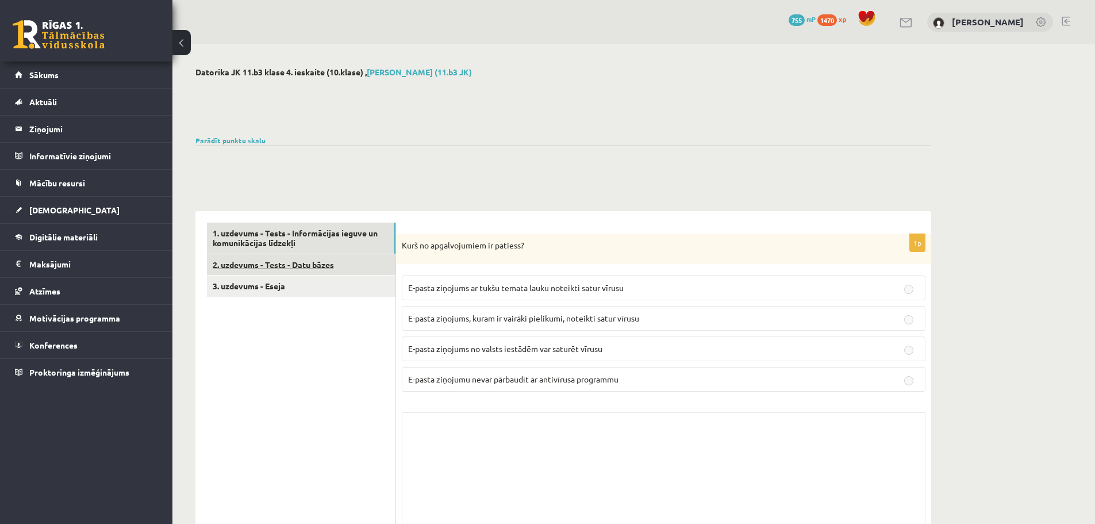
click at [304, 264] on link "2. uzdevums - Tests - Datu bāzes" at bounding box center [301, 264] width 189 height 21
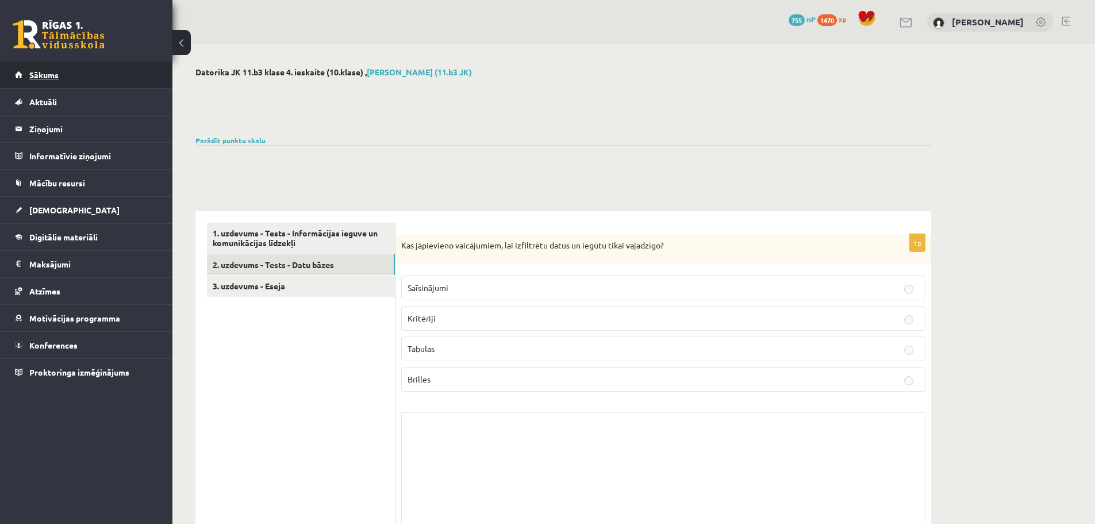
click at [102, 83] on link "Sākums" at bounding box center [86, 75] width 143 height 26
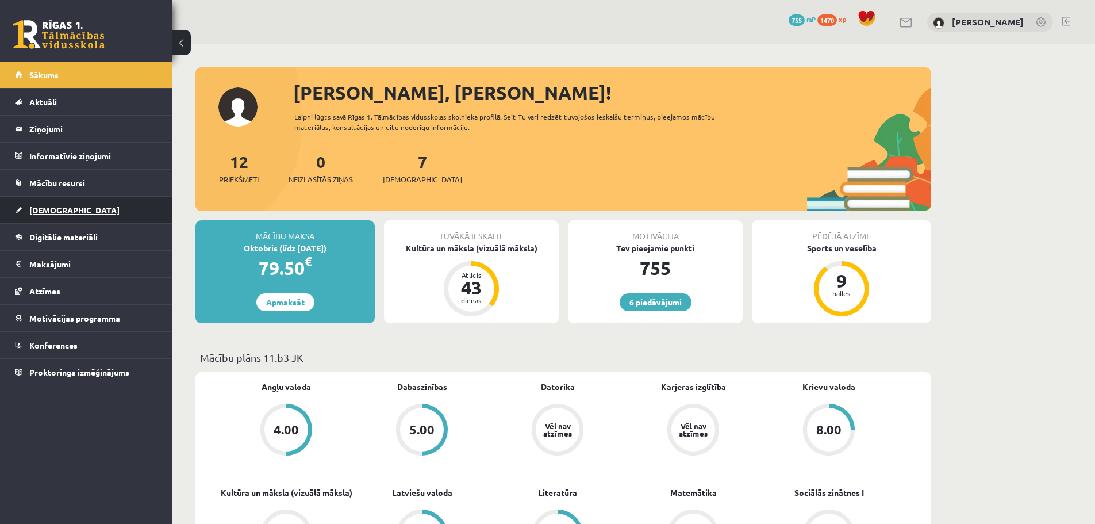
click at [73, 206] on link "[DEMOGRAPHIC_DATA]" at bounding box center [86, 210] width 143 height 26
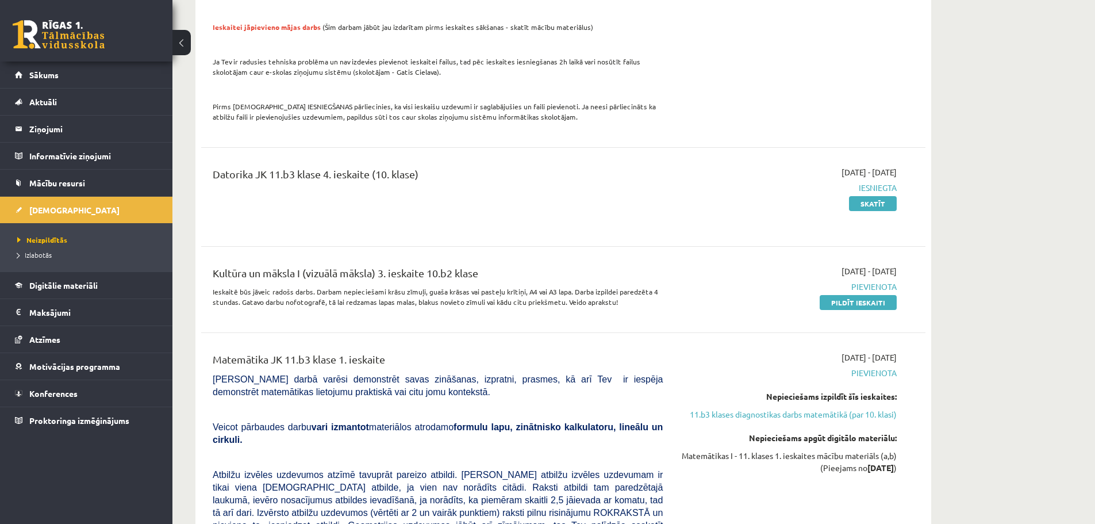
scroll to position [1322, 0]
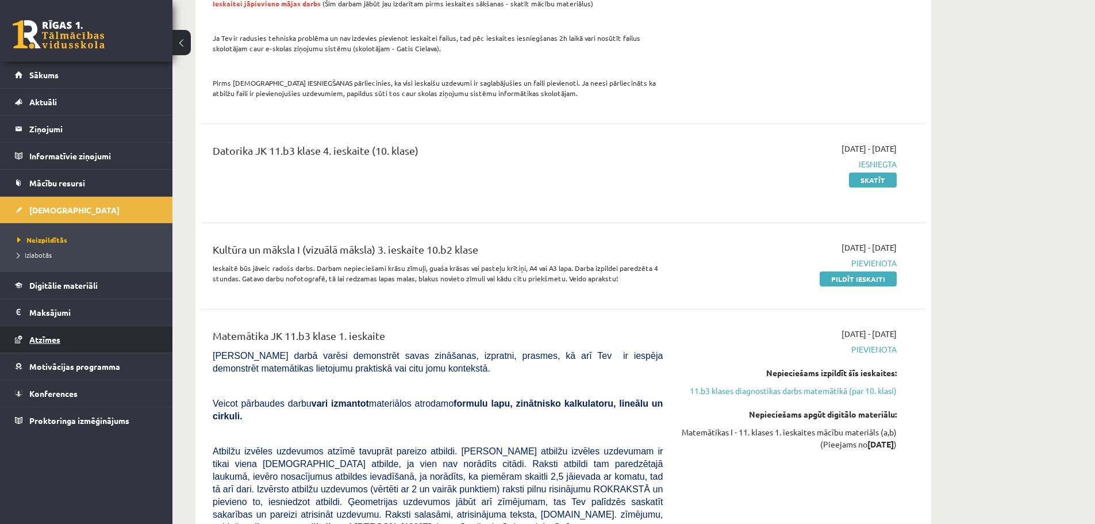
click at [87, 334] on link "Atzīmes" at bounding box center [86, 339] width 143 height 26
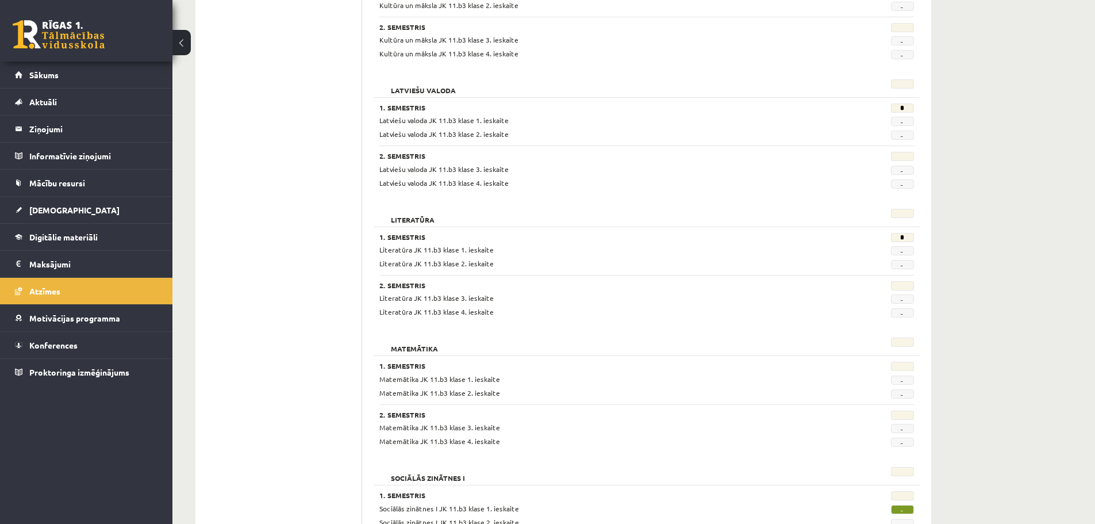
scroll to position [757, 0]
click at [58, 216] on link "[DEMOGRAPHIC_DATA]" at bounding box center [86, 210] width 143 height 26
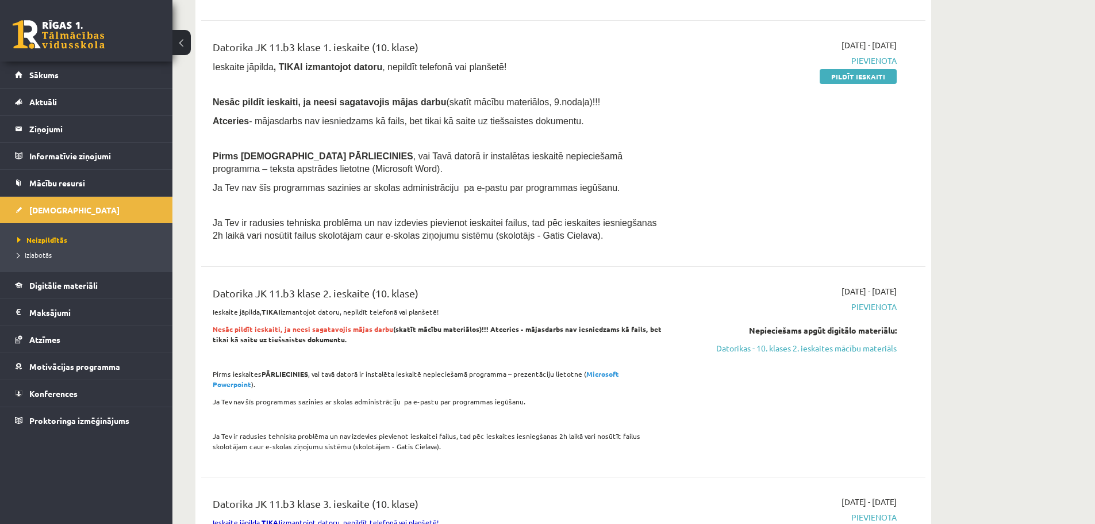
scroll to position [527, 0]
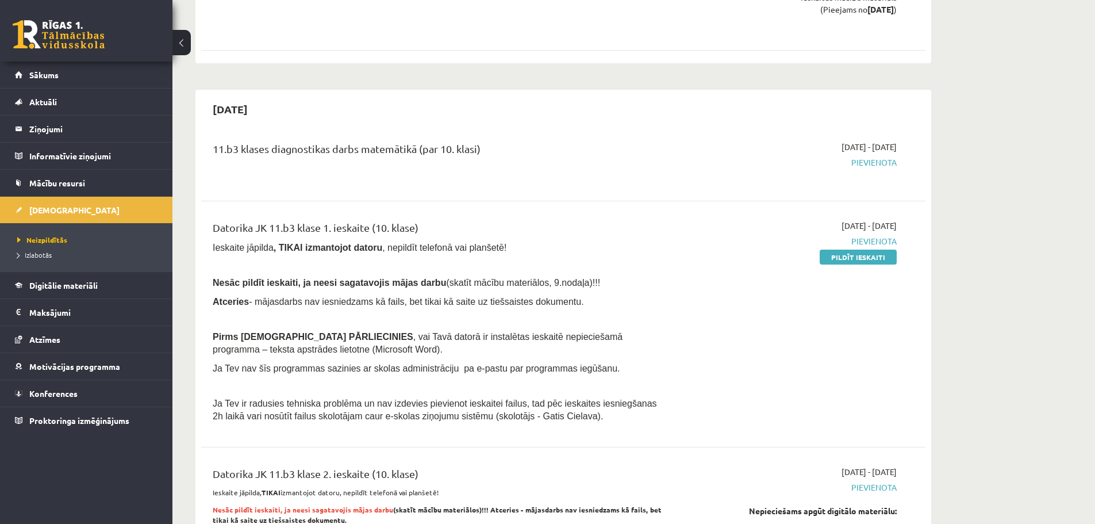
click at [871, 159] on span "Pievienota" at bounding box center [788, 162] width 217 height 12
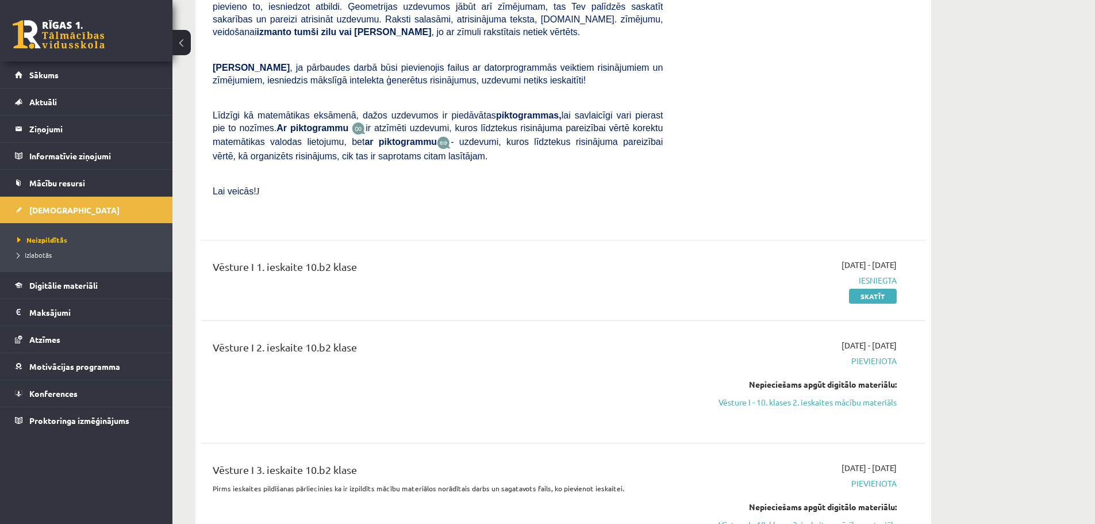
scroll to position [1907, 0]
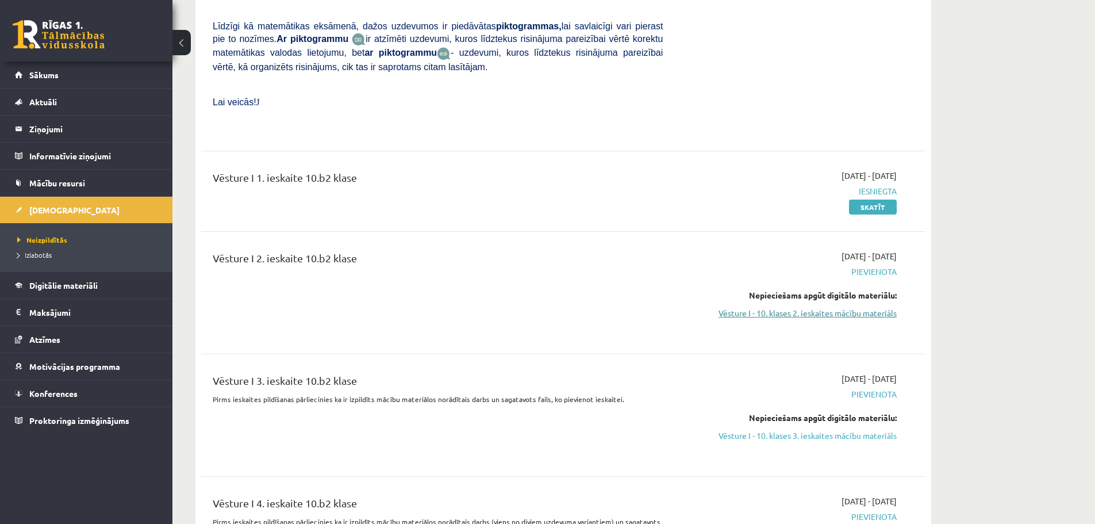
click at [835, 307] on link "Vēsture I - 10. klases 2. ieskaites mācību materiāls" at bounding box center [788, 313] width 217 height 12
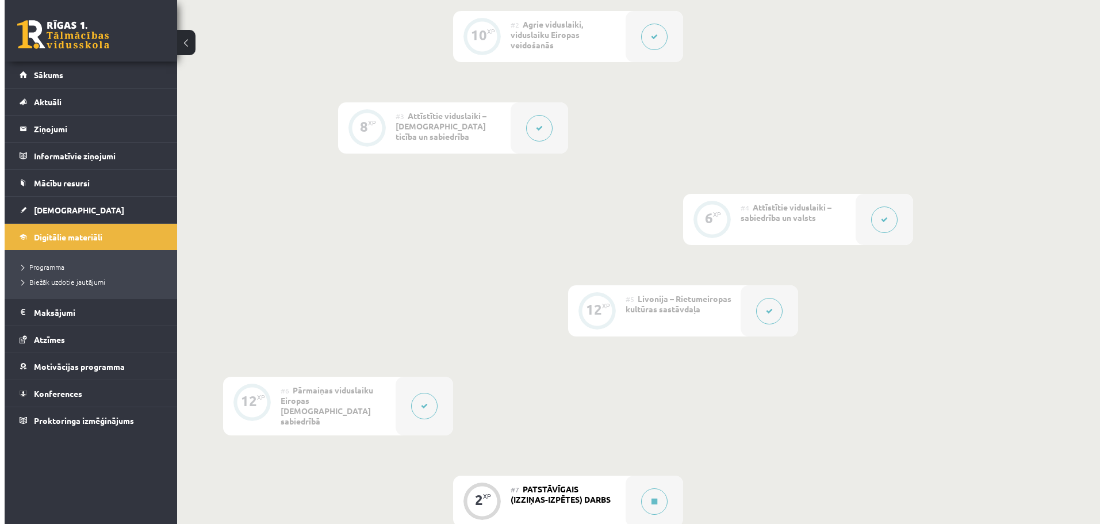
scroll to position [575, 0]
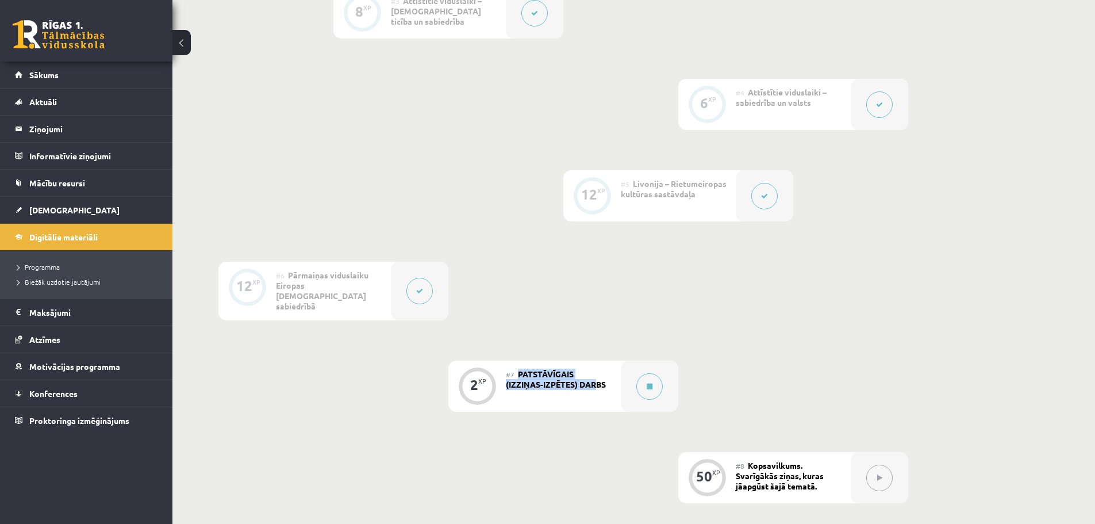
drag, startPoint x: 517, startPoint y: 364, endPoint x: 597, endPoint y: 390, distance: 84.2
click at [596, 391] on div "#7 PATSTĀVĪGAIS (IZZIŅAS-IZPĒTES) DARBS" at bounding box center [563, 386] width 115 height 51
click at [597, 384] on div "#7 PATSTĀVĪGAIS (IZZIŅAS-IZPĒTES) DARBS" at bounding box center [563, 386] width 115 height 51
click at [639, 379] on button at bounding box center [649, 386] width 26 height 26
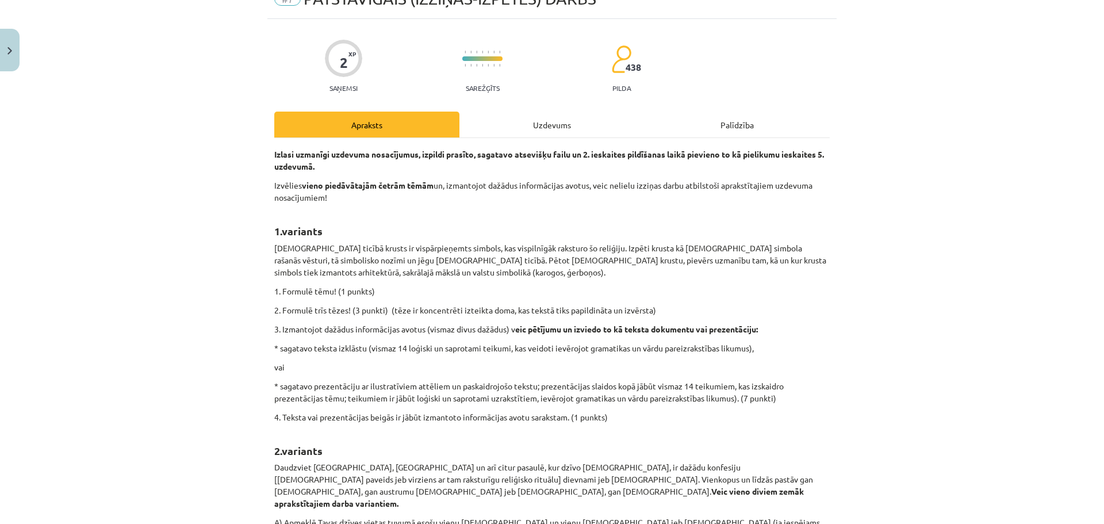
scroll to position [0, 0]
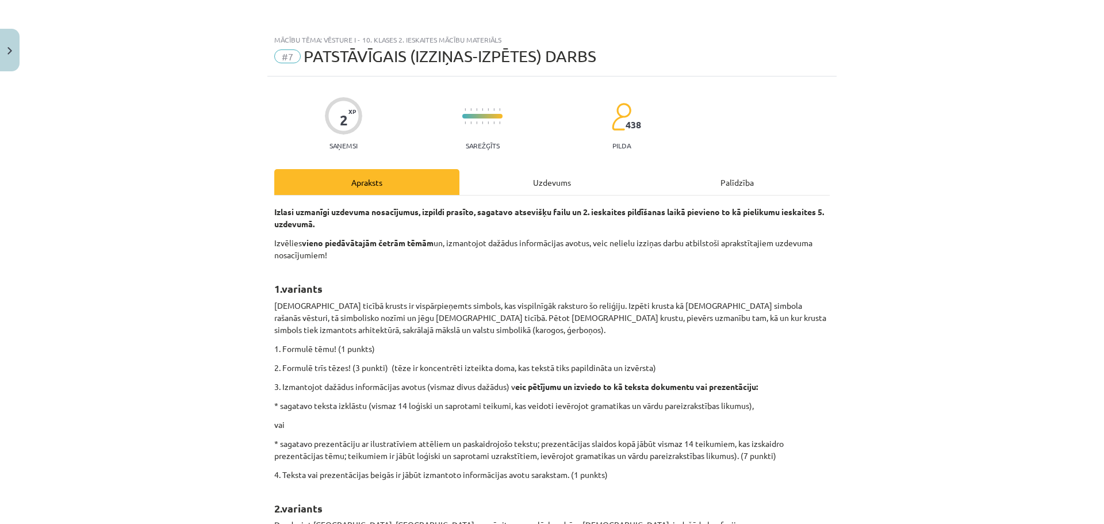
click at [545, 172] on div "Uzdevums" at bounding box center [551, 182] width 185 height 26
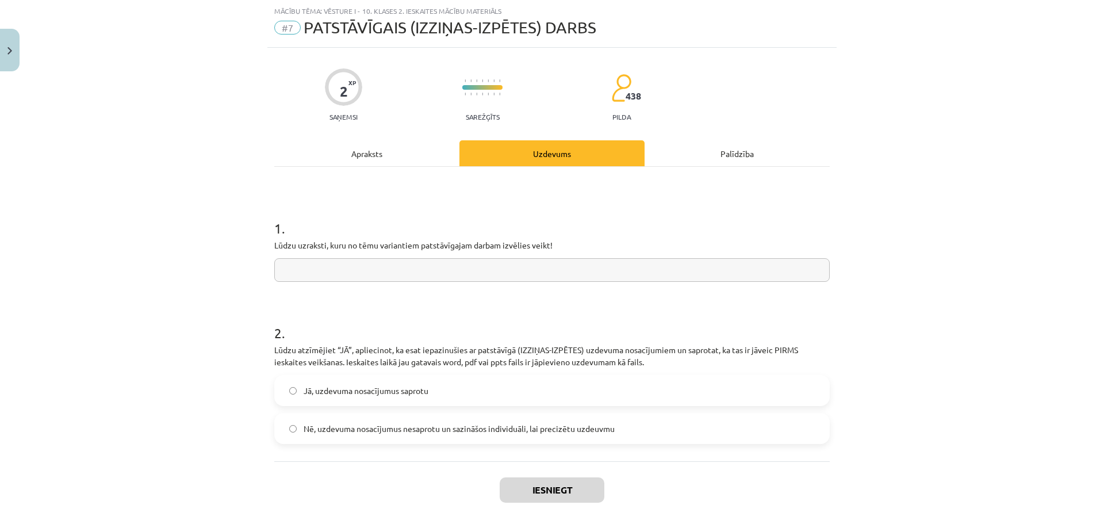
click at [363, 152] on div "Apraksts" at bounding box center [366, 153] width 185 height 26
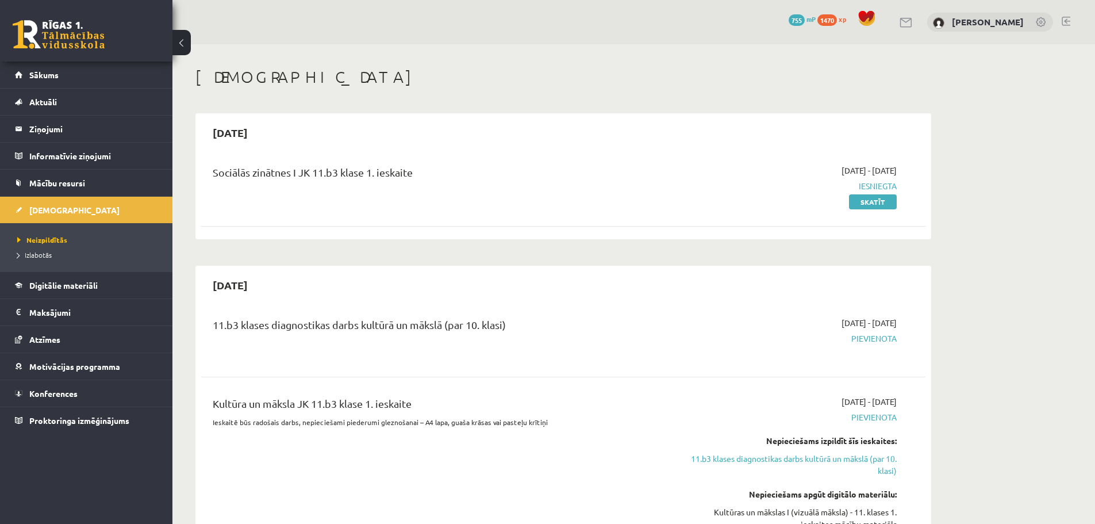
scroll to position [1907, 0]
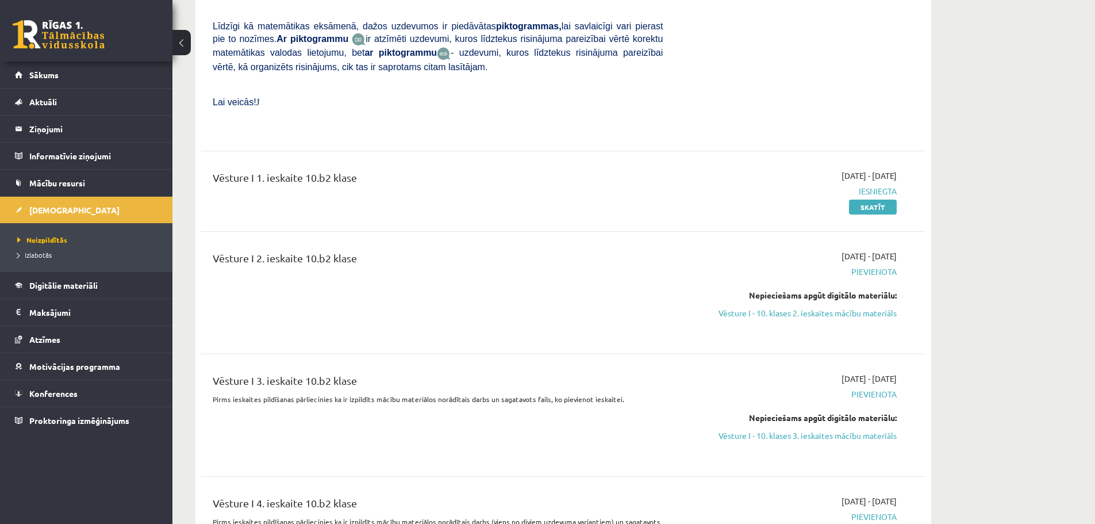
drag, startPoint x: 811, startPoint y: 282, endPoint x: 596, endPoint y: 41, distance: 323.3
click at [811, 307] on link "Vēsture I - 10. klases 2. ieskaites mācību materiāls" at bounding box center [788, 313] width 217 height 12
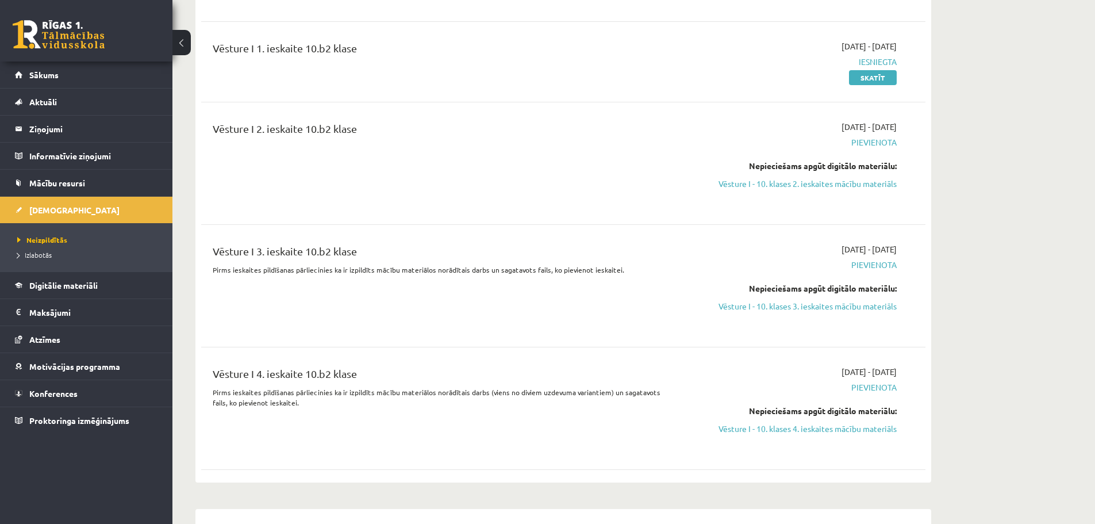
scroll to position [2079, 0]
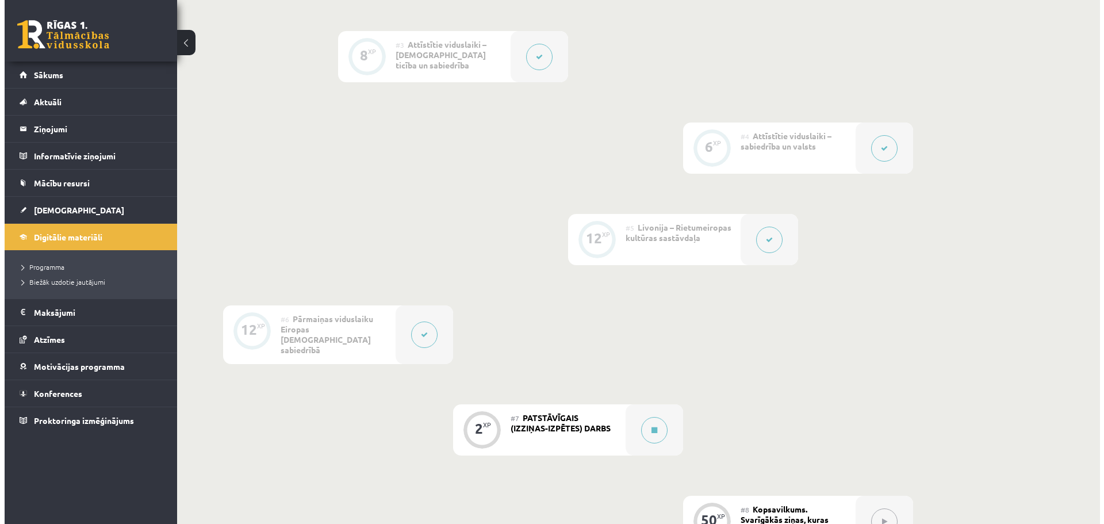
scroll to position [632, 0]
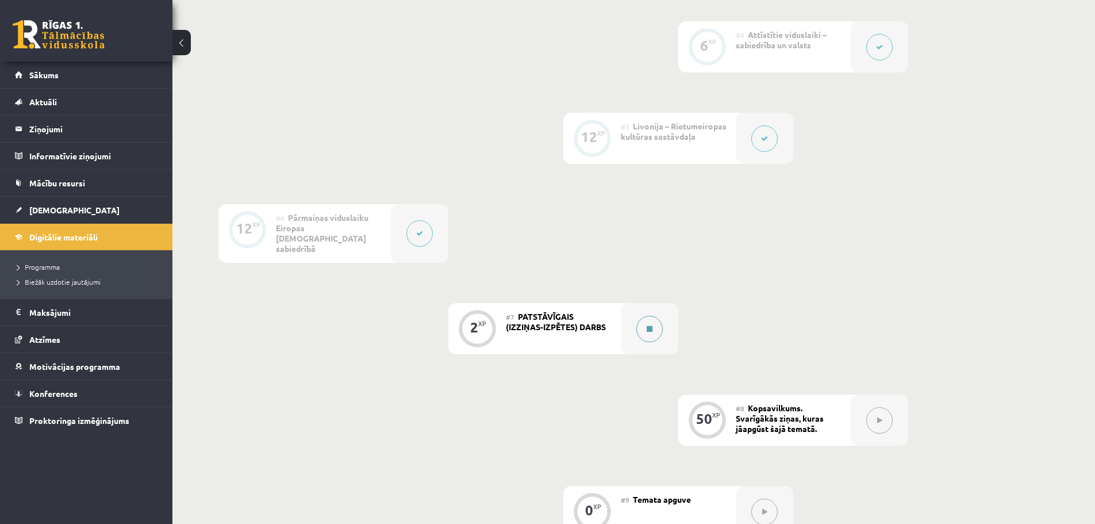
click at [647, 325] on icon at bounding box center [650, 328] width 6 height 7
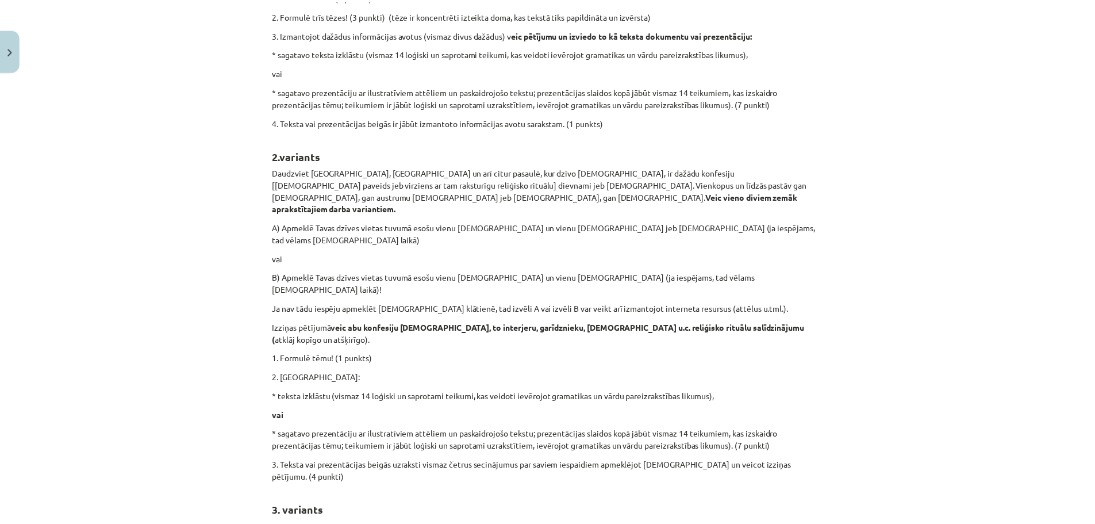
scroll to position [289, 0]
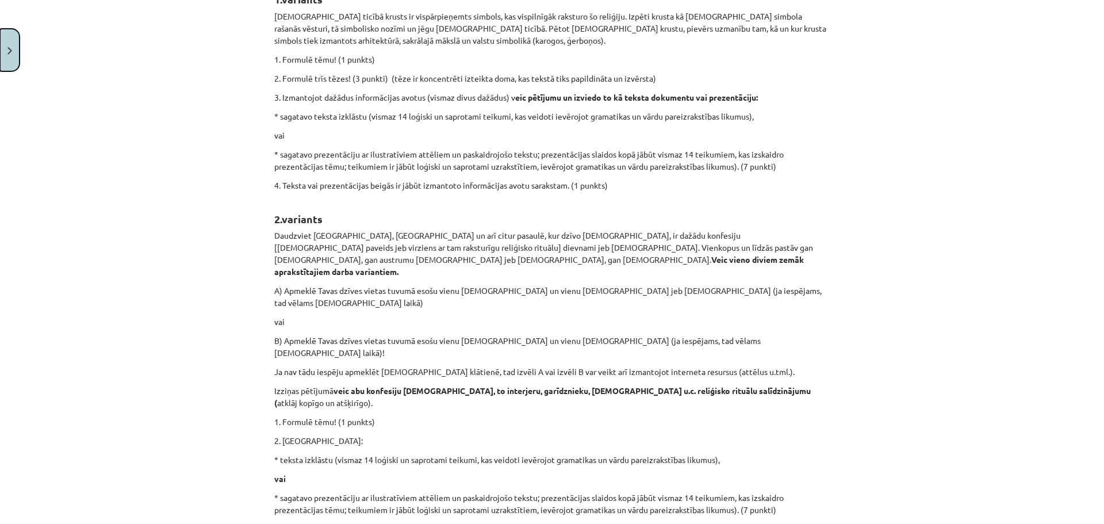
click at [9, 41] on button "Close" at bounding box center [10, 50] width 20 height 43
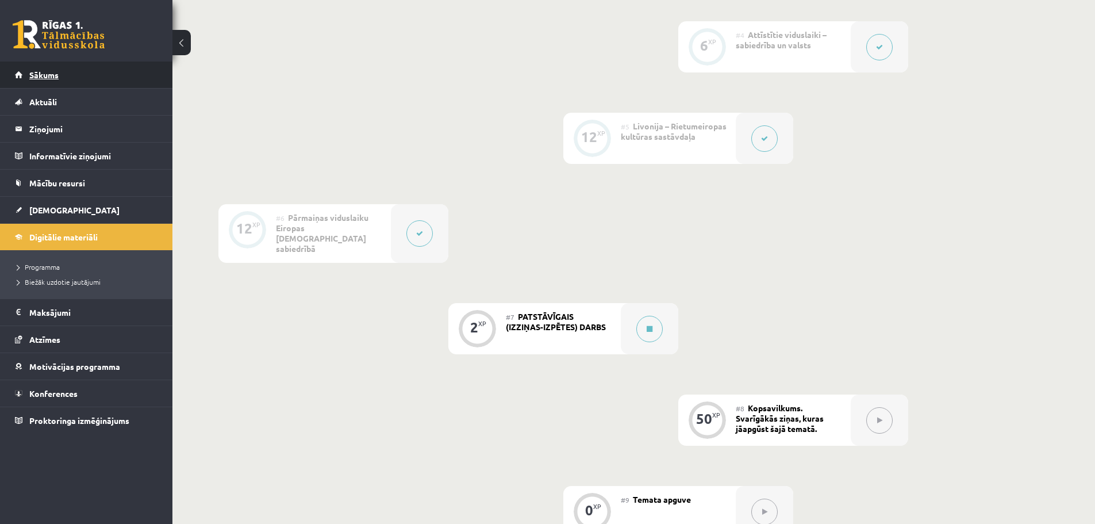
click at [71, 76] on link "Sākums" at bounding box center [86, 75] width 143 height 26
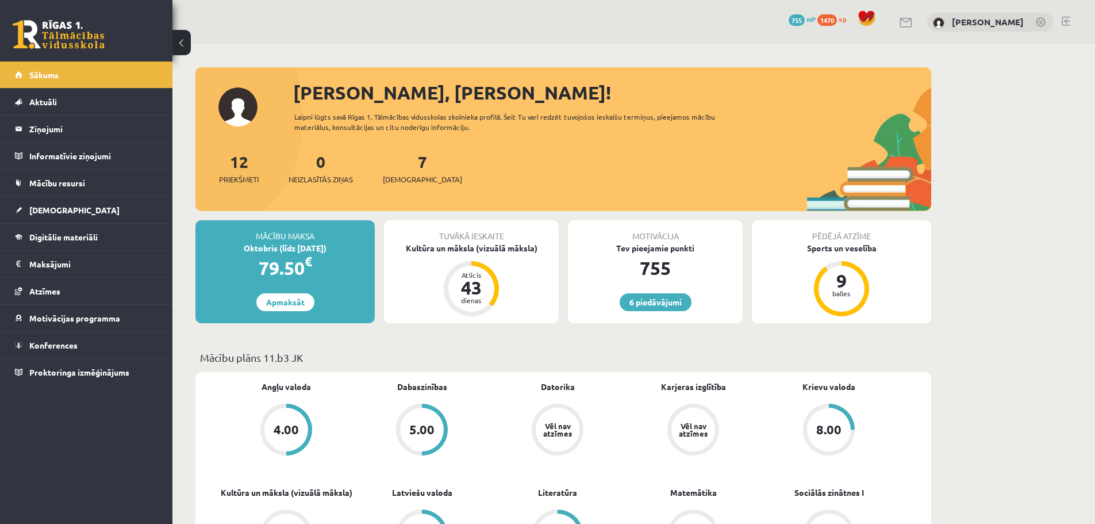
click at [1064, 20] on link at bounding box center [1066, 21] width 9 height 9
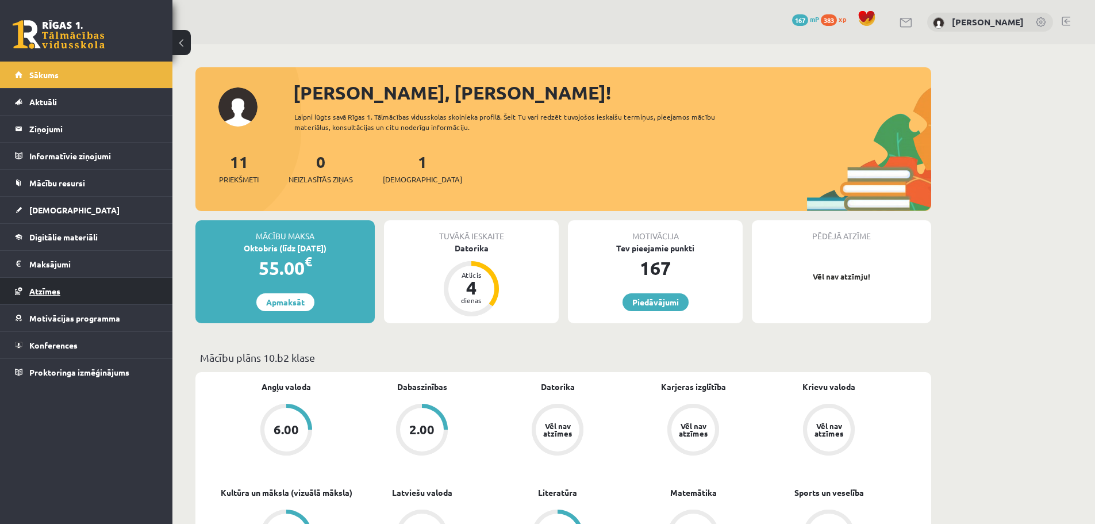
click at [68, 290] on link "Atzīmes" at bounding box center [86, 291] width 143 height 26
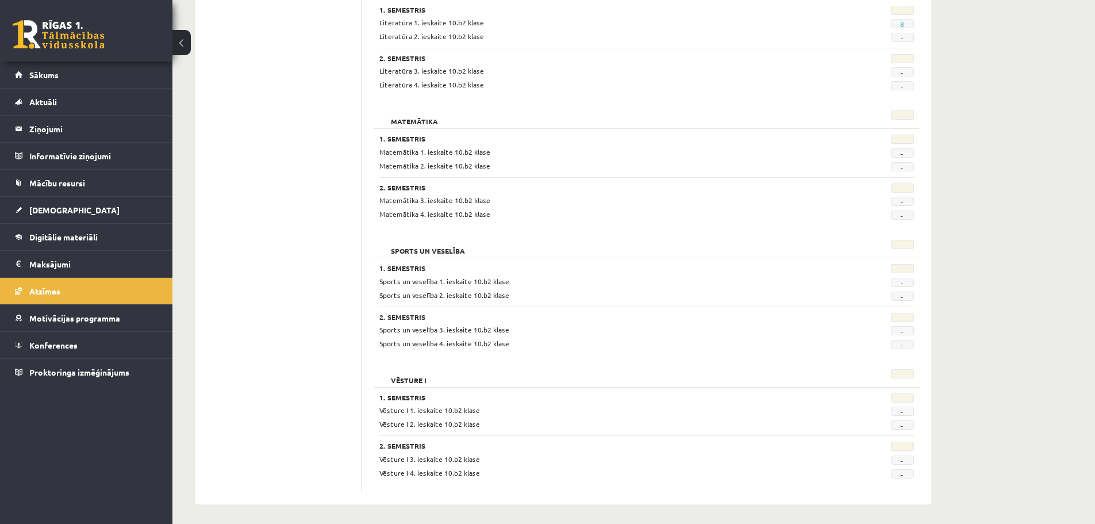
scroll to position [987, 0]
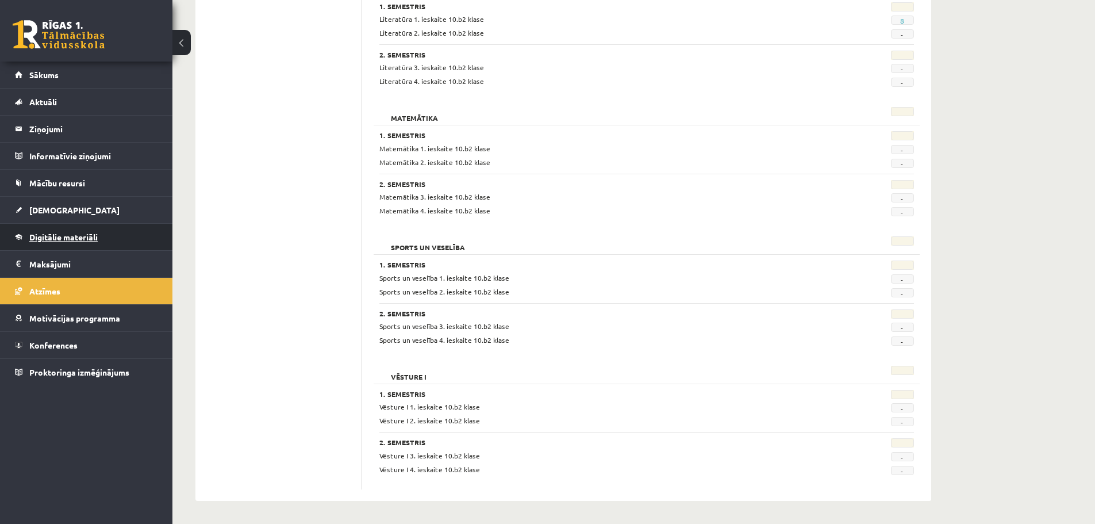
click at [68, 233] on span "Digitālie materiāli" at bounding box center [63, 237] width 68 height 10
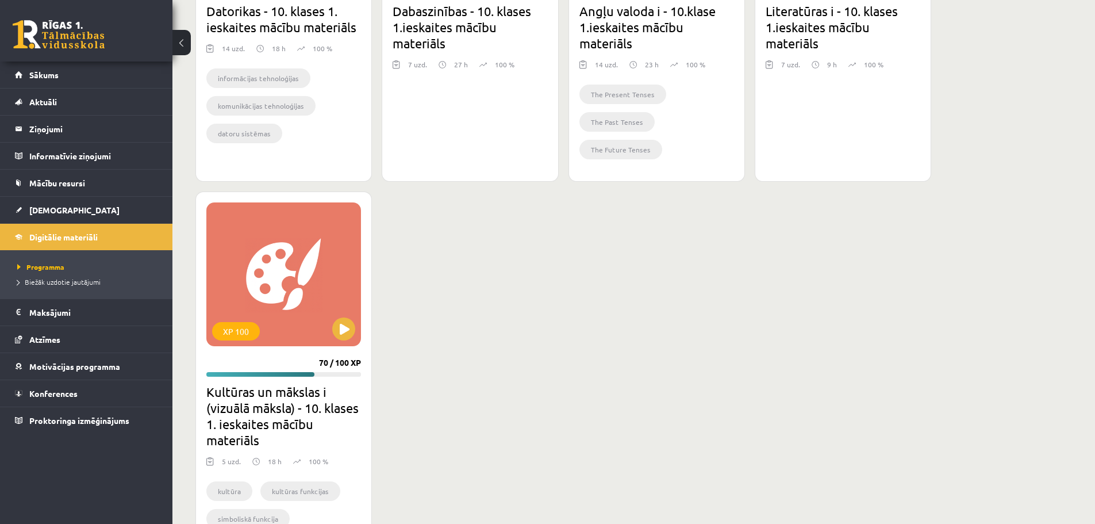
scroll to position [602, 0]
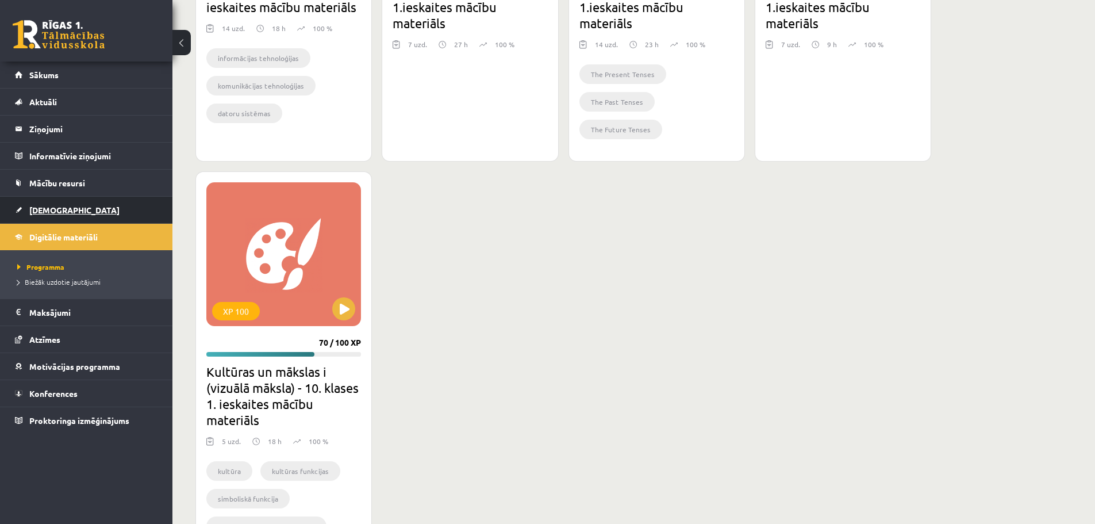
click at [96, 205] on link "[DEMOGRAPHIC_DATA]" at bounding box center [86, 210] width 143 height 26
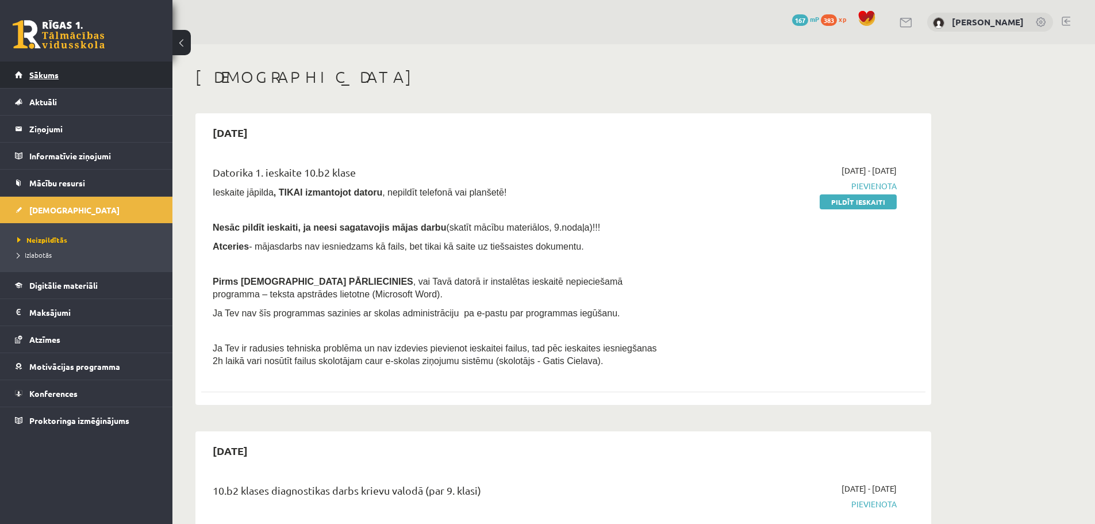
click at [79, 80] on link "Sākums" at bounding box center [86, 75] width 143 height 26
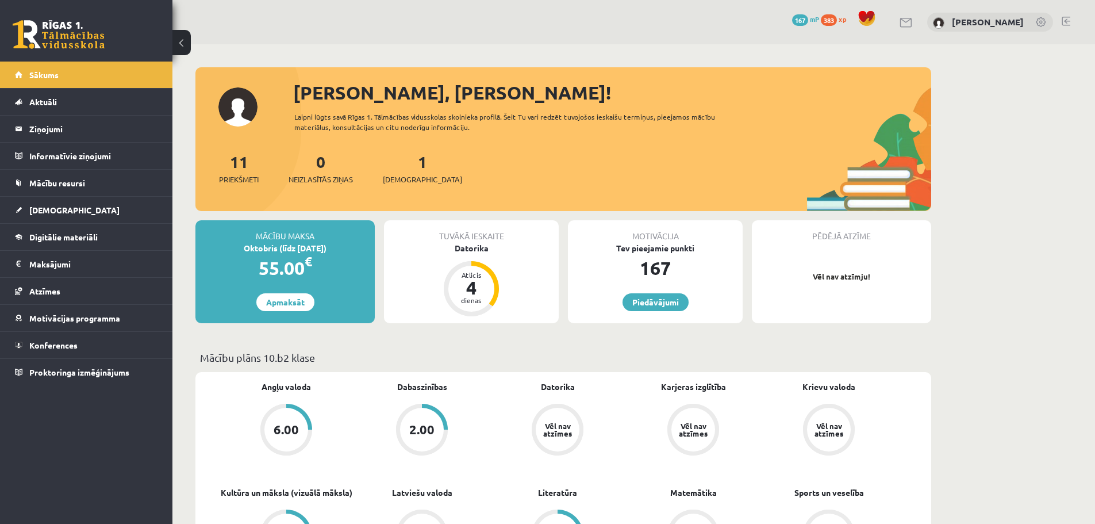
click at [1064, 21] on link at bounding box center [1066, 21] width 9 height 9
